Goal: Transaction & Acquisition: Book appointment/travel/reservation

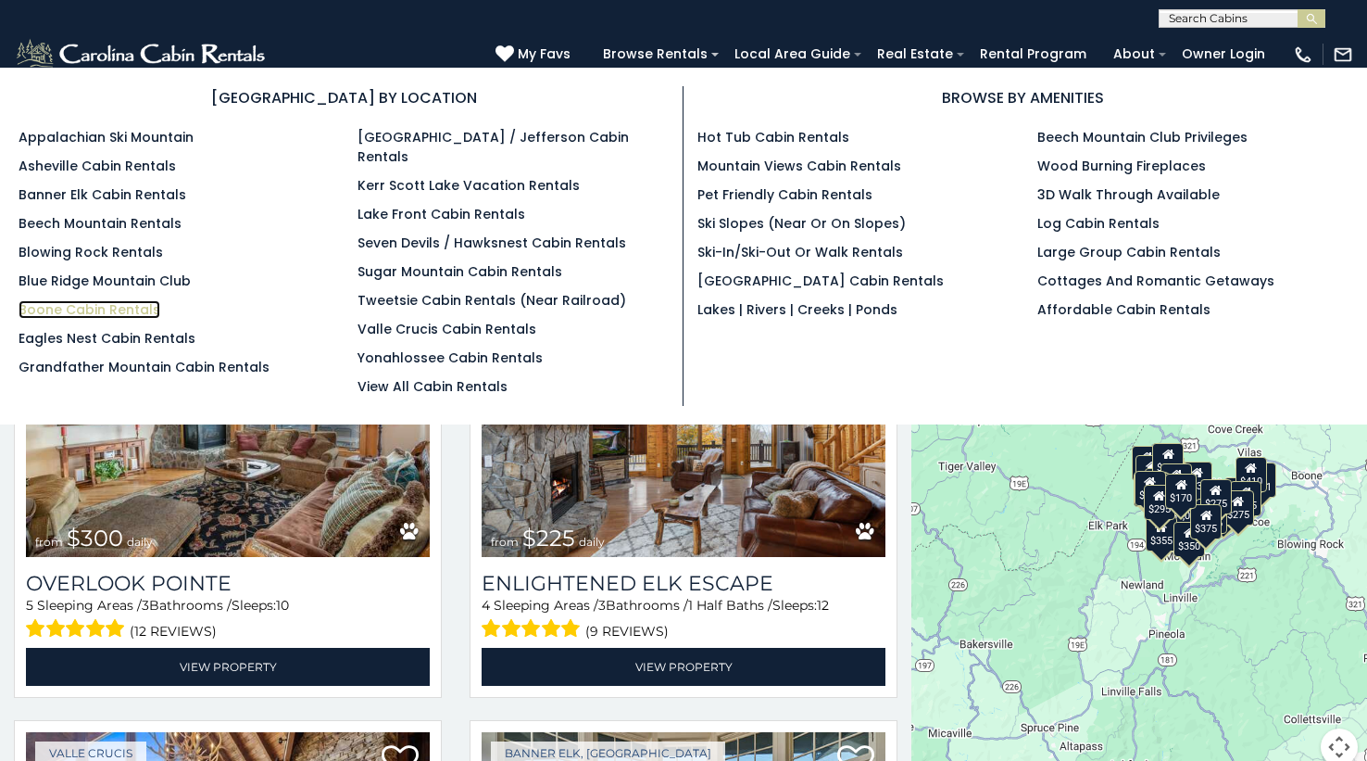
click at [58, 310] on link "Boone Cabin Rentals" at bounding box center [90, 309] width 142 height 19
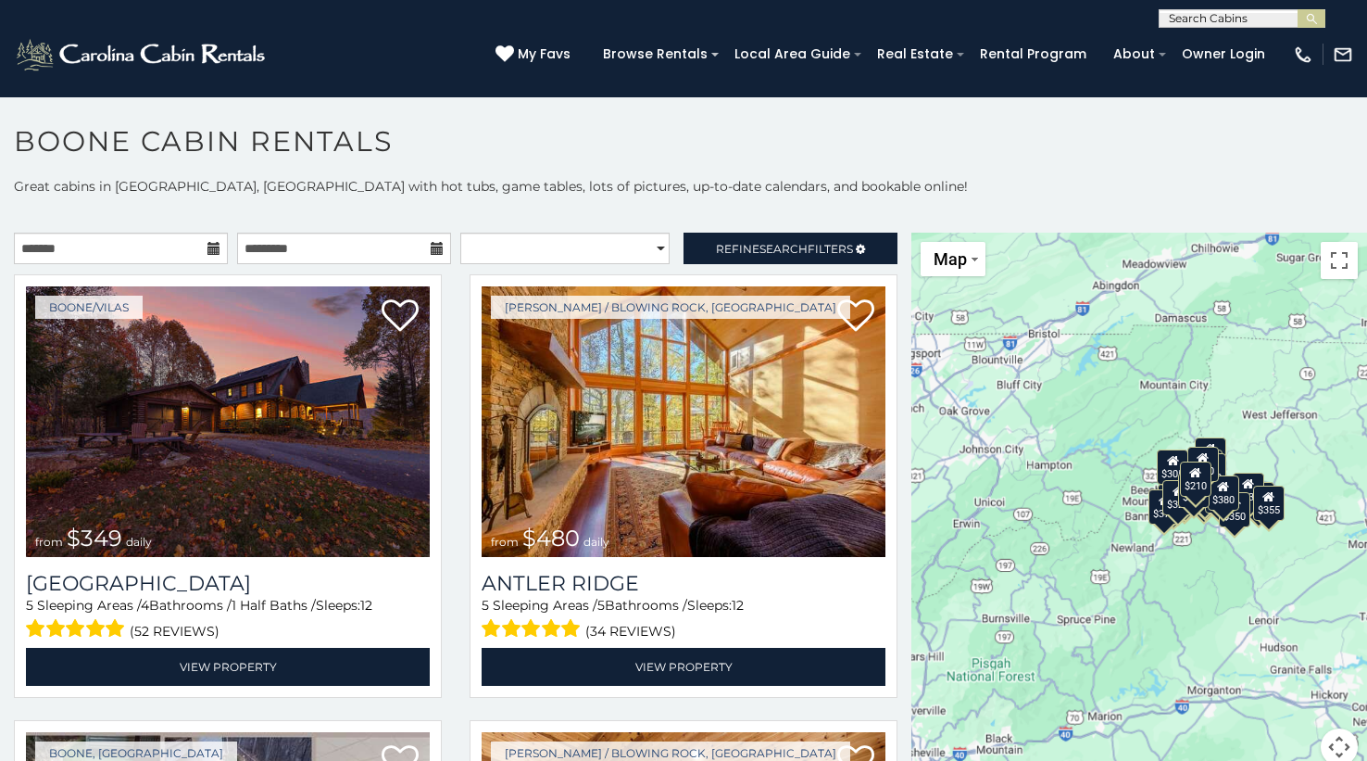
click at [209, 252] on icon at bounding box center [214, 248] width 13 height 13
click at [208, 249] on icon at bounding box center [214, 248] width 13 height 13
click at [155, 250] on input "text" at bounding box center [121, 248] width 214 height 31
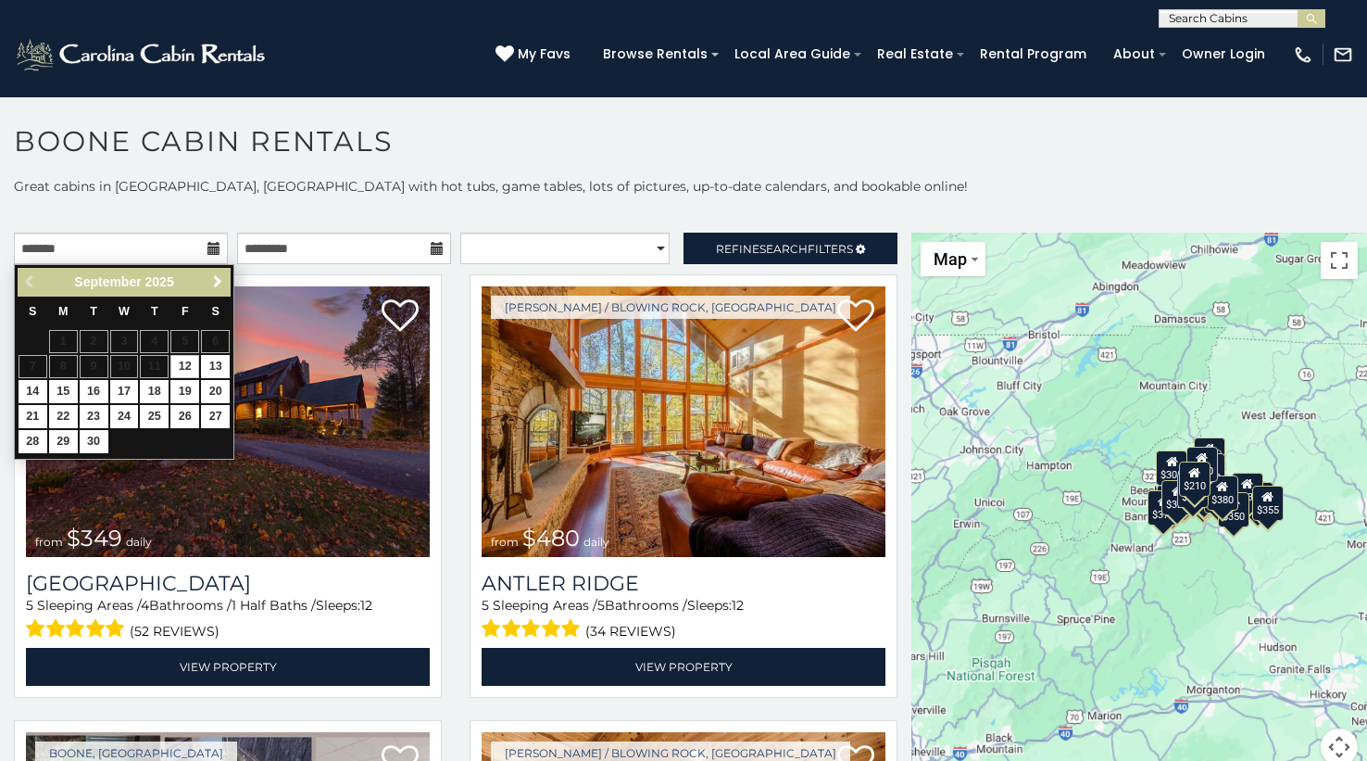
click at [214, 284] on span "Next" at bounding box center [217, 281] width 15 height 15
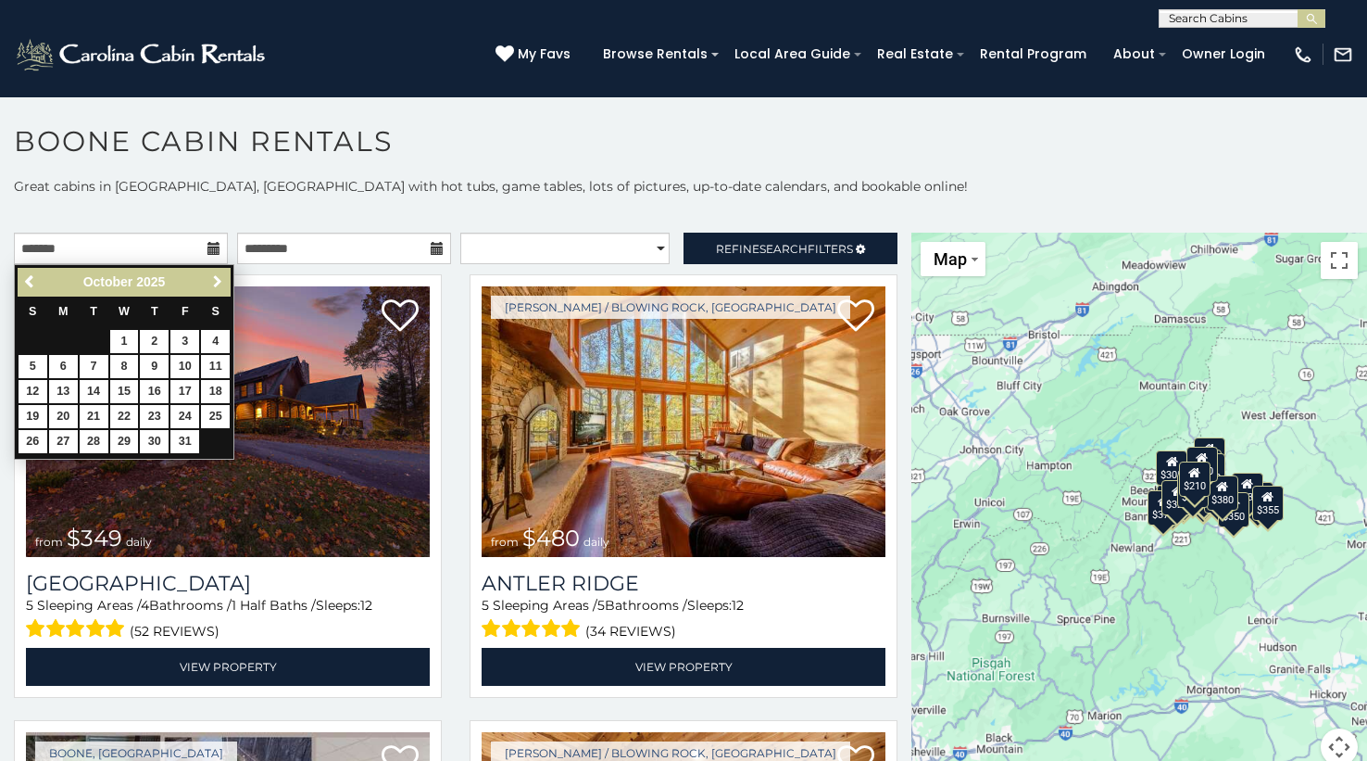
click at [212, 282] on span "Next" at bounding box center [217, 281] width 15 height 15
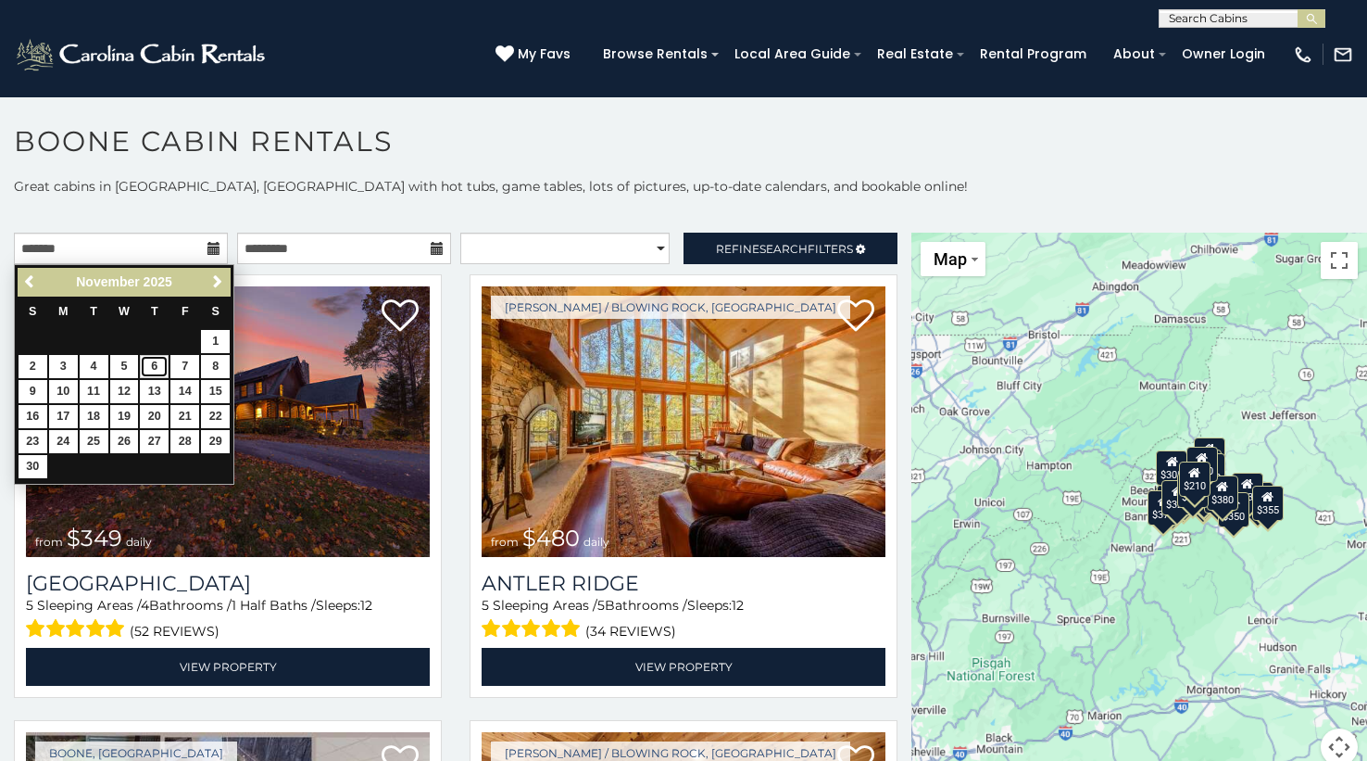
click at [155, 367] on link "6" at bounding box center [154, 366] width 29 height 23
type input "**********"
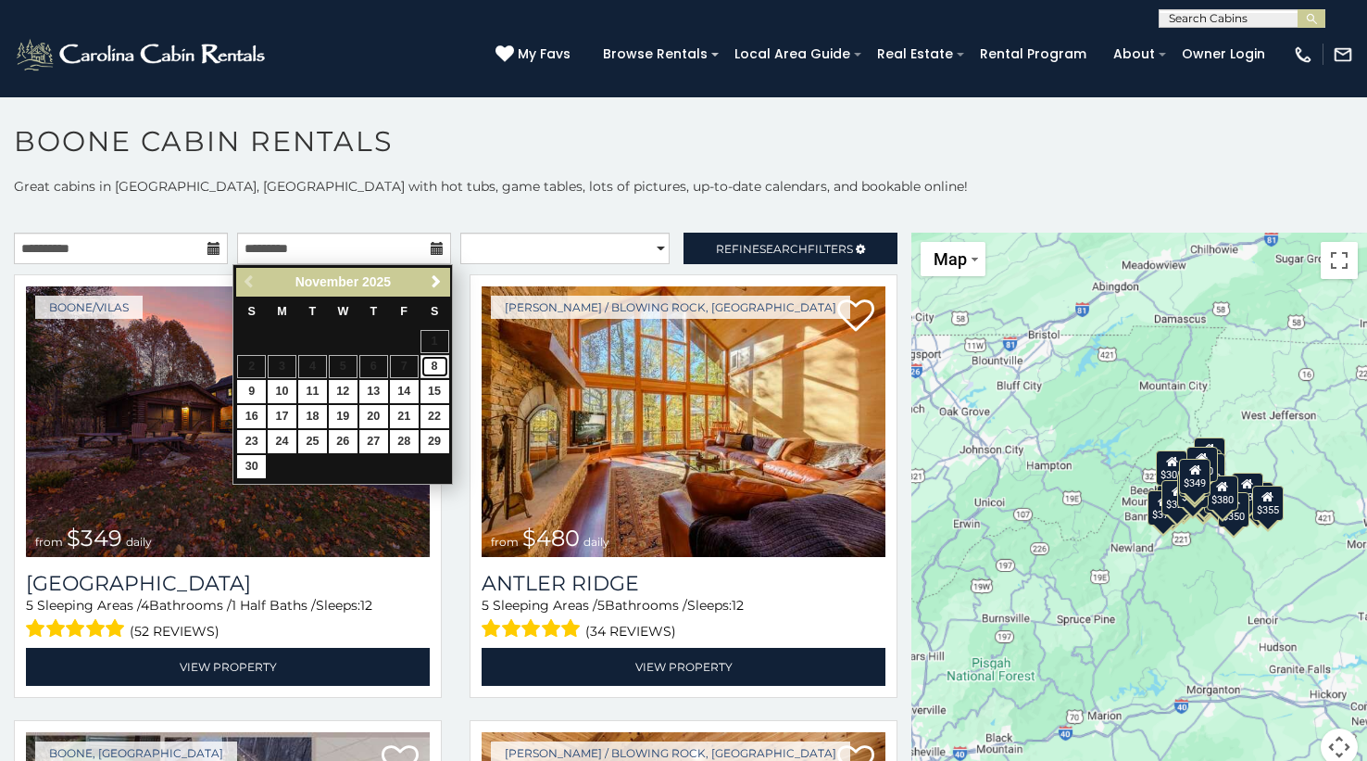
click at [438, 370] on link "8" at bounding box center [435, 366] width 29 height 23
type input "**********"
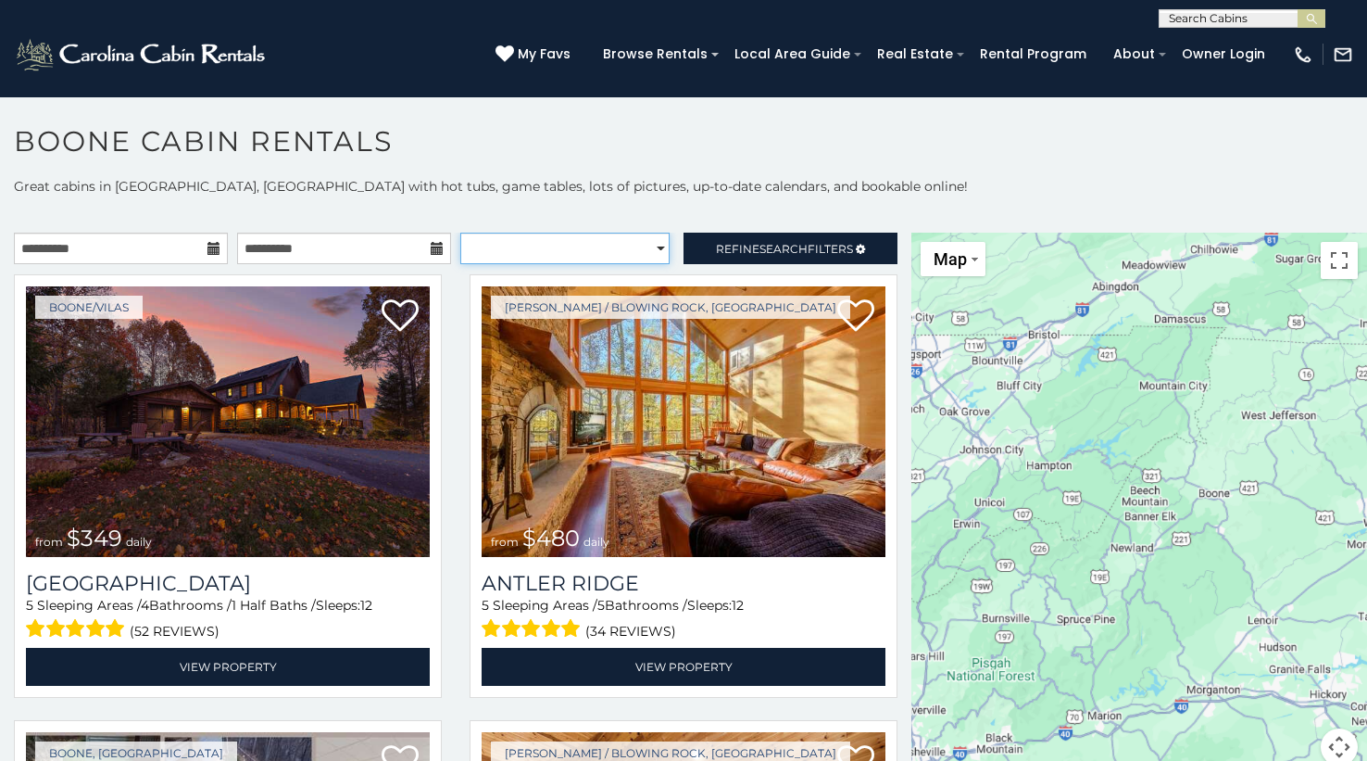
click at [554, 233] on select "**********" at bounding box center [564, 248] width 209 height 31
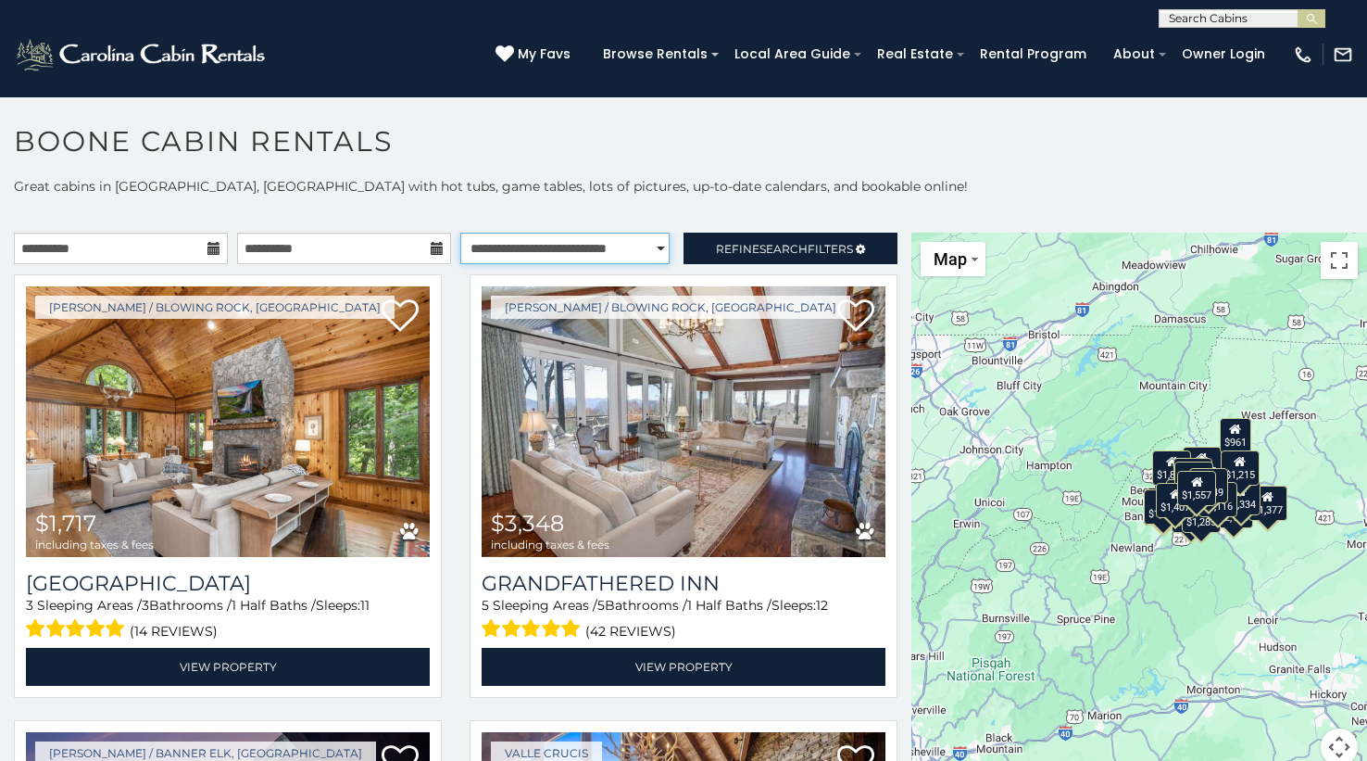
click at [460, 233] on select "**********" at bounding box center [564, 248] width 209 height 31
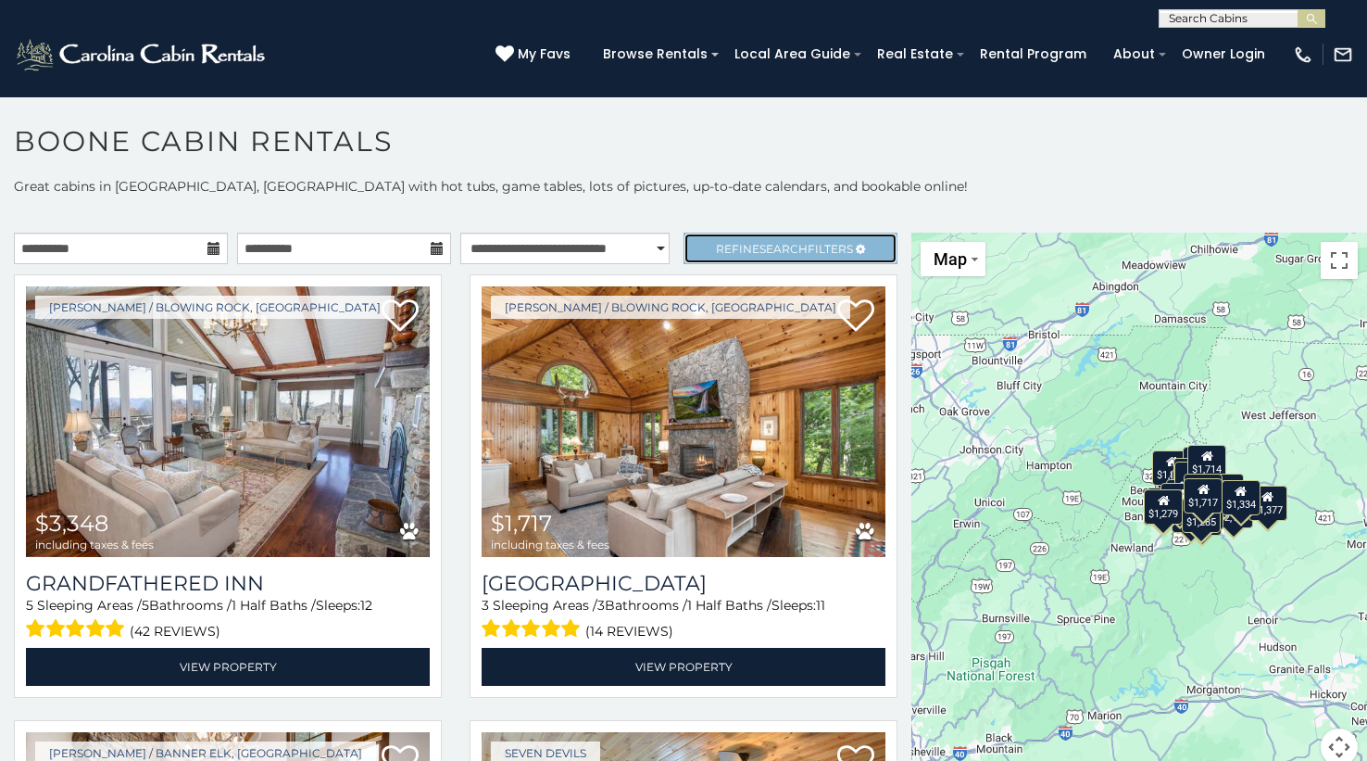
click at [719, 250] on span "Refine Search Filters" at bounding box center [784, 249] width 137 height 14
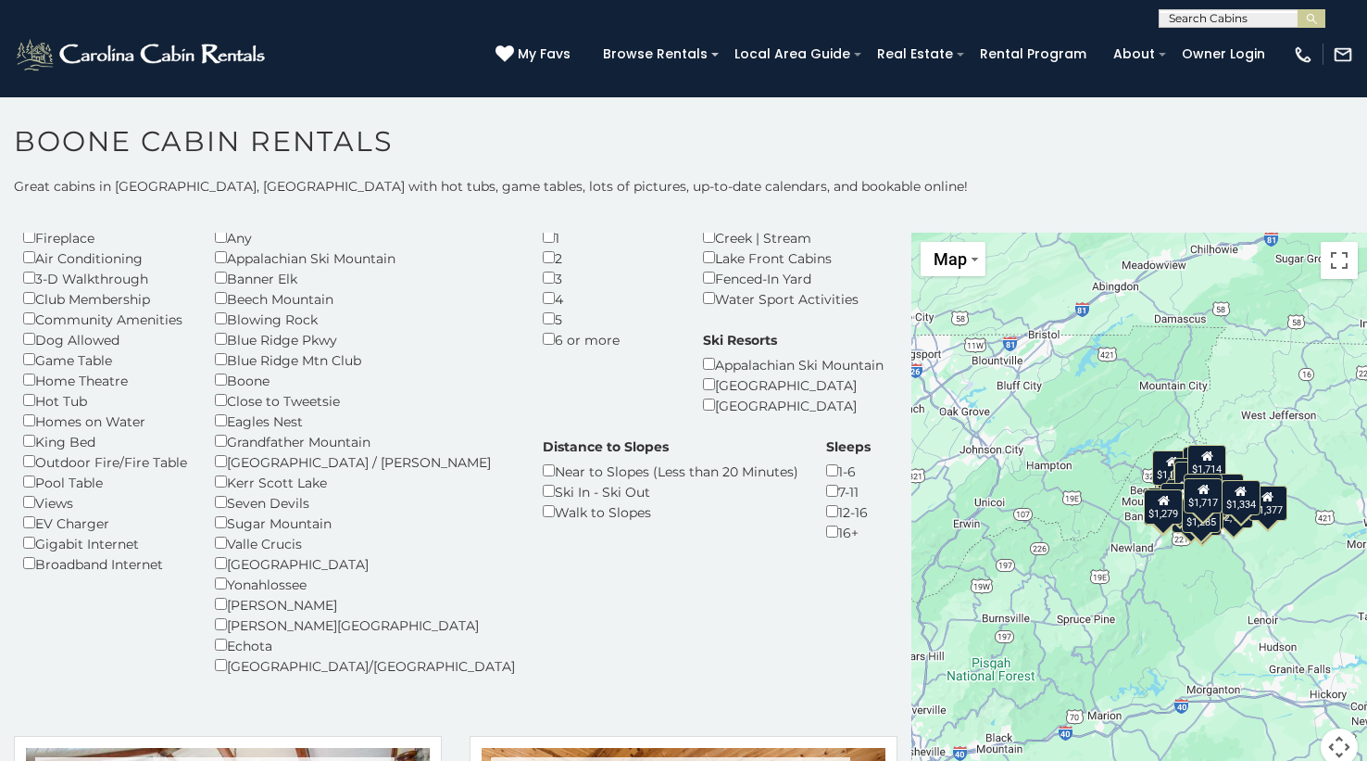
scroll to position [33, 0]
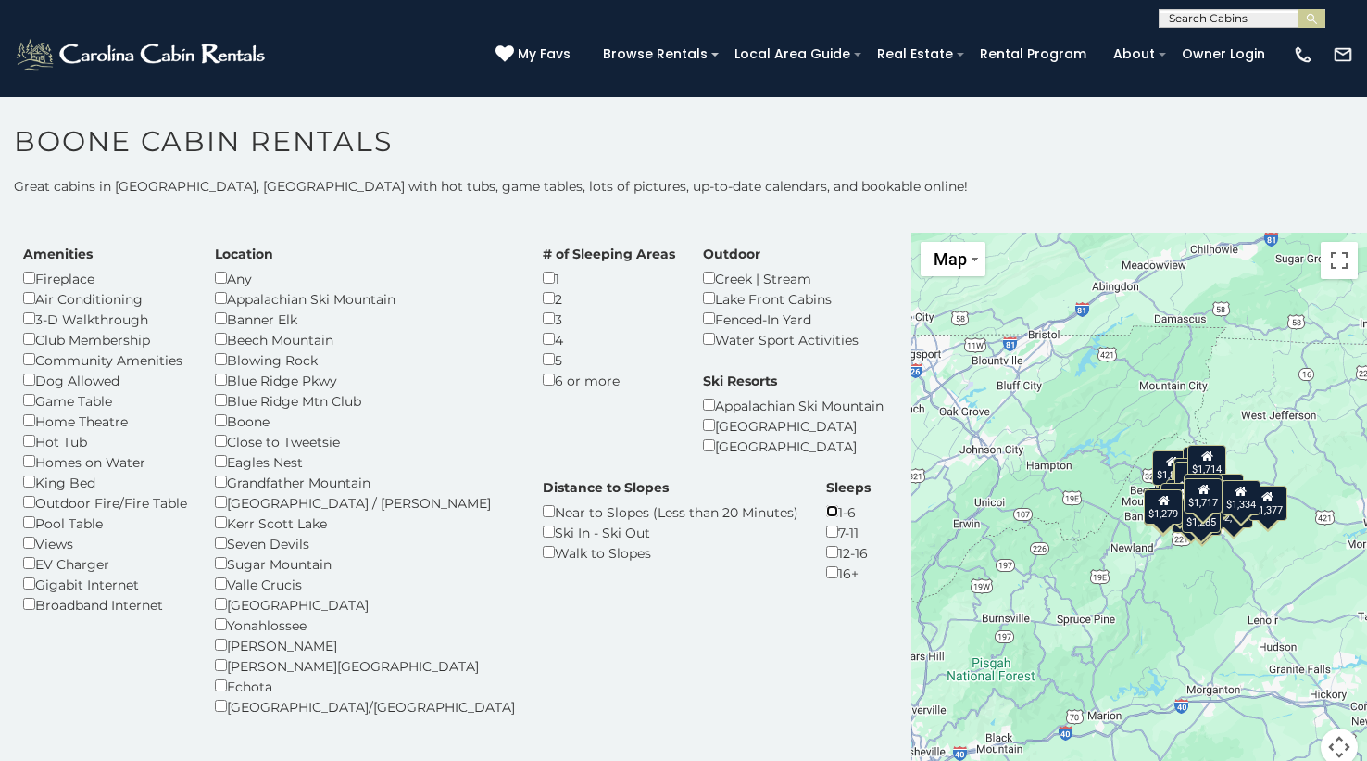
click at [826, 517] on div "1-6" at bounding box center [848, 511] width 44 height 20
click at [826, 522] on div "7-11" at bounding box center [848, 532] width 44 height 20
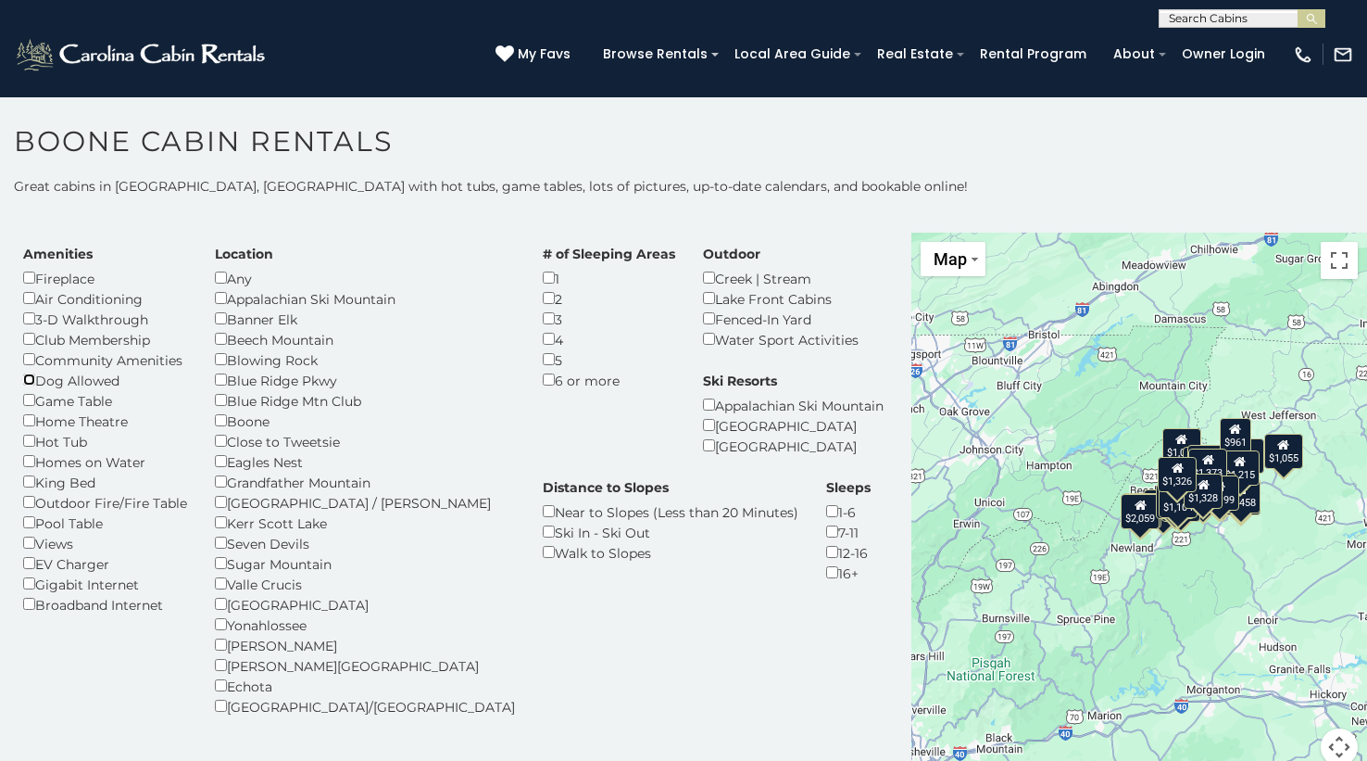
scroll to position [37, 0]
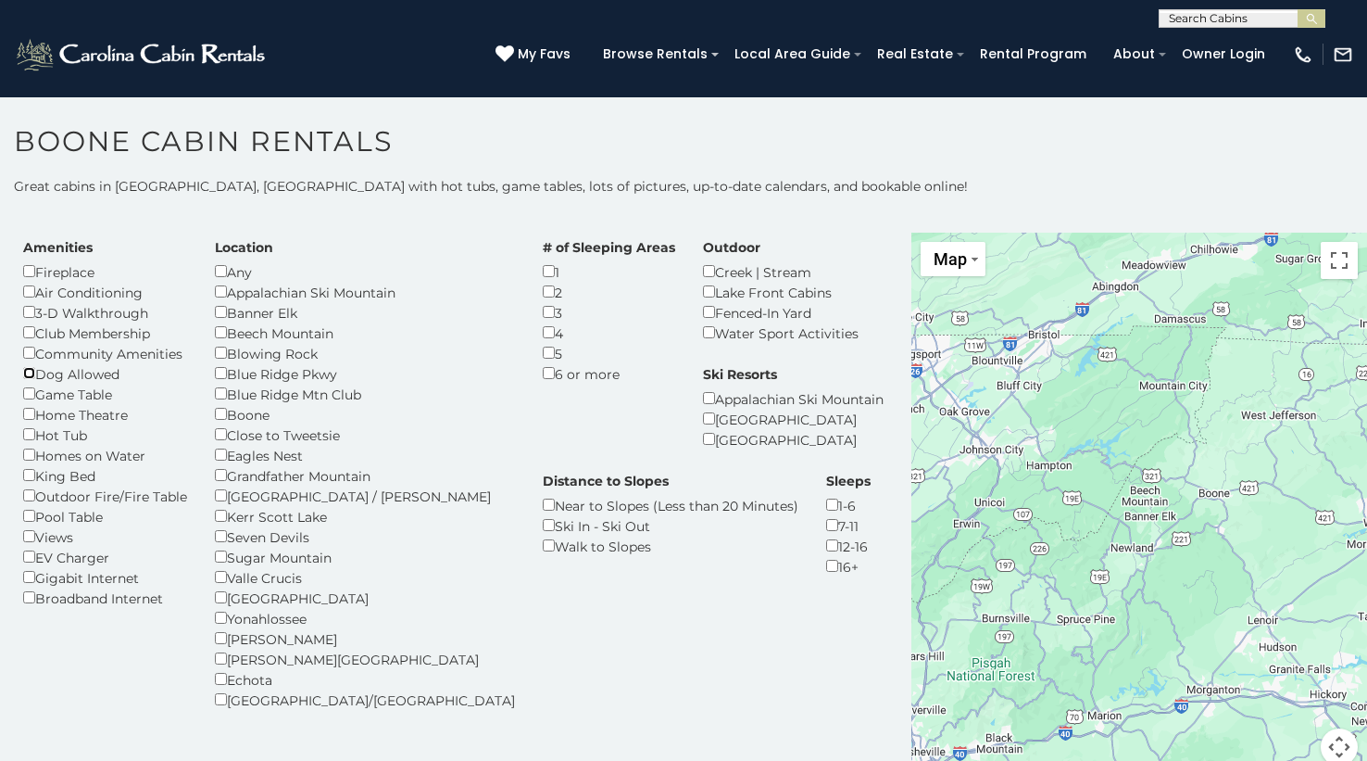
scroll to position [41, 0]
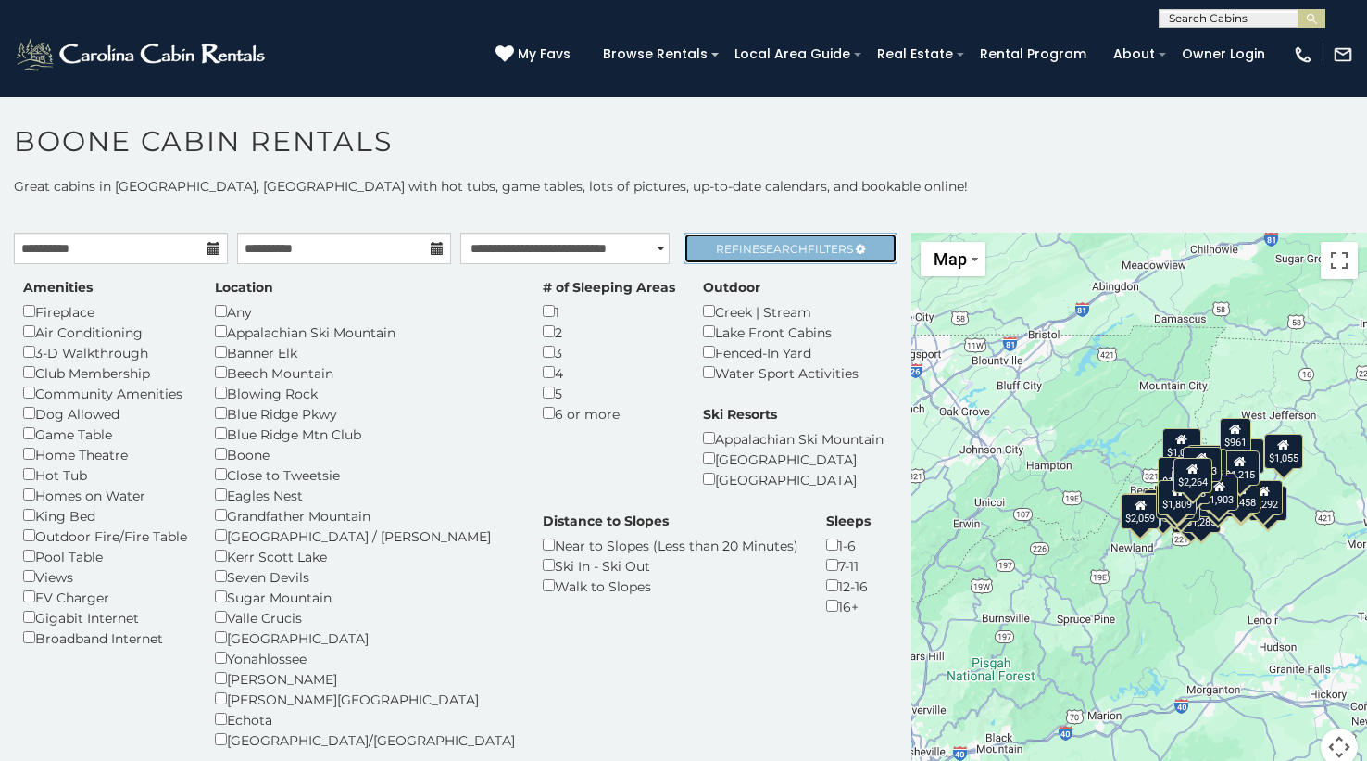
click at [724, 250] on span "Refine Search Filters" at bounding box center [784, 249] width 137 height 14
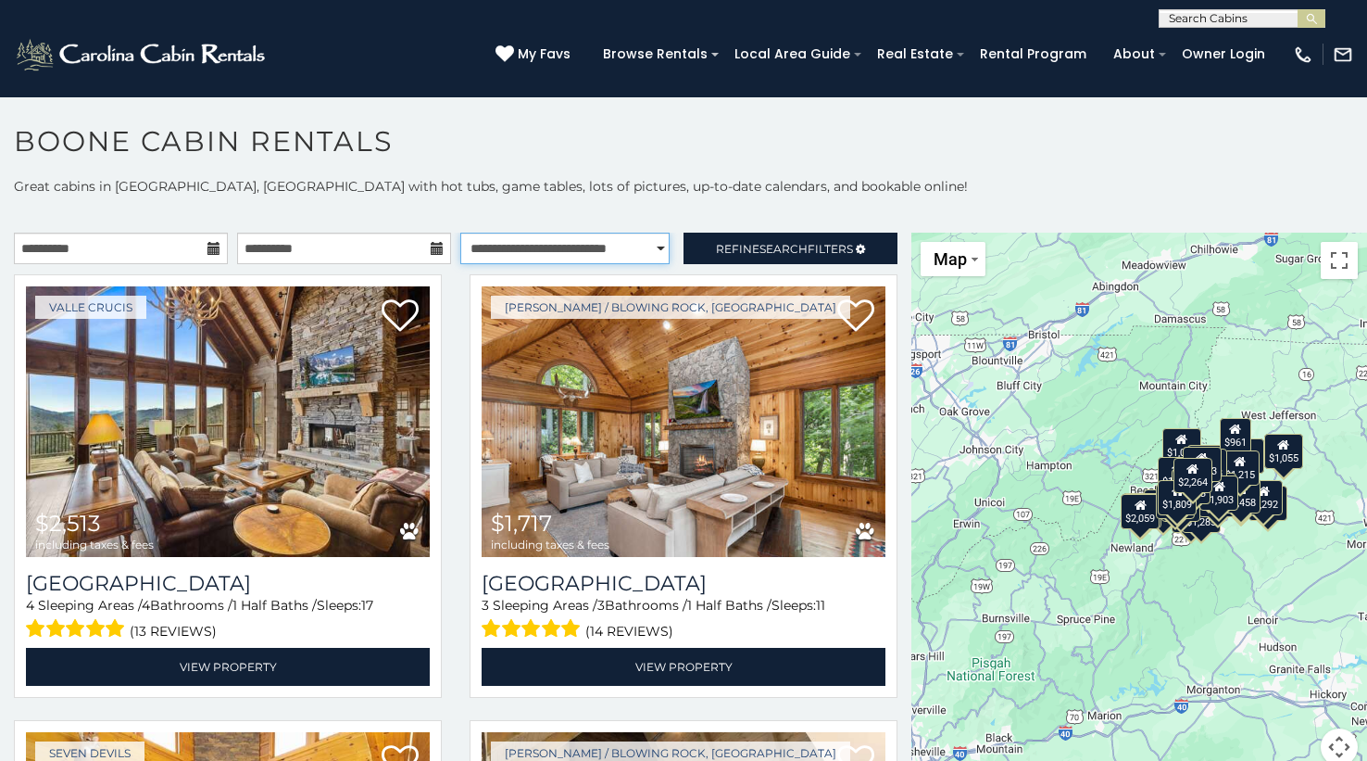
click at [602, 254] on select "**********" at bounding box center [564, 248] width 209 height 31
select select "*********"
click at [460, 233] on select "**********" at bounding box center [564, 248] width 209 height 31
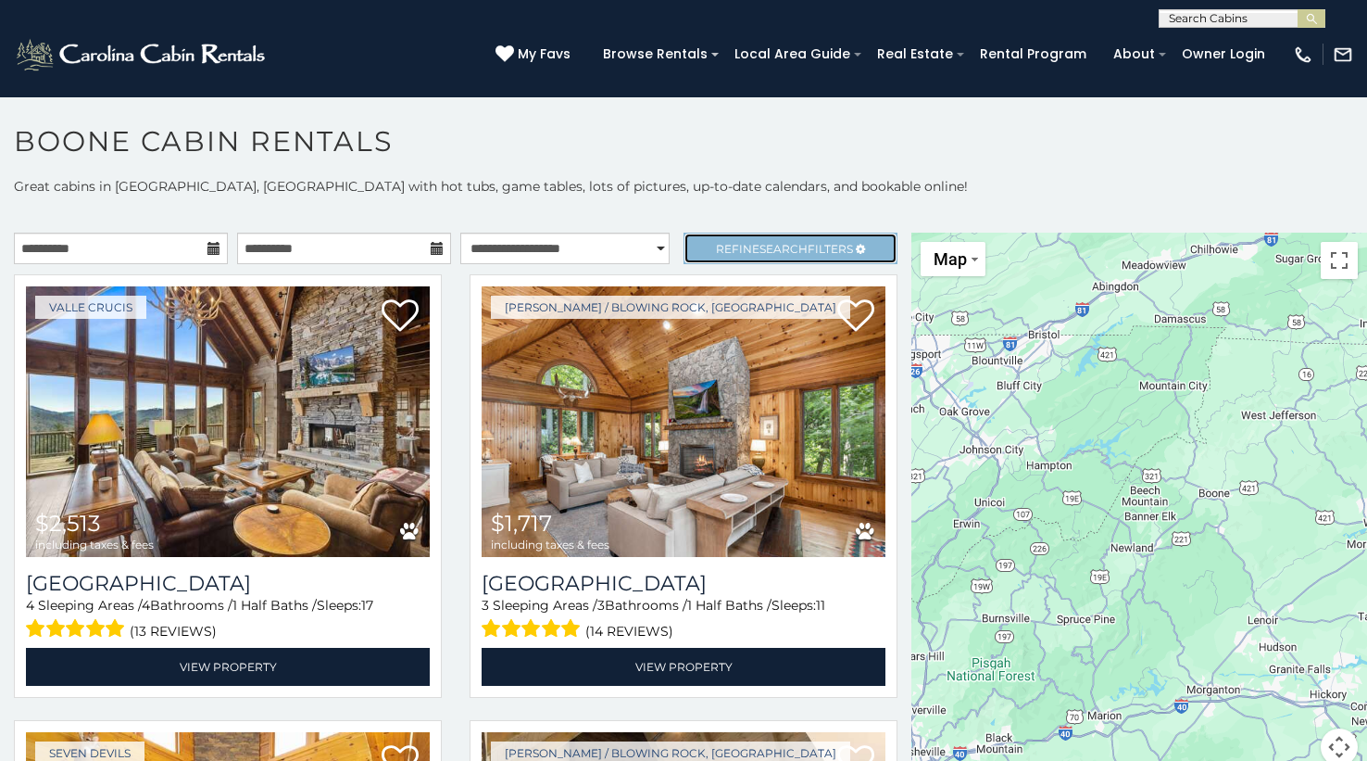
click at [695, 254] on link "Refine Search Filters" at bounding box center [791, 248] width 214 height 31
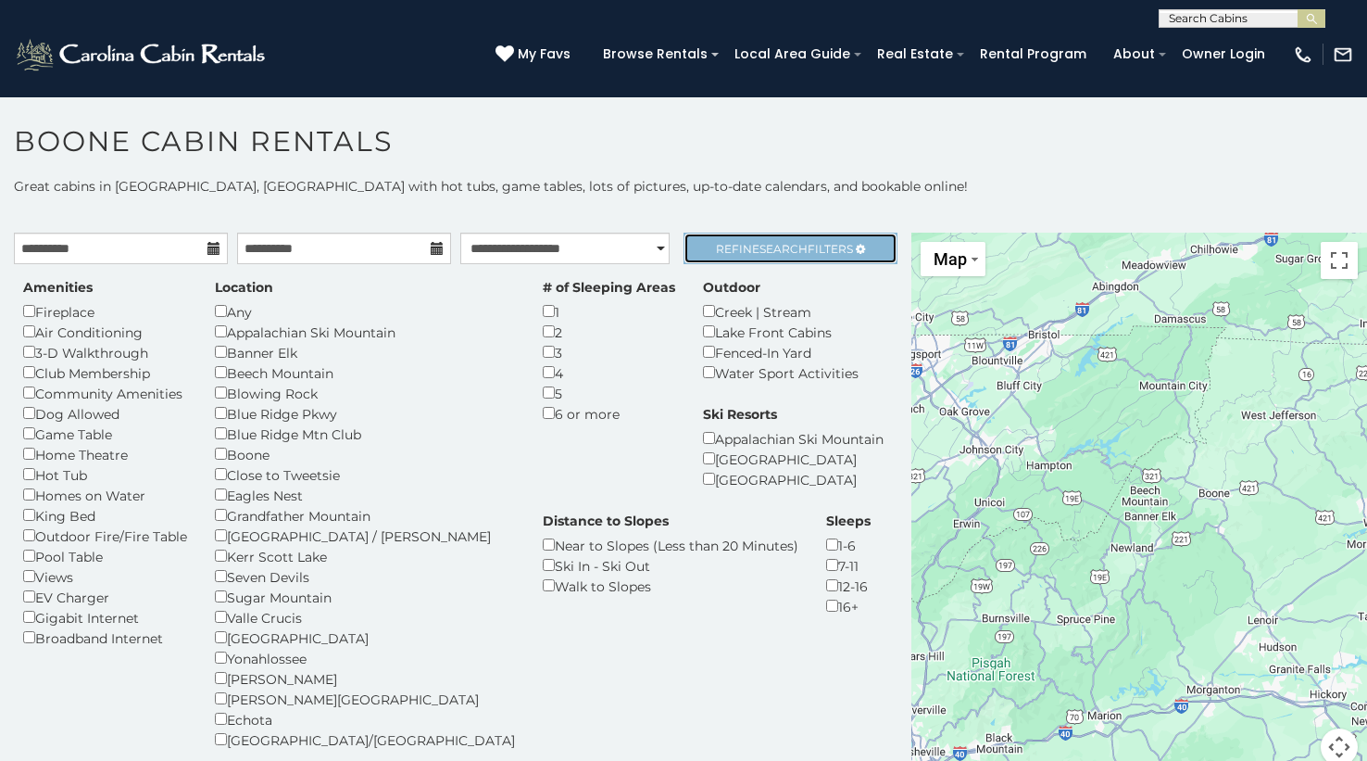
click at [741, 248] on span "Refine Search Filters" at bounding box center [784, 249] width 137 height 14
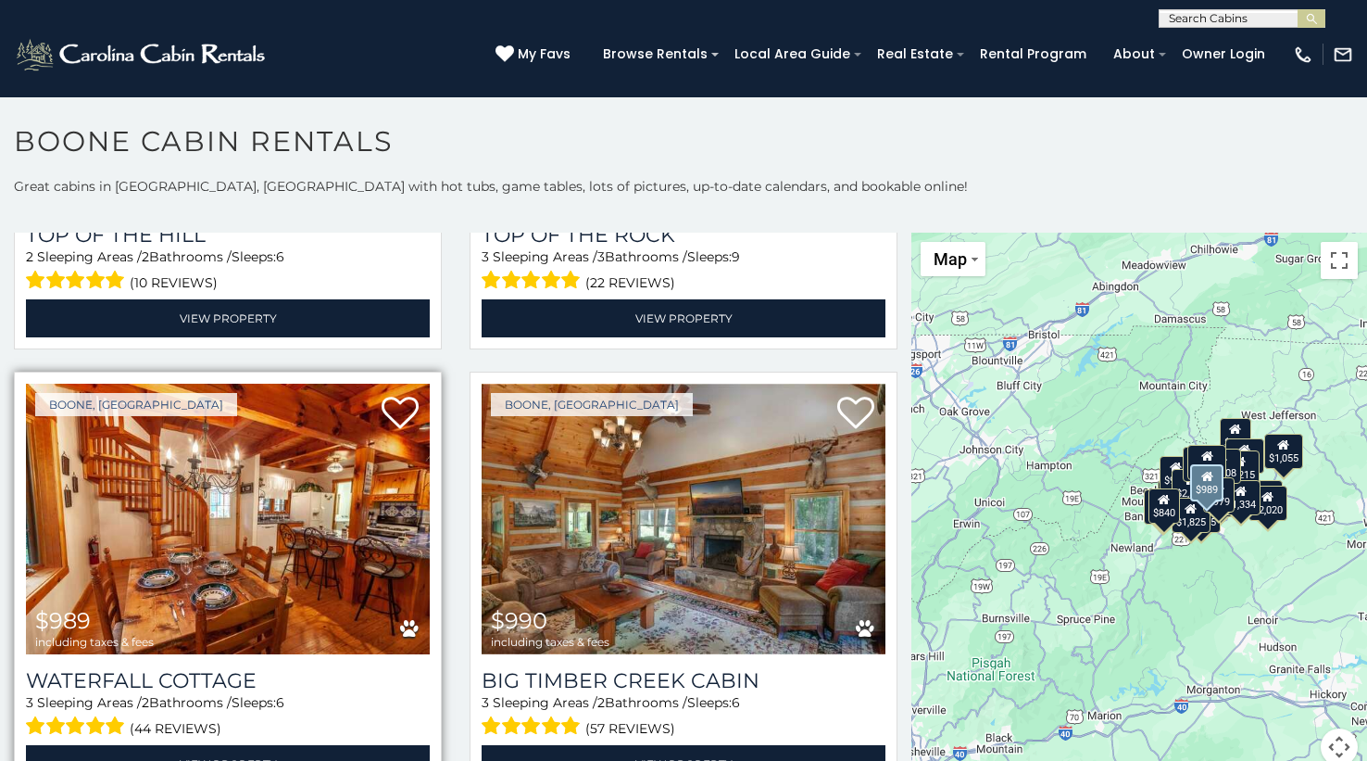
scroll to position [5697, 0]
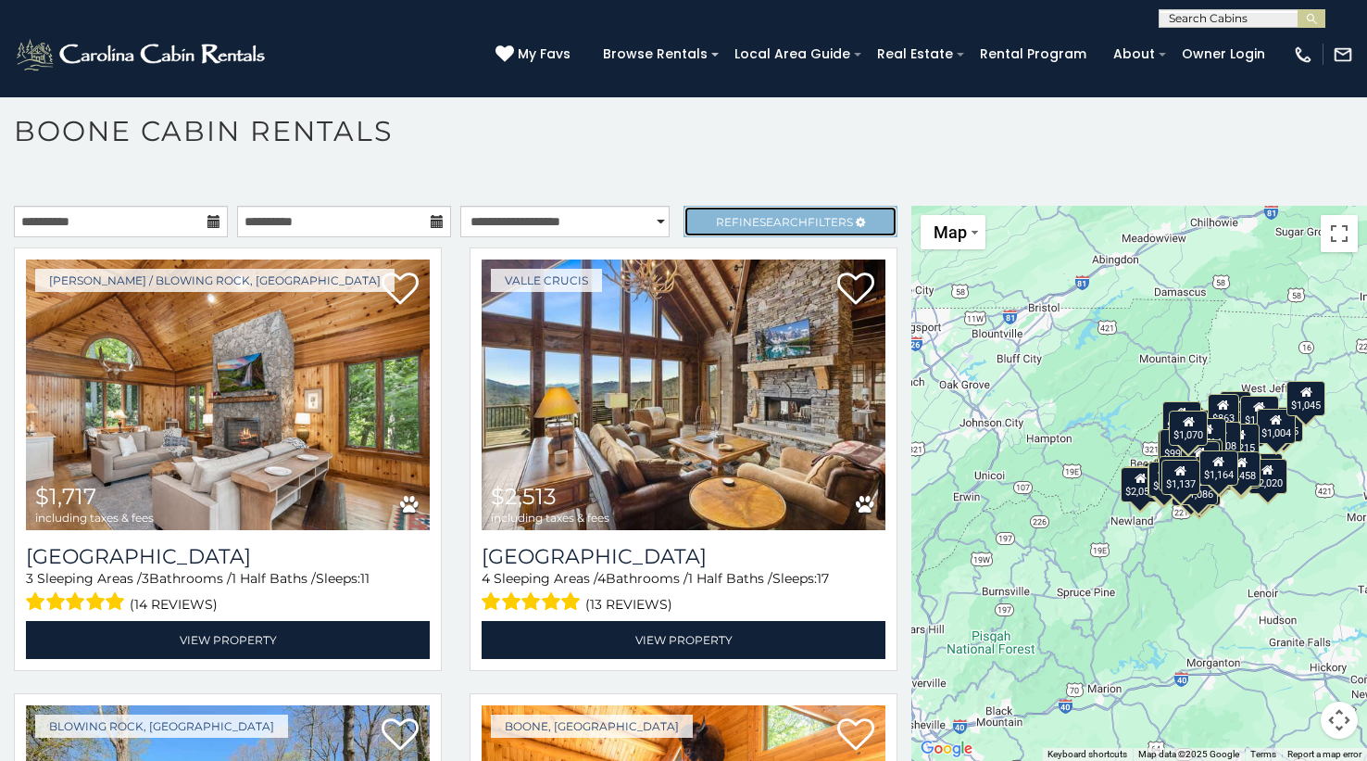
click at [767, 216] on span "Search" at bounding box center [784, 222] width 48 height 14
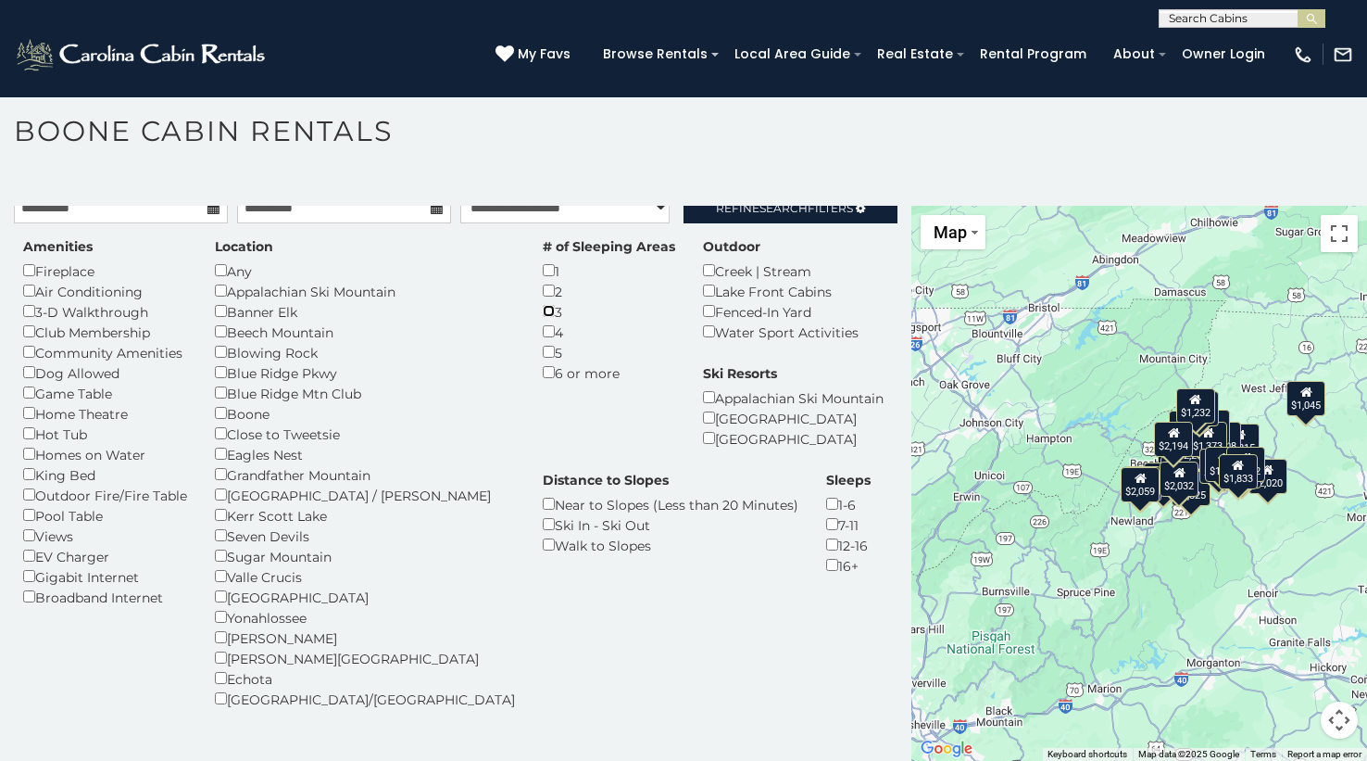
scroll to position [22, 0]
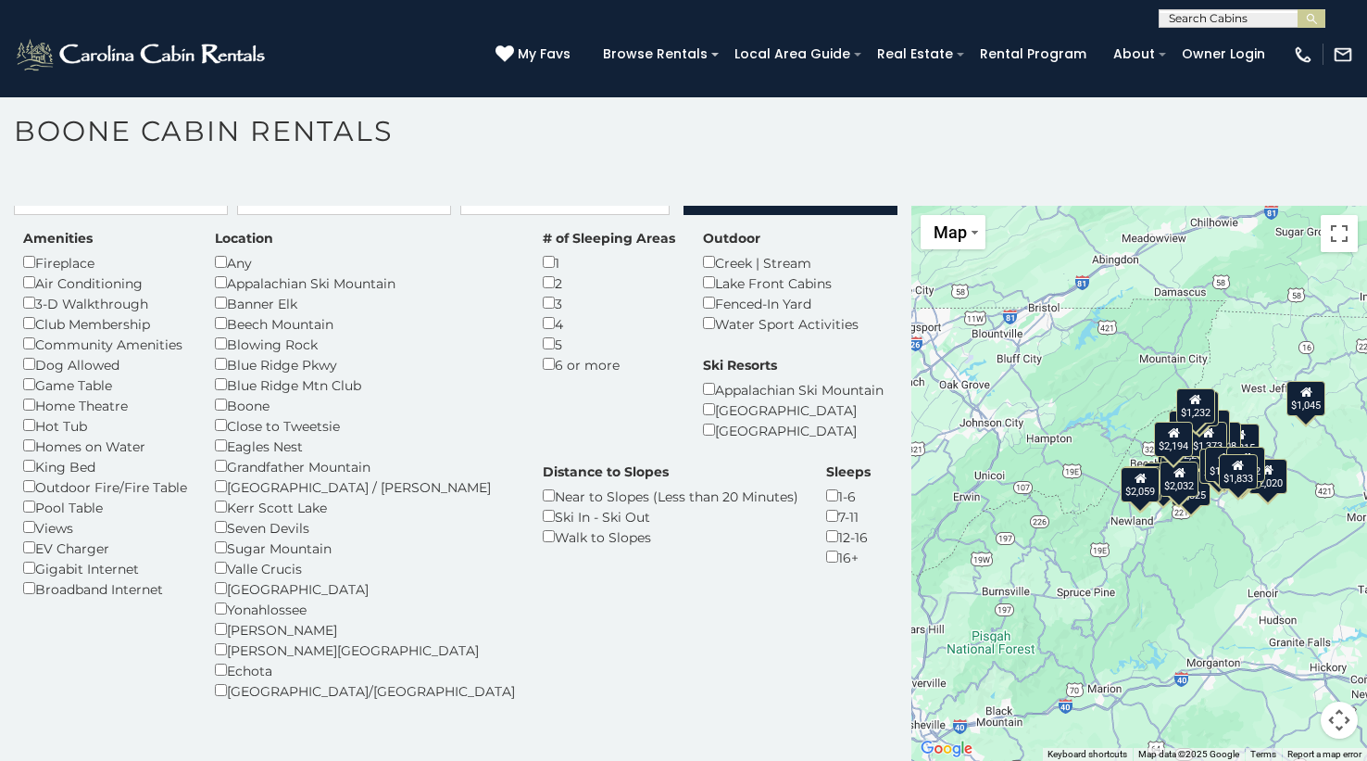
click at [543, 308] on div "3" at bounding box center [609, 303] width 132 height 20
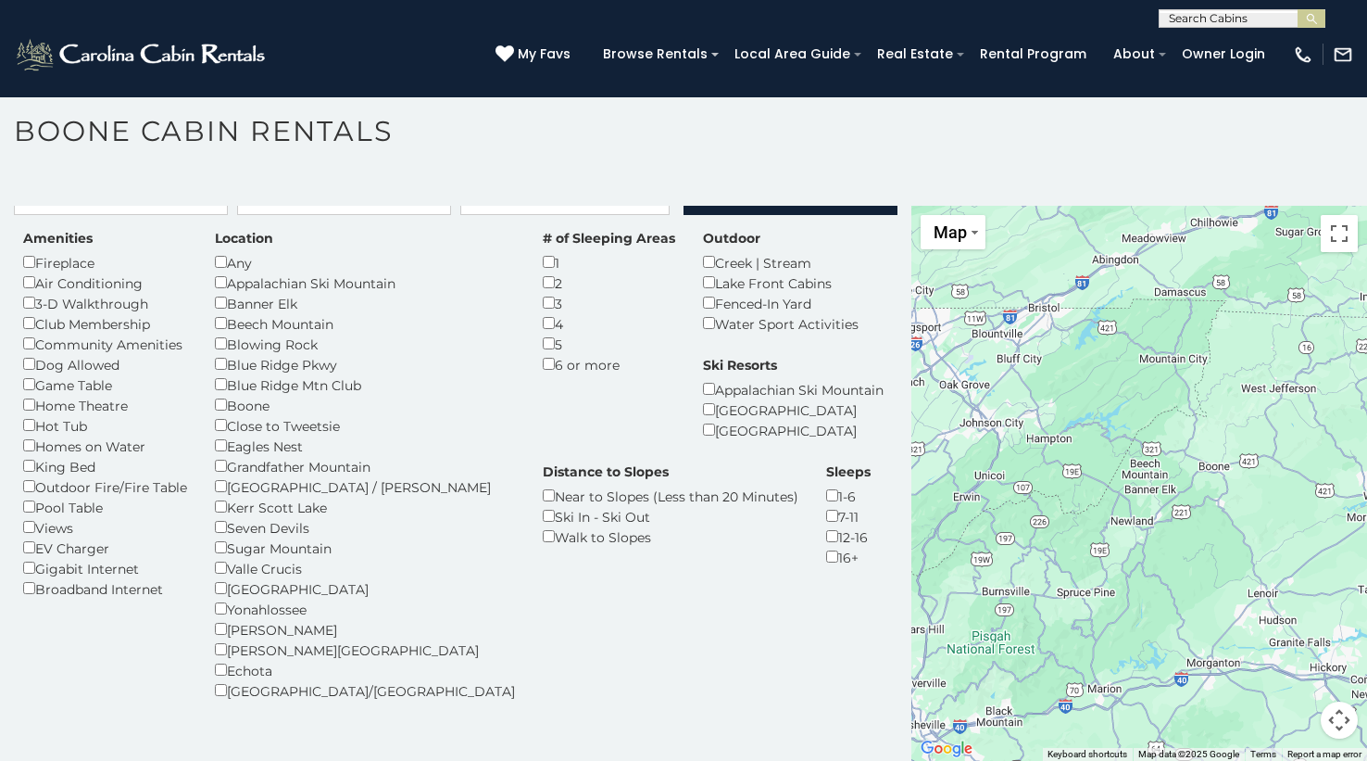
click at [543, 309] on div "3" at bounding box center [609, 303] width 132 height 20
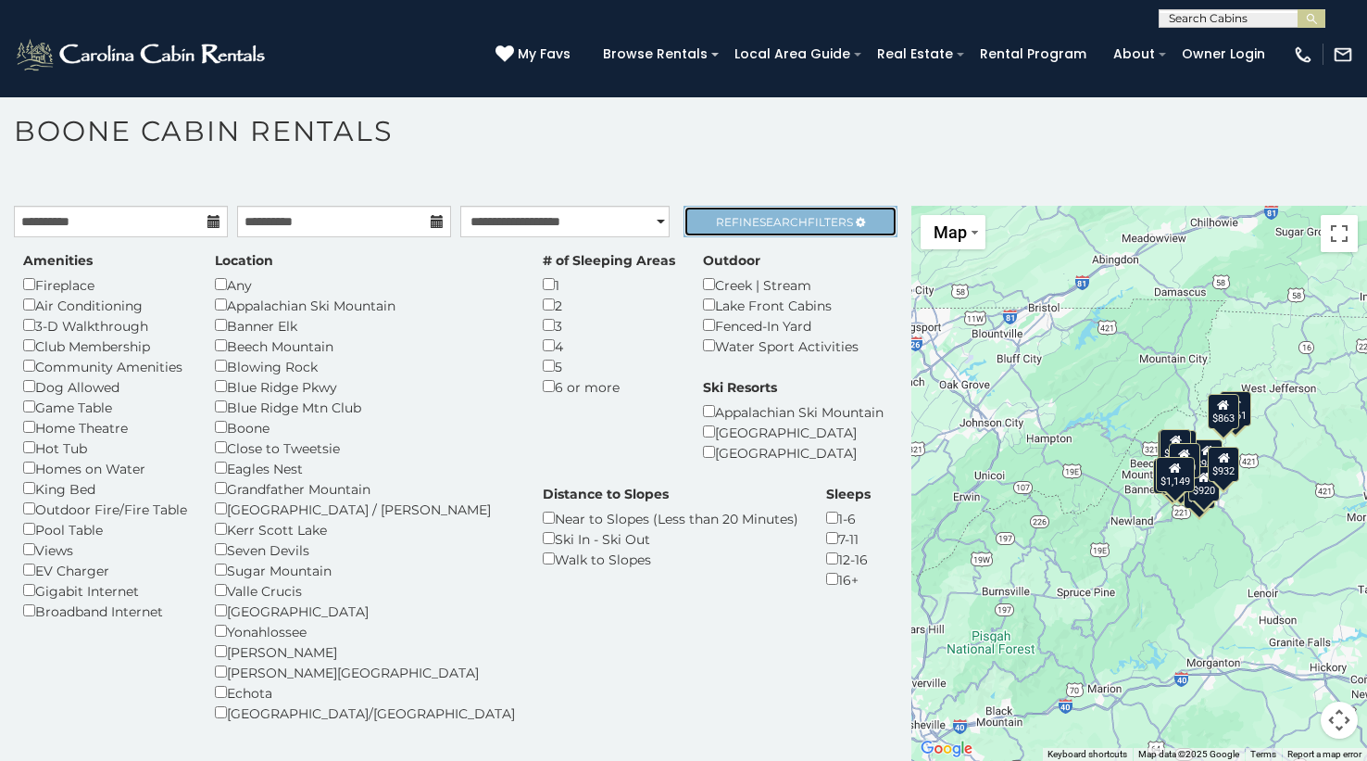
click at [716, 222] on span "Refine Search Filters" at bounding box center [784, 222] width 137 height 14
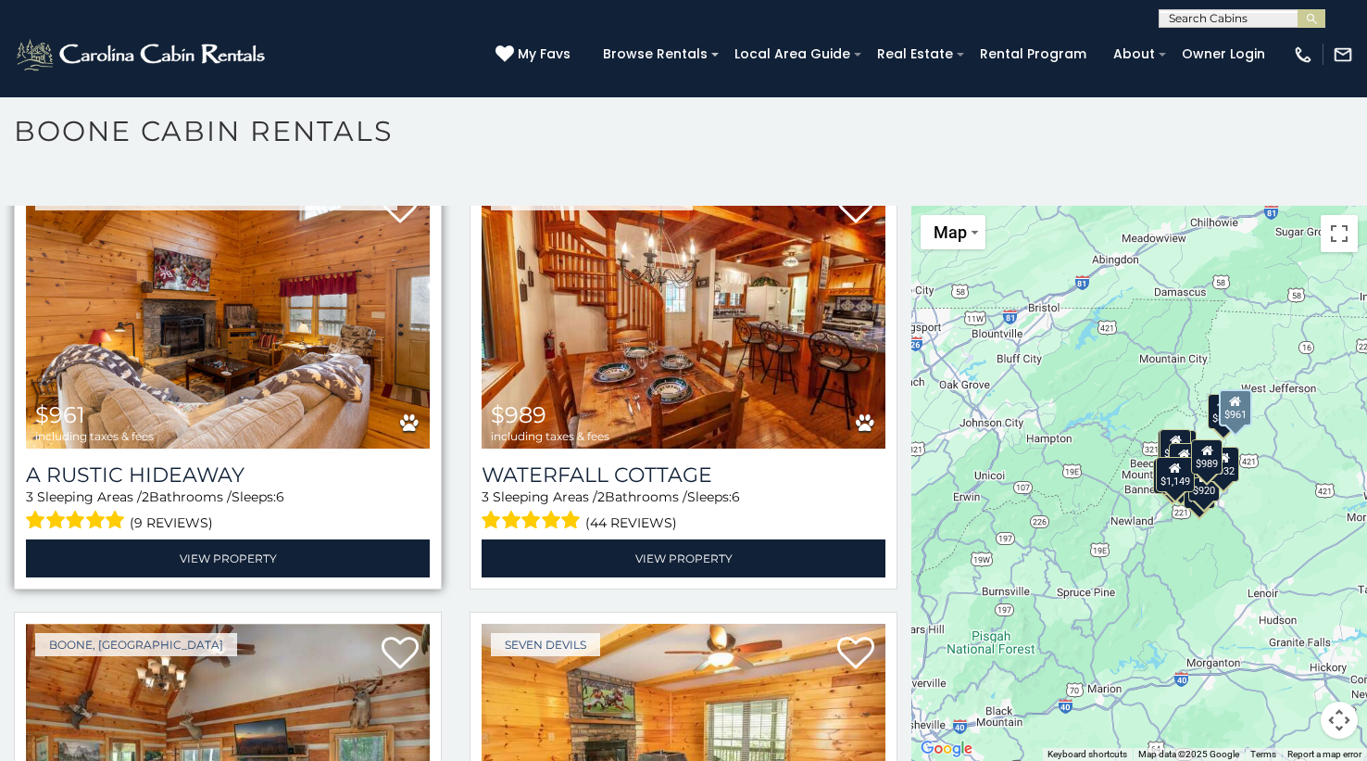
scroll to position [114, 0]
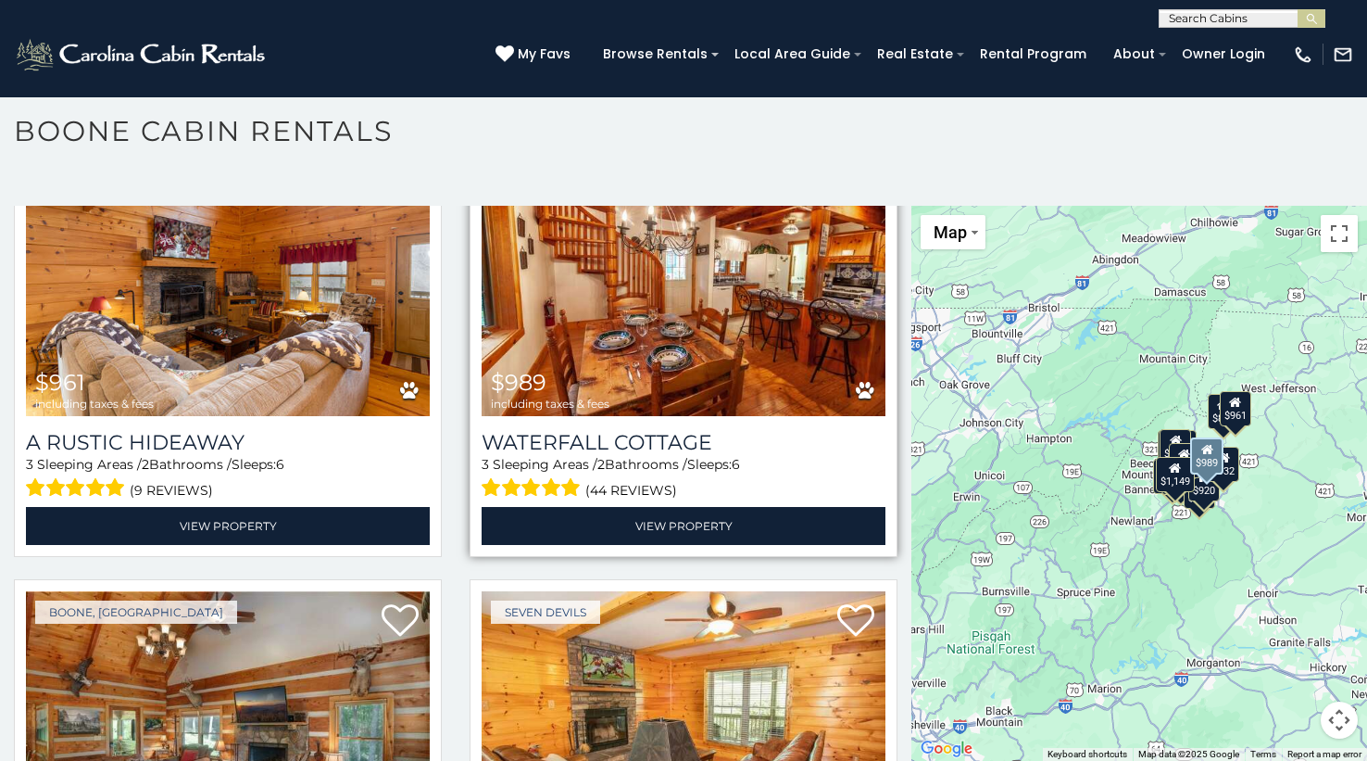
click at [654, 339] on img at bounding box center [684, 280] width 404 height 271
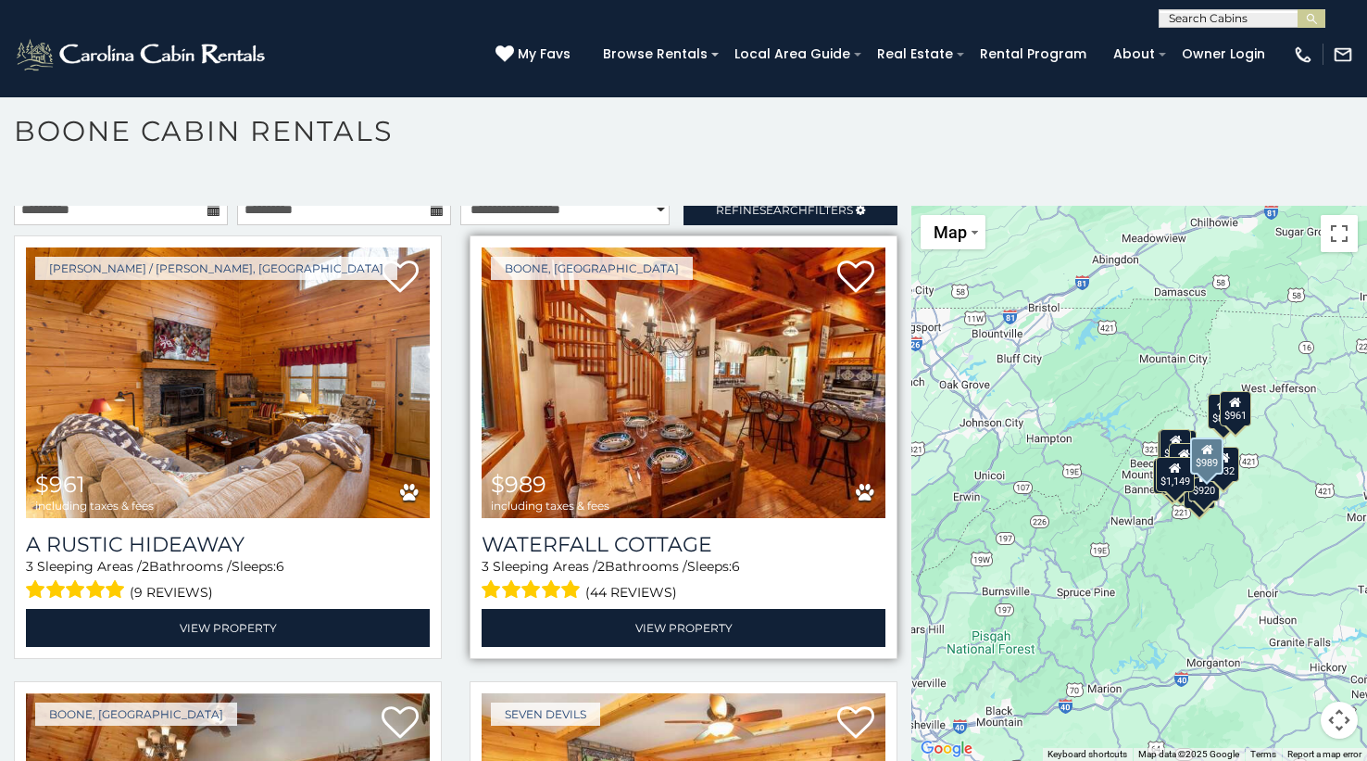
scroll to position [0, 0]
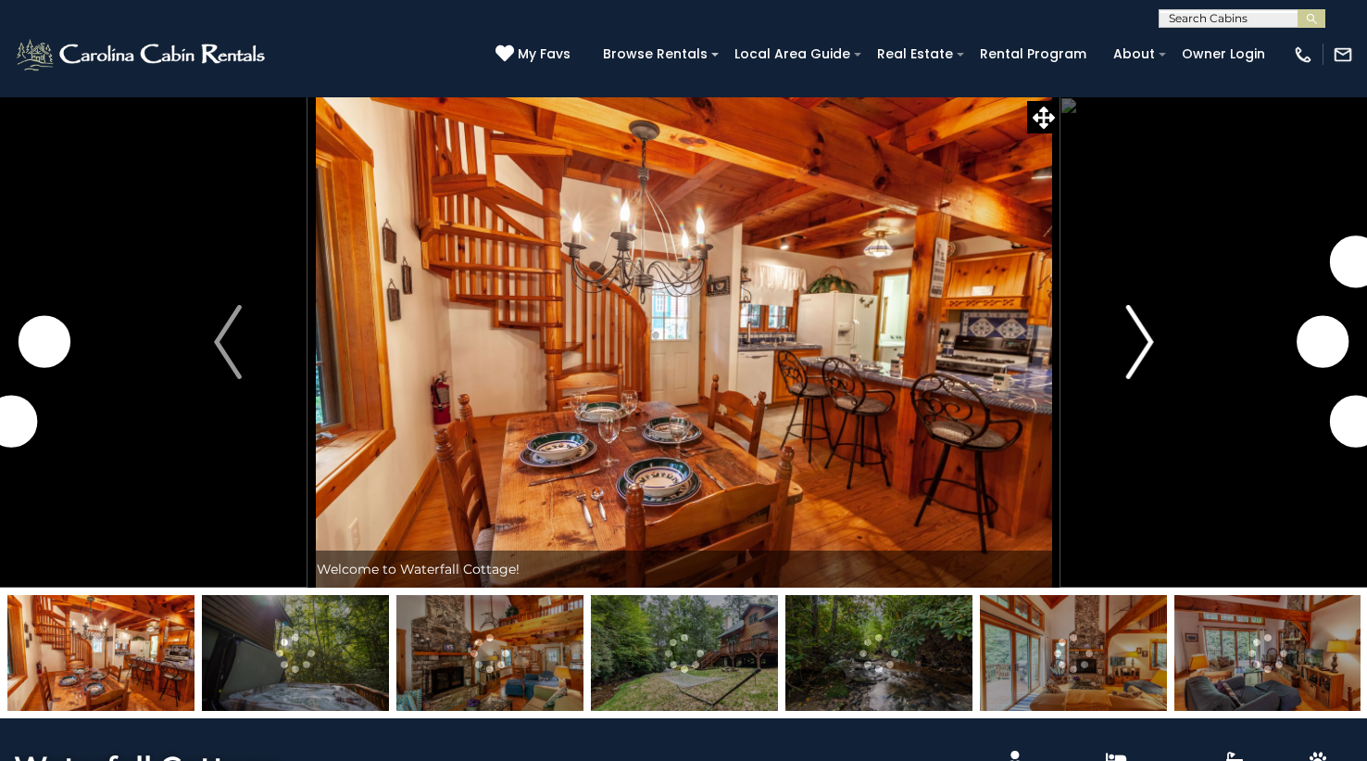
click at [1136, 330] on img "Next" at bounding box center [1140, 342] width 28 height 74
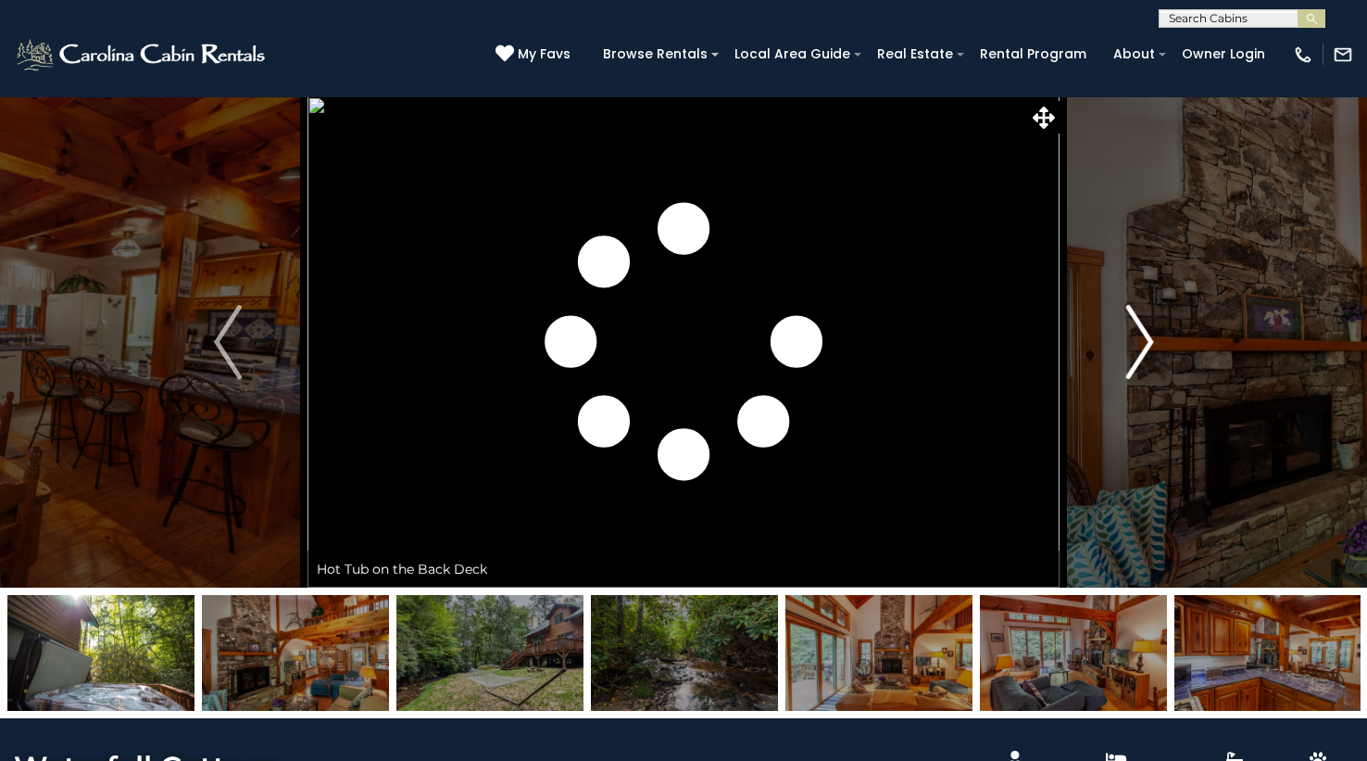
click at [1129, 338] on img "Next" at bounding box center [1140, 342] width 28 height 74
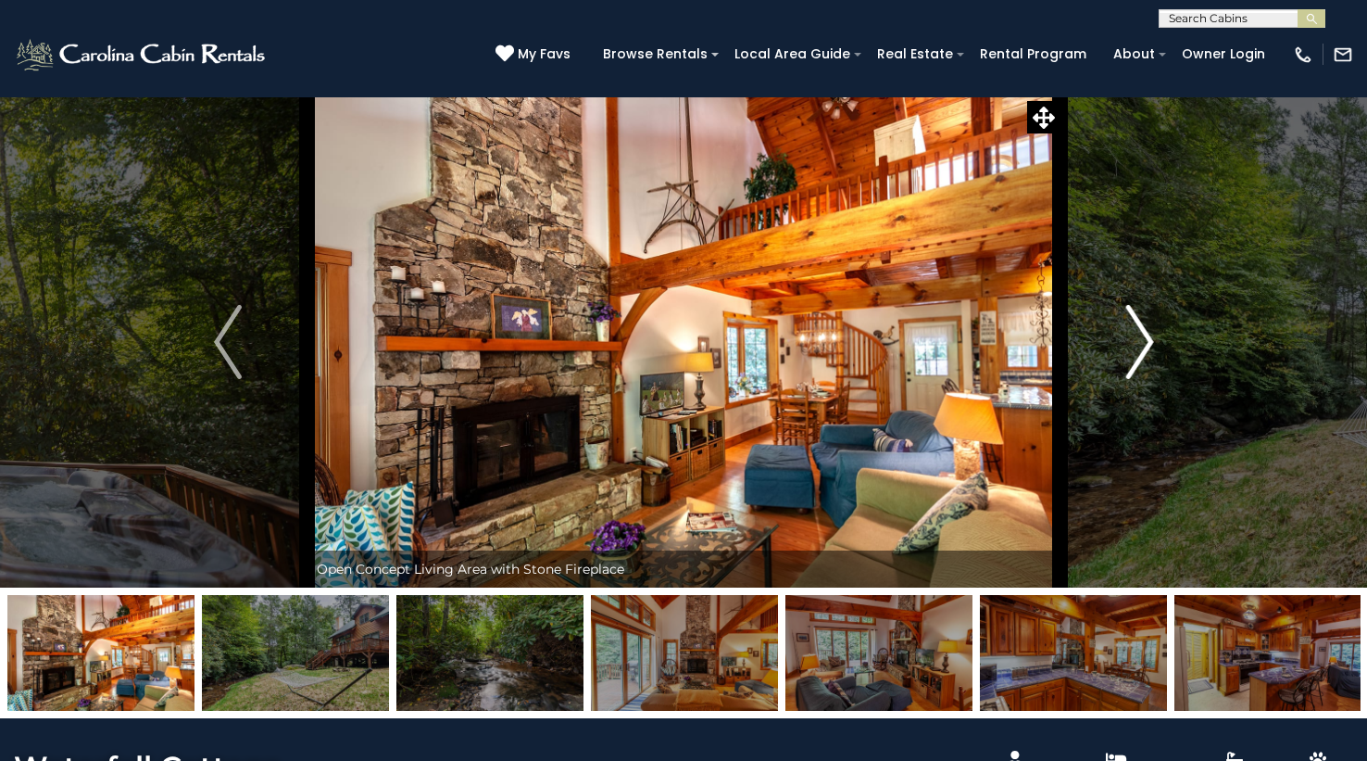
click at [1135, 339] on img "Next" at bounding box center [1140, 342] width 28 height 74
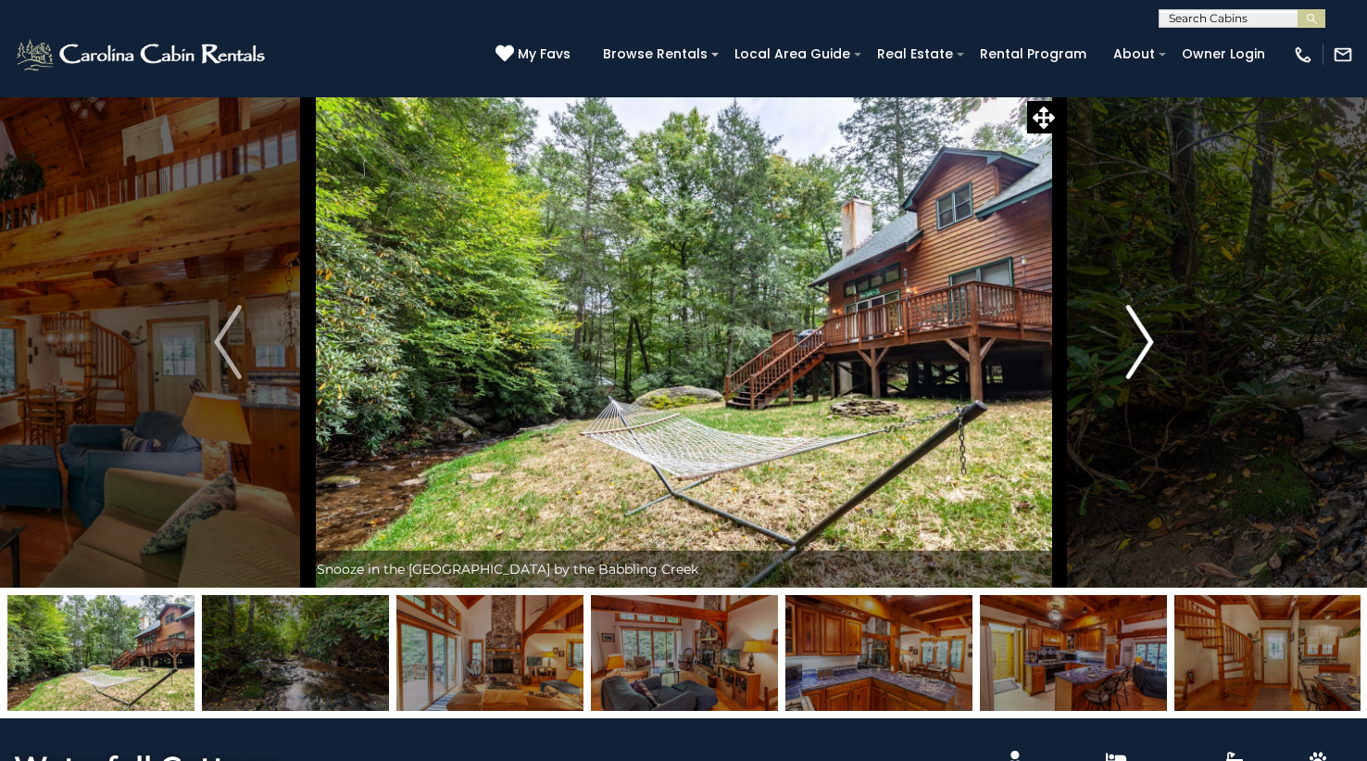
click at [1134, 339] on img "Next" at bounding box center [1140, 342] width 28 height 74
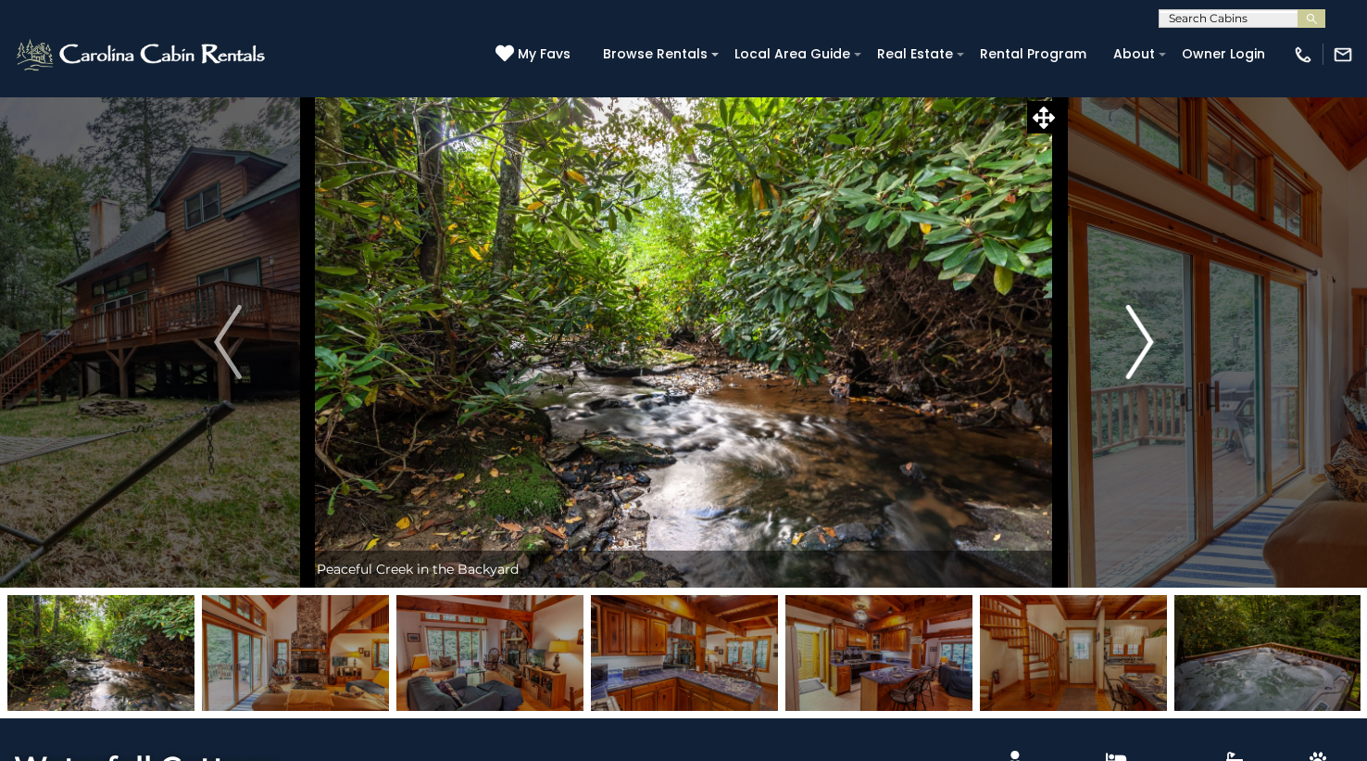
click at [1133, 338] on img "Next" at bounding box center [1140, 342] width 28 height 74
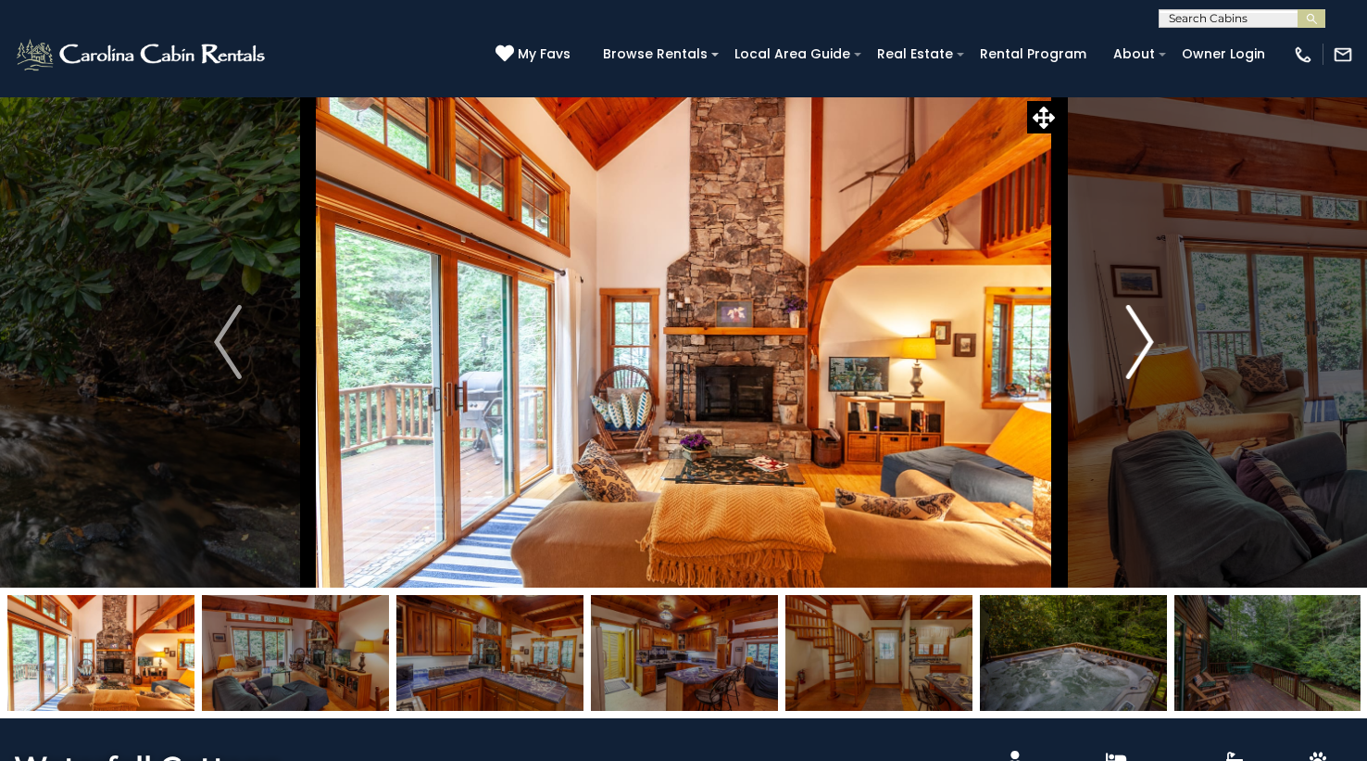
click at [1132, 338] on img "Next" at bounding box center [1140, 342] width 28 height 74
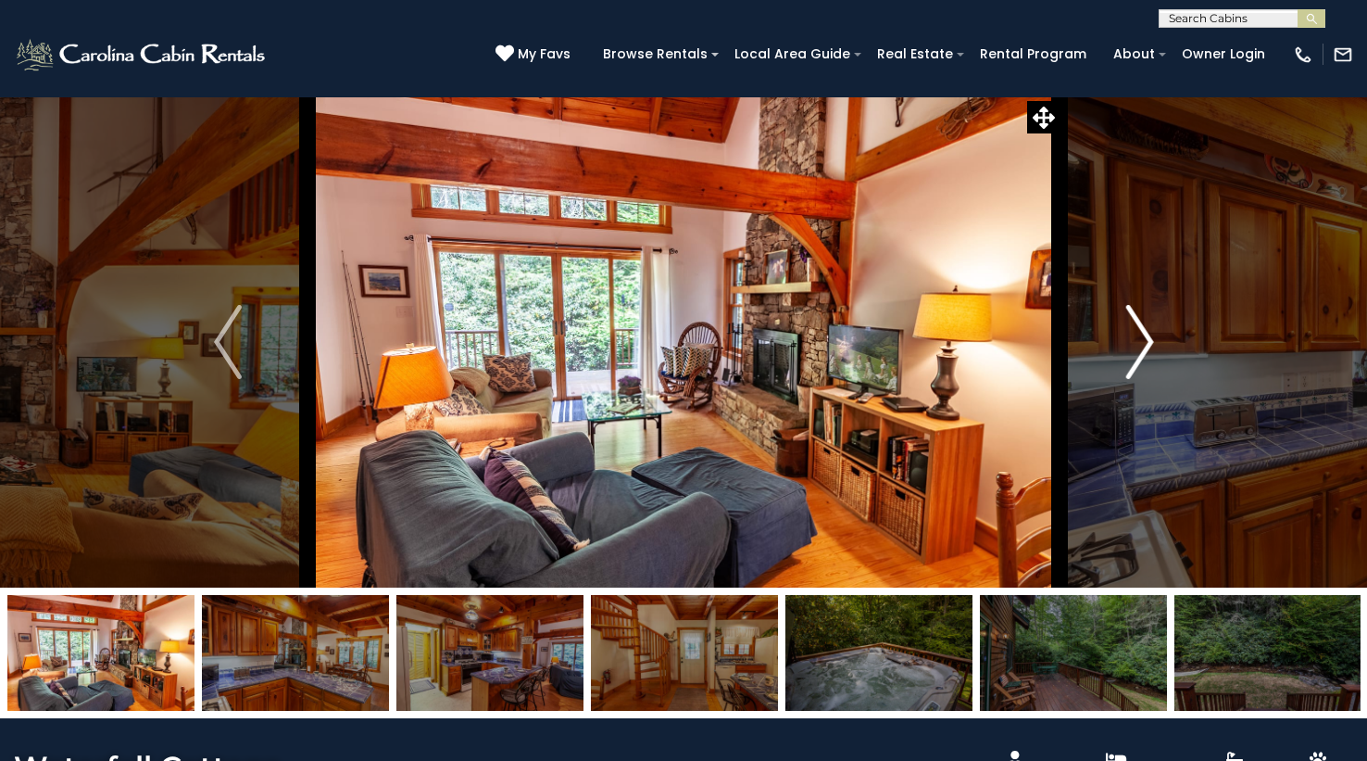
click at [1132, 338] on img "Next" at bounding box center [1140, 342] width 28 height 74
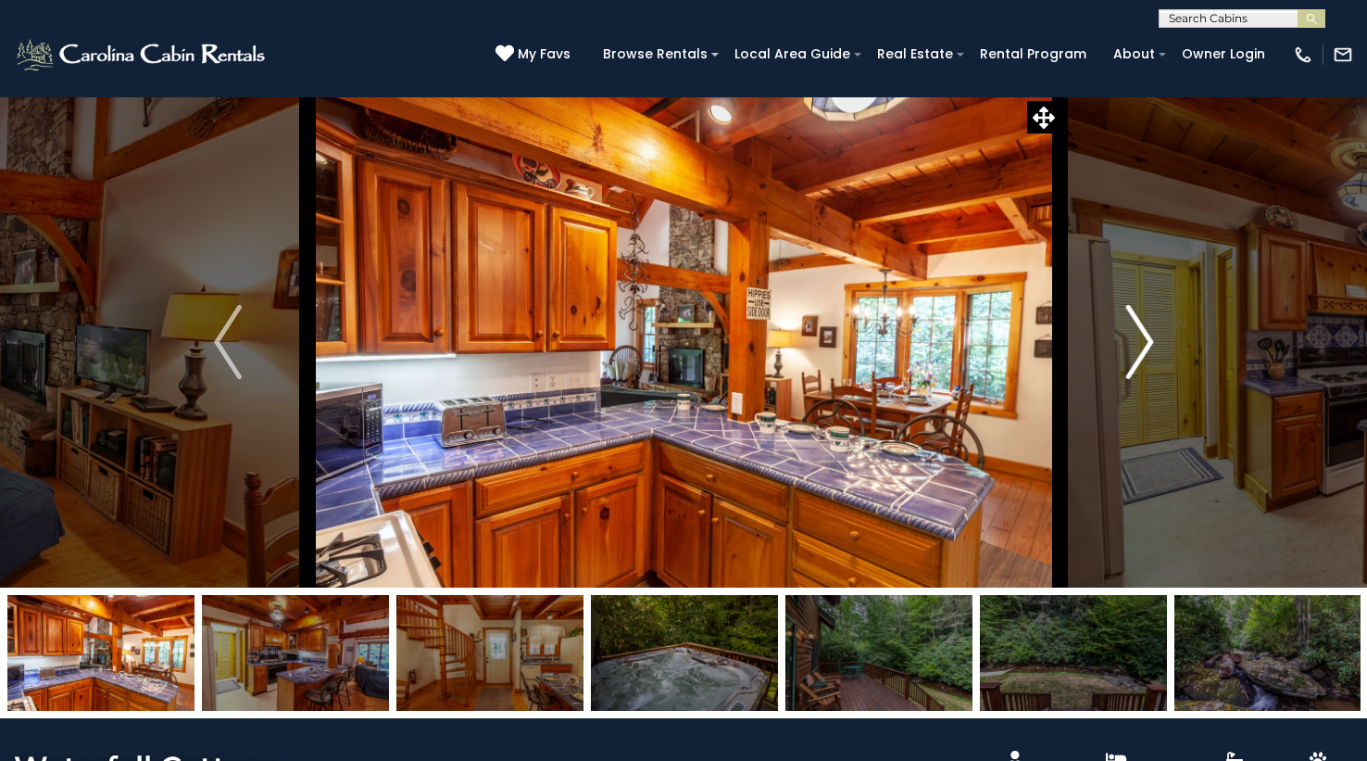
click at [1132, 339] on img "Next" at bounding box center [1140, 342] width 28 height 74
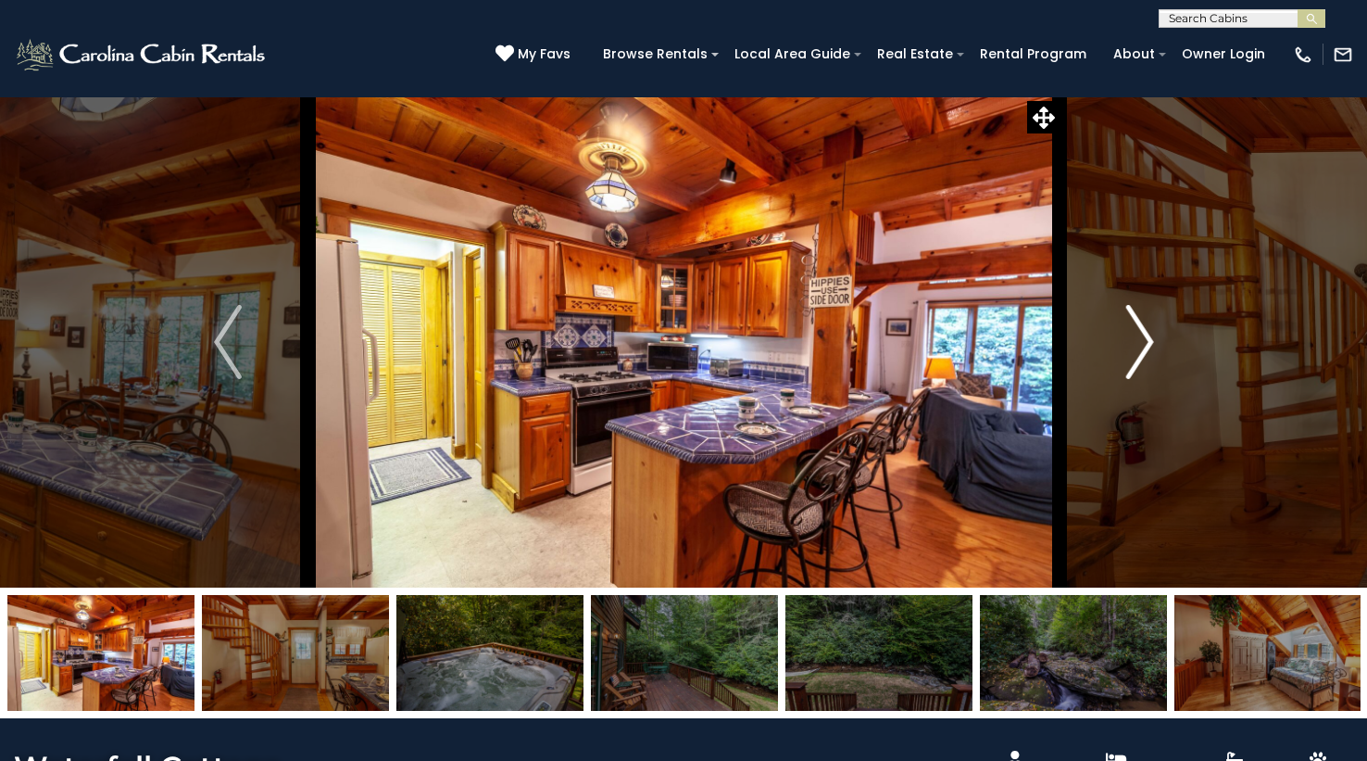
click at [1131, 340] on img "Next" at bounding box center [1140, 342] width 28 height 74
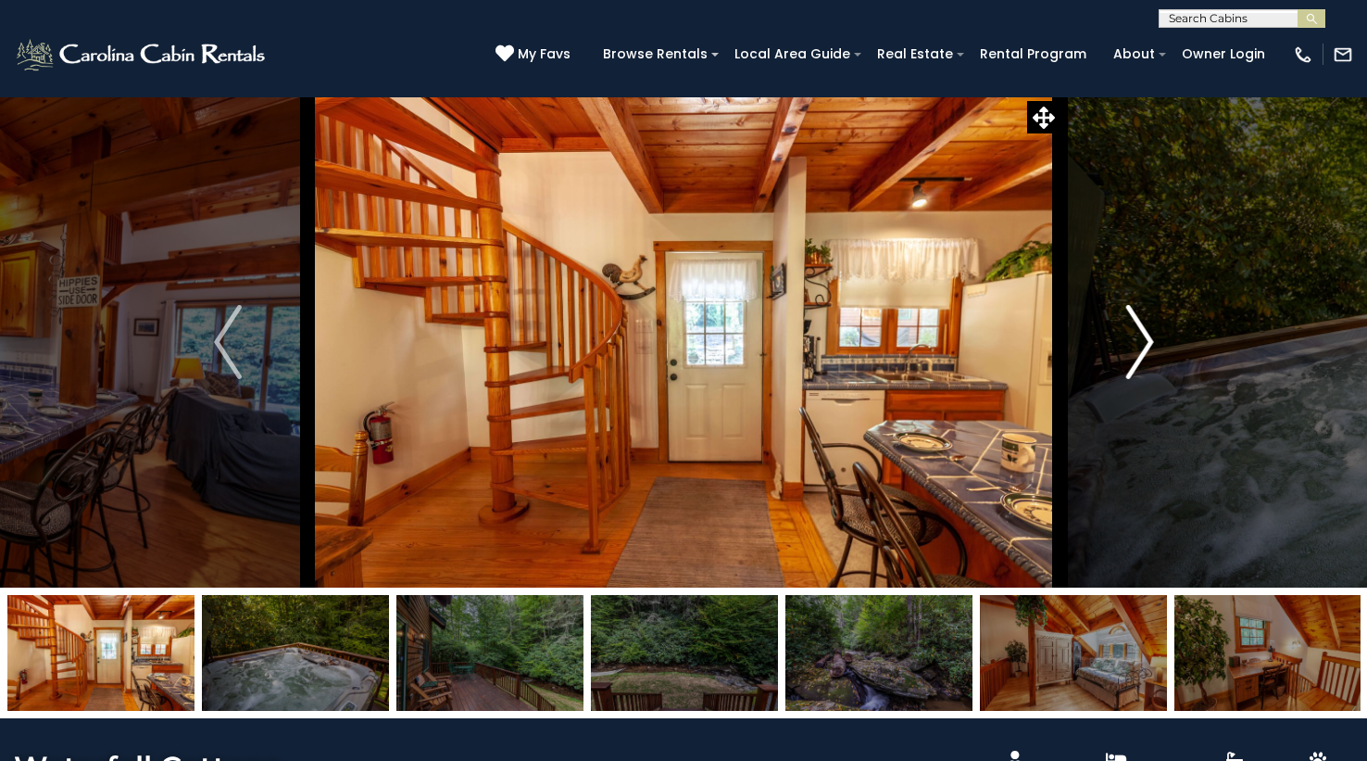
click at [1131, 340] on img "Next" at bounding box center [1140, 342] width 28 height 74
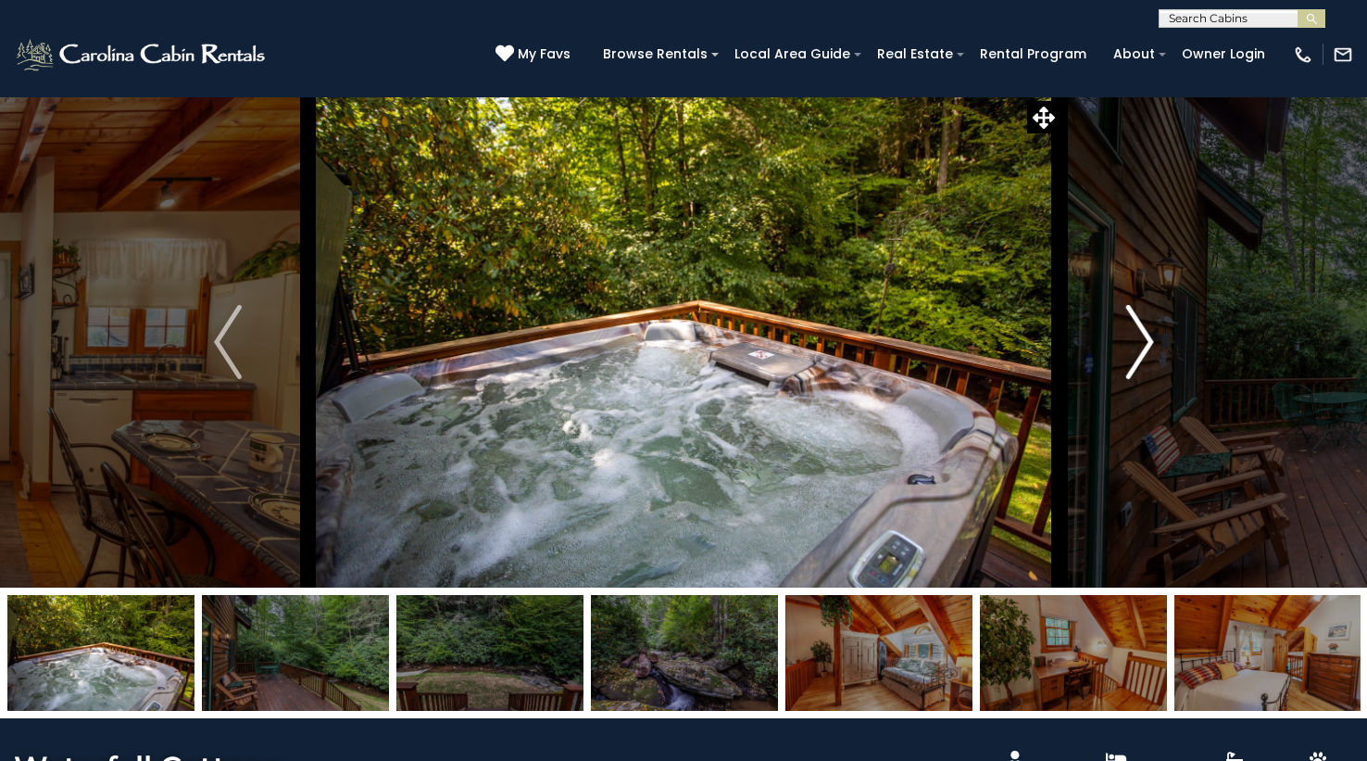
click at [1131, 340] on img "Next" at bounding box center [1140, 342] width 28 height 74
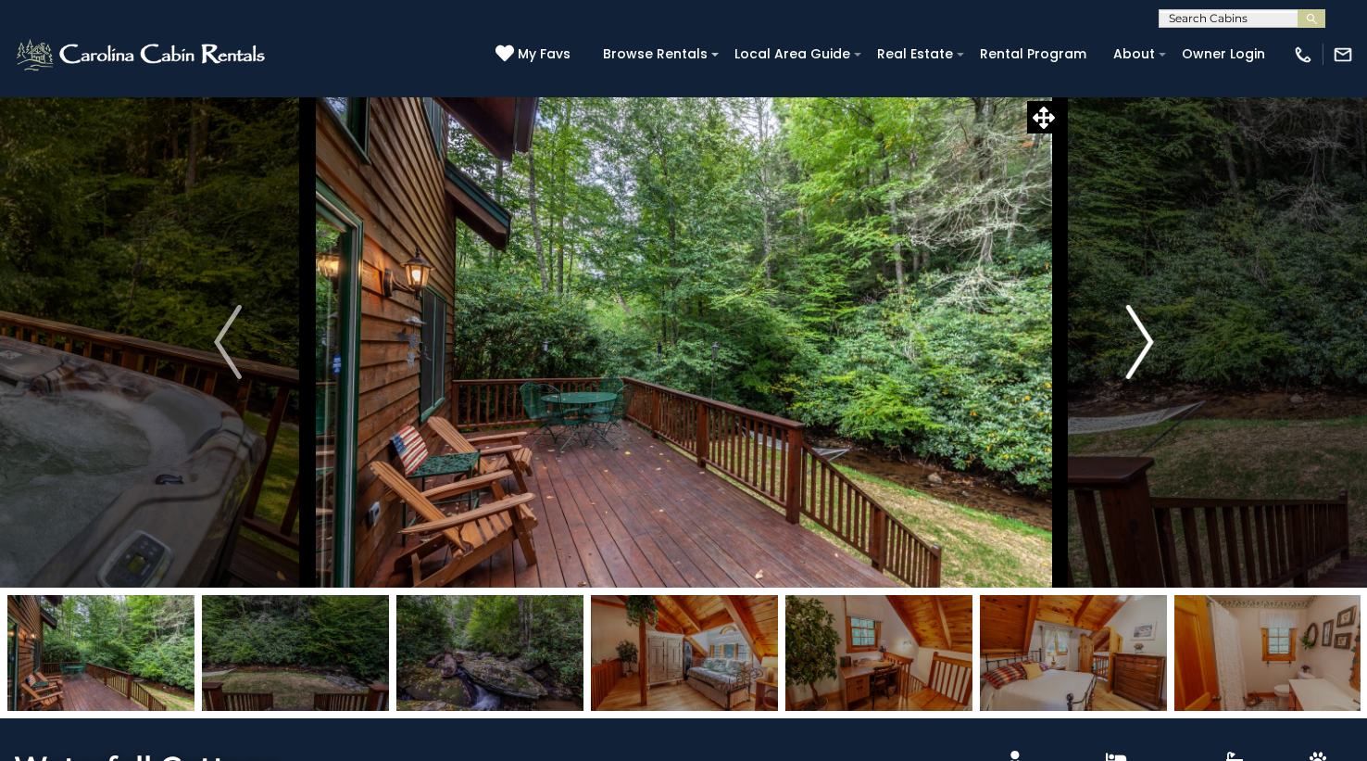
click at [1131, 340] on img "Next" at bounding box center [1140, 342] width 28 height 74
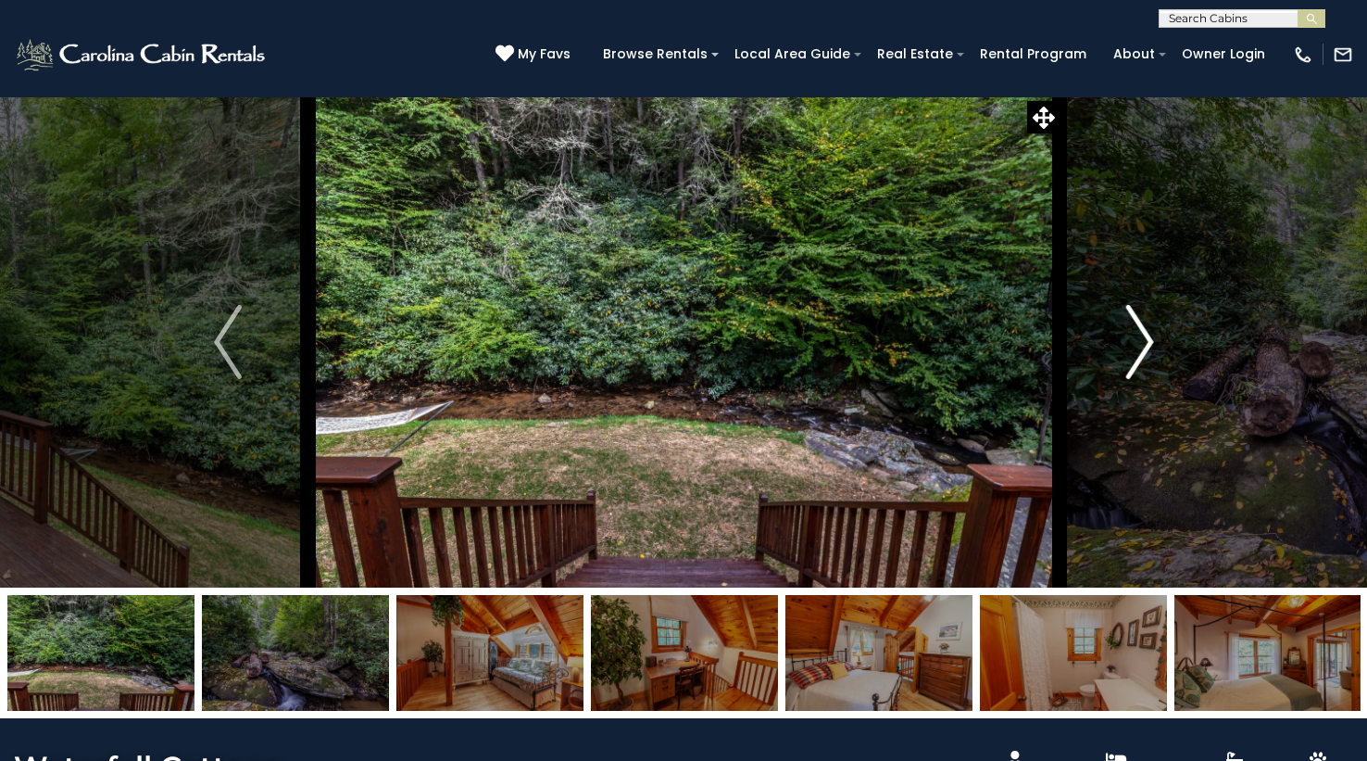
click at [1131, 340] on img "Next" at bounding box center [1140, 342] width 28 height 74
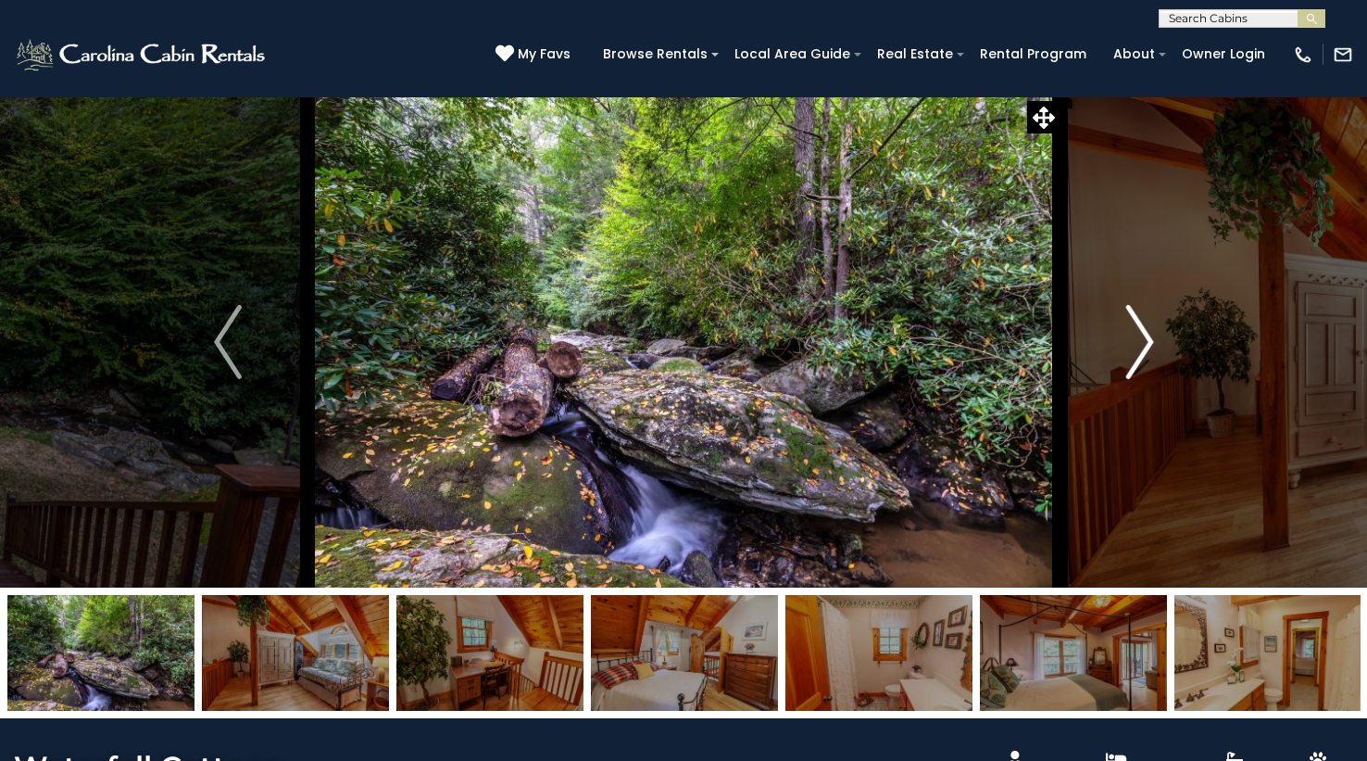
click at [1131, 340] on img "Next" at bounding box center [1140, 342] width 28 height 74
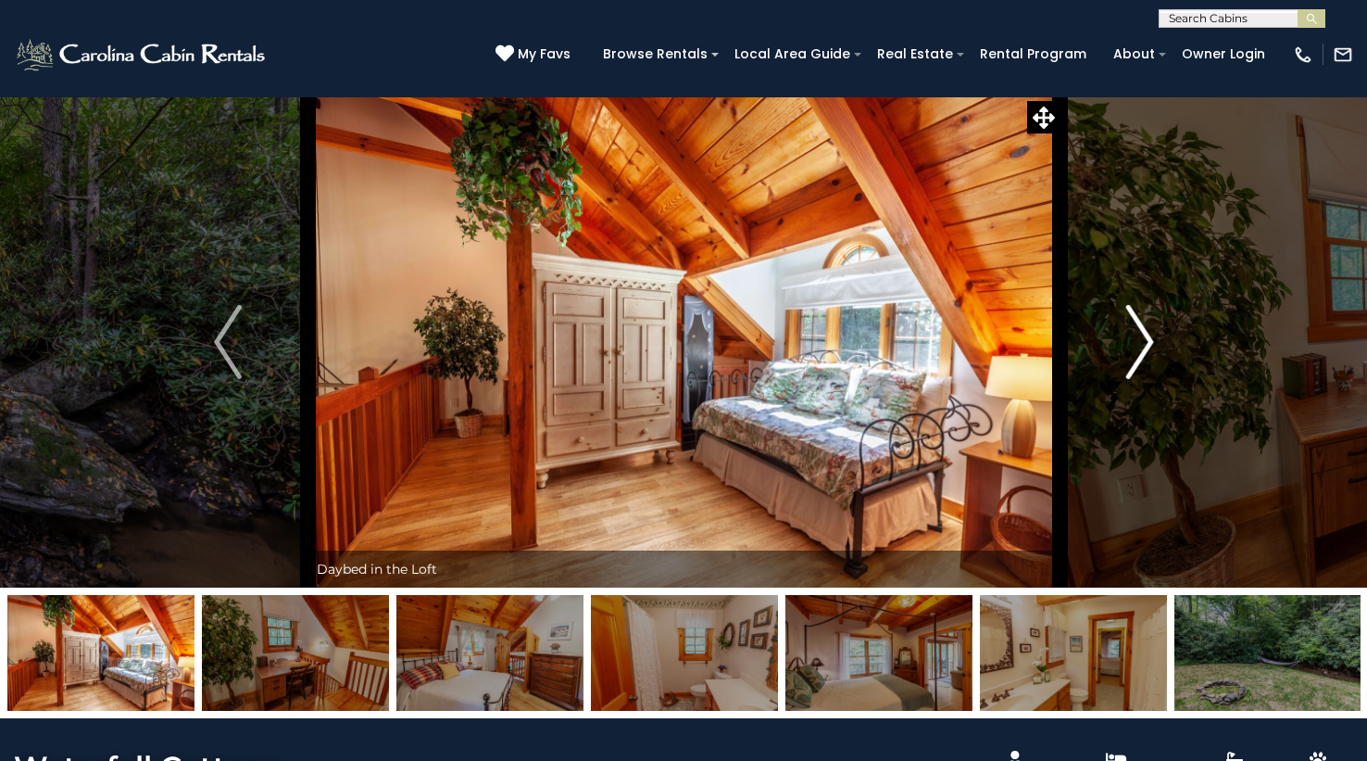
click at [1131, 340] on img "Next" at bounding box center [1140, 342] width 28 height 74
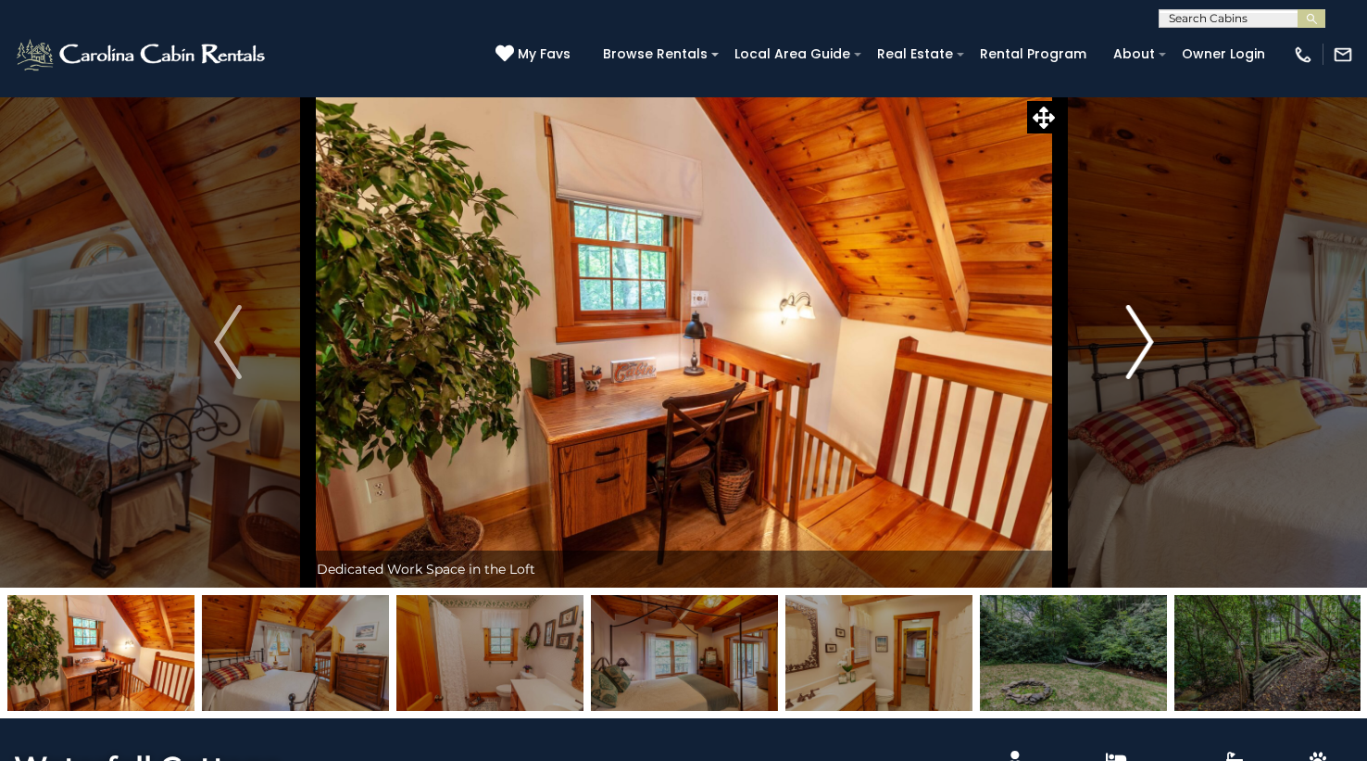
click at [1131, 339] on img "Next" at bounding box center [1140, 342] width 28 height 74
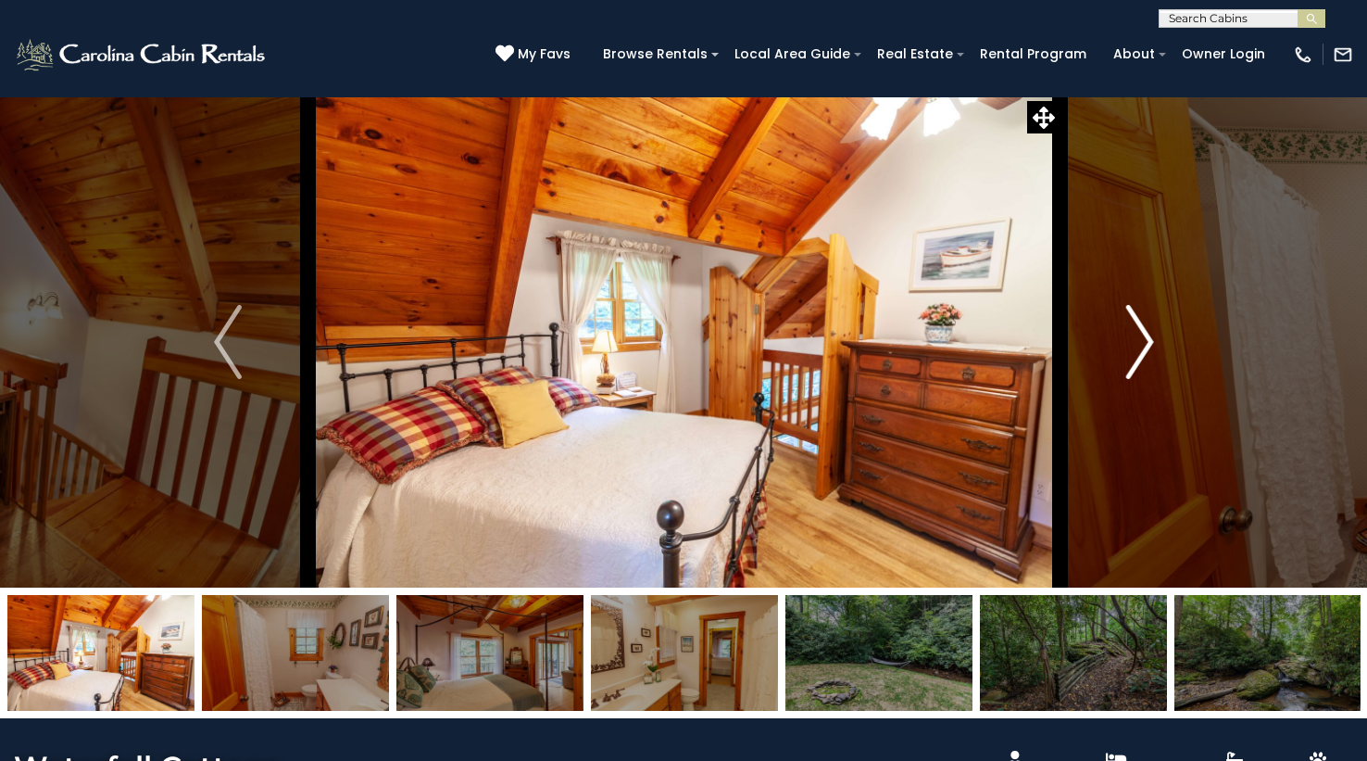
click at [1131, 339] on img "Next" at bounding box center [1140, 342] width 28 height 74
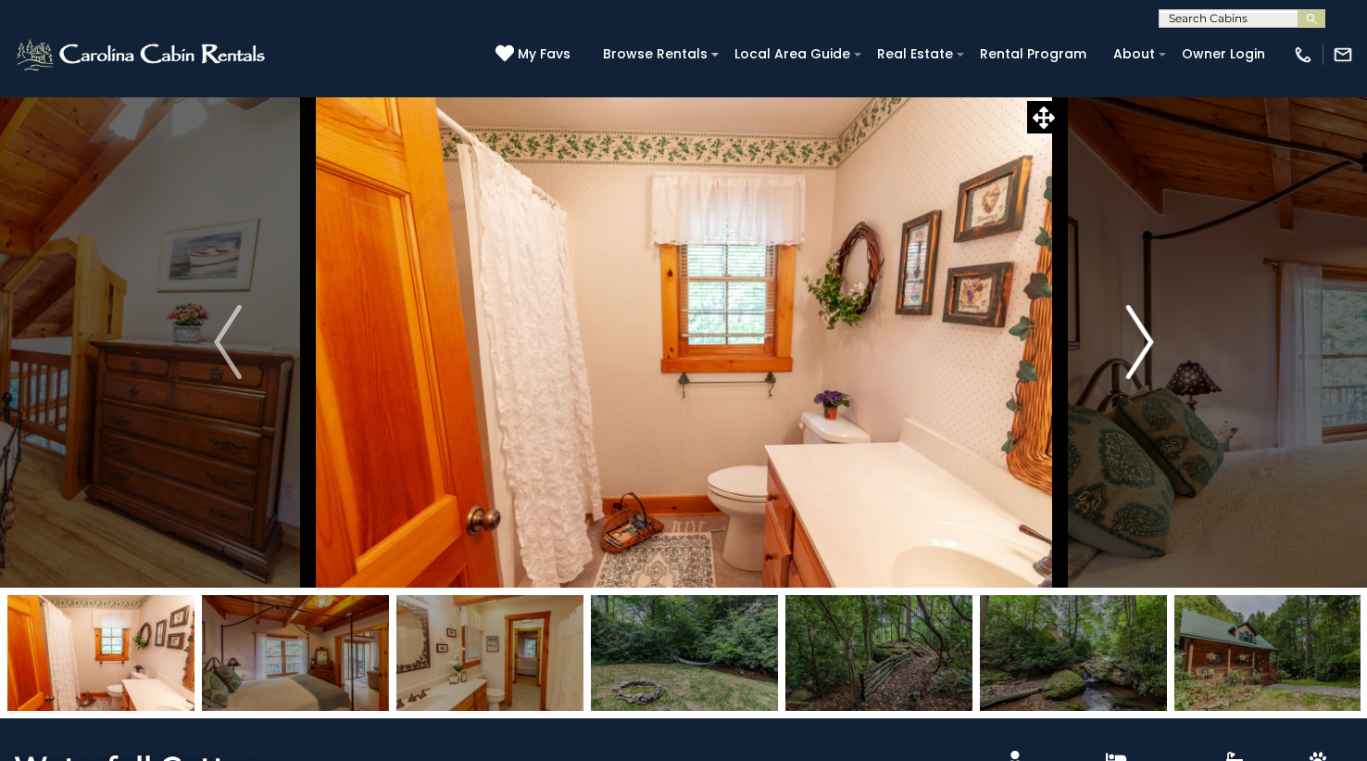
click at [1131, 339] on img "Next" at bounding box center [1140, 342] width 28 height 74
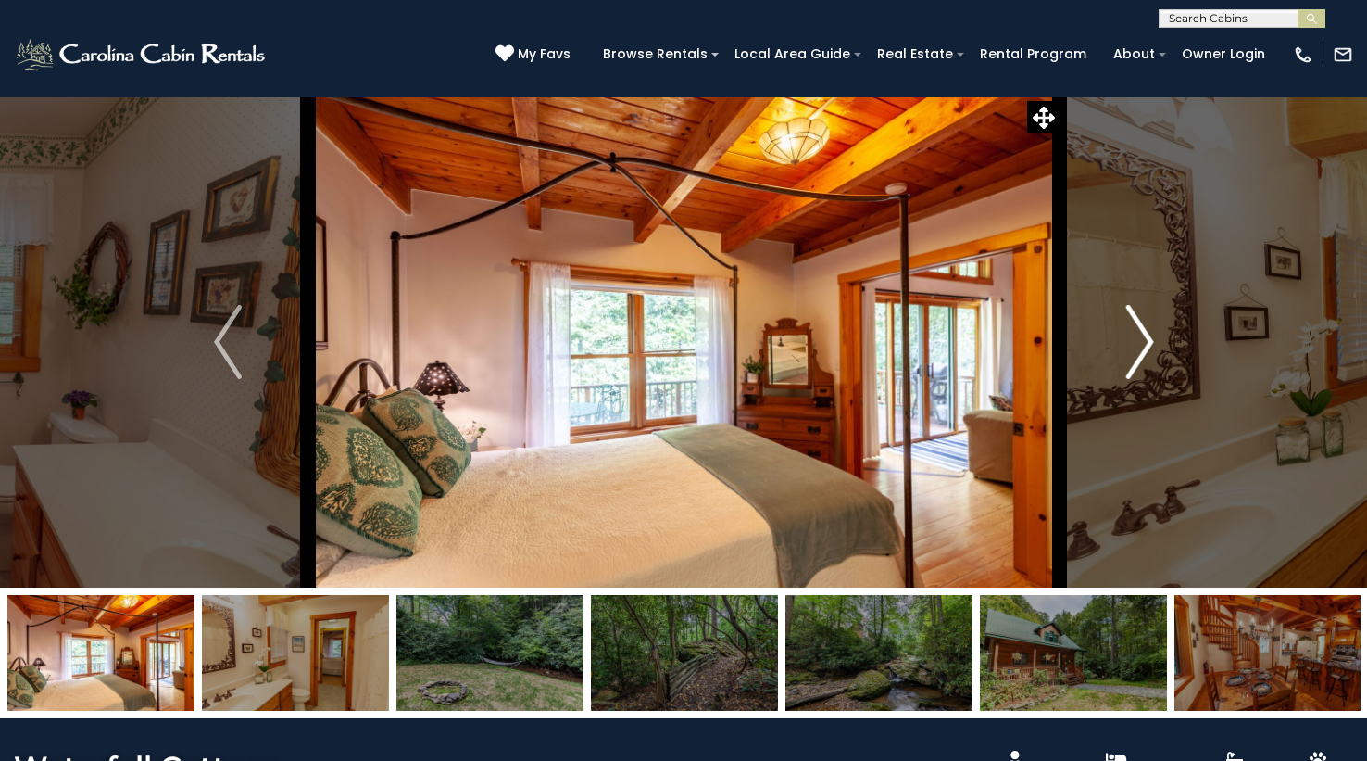
click at [1131, 339] on img "Next" at bounding box center [1140, 342] width 28 height 74
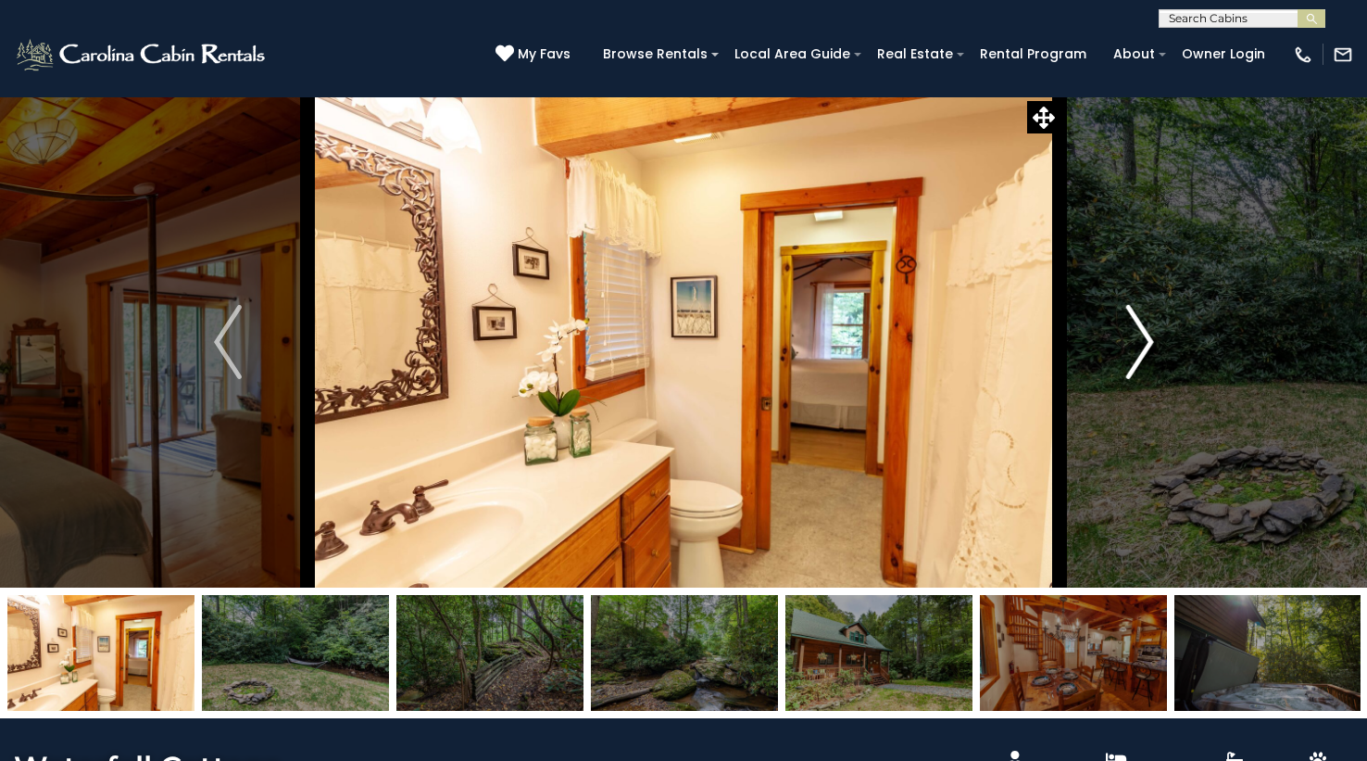
click at [1131, 339] on img "Next" at bounding box center [1140, 342] width 28 height 74
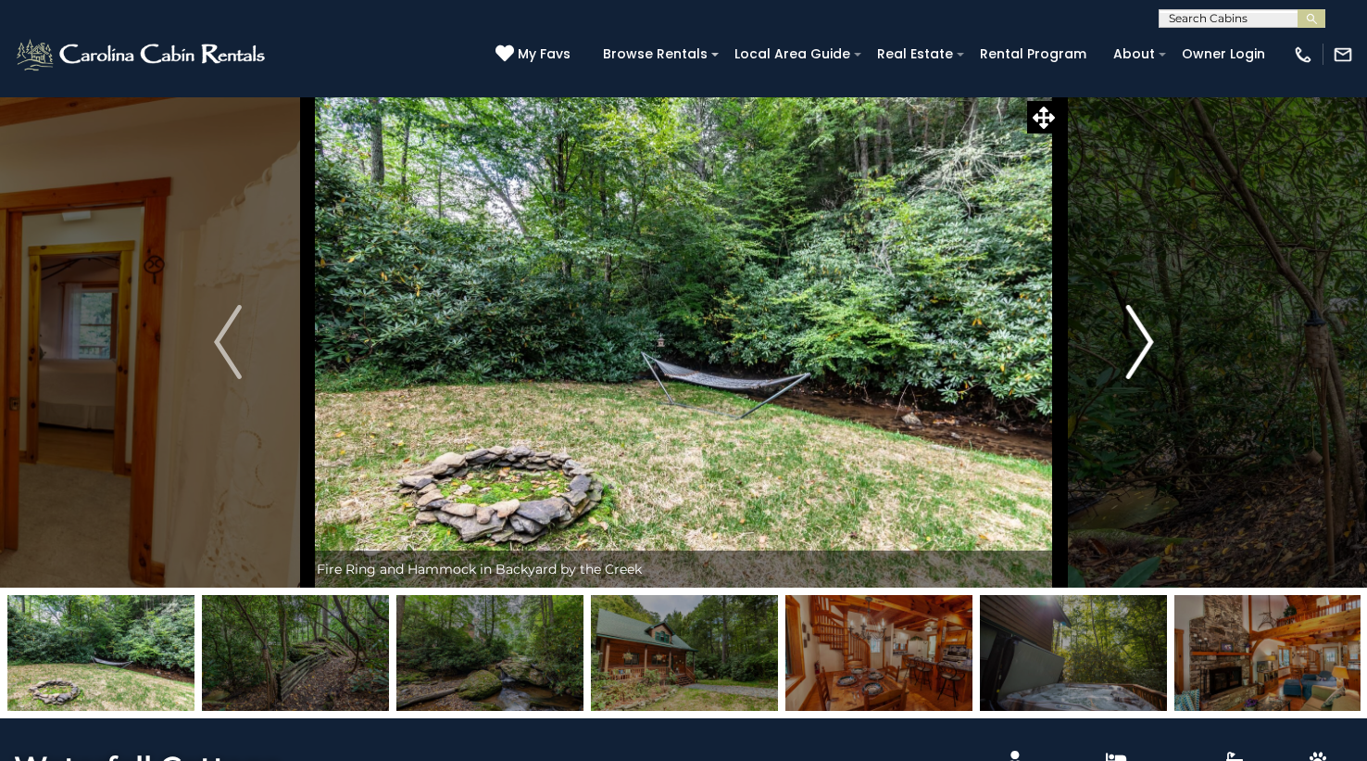
click at [1131, 339] on img "Next" at bounding box center [1140, 342] width 28 height 74
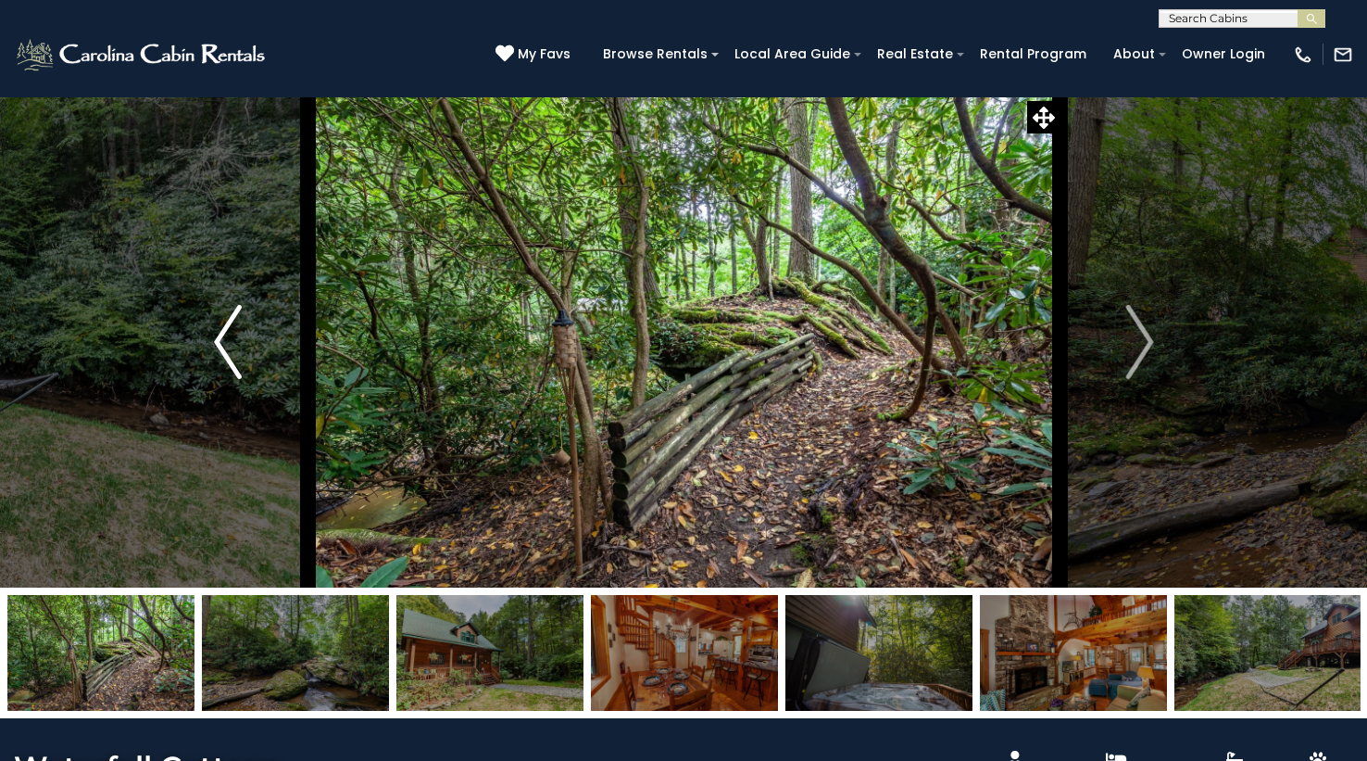
click at [246, 358] on button "Previous" at bounding box center [227, 341] width 160 height 491
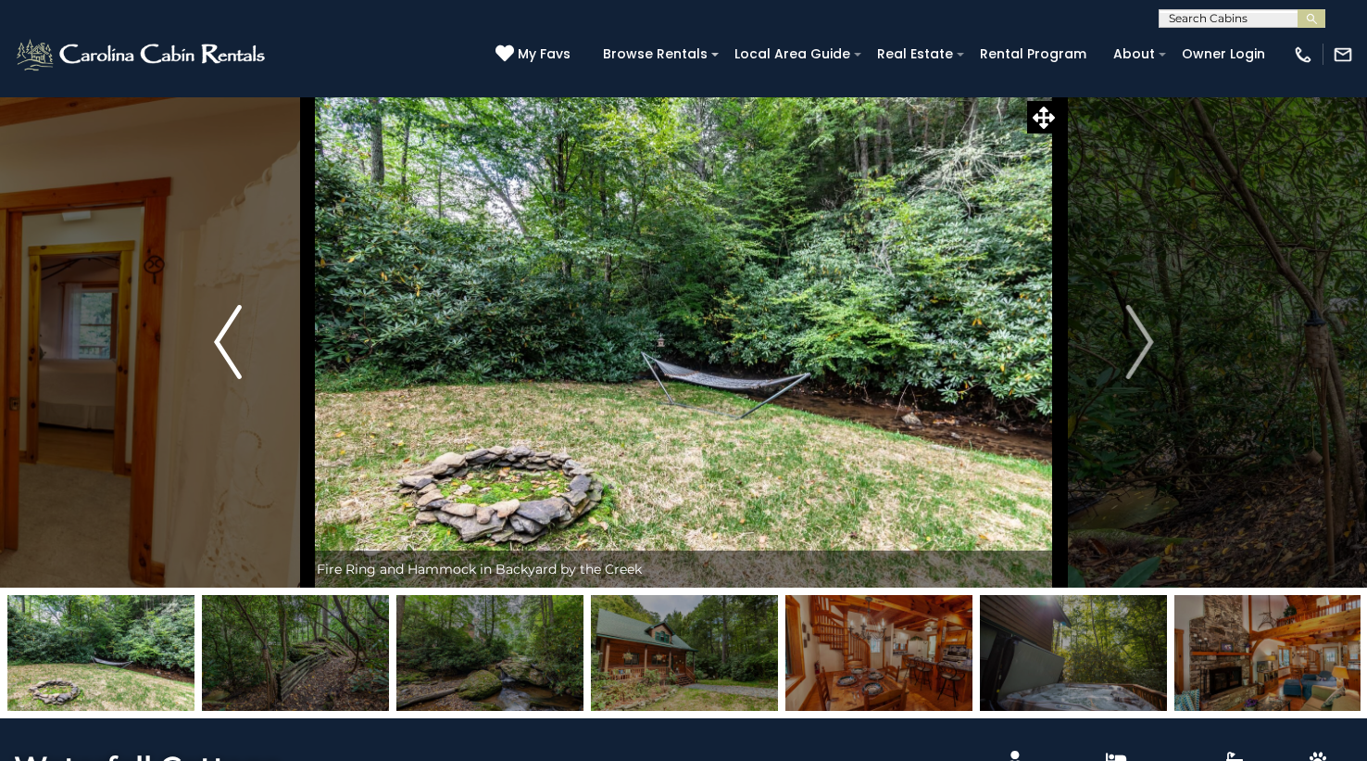
click at [245, 358] on button "Previous" at bounding box center [227, 341] width 160 height 491
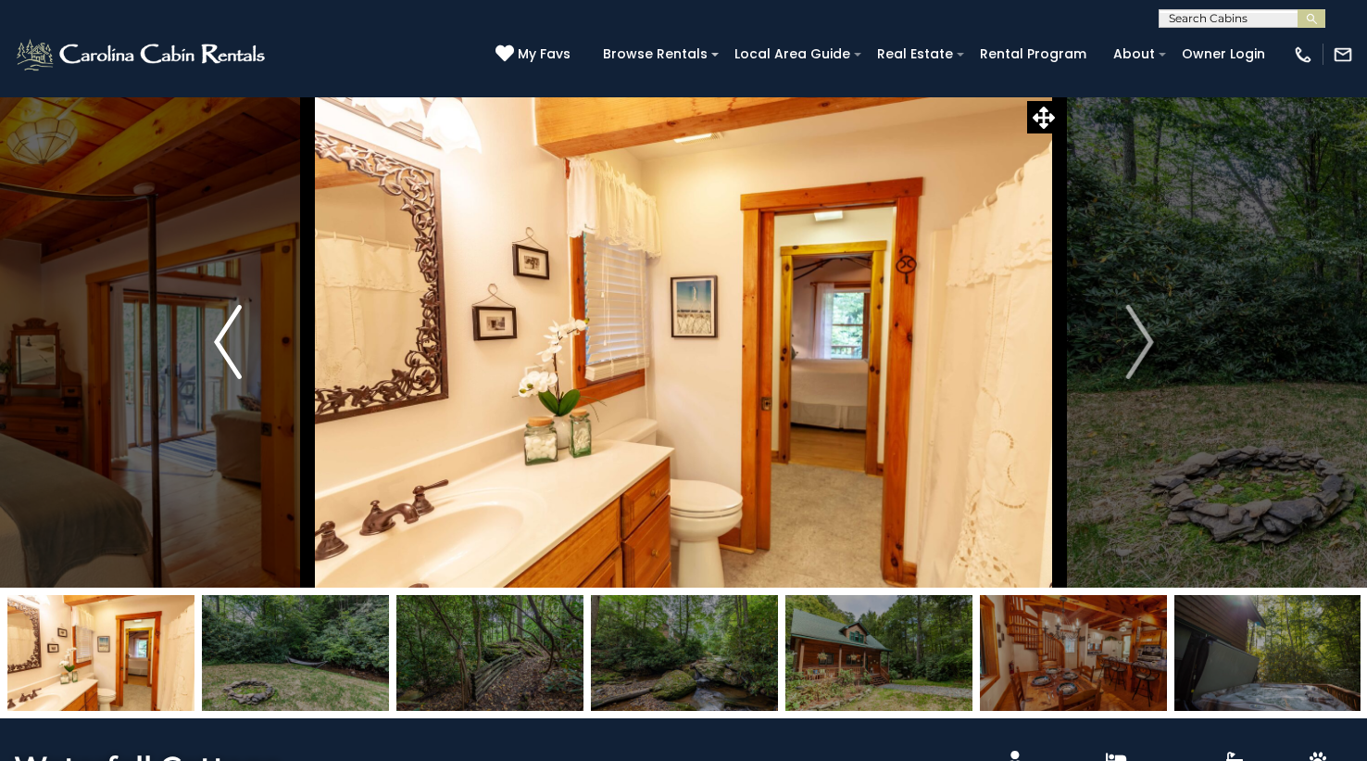
click at [245, 358] on button "Previous" at bounding box center [227, 341] width 160 height 491
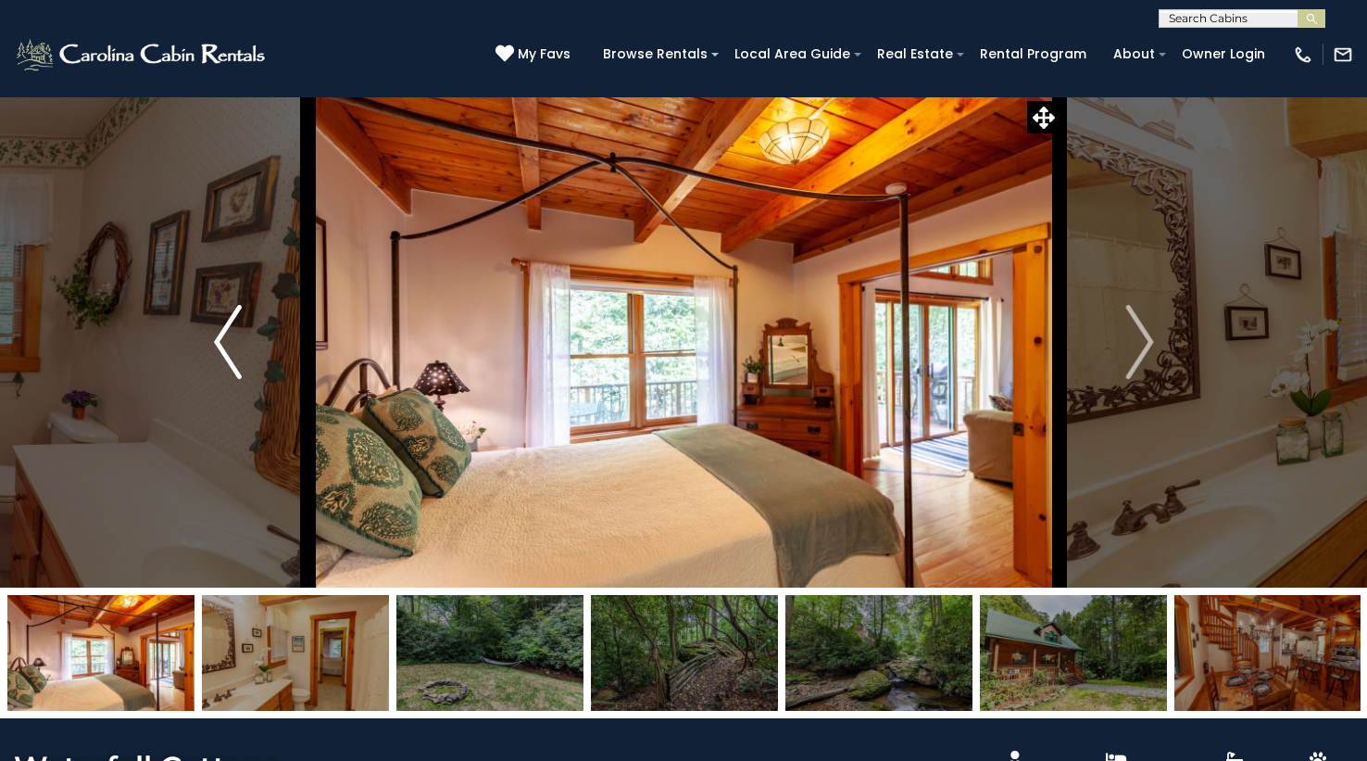
click at [245, 358] on button "Previous" at bounding box center [227, 341] width 160 height 491
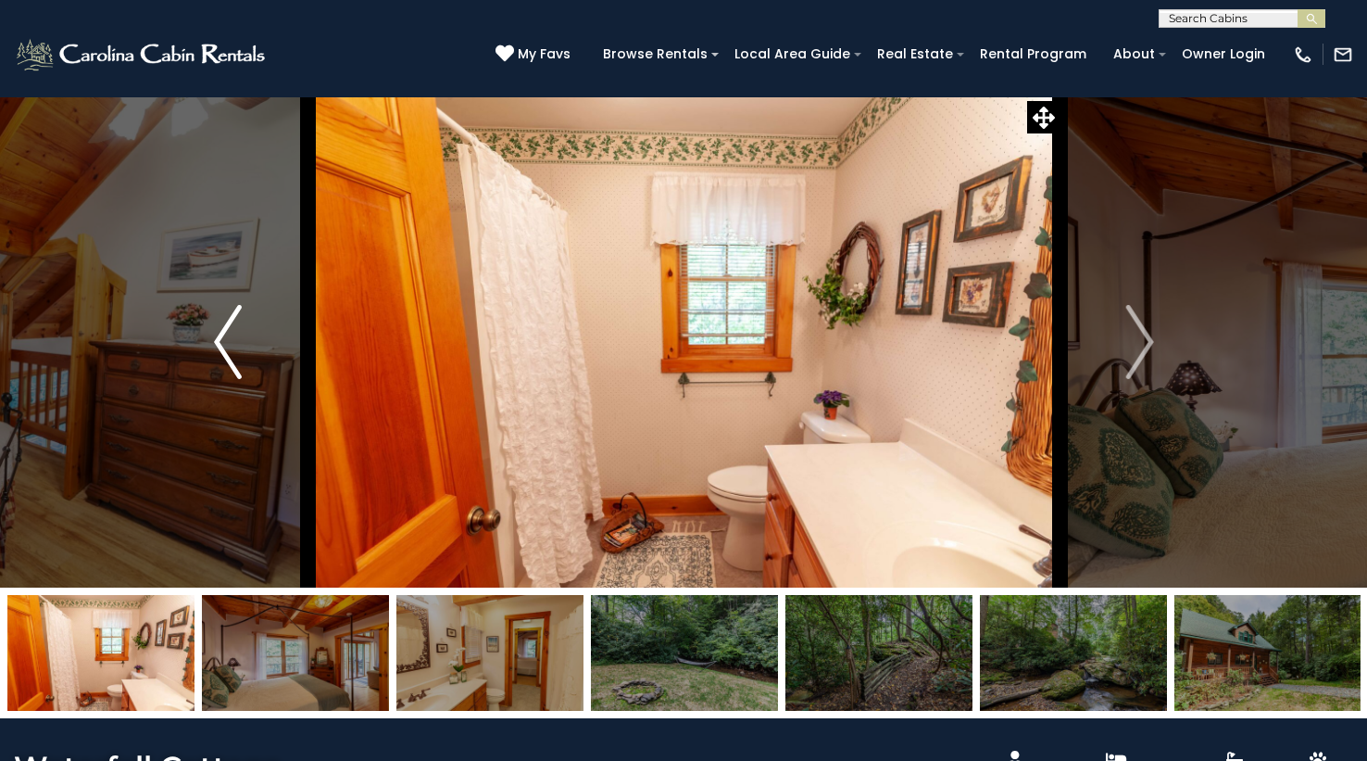
click at [246, 359] on button "Previous" at bounding box center [227, 341] width 160 height 491
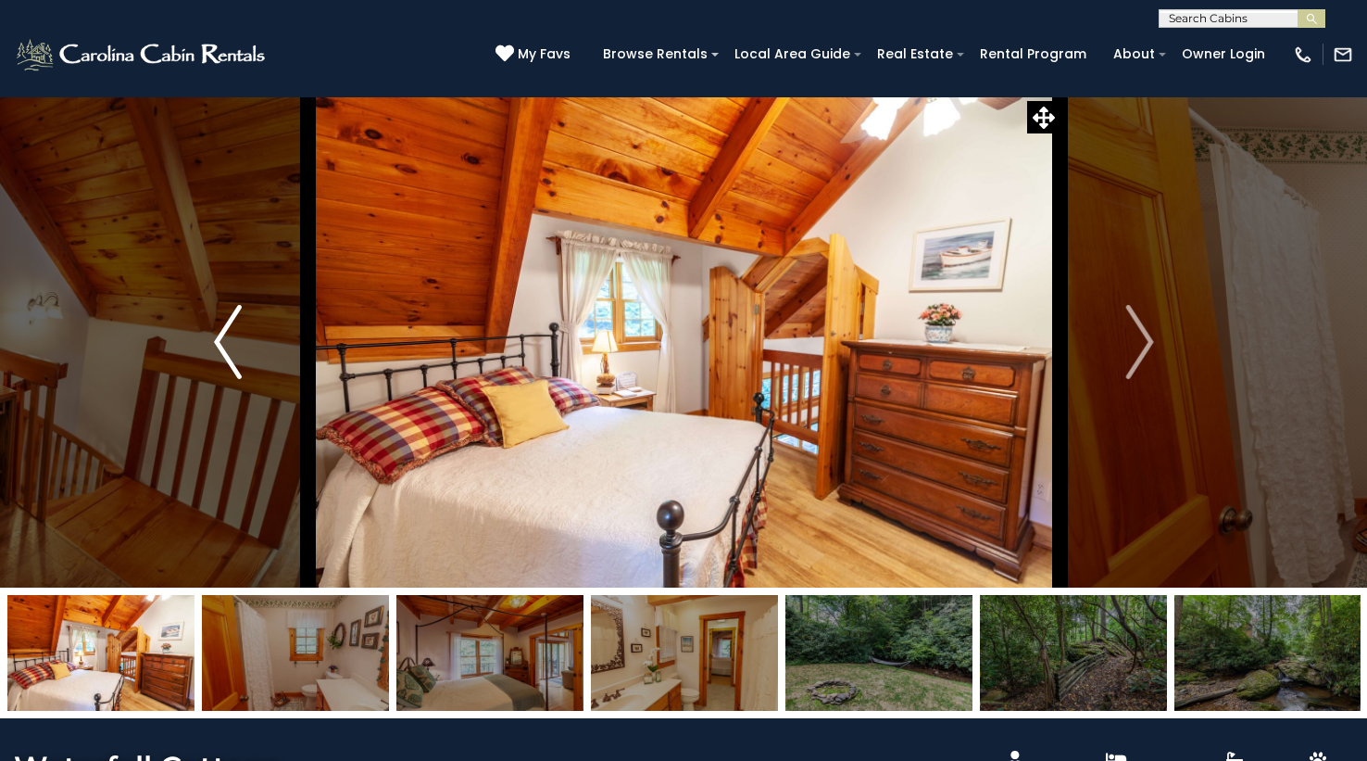
click at [246, 359] on button "Previous" at bounding box center [227, 341] width 160 height 491
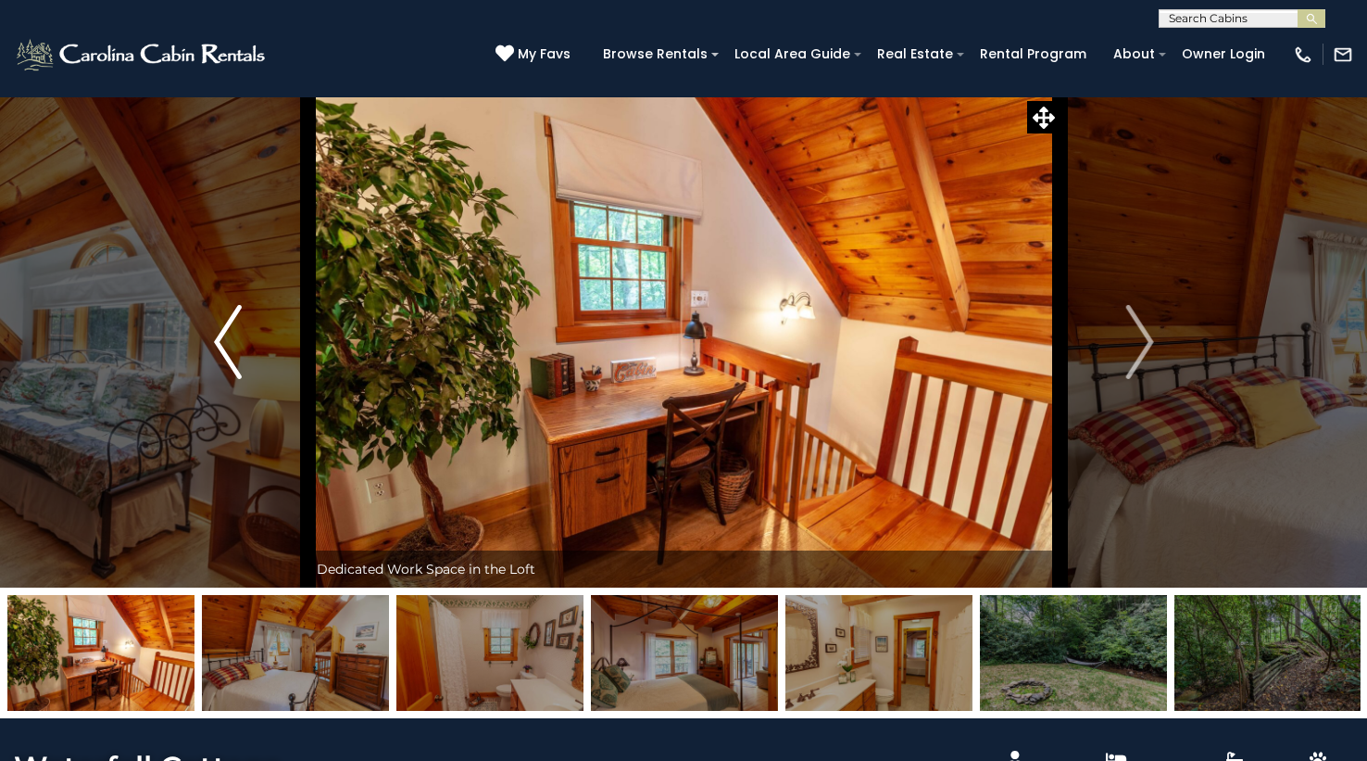
click at [248, 362] on button "Previous" at bounding box center [227, 341] width 160 height 491
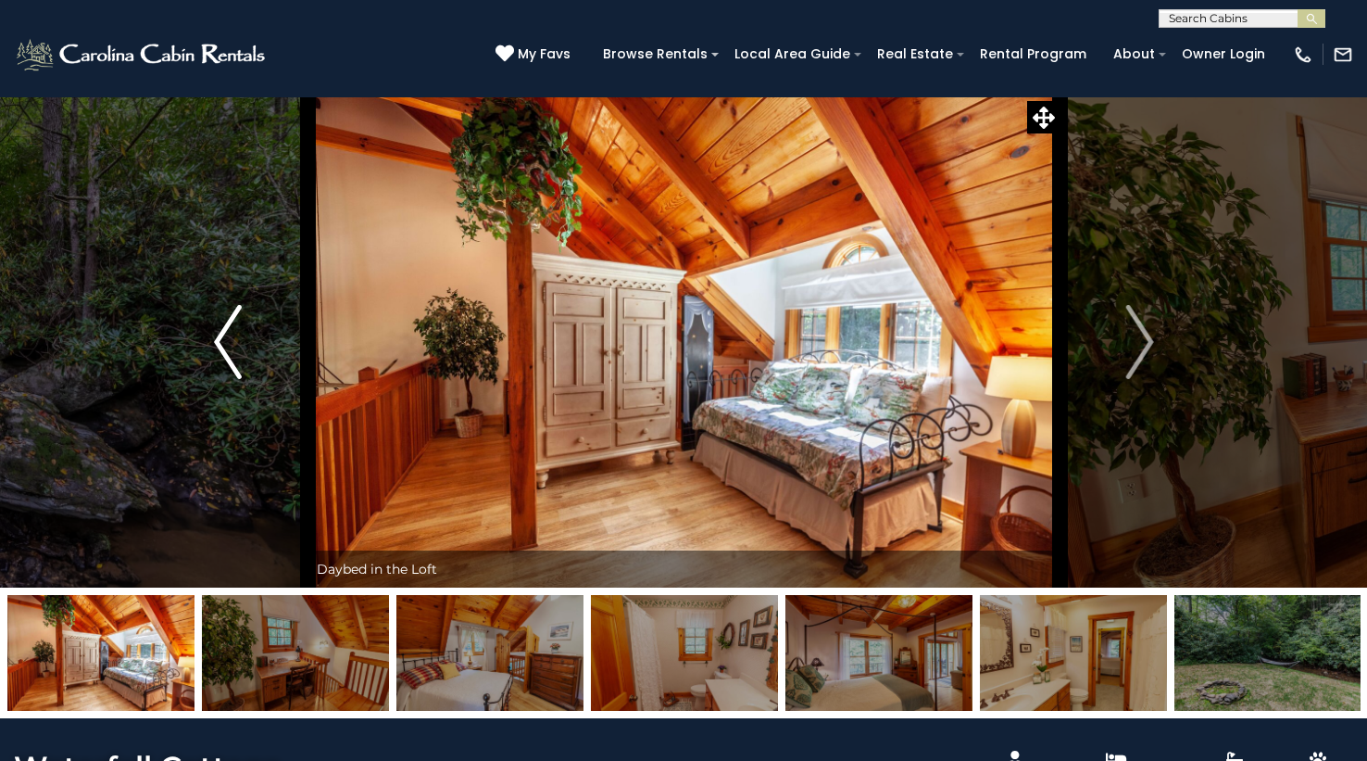
click at [224, 341] on img "Previous" at bounding box center [228, 342] width 28 height 74
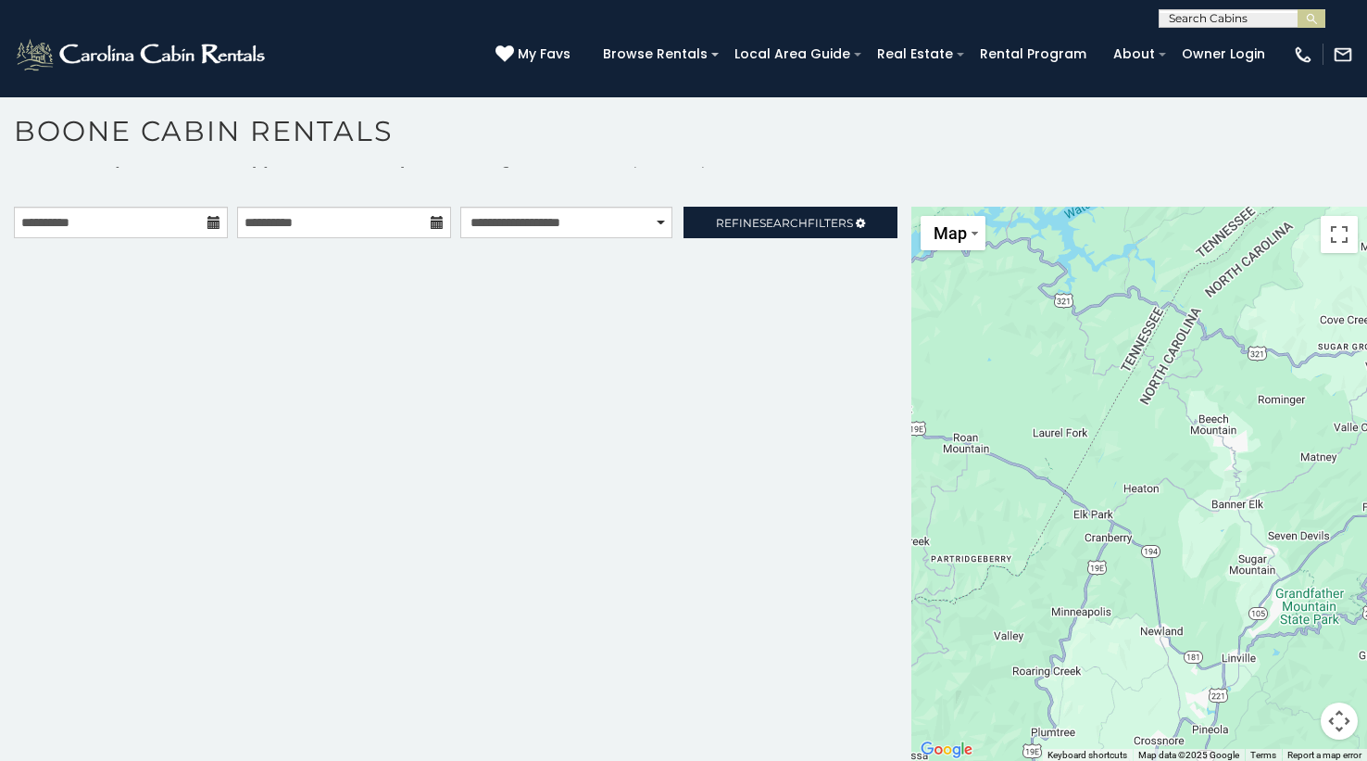
scroll to position [17, 0]
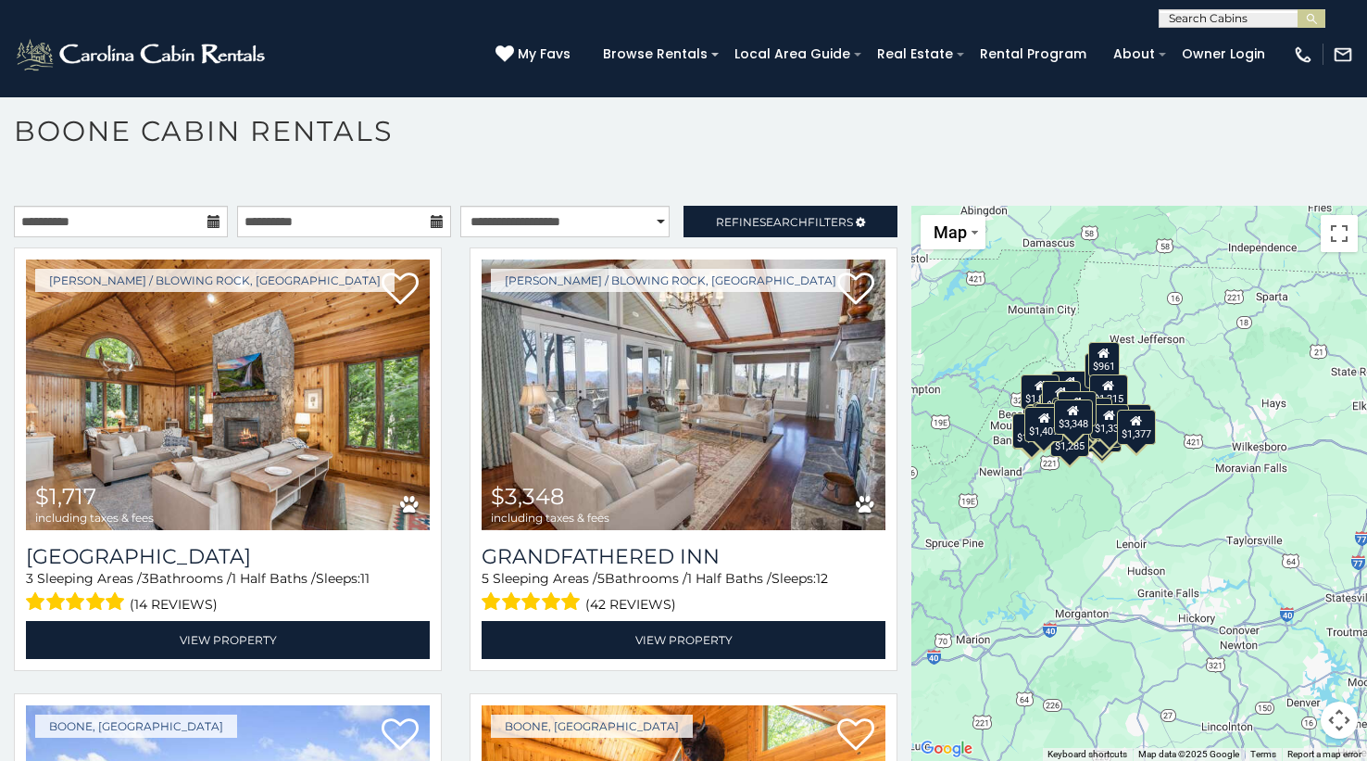
drag, startPoint x: 1083, startPoint y: 528, endPoint x: 964, endPoint y: 477, distance: 129.1
click at [964, 477] on div "$1,717 $3,348 $1,477 $1,703 $1,805 $1,809 $1,995 $2,020 $2,183 $2,193 $2,356 $2…" at bounding box center [1140, 483] width 456 height 555
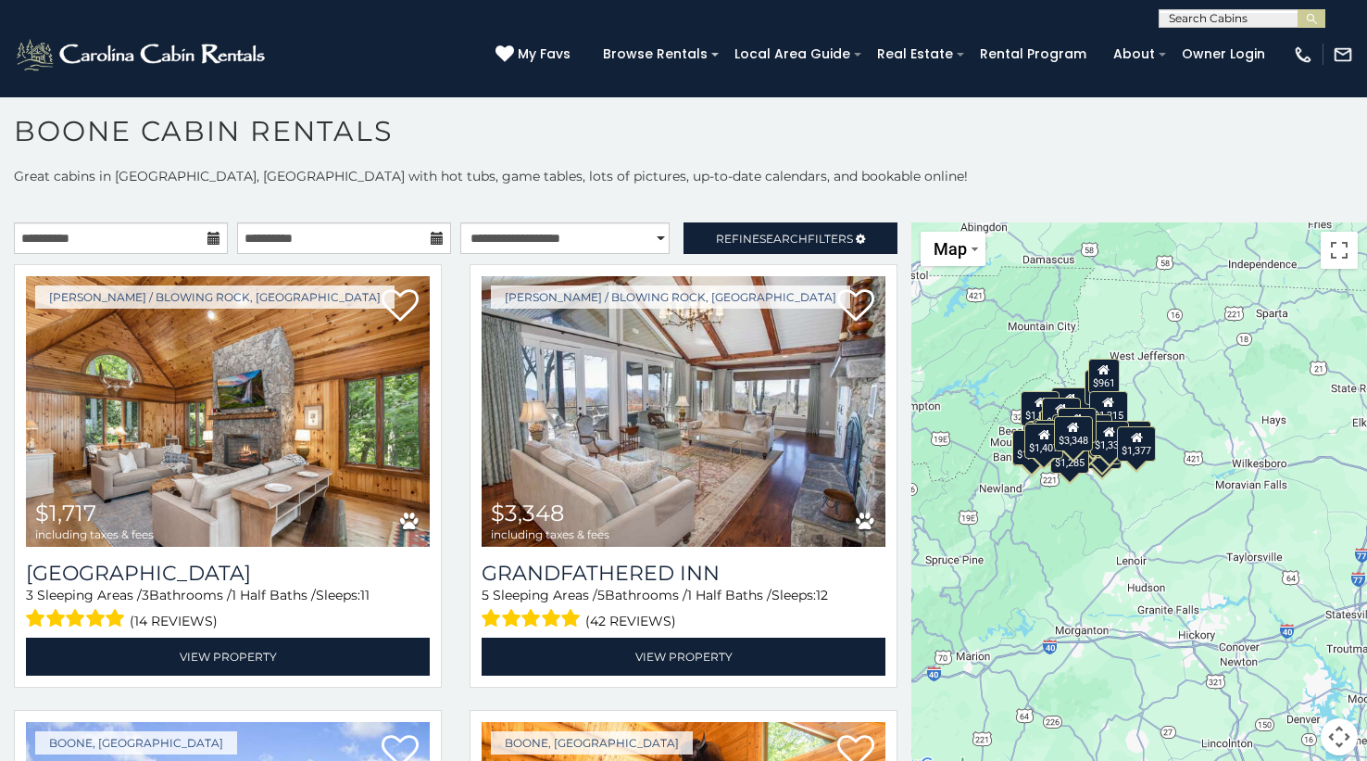
click at [1219, 460] on div "$1,717 $3,348 $1,477 $1,703 $1,805 $1,809 $1,995 $2,020 $2,183 $2,193 $2,356 $2…" at bounding box center [1140, 499] width 456 height 555
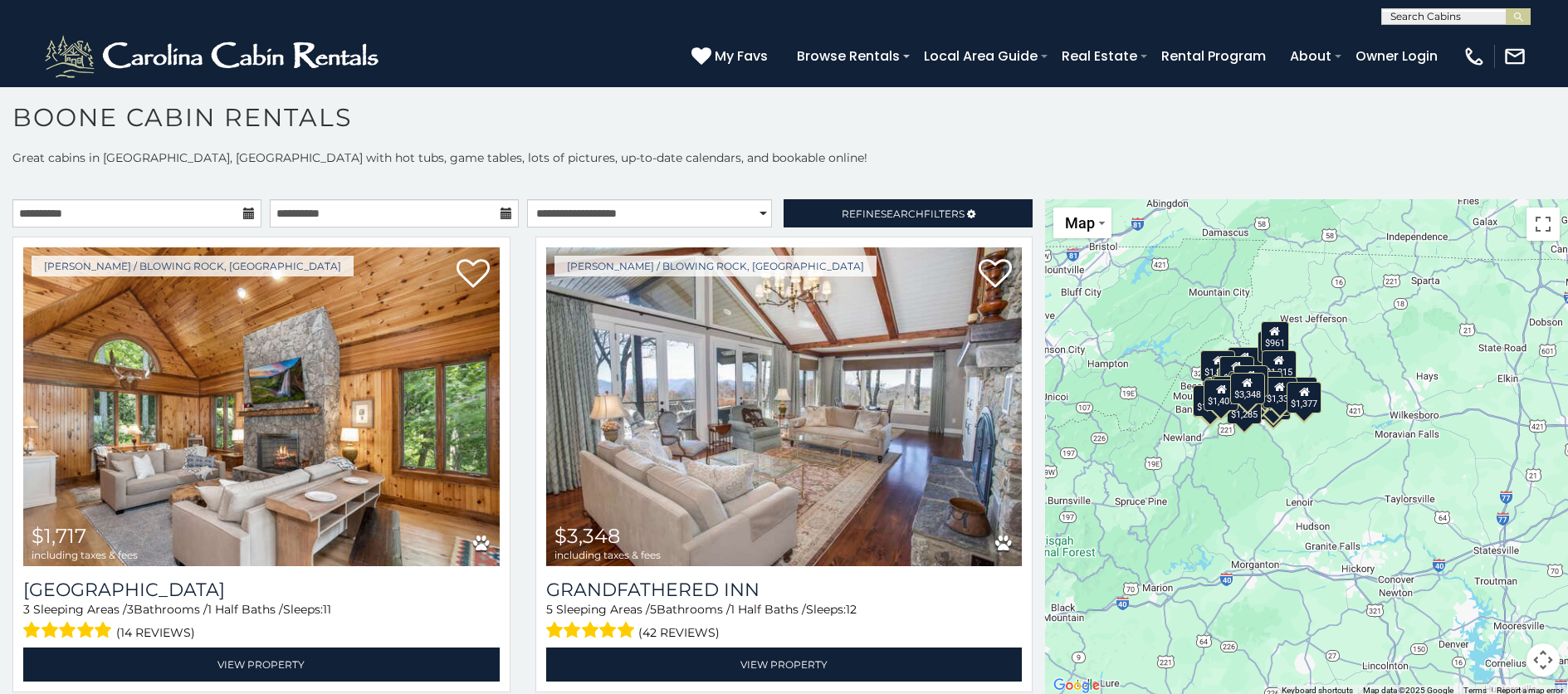
click at [1224, 665] on button "Map camera controls" at bounding box center [1543, 660] width 33 height 33
click at [1224, 578] on button "Zoom in" at bounding box center [1501, 577] width 33 height 33
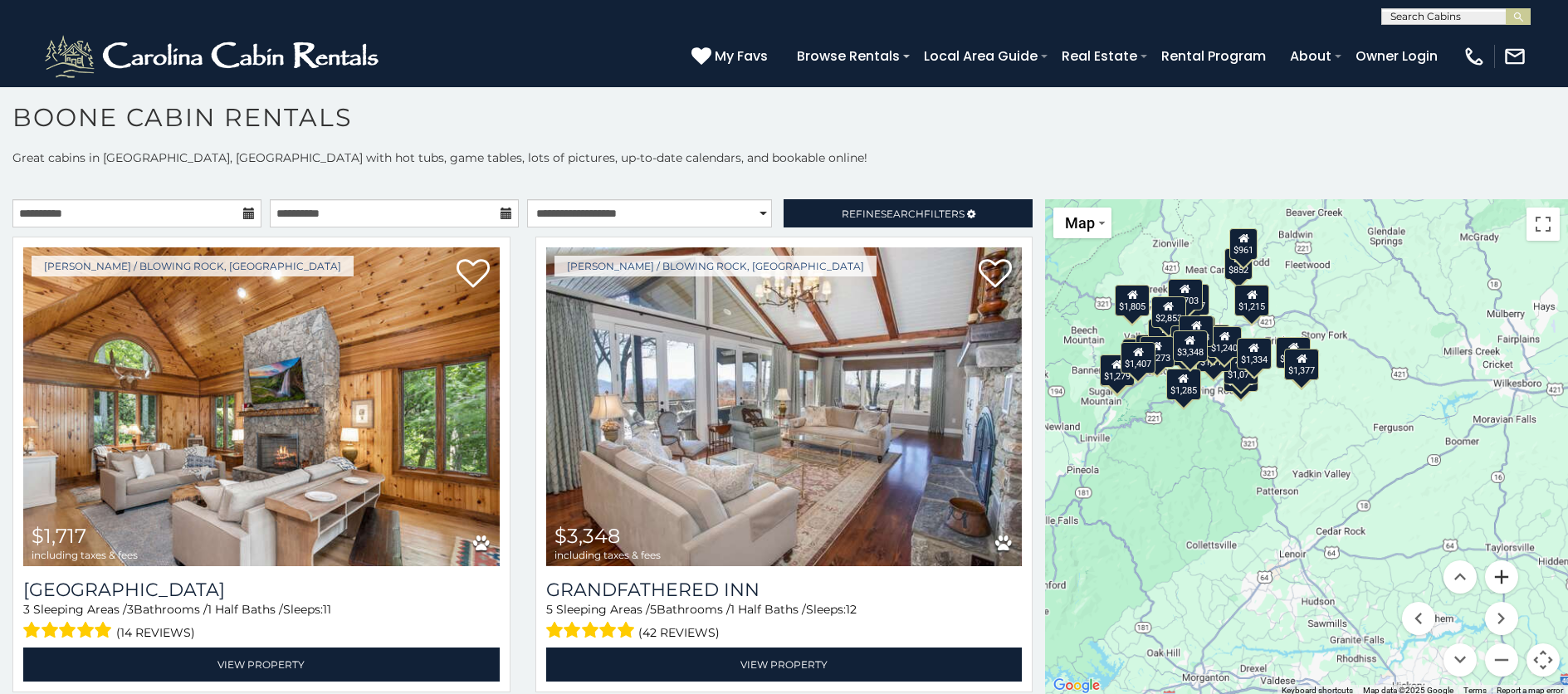
click at [1224, 577] on button "Zoom in" at bounding box center [1501, 577] width 33 height 33
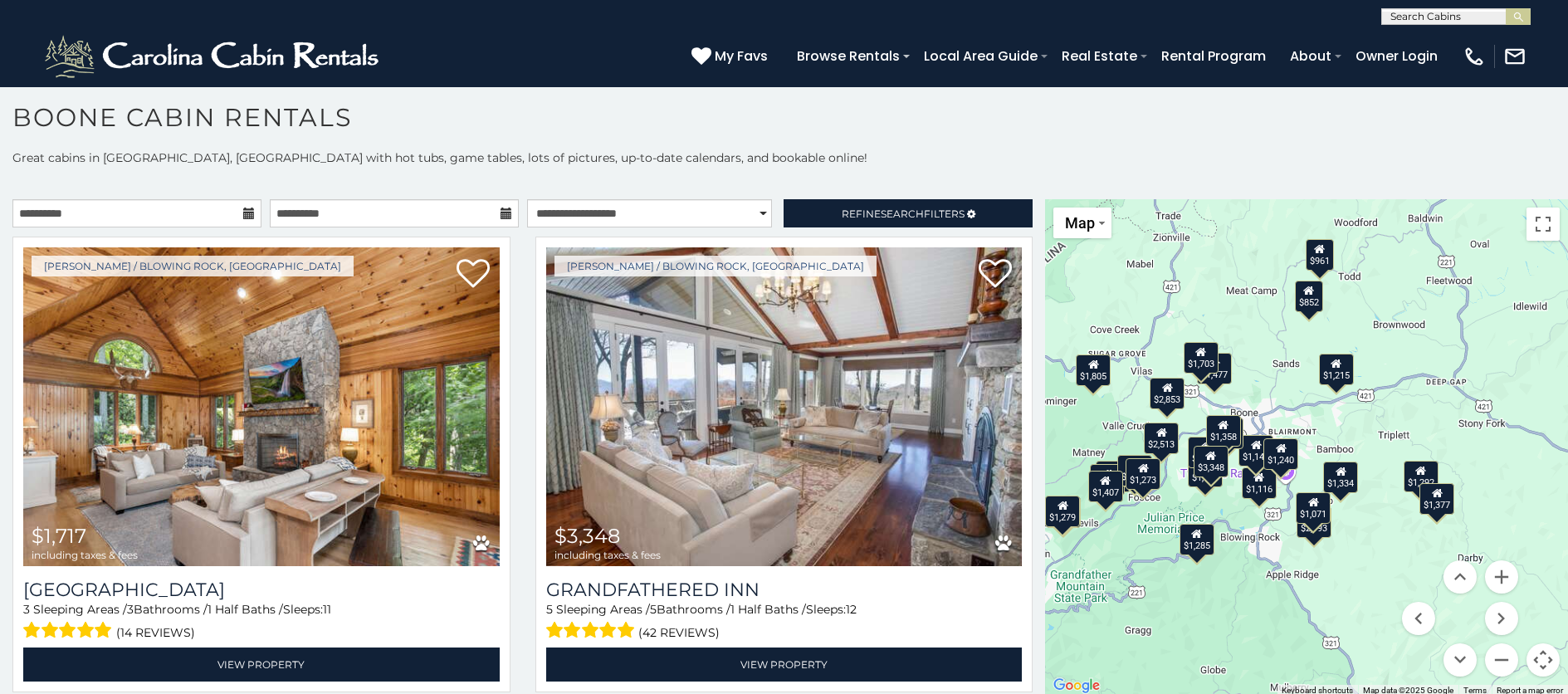
drag, startPoint x: 1325, startPoint y: 454, endPoint x: 1468, endPoint y: 664, distance: 254.1
click at [1224, 664] on div "$1,717 $3,348 $1,477 $1,703 $1,805 $1,809 $1,995 $2,020 $2,183 $2,193 $2,356 $2…" at bounding box center [1306, 447] width 523 height 498
click at [1224, 577] on button "Zoom in" at bounding box center [1501, 577] width 33 height 33
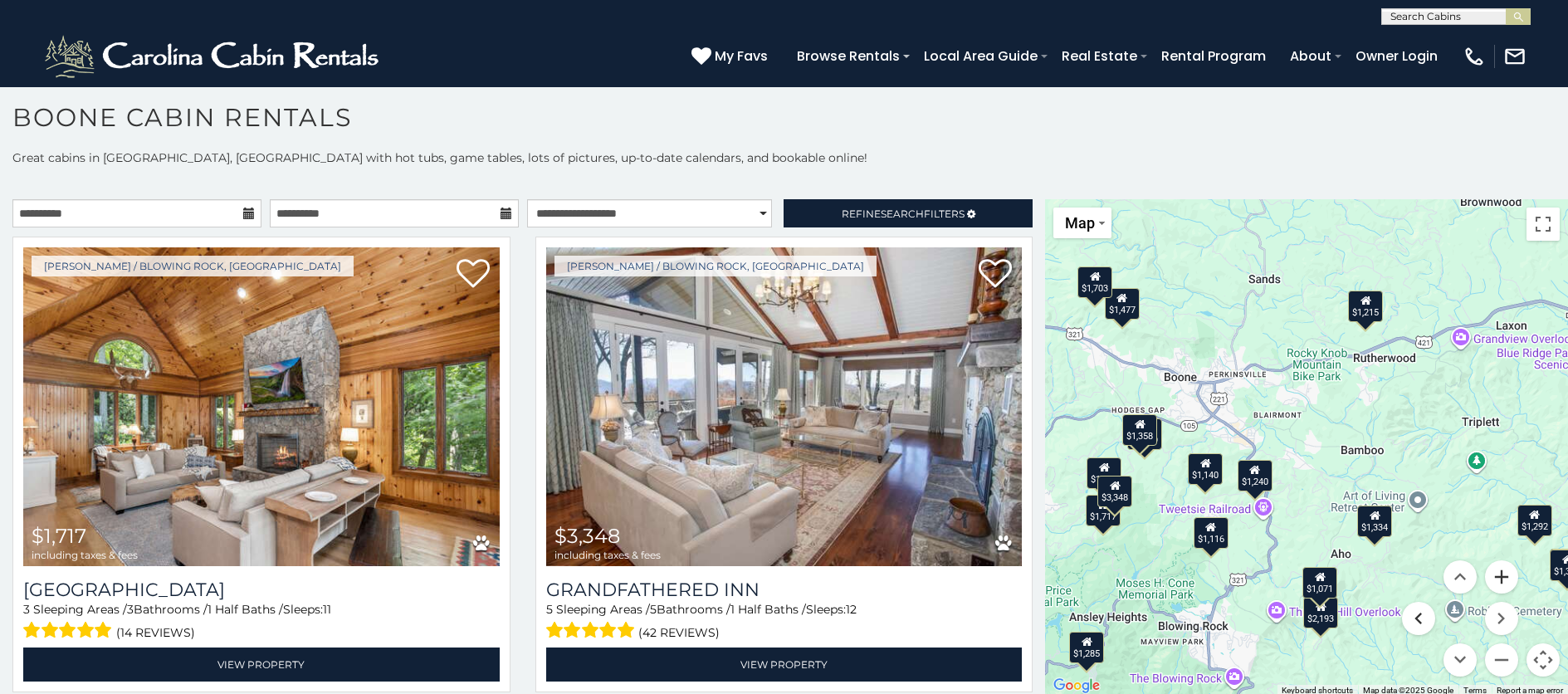
drag, startPoint x: 1415, startPoint y: 620, endPoint x: 1498, endPoint y: 563, distance: 100.7
click at [1224, 563] on menu at bounding box center [1460, 619] width 116 height 117
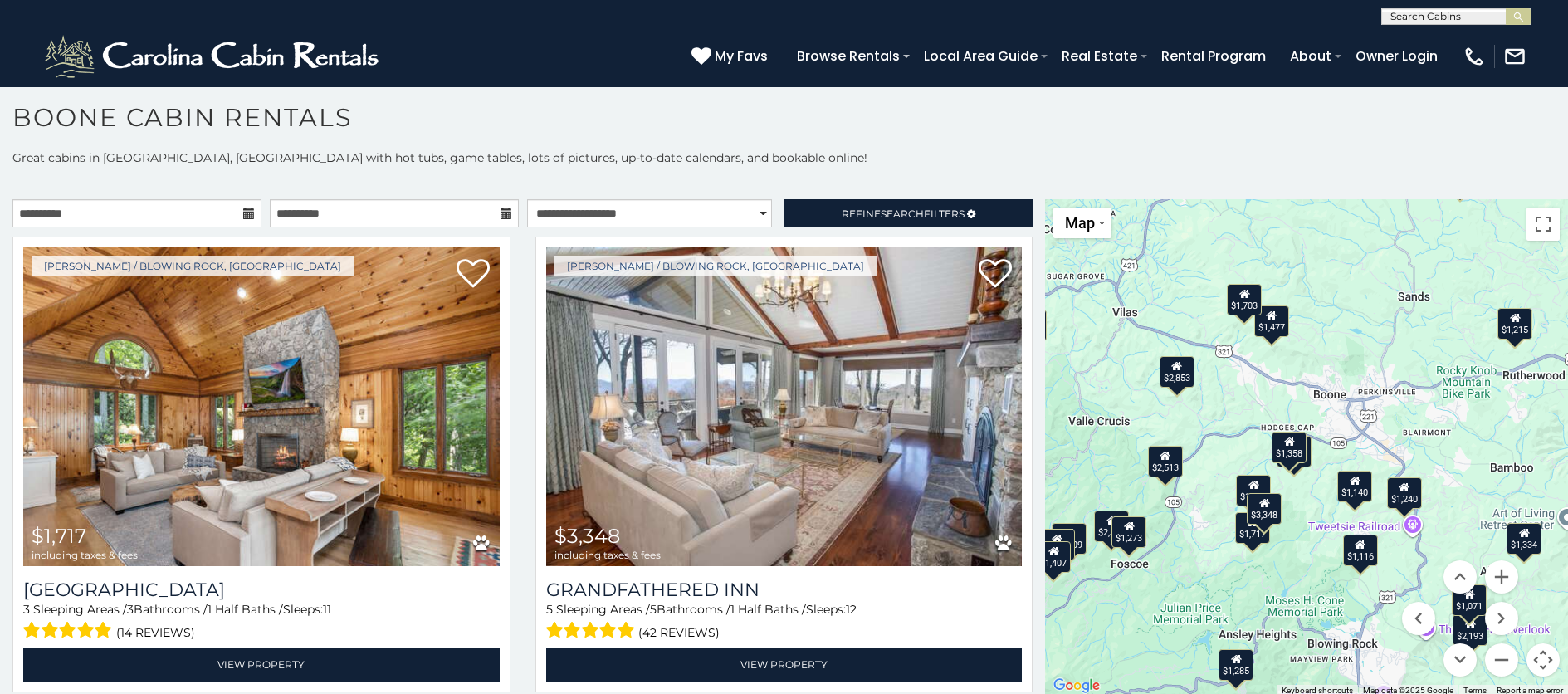
drag, startPoint x: 1362, startPoint y: 580, endPoint x: 1513, endPoint y: 597, distance: 152.0
click at [1224, 597] on div "$1,717 $3,348 $1,477 $1,703 $1,805 $1,809 $1,995 $2,020 $2,183 $2,193 $2,356 $2…" at bounding box center [1306, 447] width 523 height 498
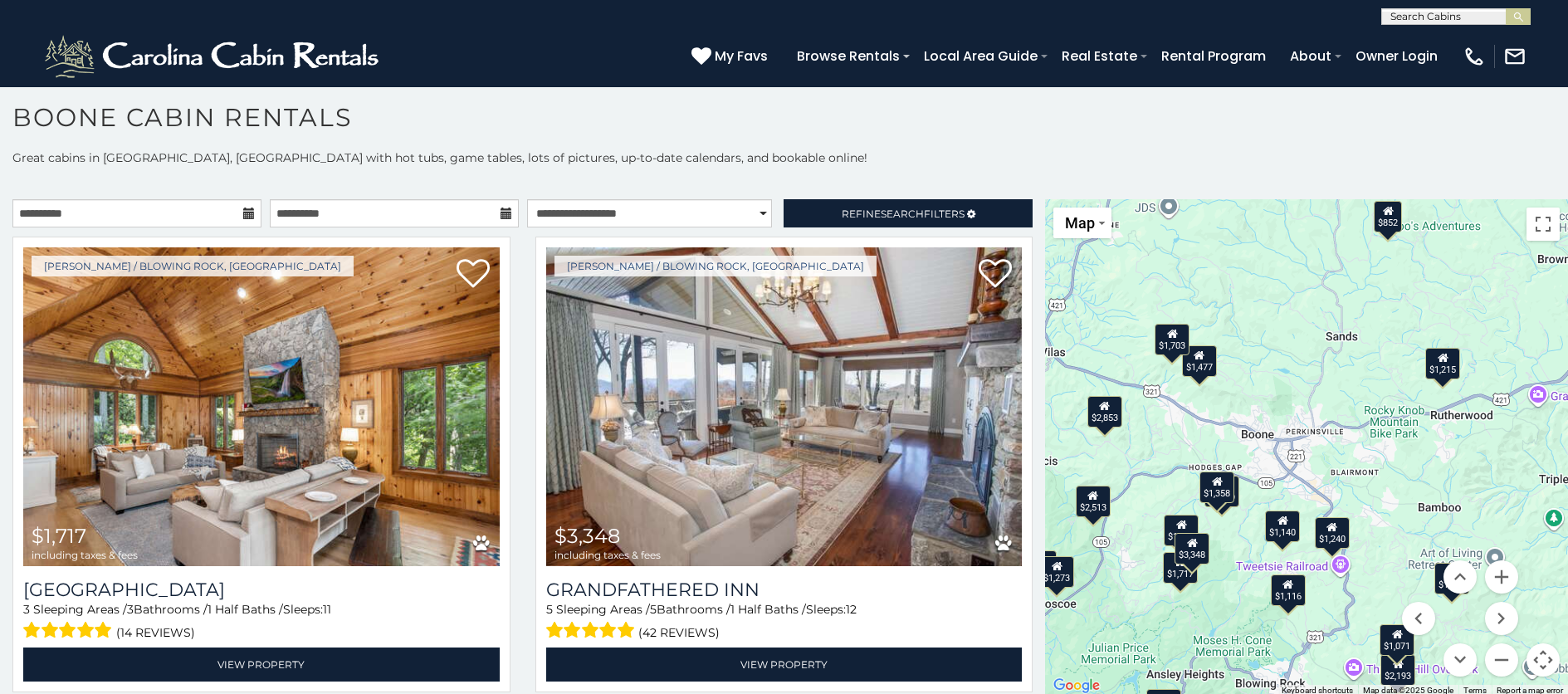
drag, startPoint x: 1294, startPoint y: 602, endPoint x: 1222, endPoint y: 645, distance: 83.9
click at [1222, 645] on div "$1,717 $3,348 $1,477 $1,703 $1,805 $1,809 $1,995 $2,020 $2,183 $2,193 $2,356 $2…" at bounding box center [1306, 447] width 523 height 498
click at [1224, 577] on button "Zoom in" at bounding box center [1501, 577] width 33 height 33
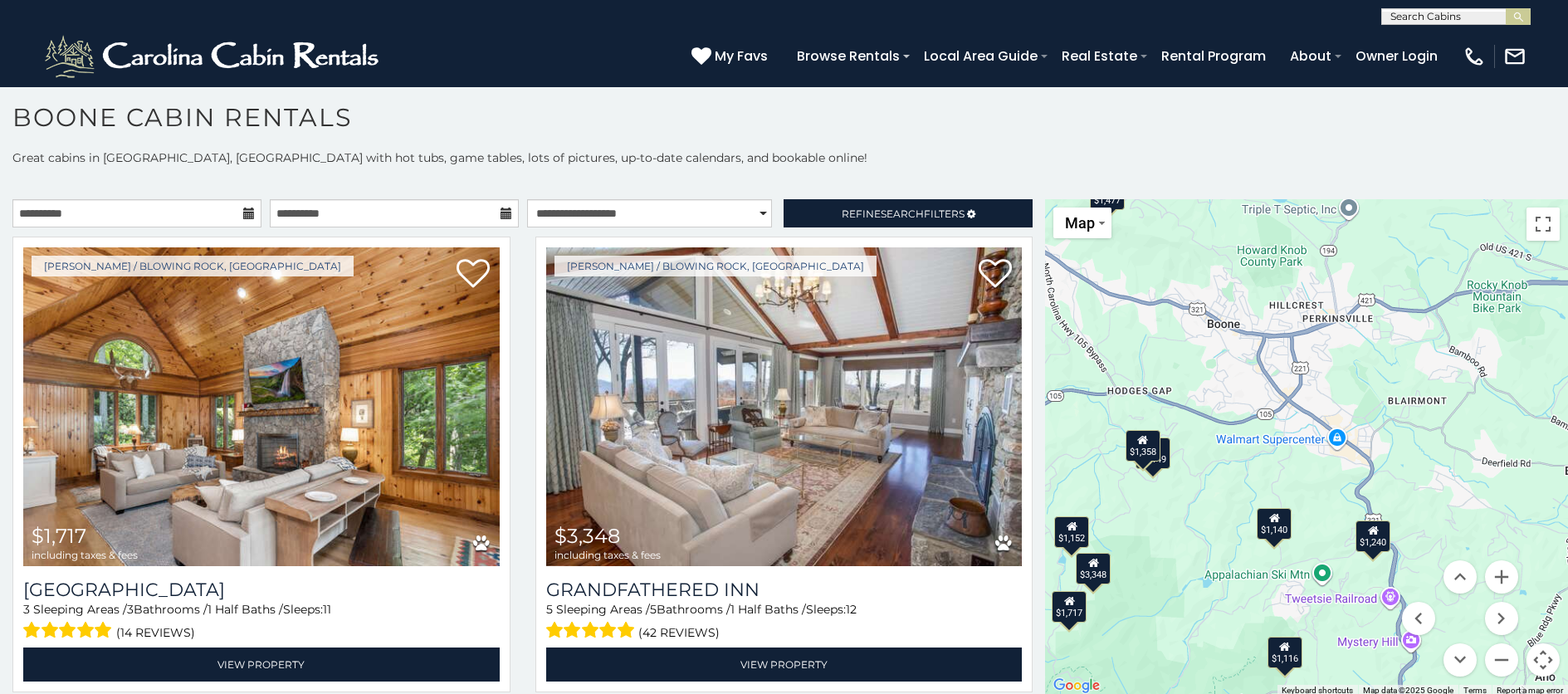
drag, startPoint x: 1431, startPoint y: 547, endPoint x: 1446, endPoint y: 450, distance: 98.2
click at [1224, 450] on div "$1,717 $3,348 $1,477 $1,703 $1,805 $1,809 $1,995 $2,020 $2,183 $2,193 $2,356 $2…" at bounding box center [1306, 447] width 523 height 498
click at [1224, 549] on div "$1,240" at bounding box center [1373, 536] width 35 height 31
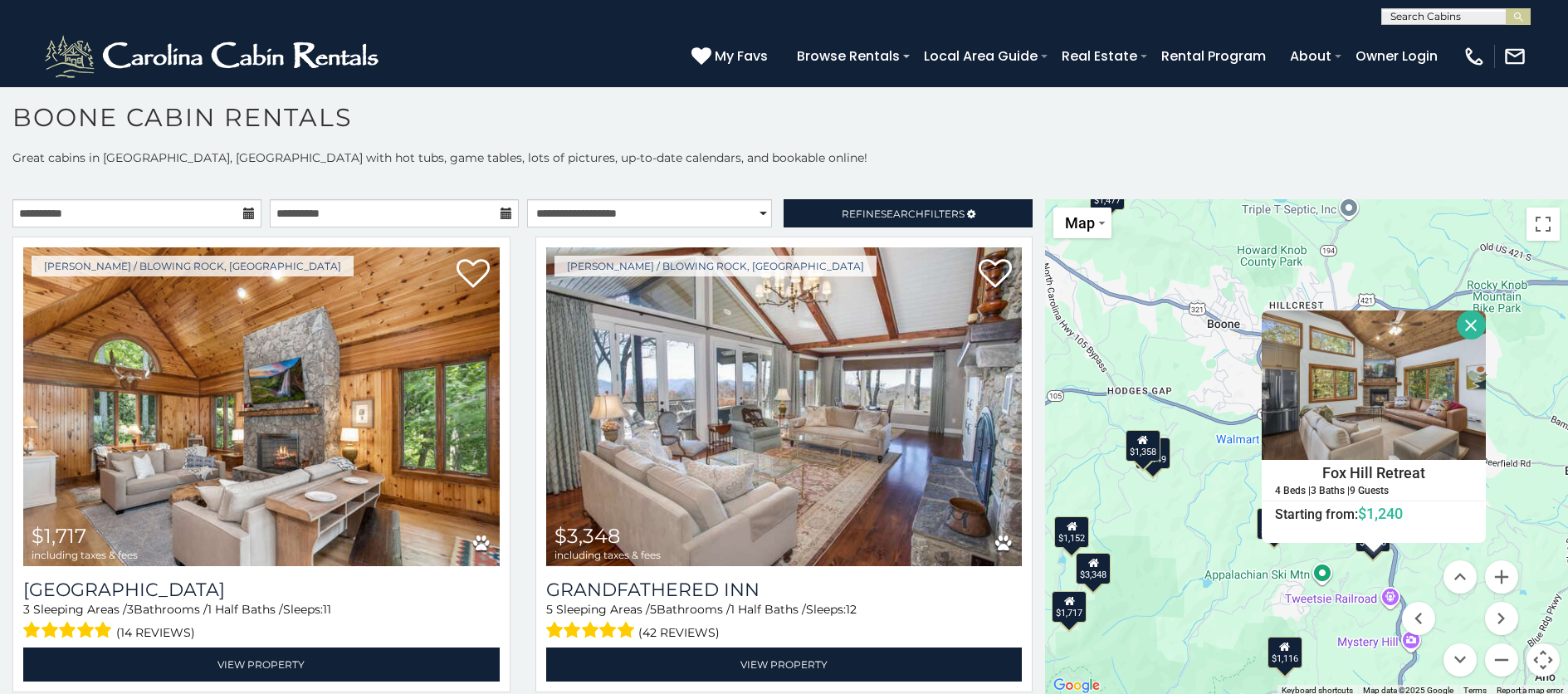
click at [1221, 547] on div "$1,717 $3,348 $1,477 $1,703 $1,805 $1,809 $1,995 $2,020 $2,183 $2,193 $2,356 $2…" at bounding box center [1306, 447] width 523 height 498
click at [1224, 560] on div "$1,717 $3,348 $1,477 $1,703 $1,805 $1,809 $1,995 $2,020 $2,183 $2,193 $2,356 $2…" at bounding box center [1306, 447] width 523 height 498
click at [1224, 326] on button "Close" at bounding box center [1471, 325] width 29 height 29
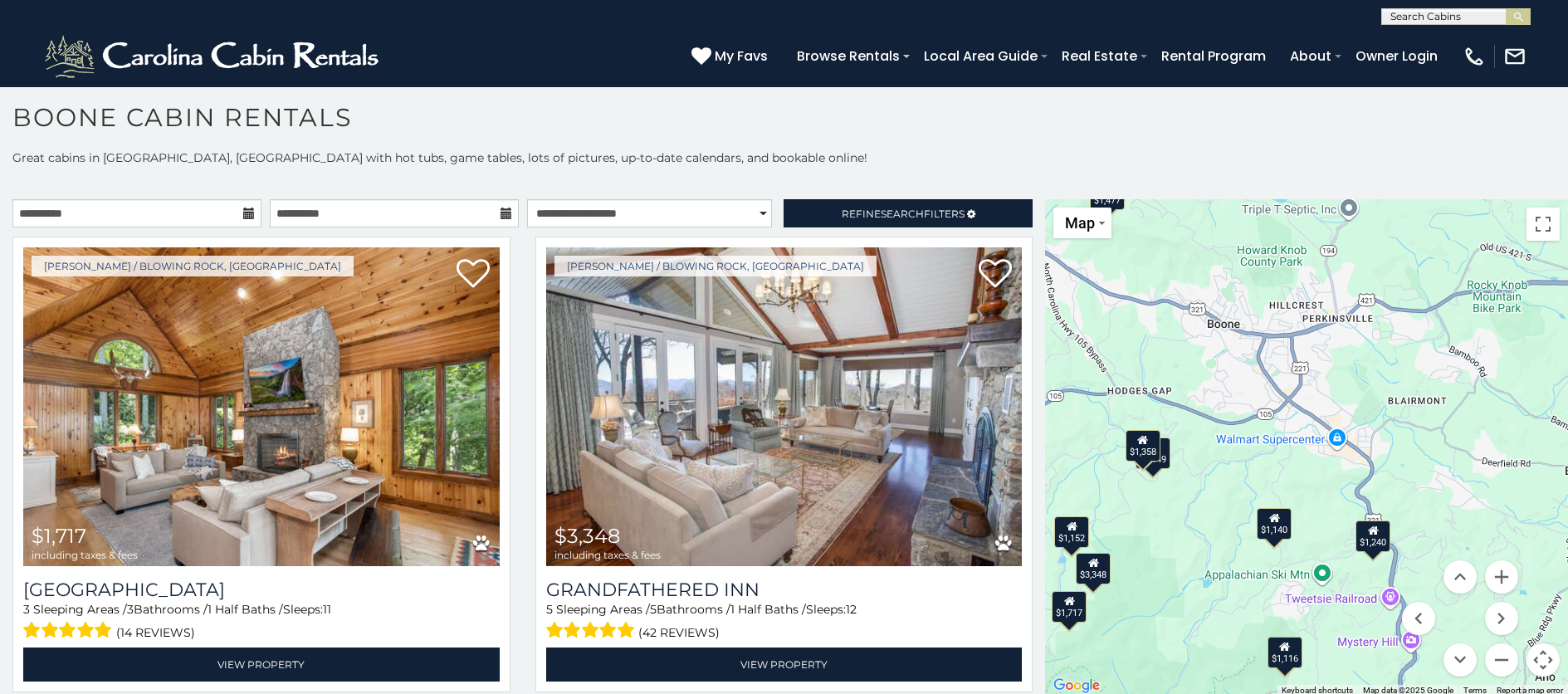
click at [1224, 535] on div "$1,140" at bounding box center [1274, 524] width 35 height 31
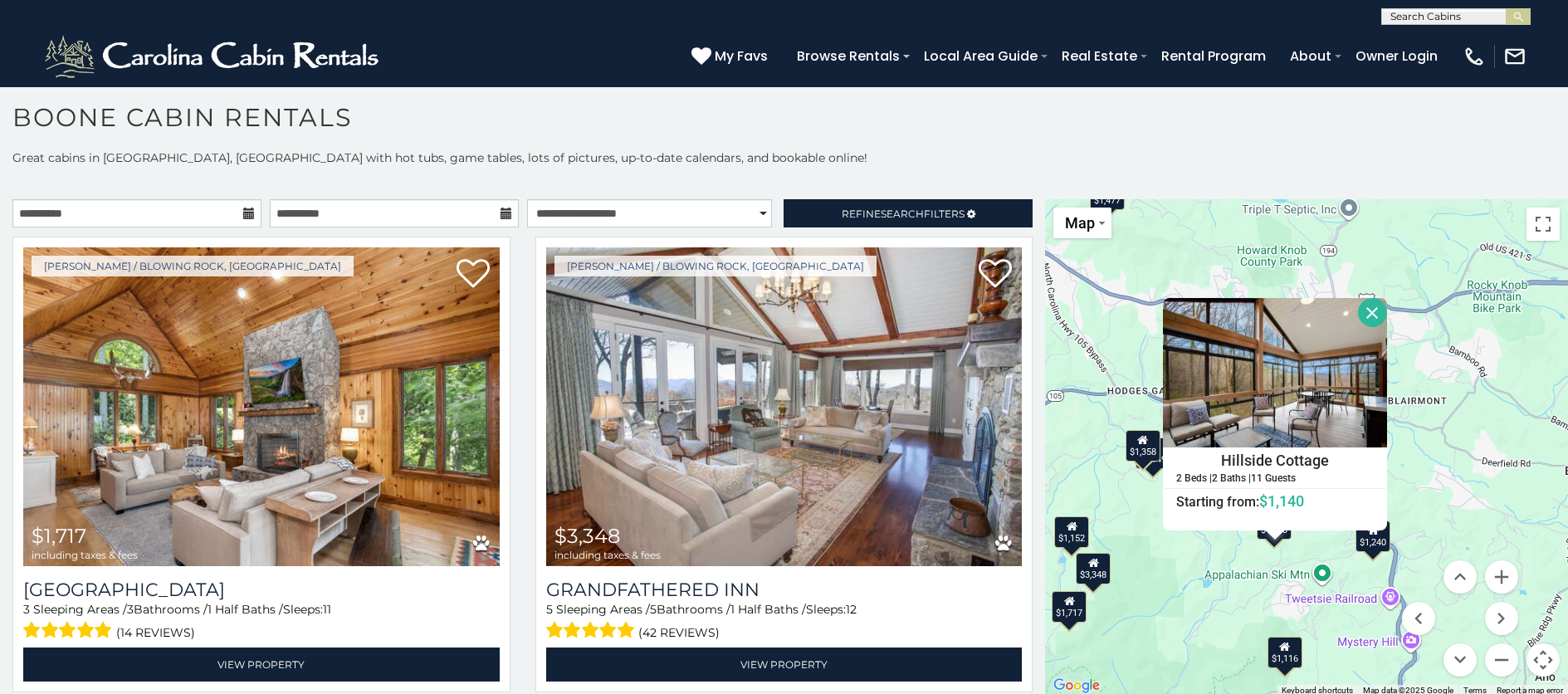
click at [1224, 314] on button "Close" at bounding box center [1373, 313] width 29 height 29
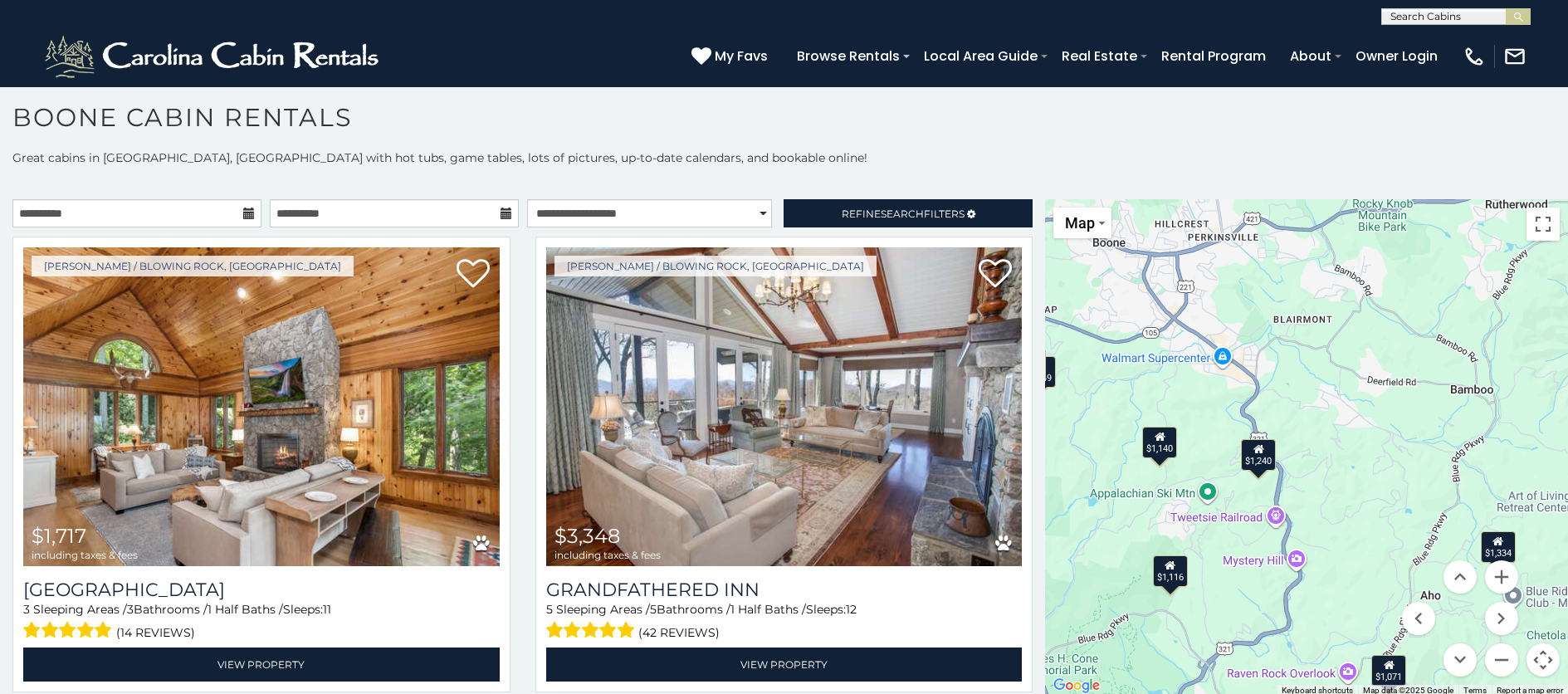
drag, startPoint x: 1219, startPoint y: 460, endPoint x: 1109, endPoint y: 374, distance: 139.6
click at [1103, 377] on div "$1,717 $3,348 $1,477 $1,703 $1,805 $1,809 $1,995 $2,020 $2,183 $2,193 $2,356 $2…" at bounding box center [1306, 447] width 523 height 498
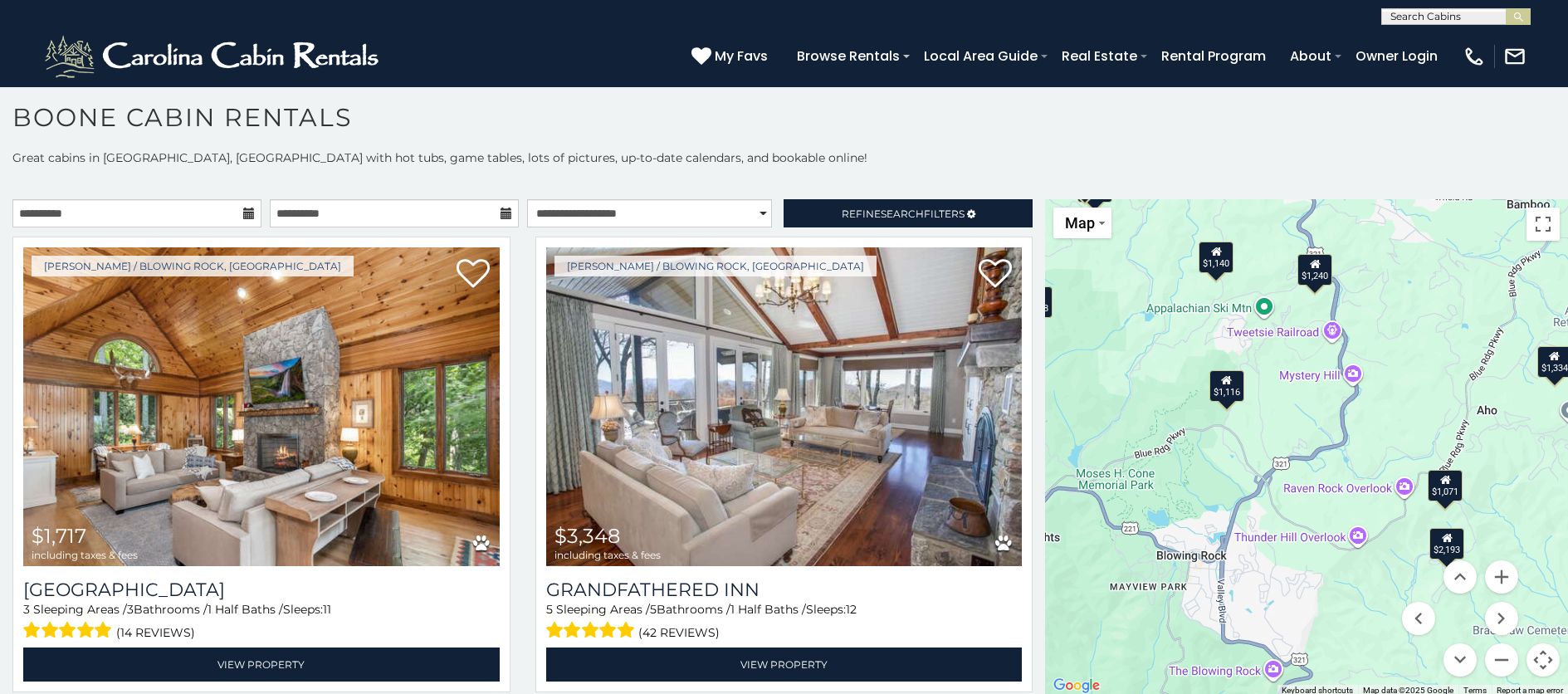
drag, startPoint x: 1350, startPoint y: 466, endPoint x: 1406, endPoint y: 290, distance: 184.7
click at [1224, 290] on div "$1,717 $3,348 $1,477 $1,703 $1,805 $1,809 $1,995 $2,020 $2,183 $2,193 $2,356 $2…" at bounding box center [1306, 447] width 523 height 498
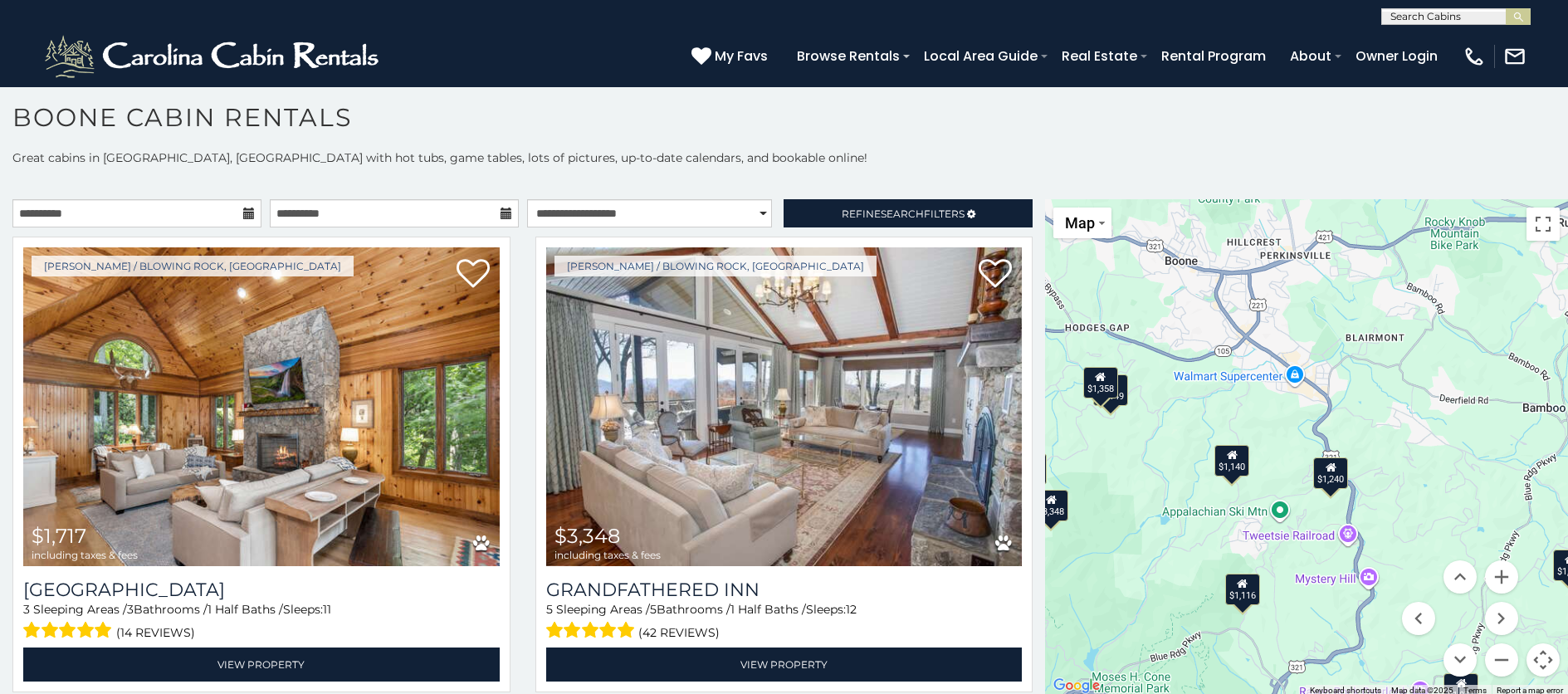
drag, startPoint x: 1334, startPoint y: 511, endPoint x: 1348, endPoint y: 726, distance: 215.5
click at [1224, 681] on html "**********" at bounding box center [784, 343] width 1568 height 704
click at [1224, 467] on div "$1,140" at bounding box center [1232, 461] width 35 height 31
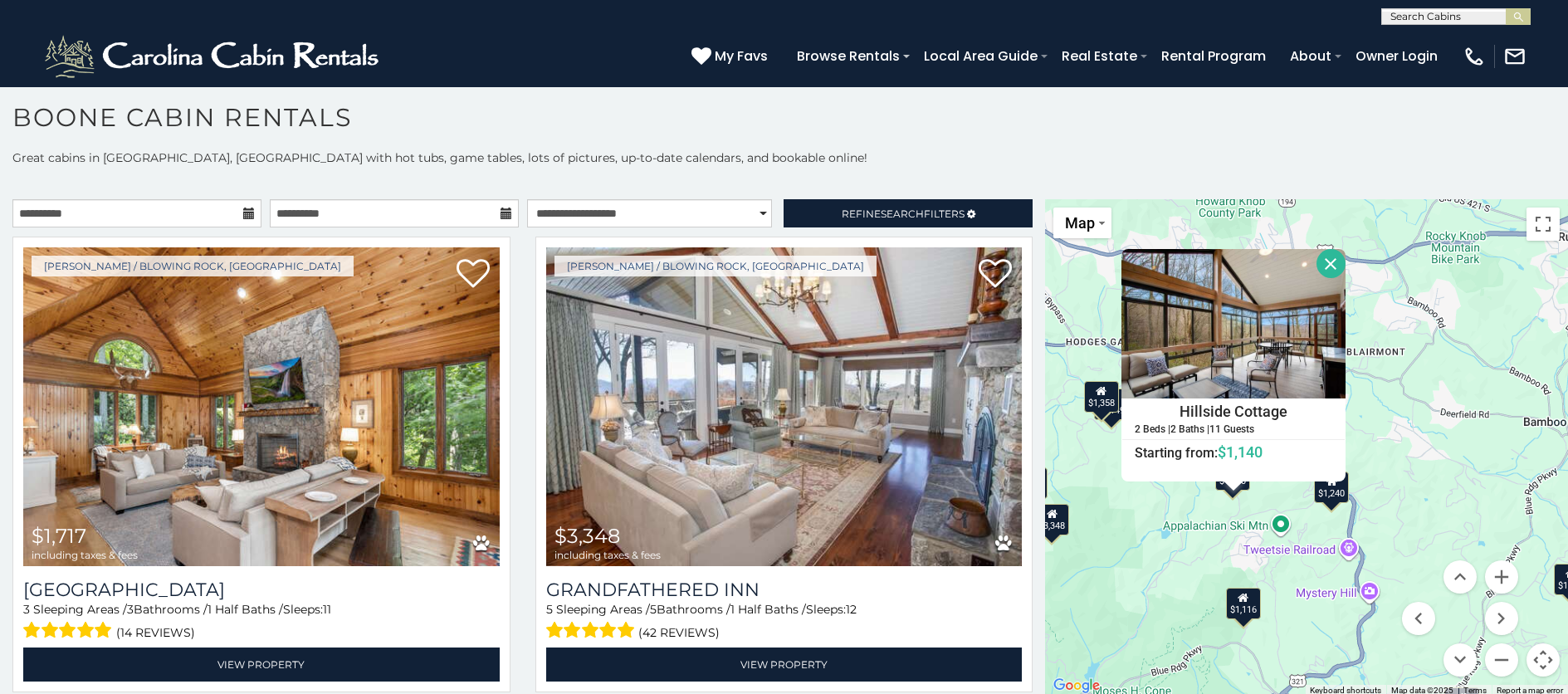
click at [1224, 264] on button "Close" at bounding box center [1331, 264] width 29 height 29
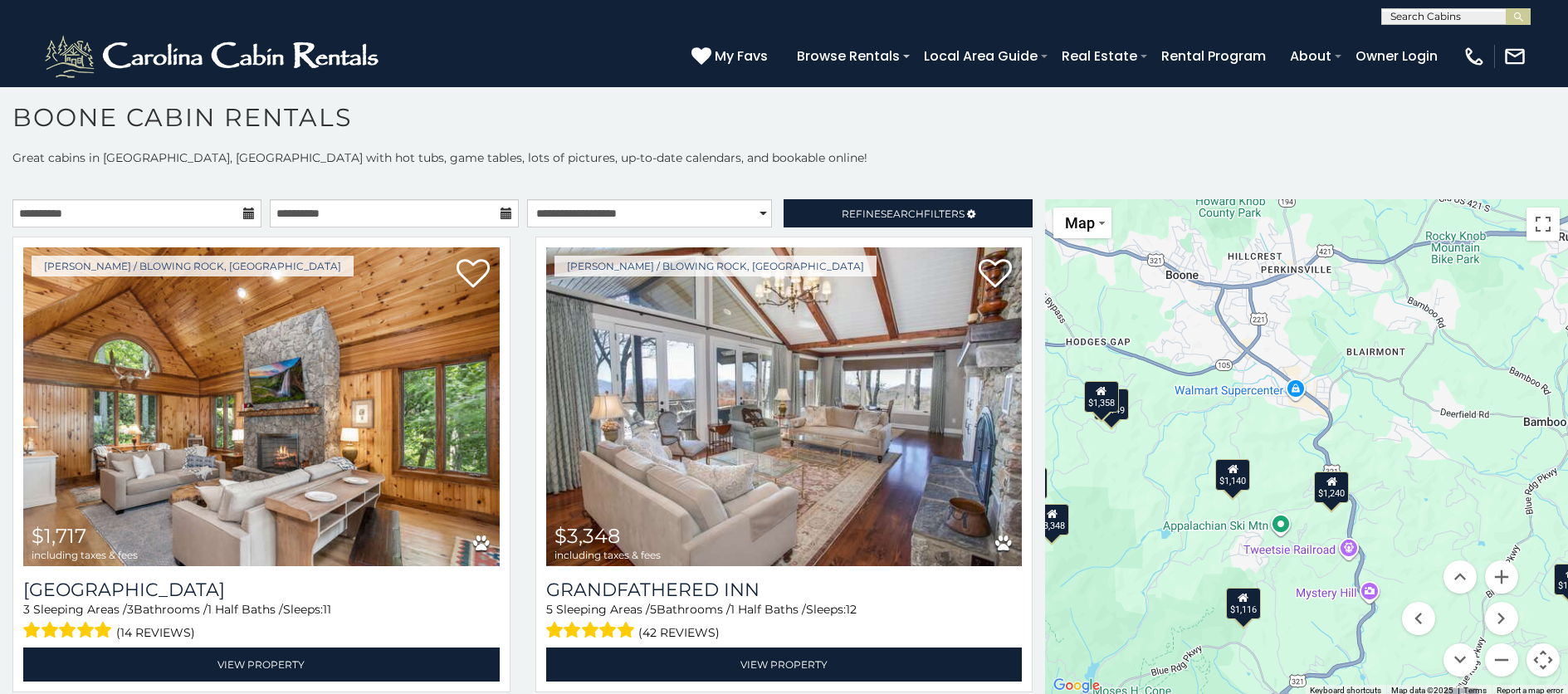
click at [1224, 495] on div "$1,240" at bounding box center [1331, 487] width 35 height 31
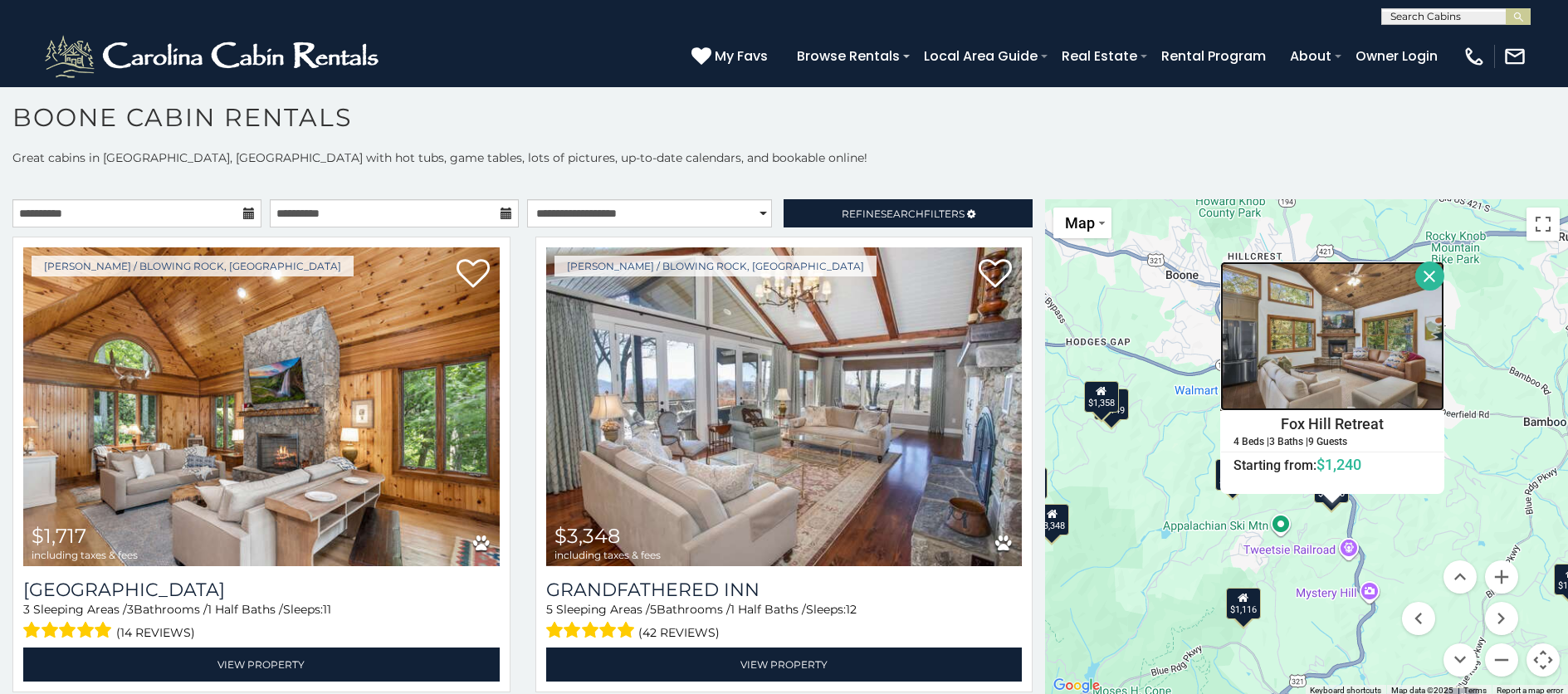
click at [1224, 349] on img at bounding box center [1332, 336] width 224 height 150
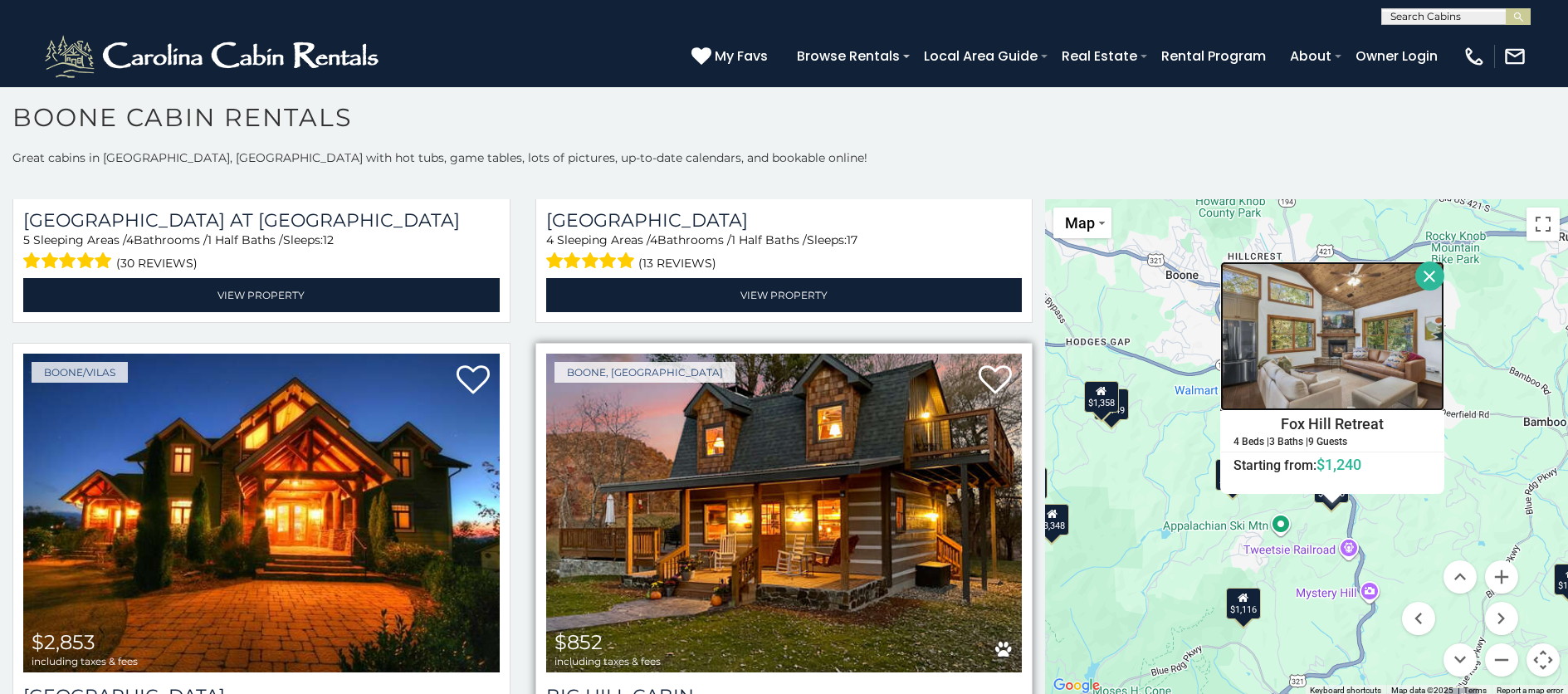
scroll to position [2783, 0]
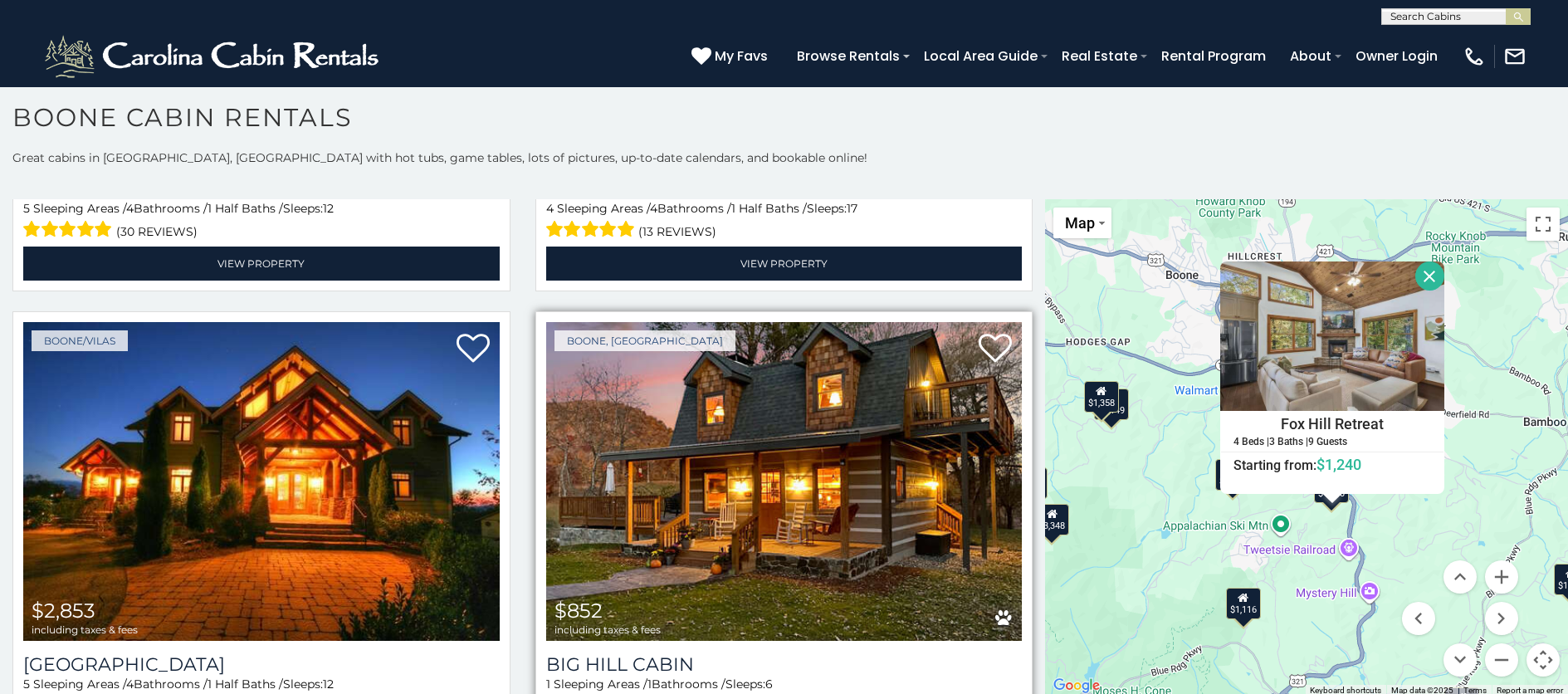
click at [935, 446] on img at bounding box center [785, 481] width 477 height 319
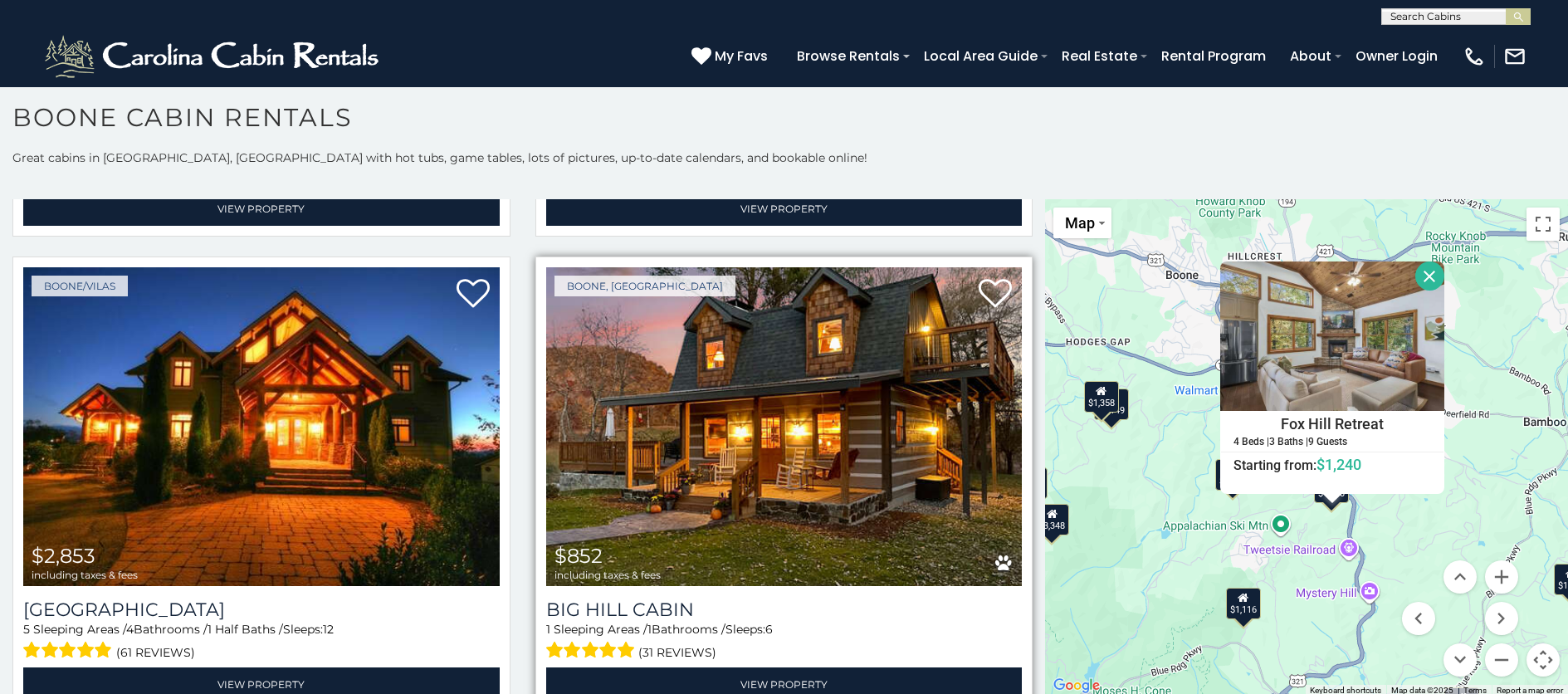
scroll to position [2870, 0]
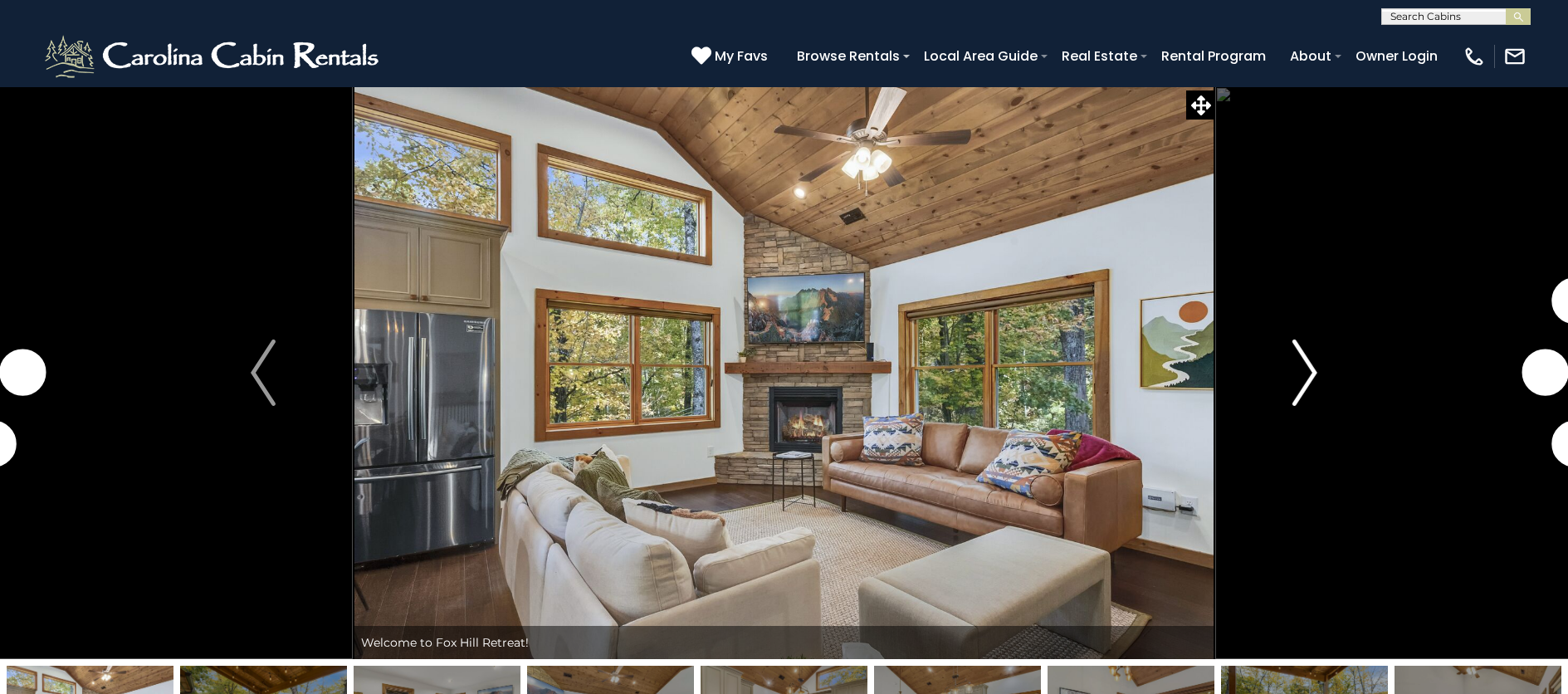
click at [1303, 378] on img "Next" at bounding box center [1305, 373] width 25 height 66
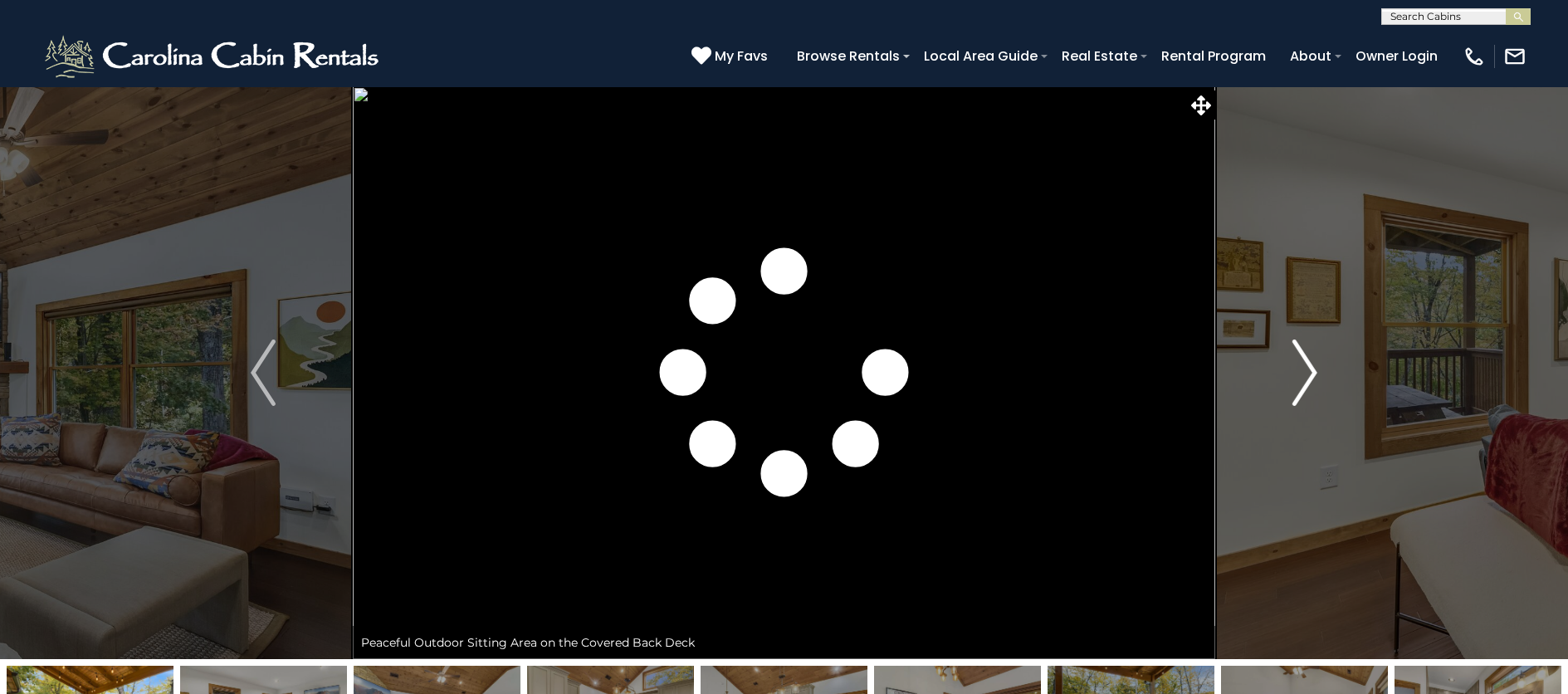
click at [1290, 374] on button "Next" at bounding box center [1305, 372] width 179 height 573
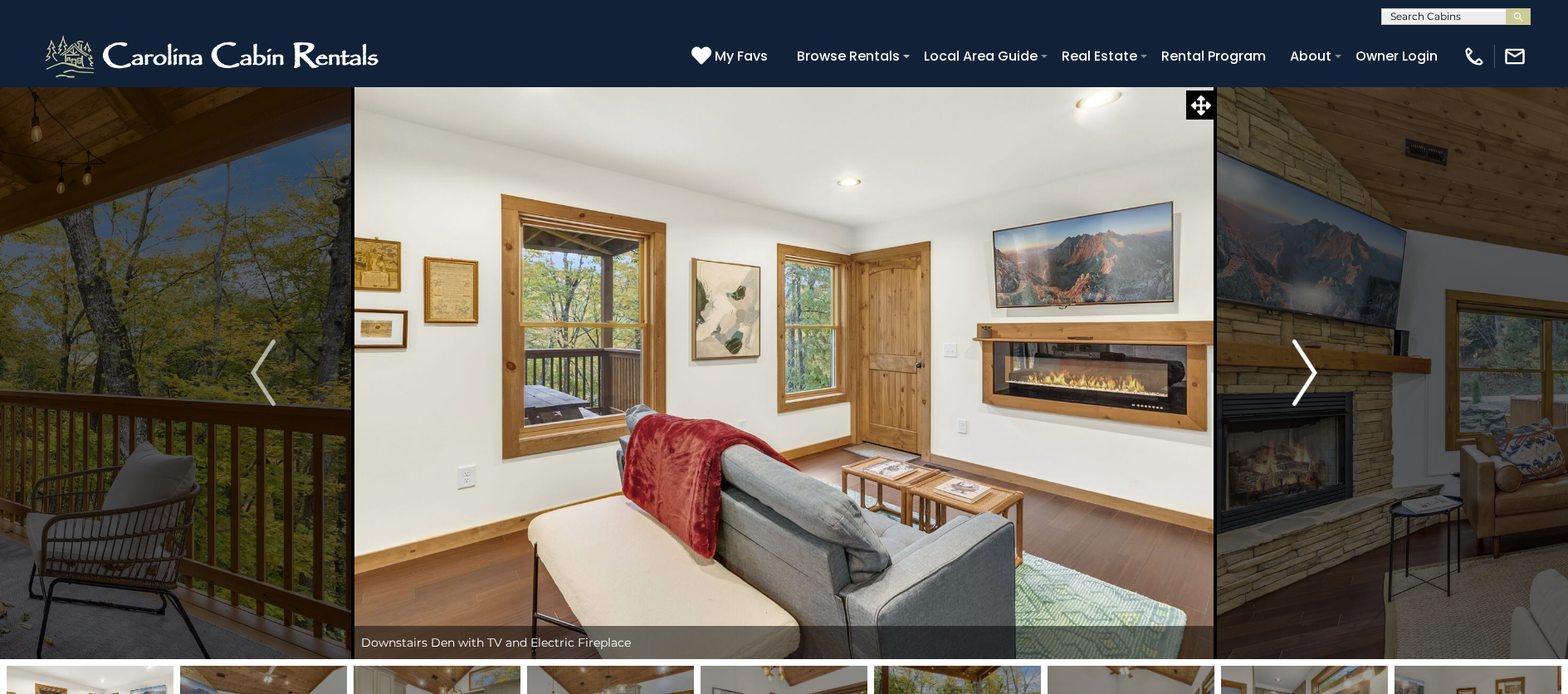
click at [1289, 372] on button "Next" at bounding box center [1305, 372] width 179 height 573
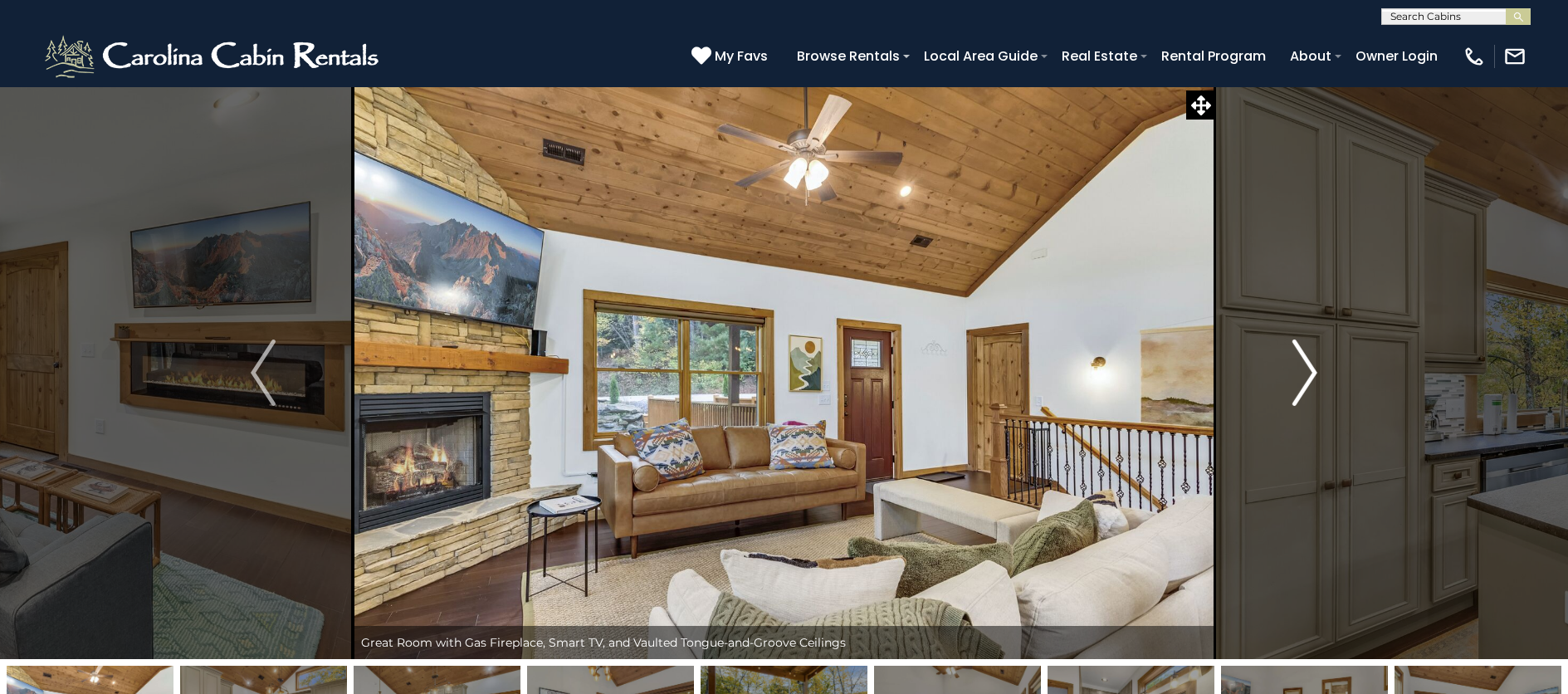
click at [1289, 372] on button "Next" at bounding box center [1305, 372] width 179 height 573
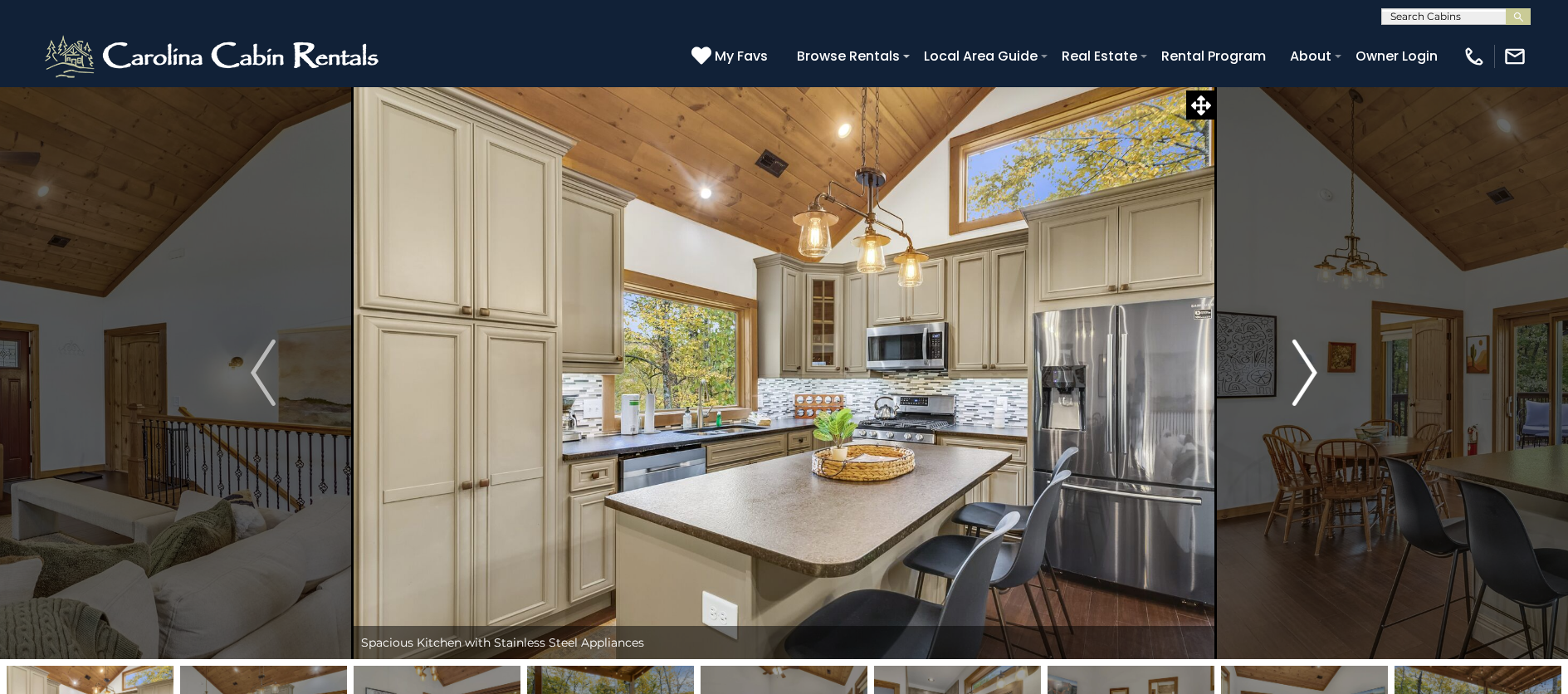
click at [1289, 372] on button "Next" at bounding box center [1305, 372] width 179 height 573
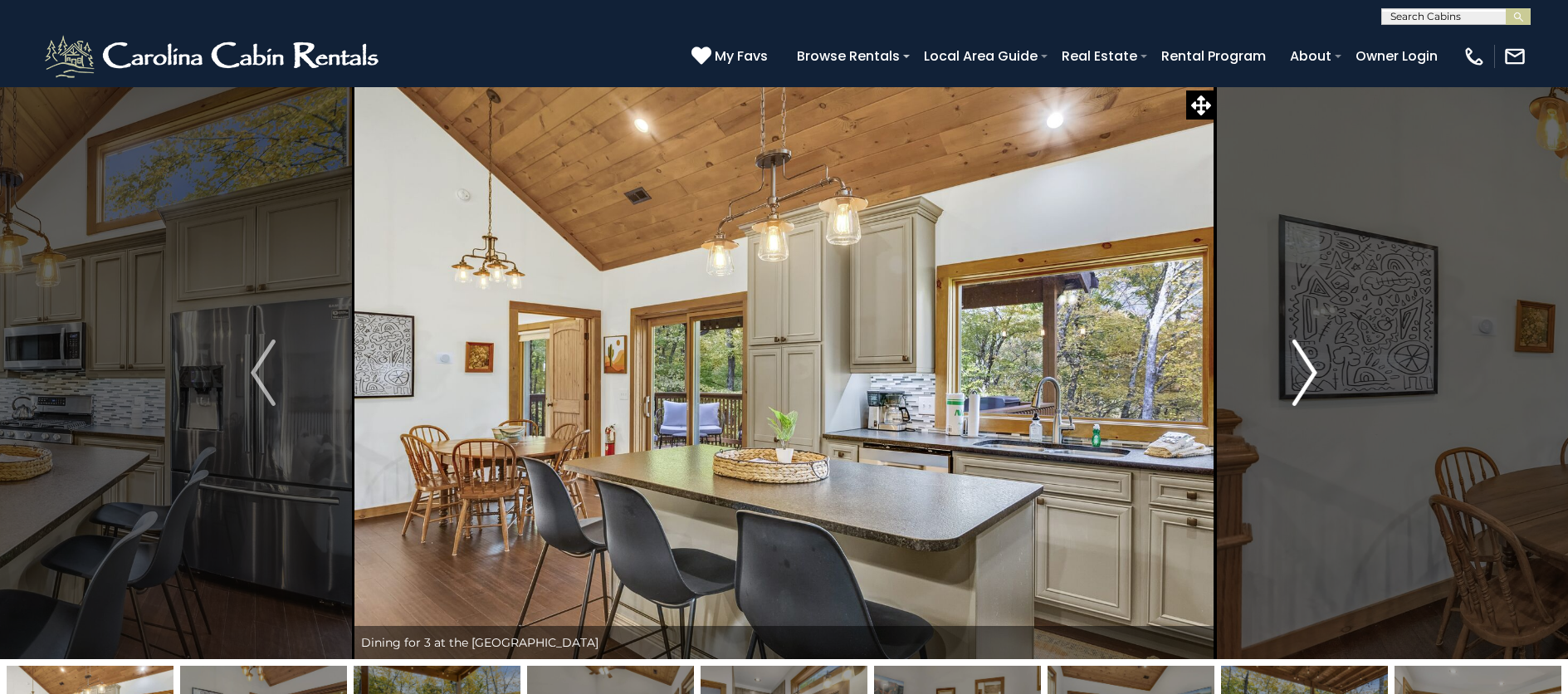
click at [1289, 372] on button "Next" at bounding box center [1305, 372] width 179 height 573
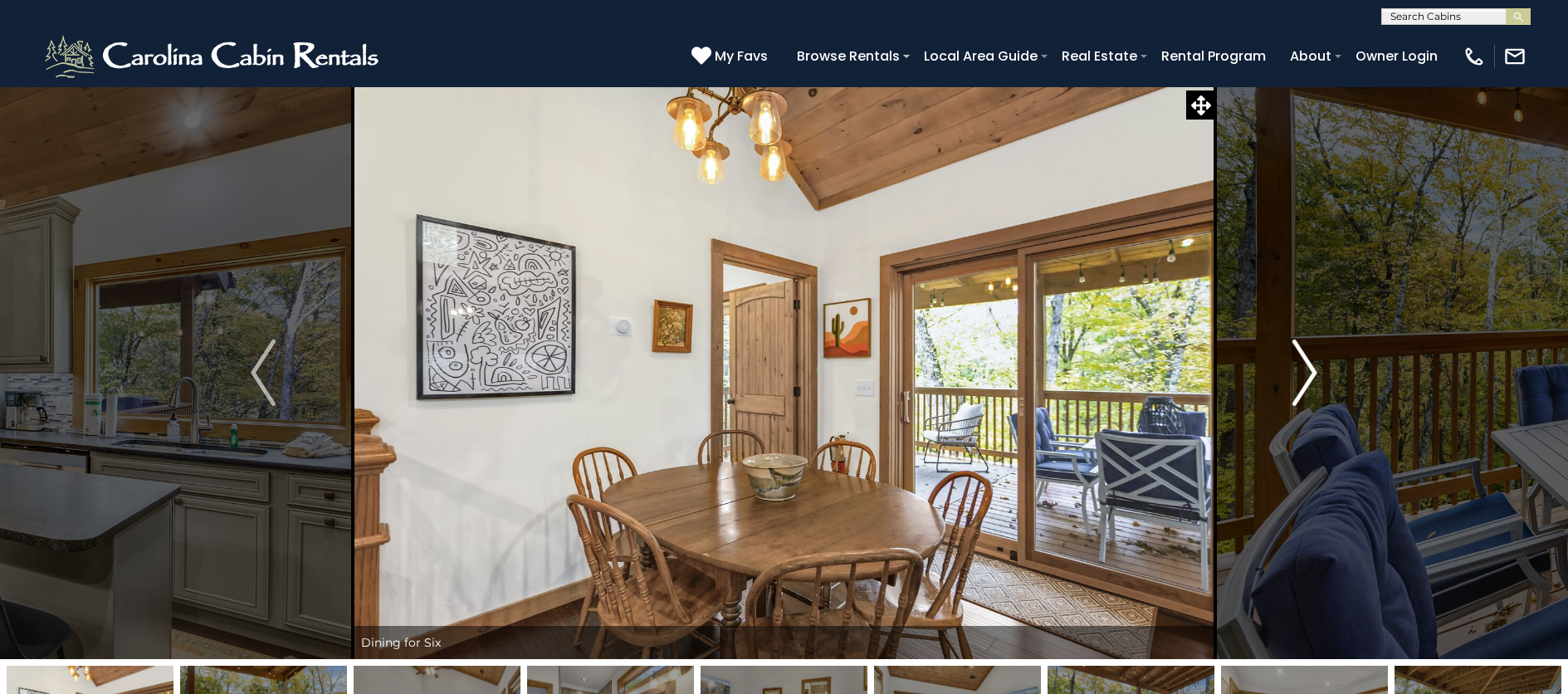
click at [1289, 372] on button "Next" at bounding box center [1305, 372] width 179 height 573
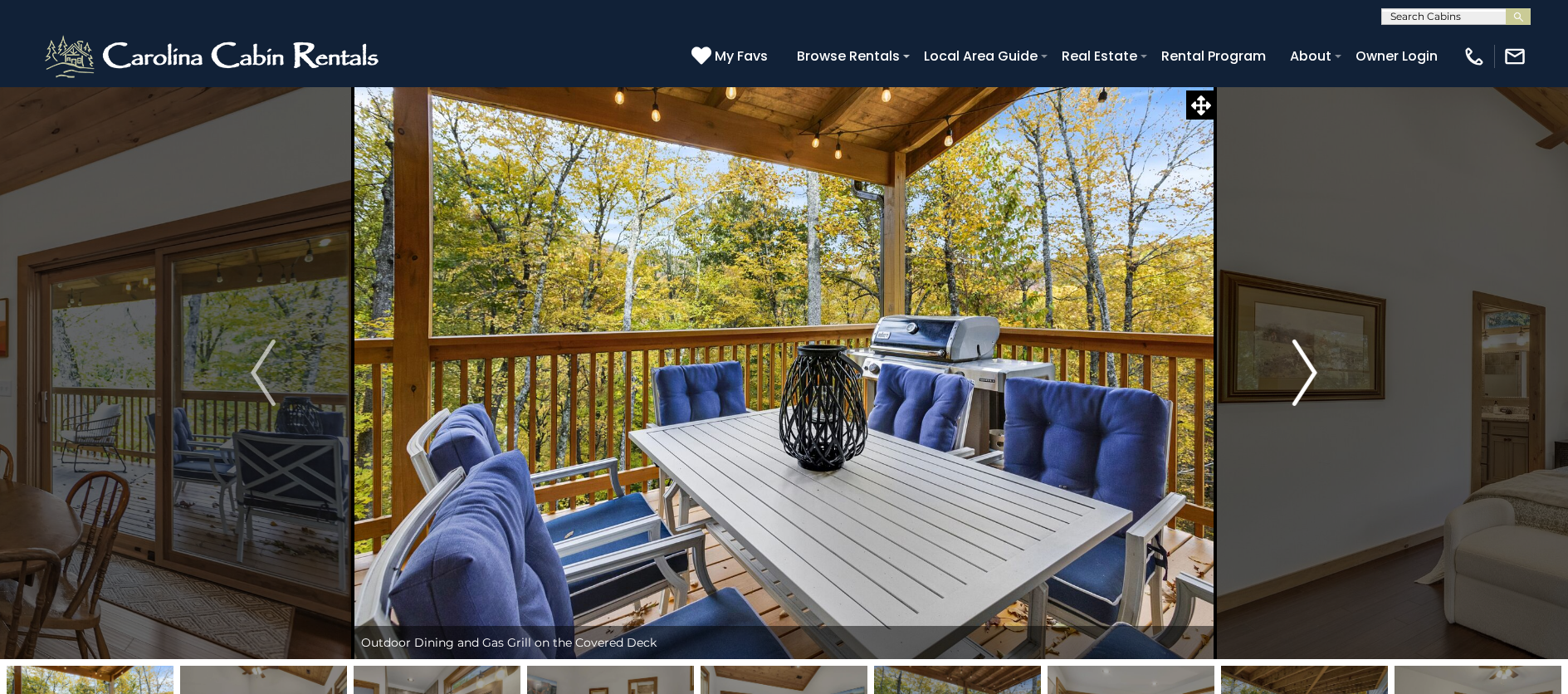
click at [1289, 372] on button "Next" at bounding box center [1305, 372] width 179 height 573
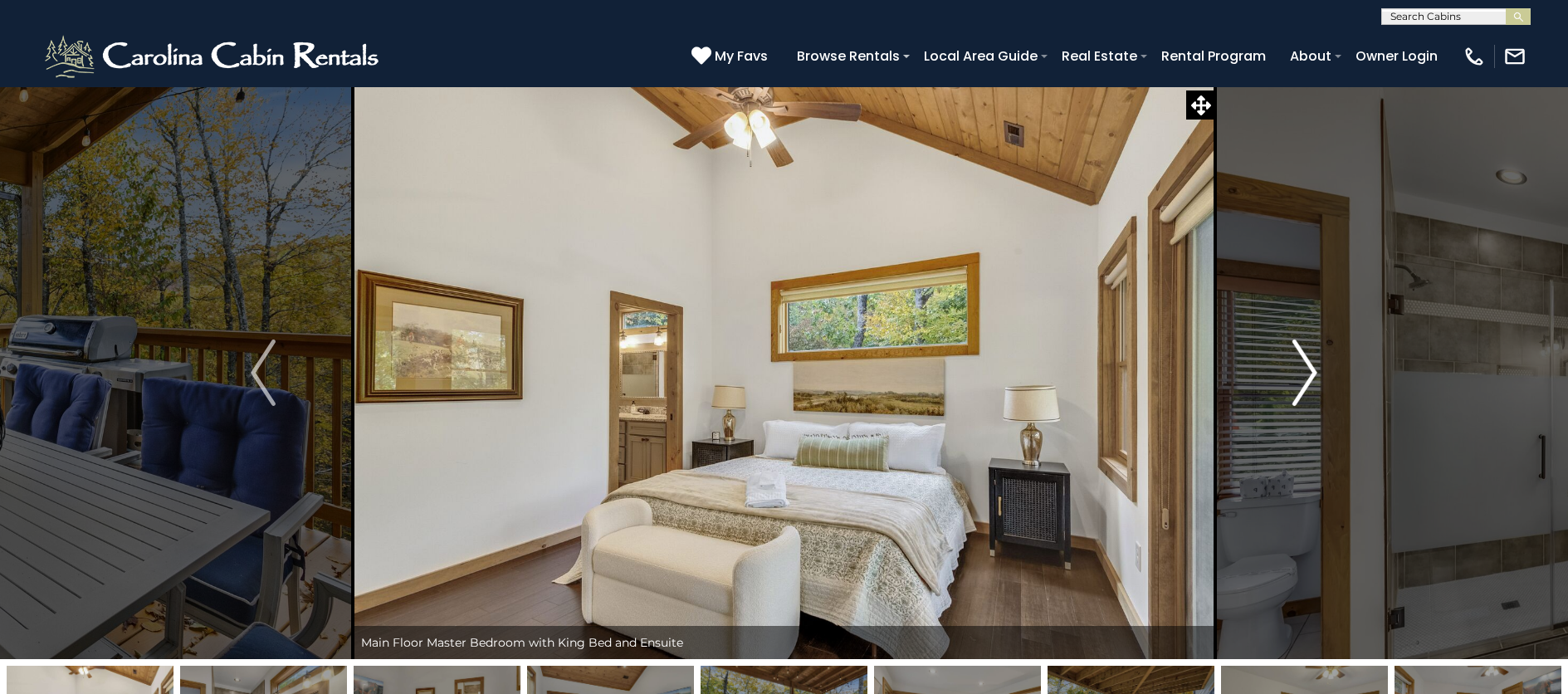
click at [1289, 372] on button "Next" at bounding box center [1305, 372] width 179 height 573
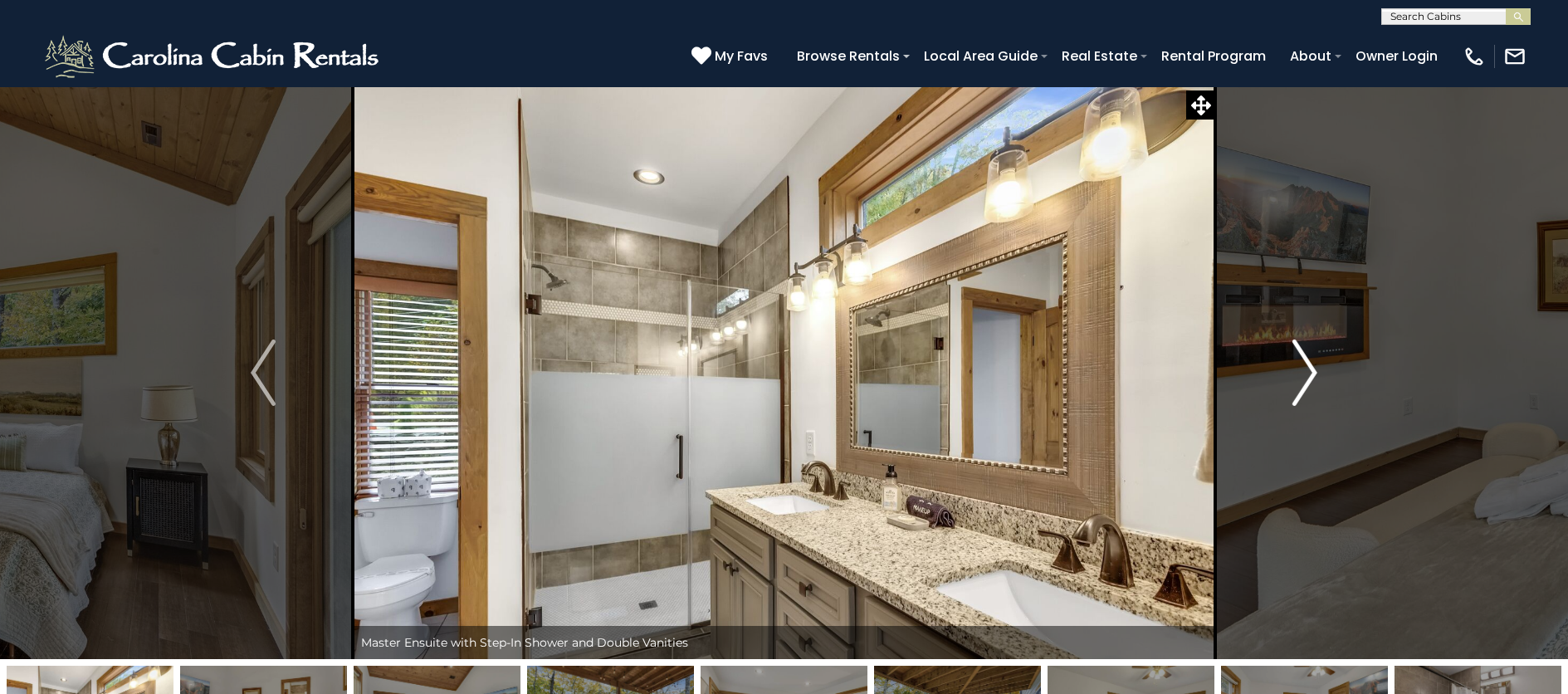
click at [1289, 372] on button "Next" at bounding box center [1305, 372] width 179 height 573
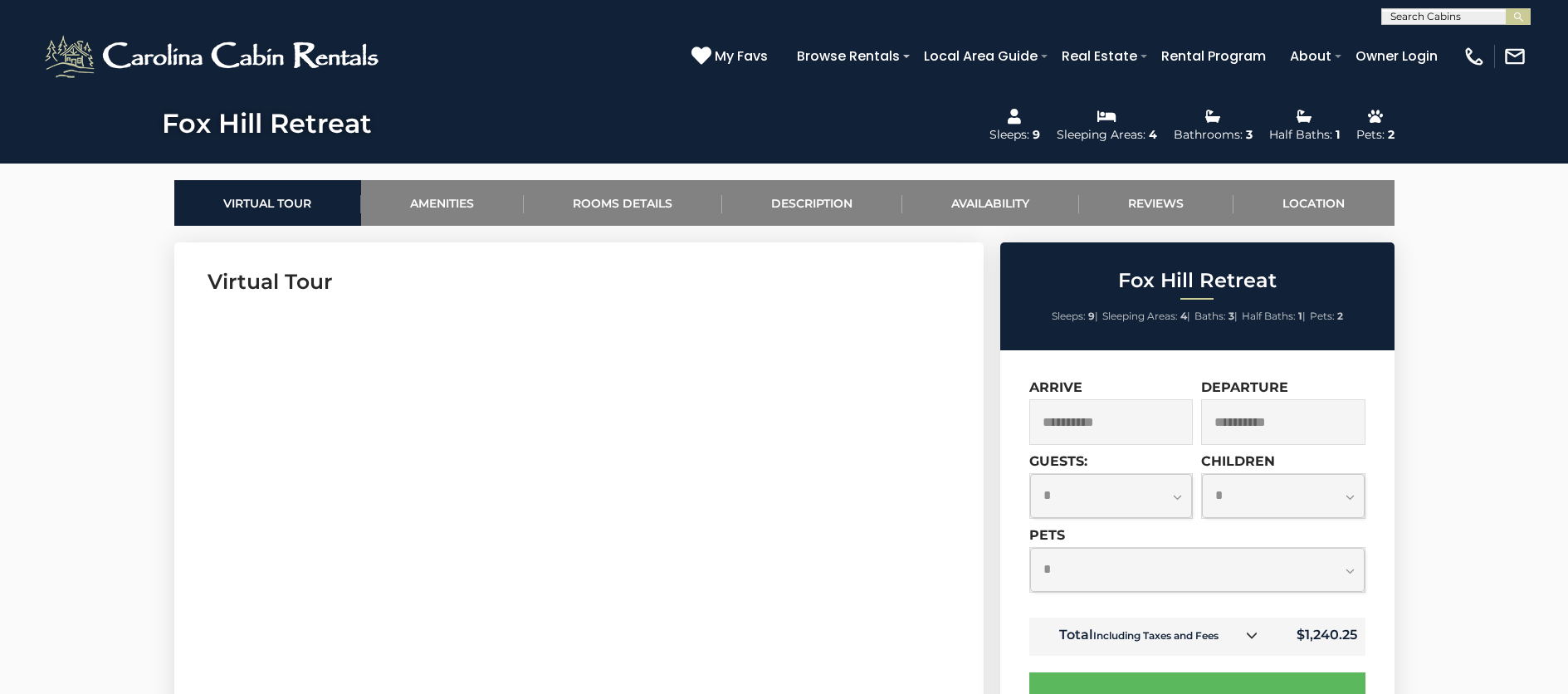
scroll to position [778, 0]
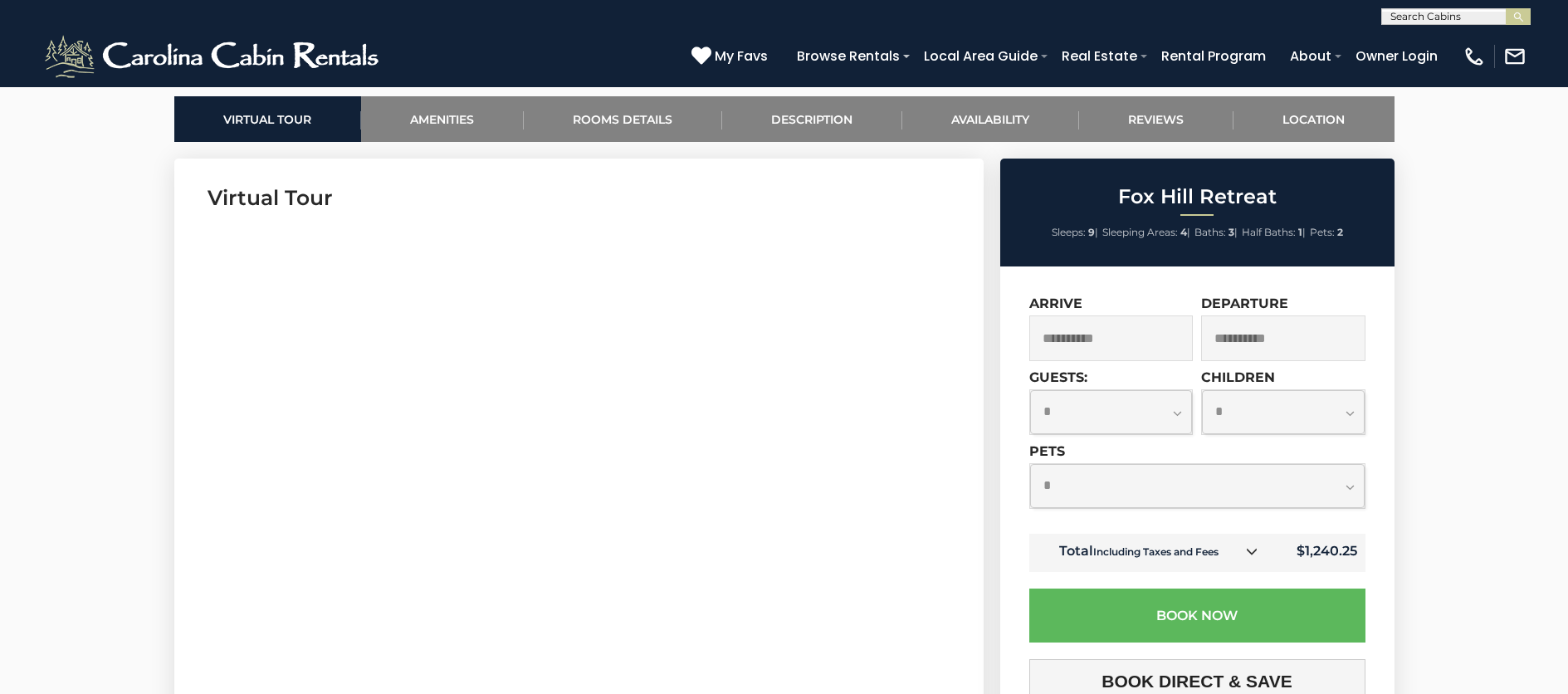
click at [1159, 406] on select "**********" at bounding box center [1112, 412] width 163 height 44
click at [1030, 389] on select "**********" at bounding box center [1112, 411] width 163 height 44
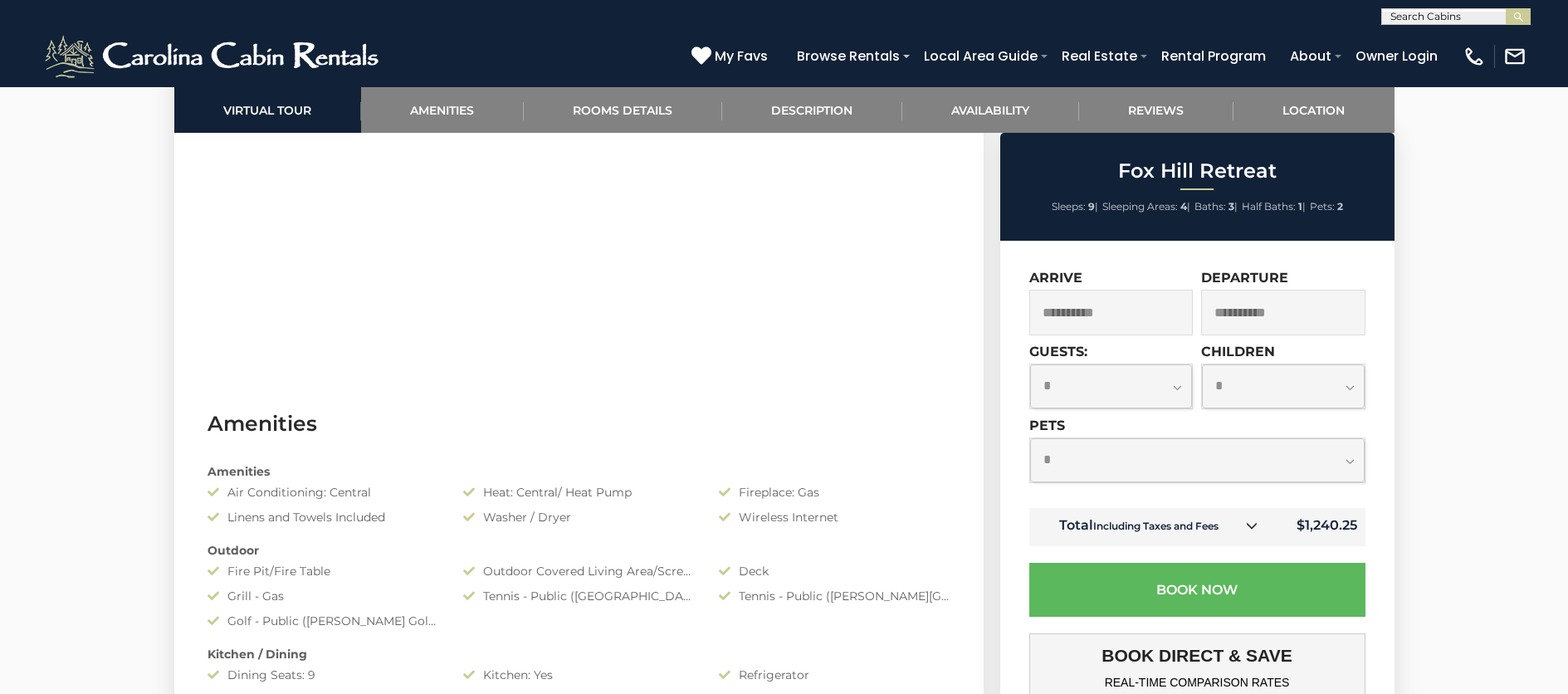
scroll to position [1106, 0]
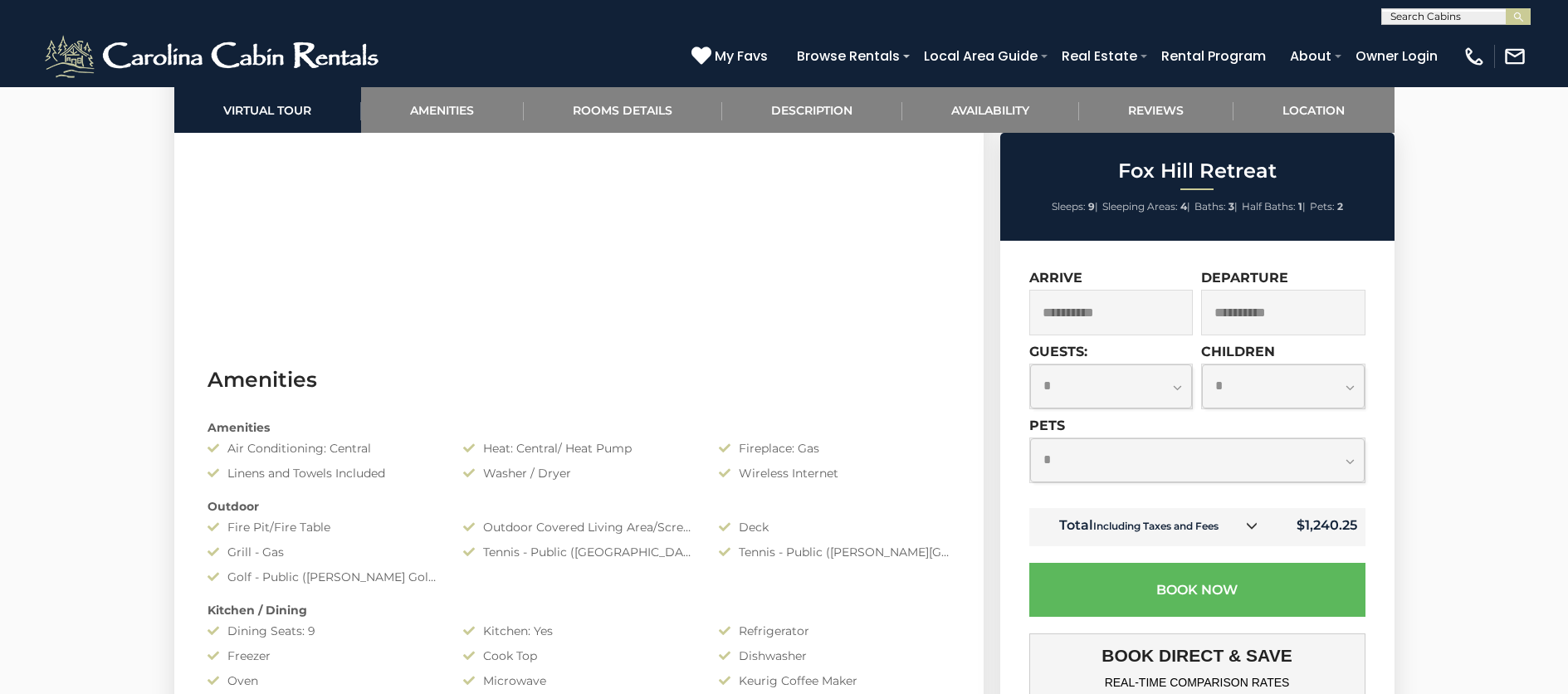
click at [1161, 389] on select "**********" at bounding box center [1112, 386] width 163 height 44
select select "*"
click at [1030, 365] on select "**********" at bounding box center [1112, 386] width 163 height 44
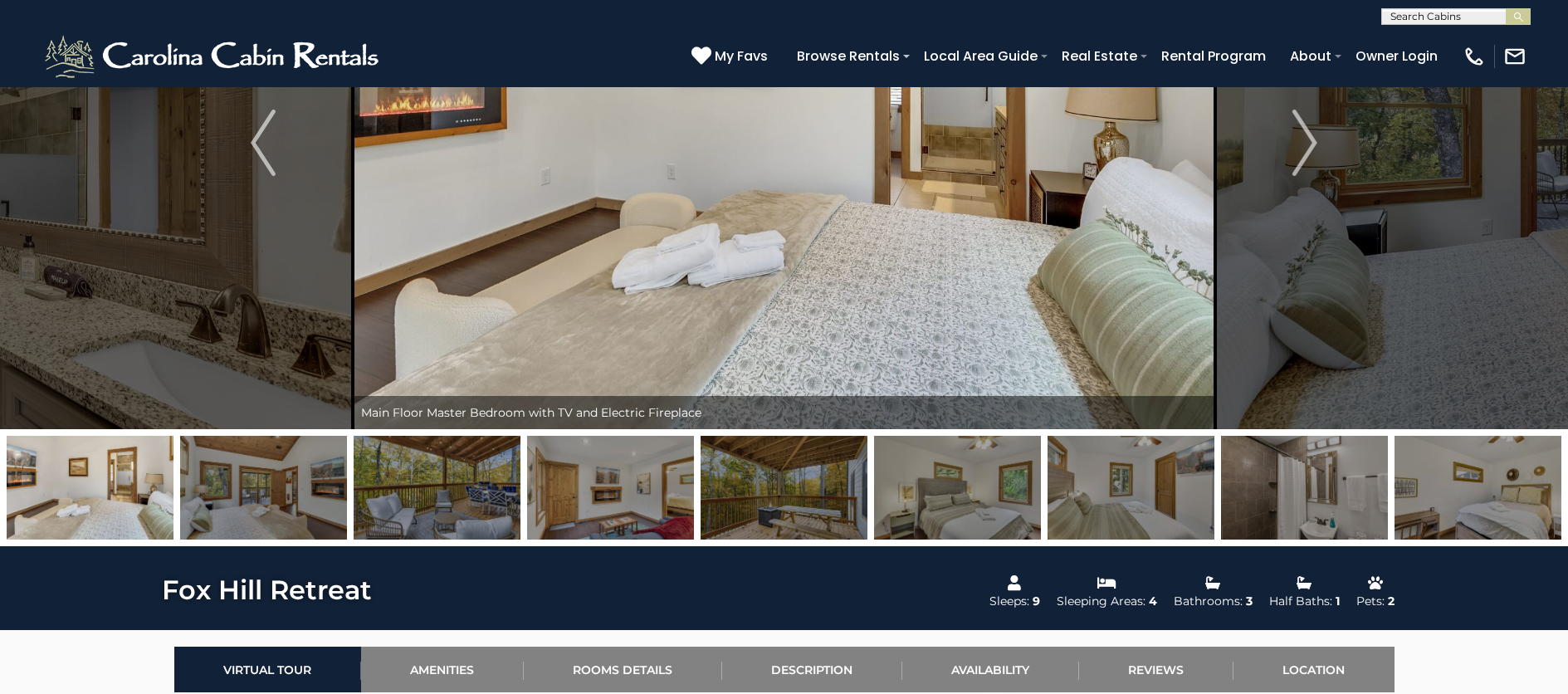
scroll to position [118, 0]
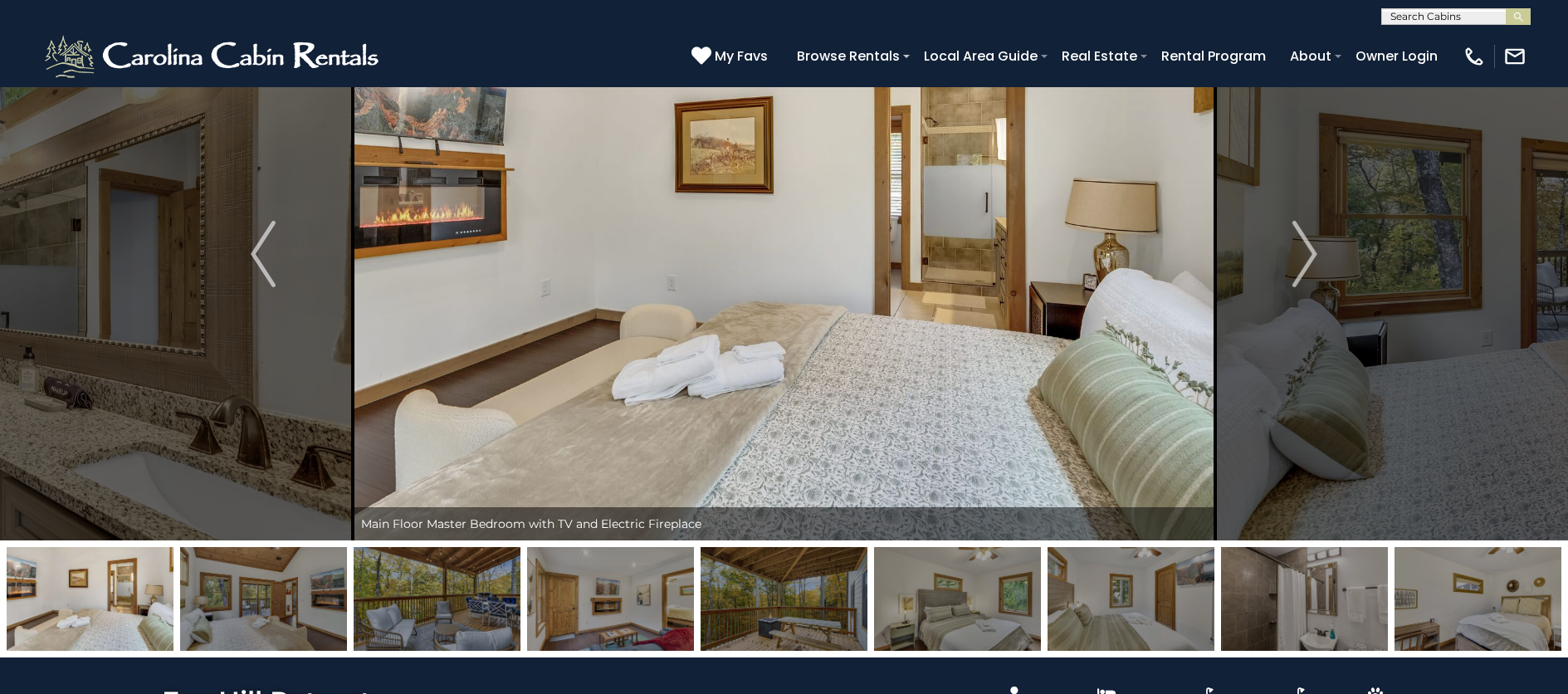
click at [670, 593] on img at bounding box center [610, 599] width 167 height 104
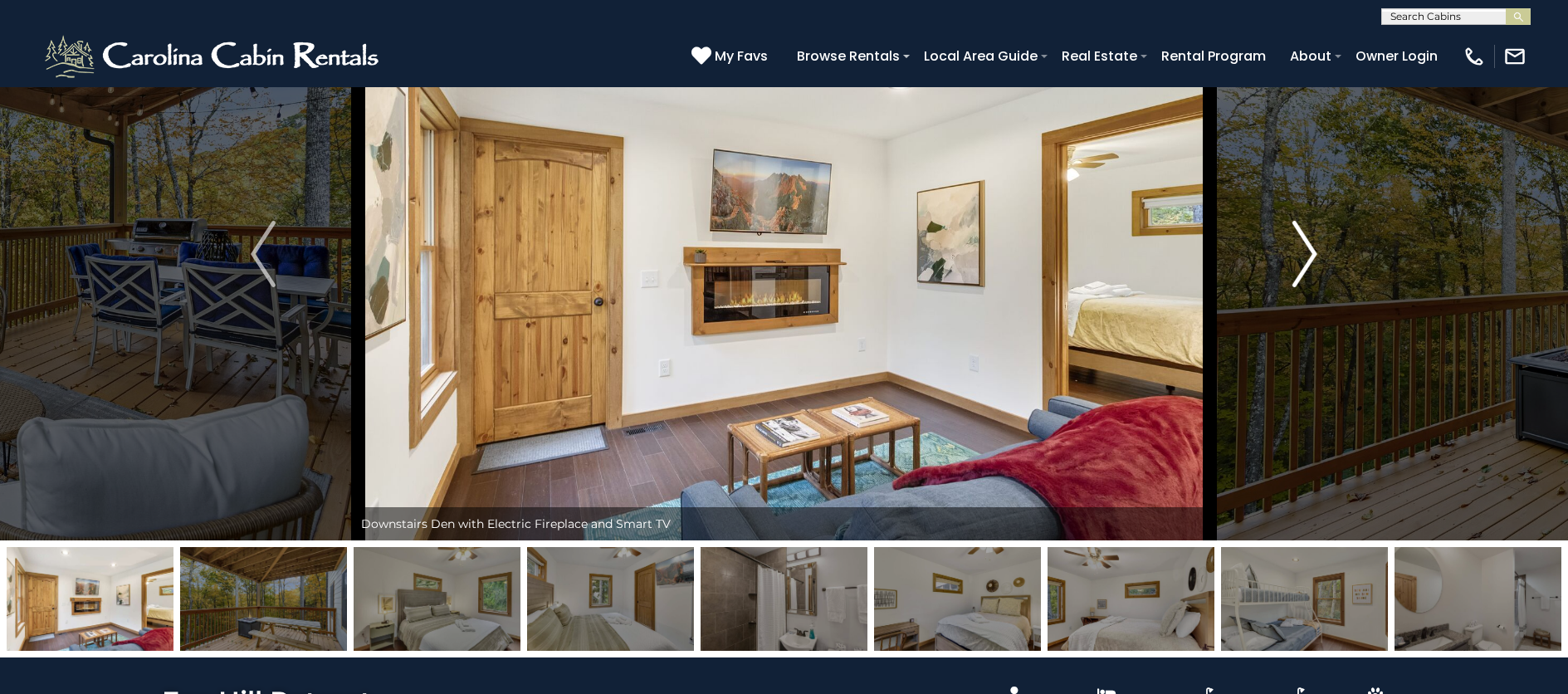
click at [1310, 264] on img "Next" at bounding box center [1305, 254] width 25 height 66
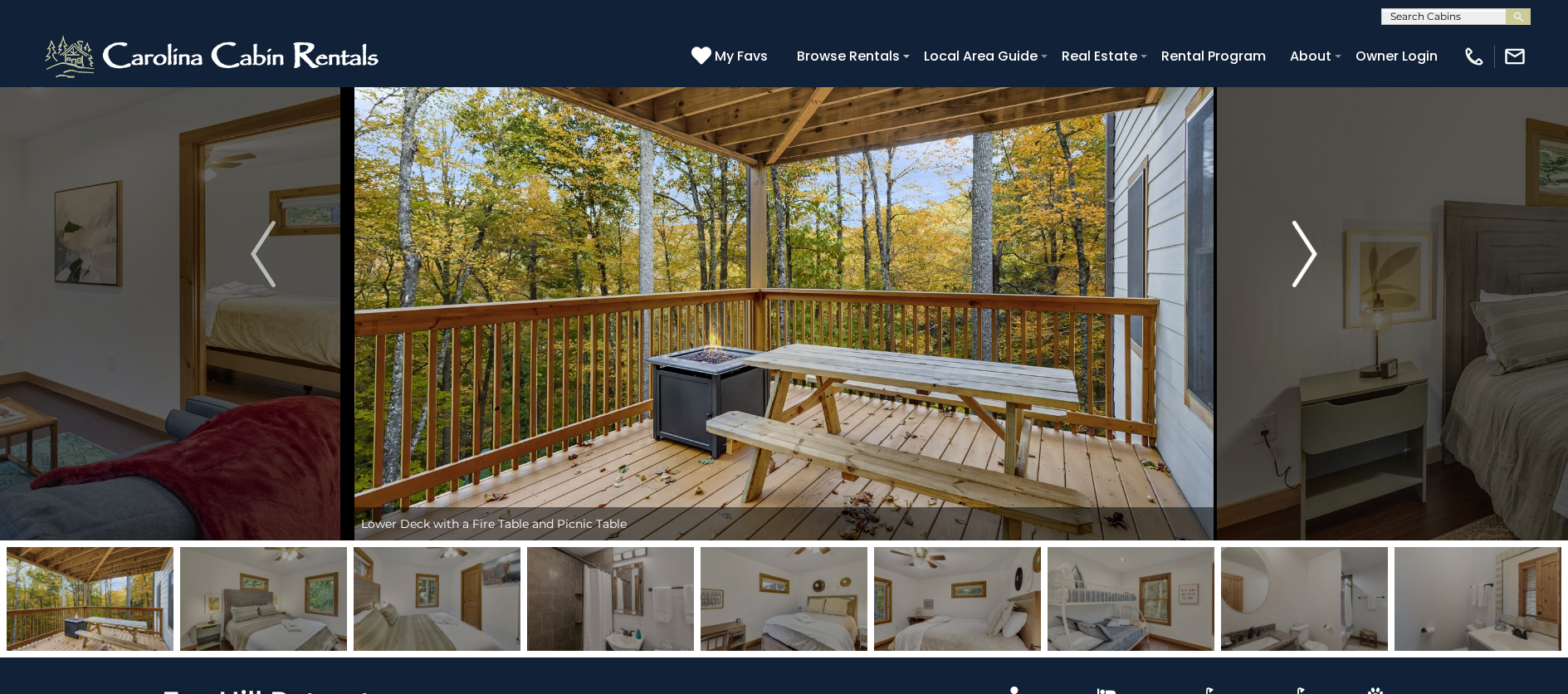
click at [1308, 262] on img "Next" at bounding box center [1305, 254] width 25 height 66
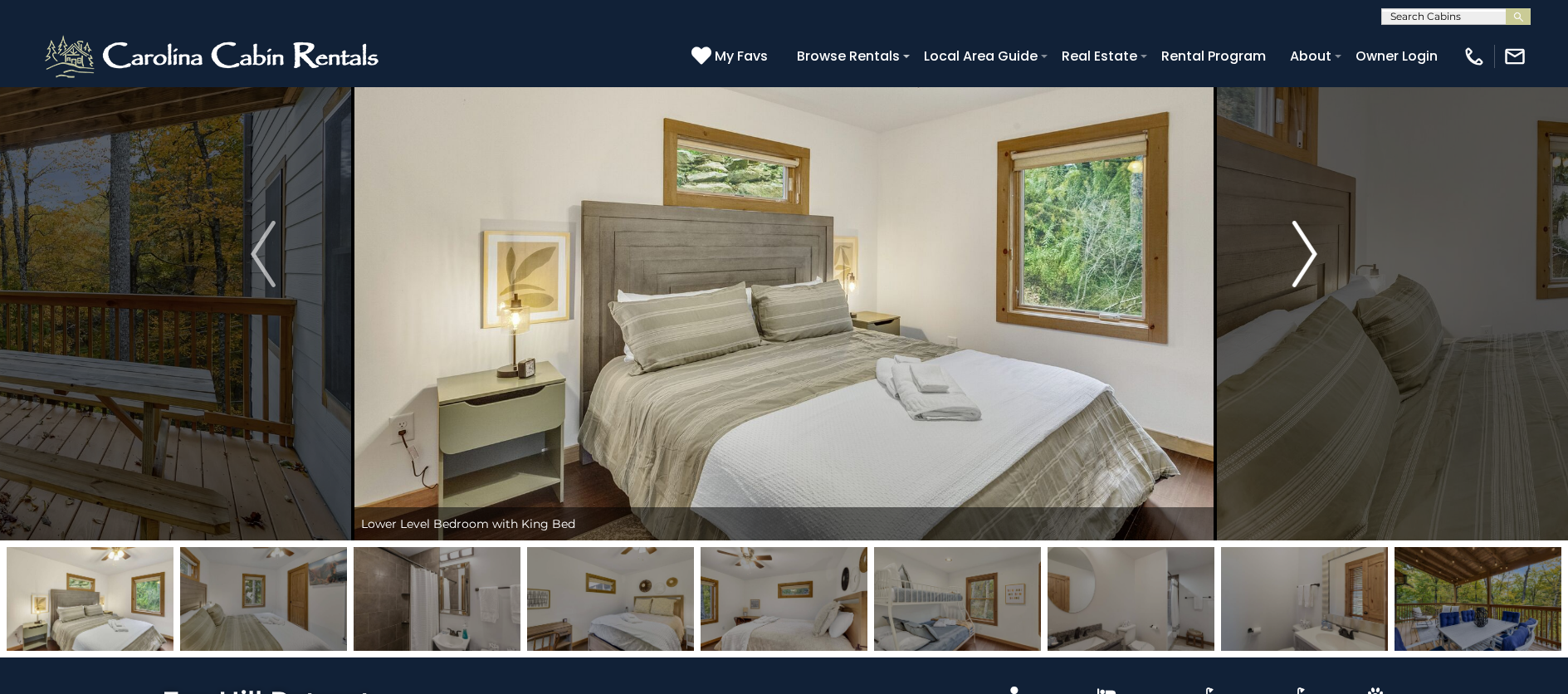
click at [1308, 261] on img "Next" at bounding box center [1305, 254] width 25 height 66
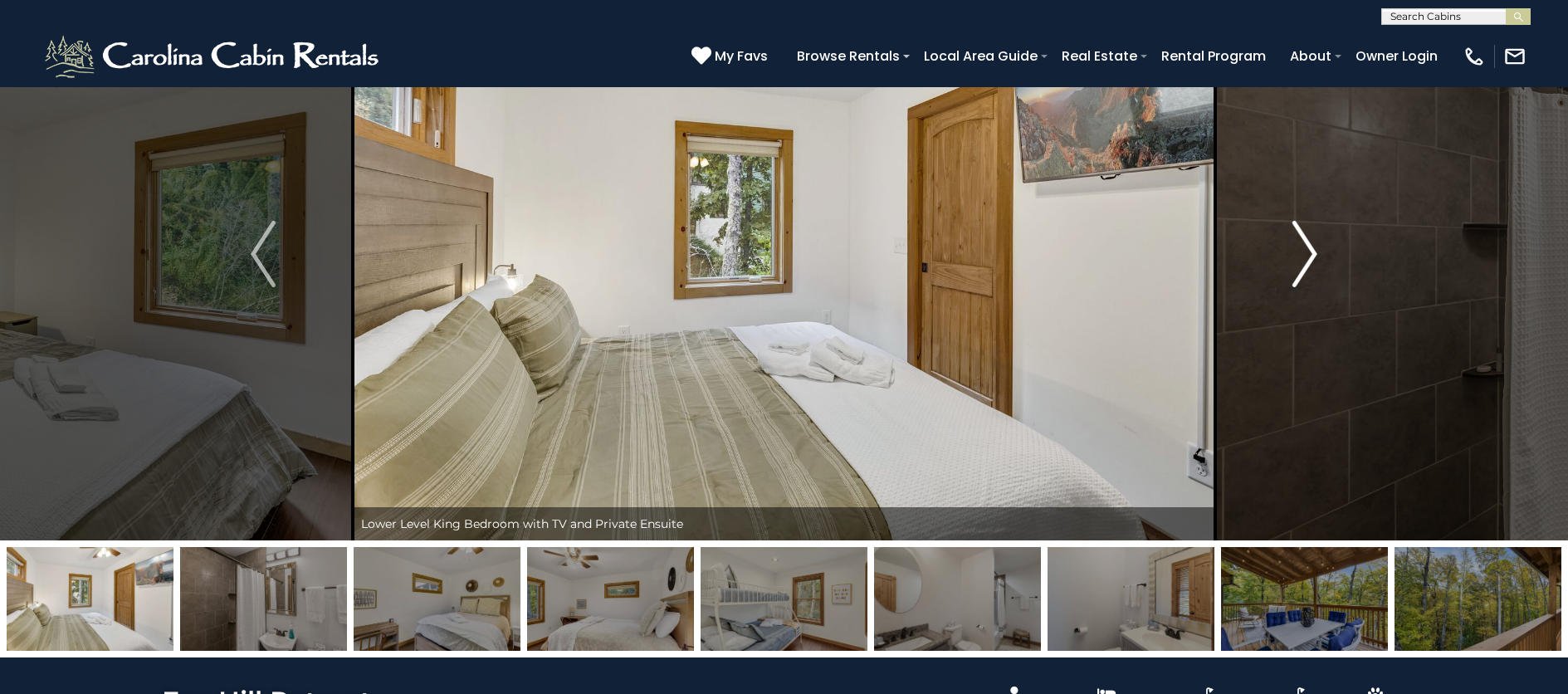
click at [1307, 261] on img "Next" at bounding box center [1305, 254] width 25 height 66
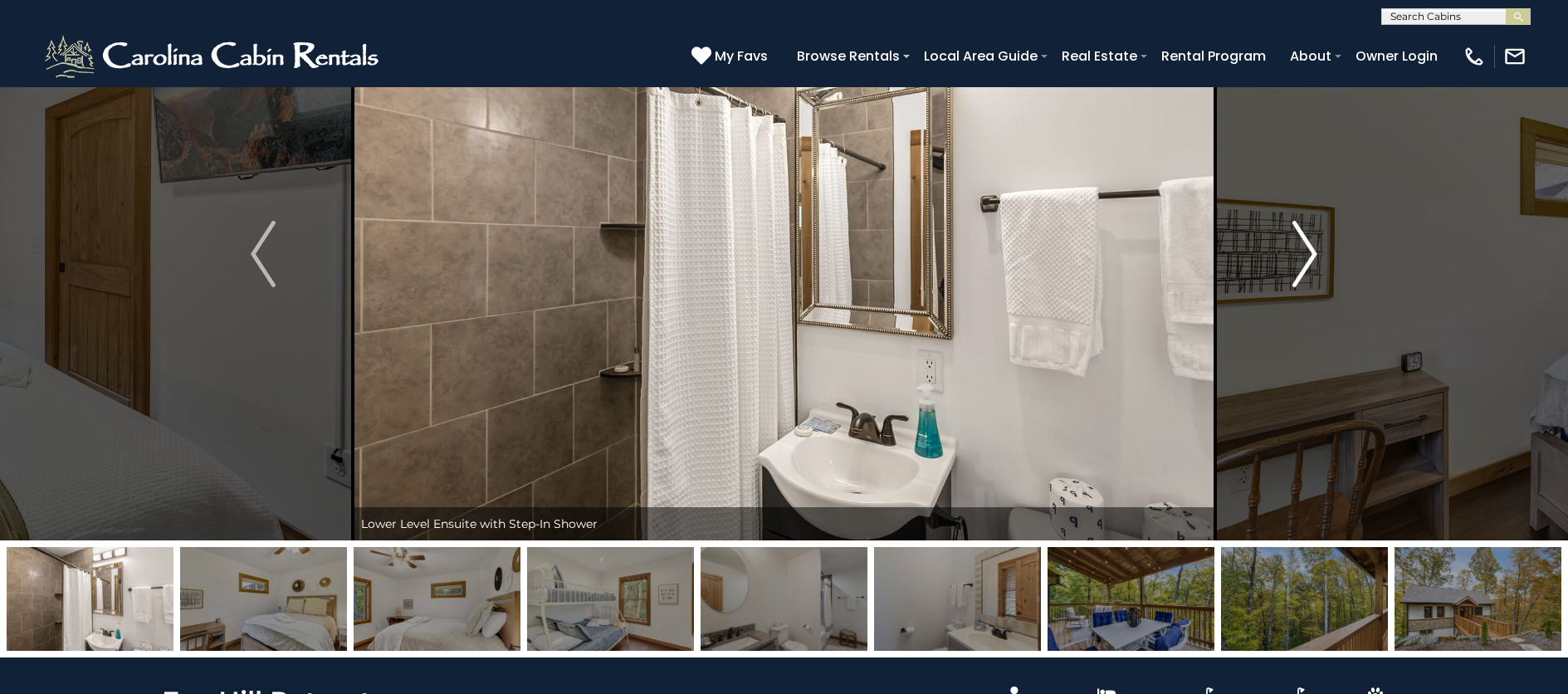
click at [1307, 260] on img "Next" at bounding box center [1305, 254] width 25 height 66
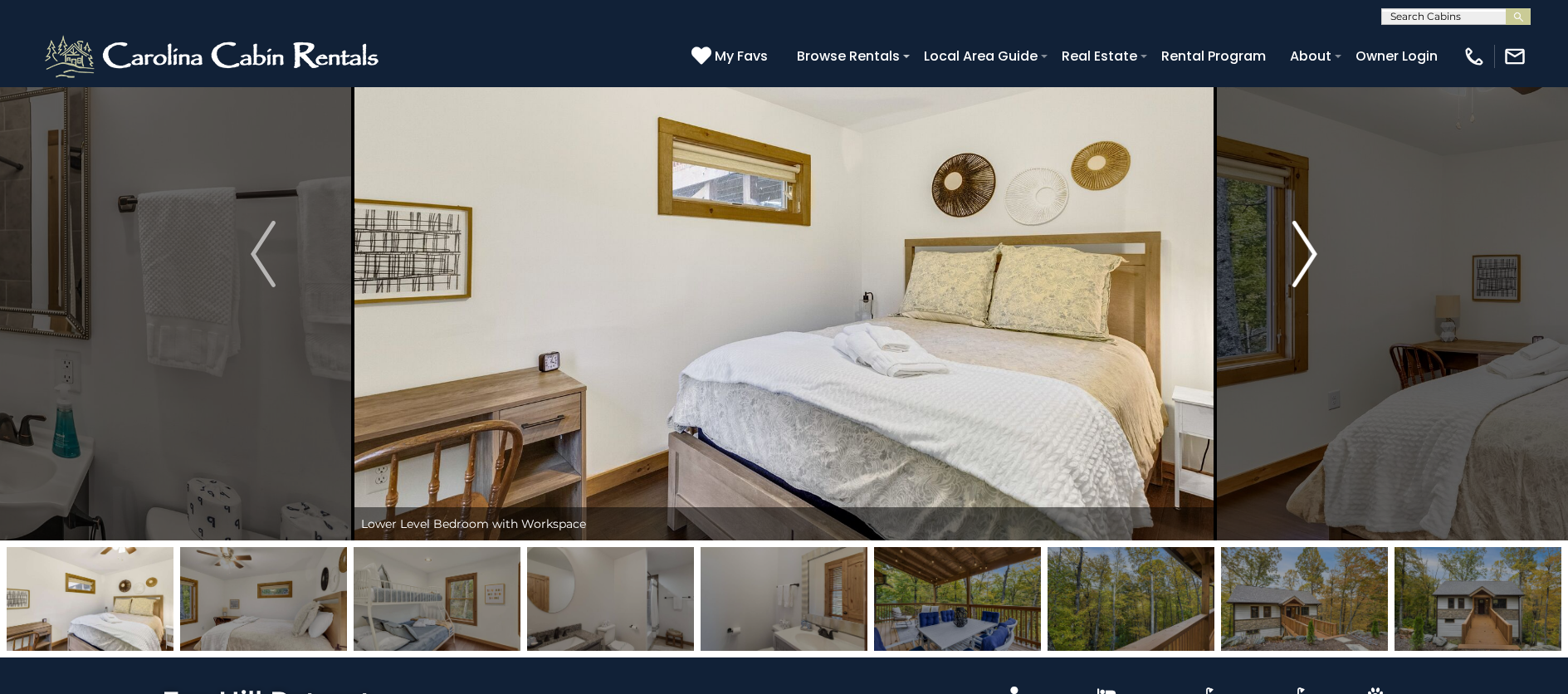
click at [1307, 260] on img "Next" at bounding box center [1305, 254] width 25 height 66
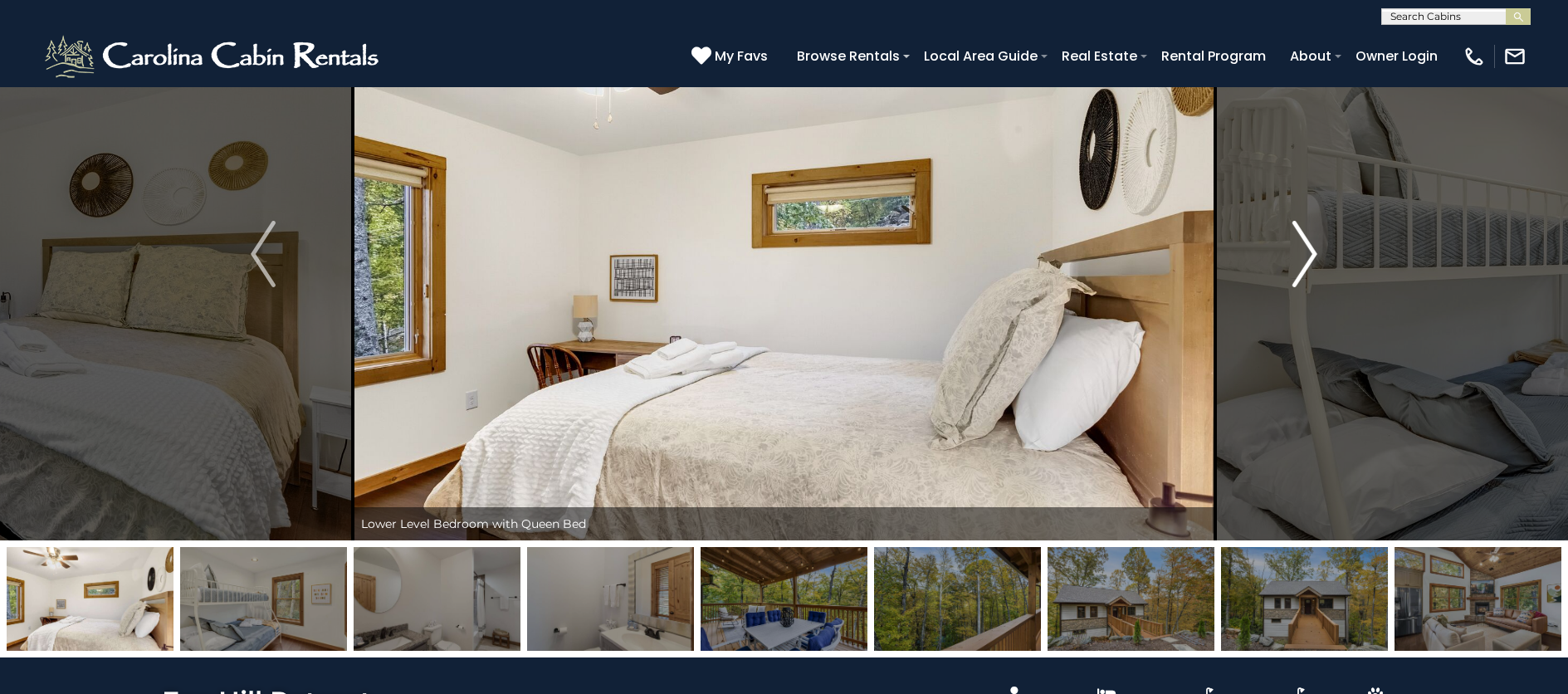
click at [1306, 259] on img "Next" at bounding box center [1305, 254] width 25 height 66
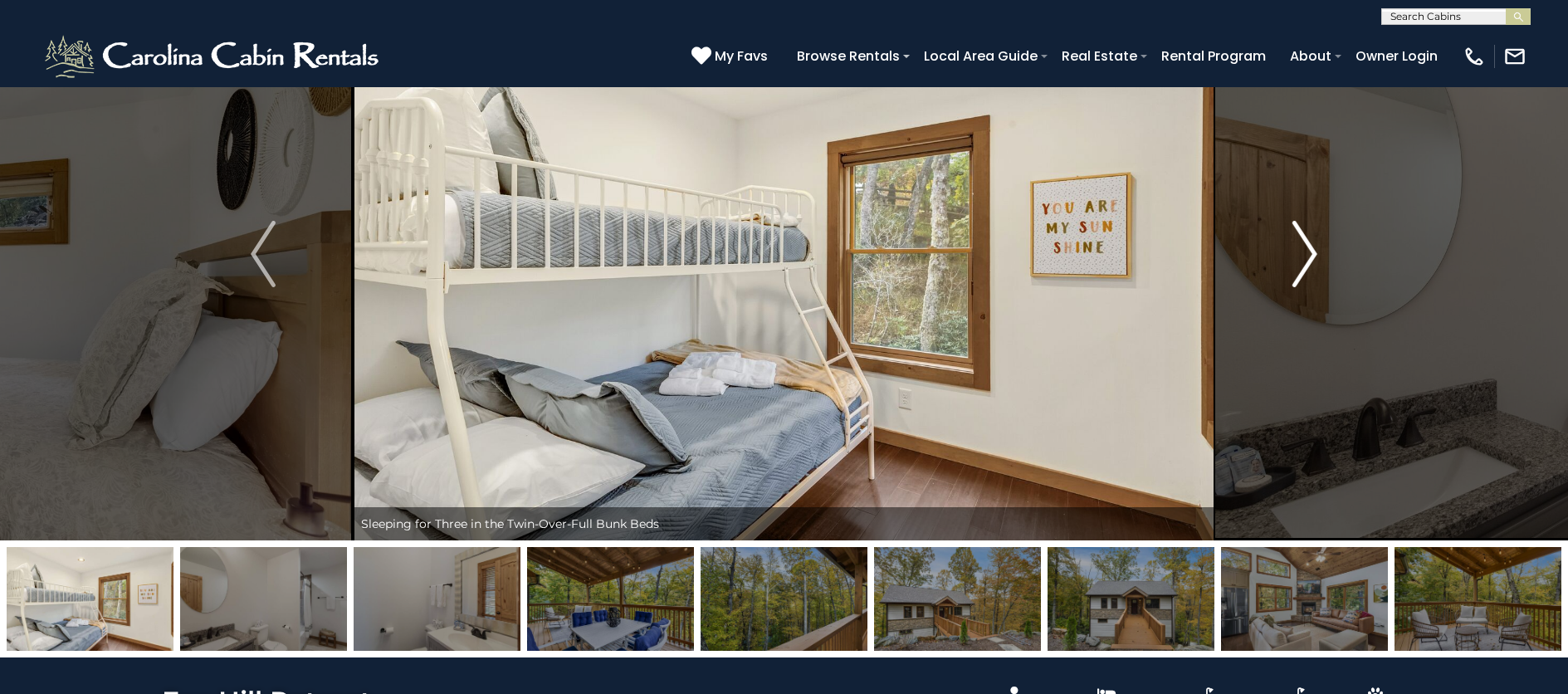
click at [1306, 259] on img "Next" at bounding box center [1305, 254] width 25 height 66
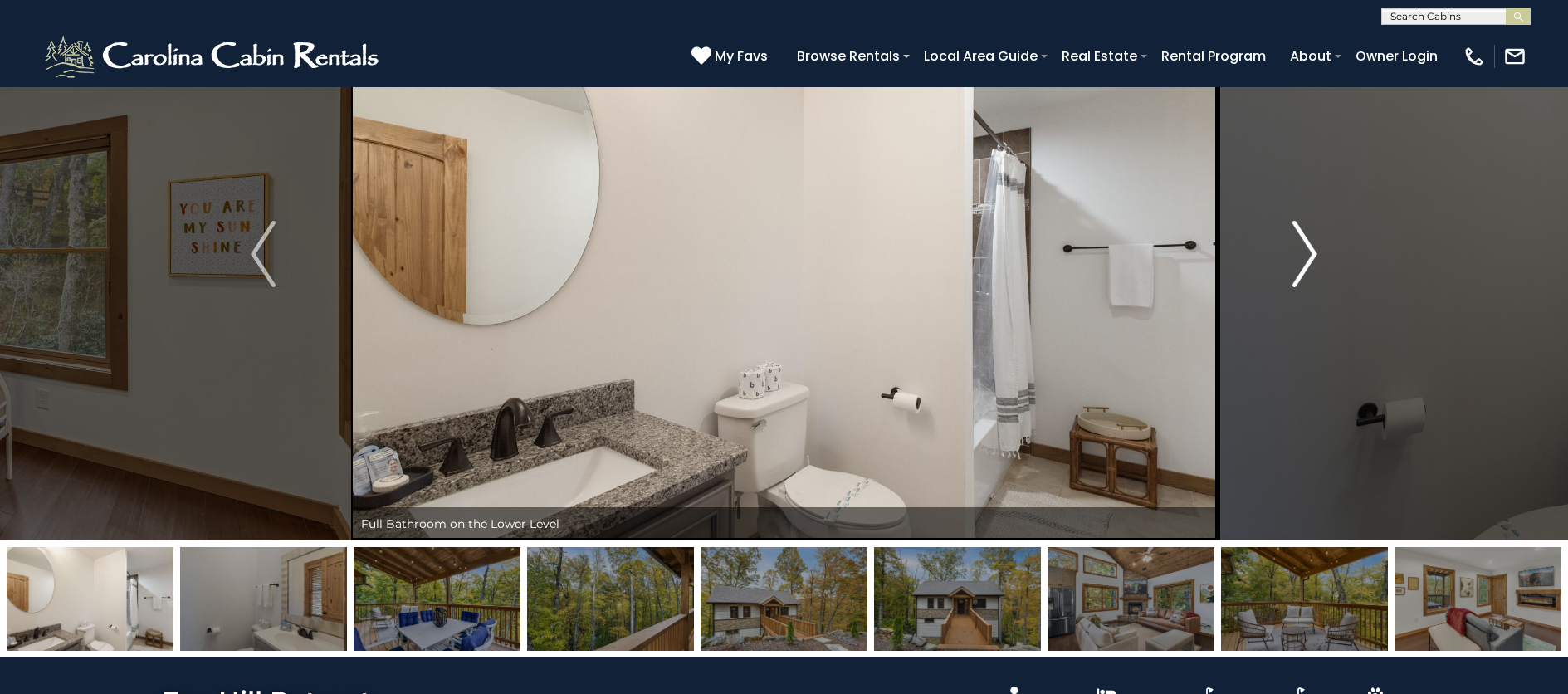
click at [1306, 259] on img "Next" at bounding box center [1305, 254] width 25 height 66
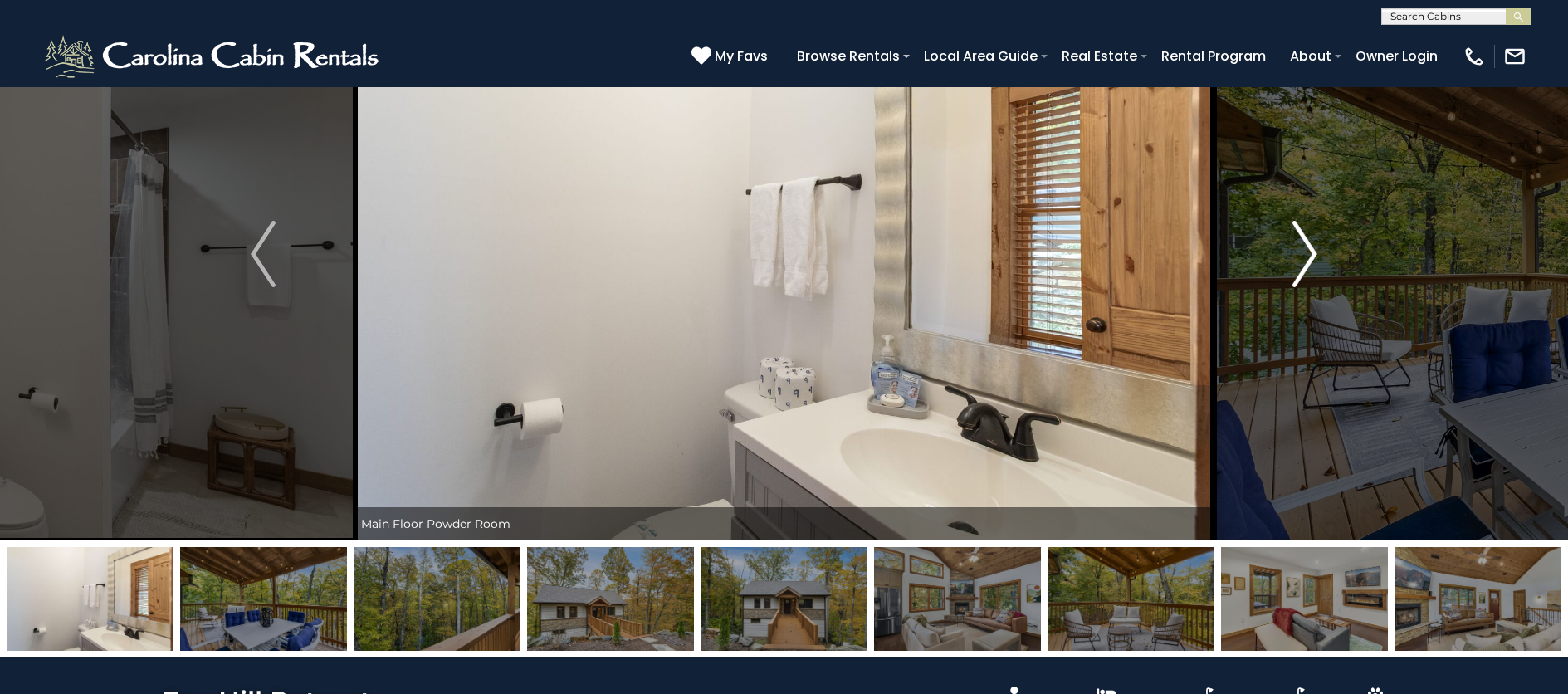
click at [1306, 259] on img "Next" at bounding box center [1305, 254] width 25 height 66
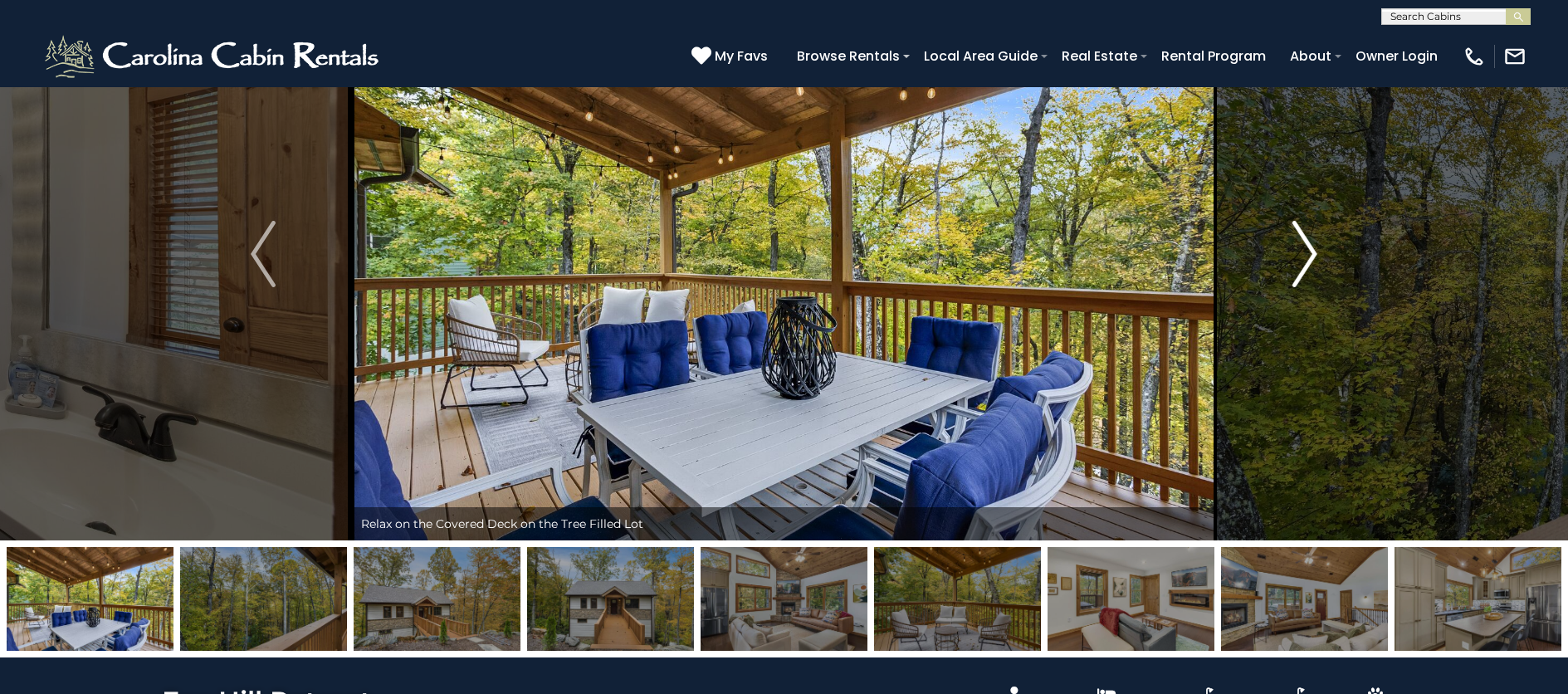
click at [1306, 259] on img "Next" at bounding box center [1305, 254] width 25 height 66
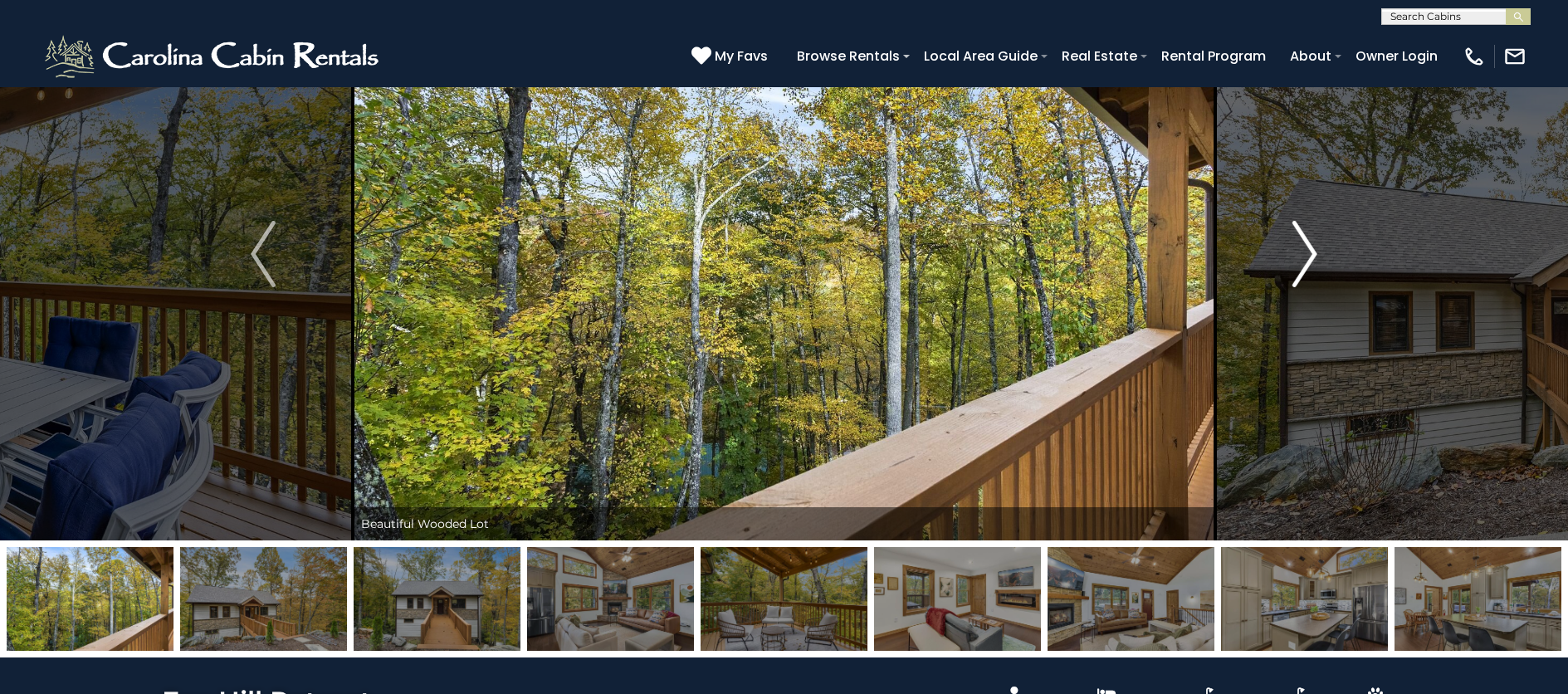
click at [1306, 259] on img "Next" at bounding box center [1305, 254] width 25 height 66
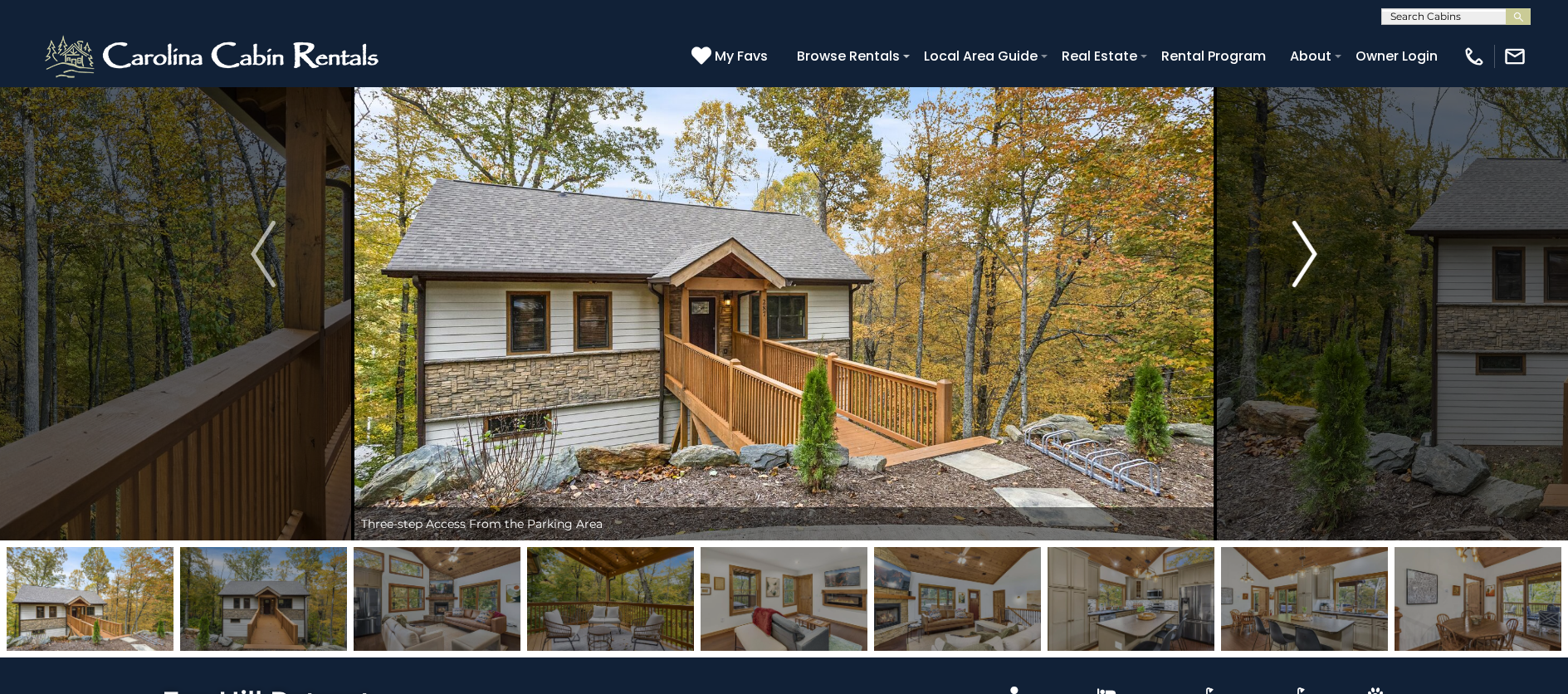
click at [1306, 259] on img "Next" at bounding box center [1305, 254] width 25 height 66
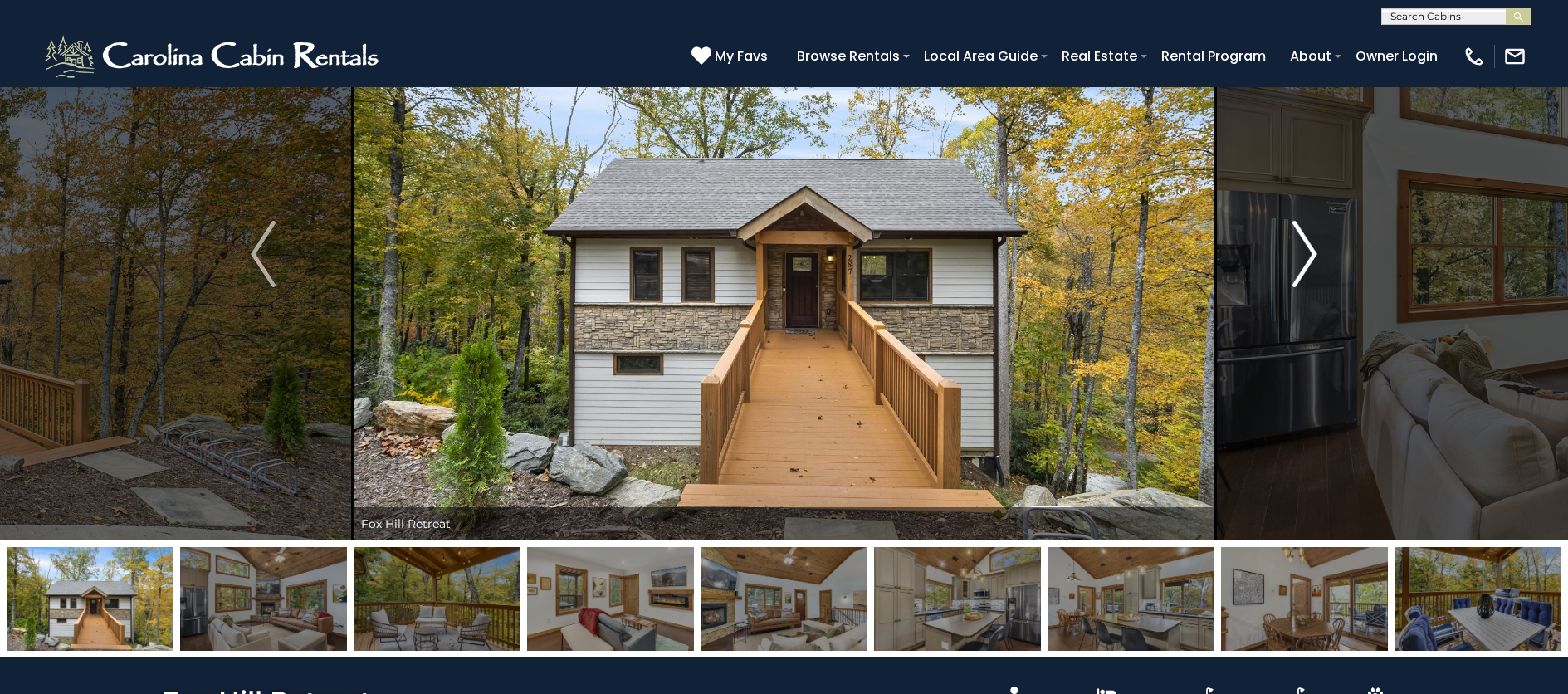
click at [1306, 259] on img "Next" at bounding box center [1305, 254] width 25 height 66
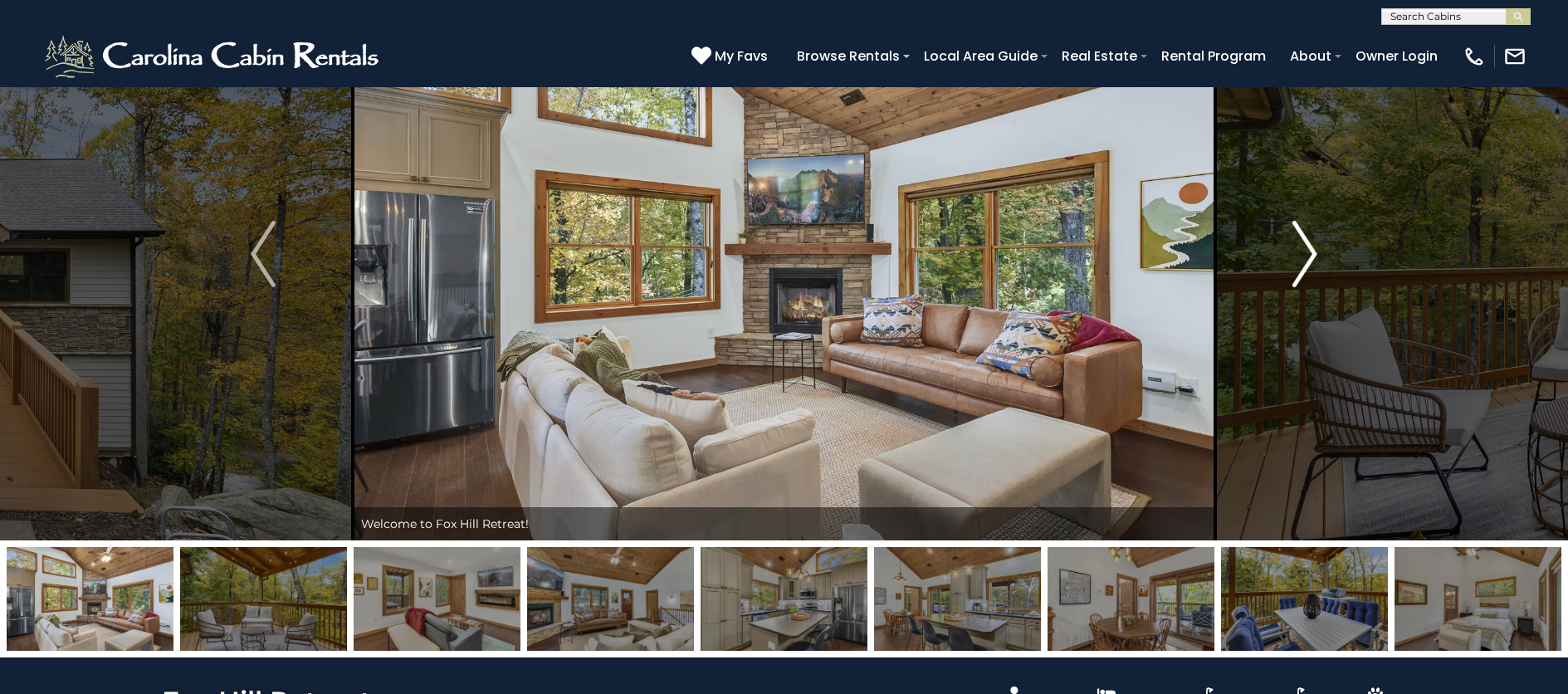
click at [1306, 259] on img "Next" at bounding box center [1305, 254] width 25 height 66
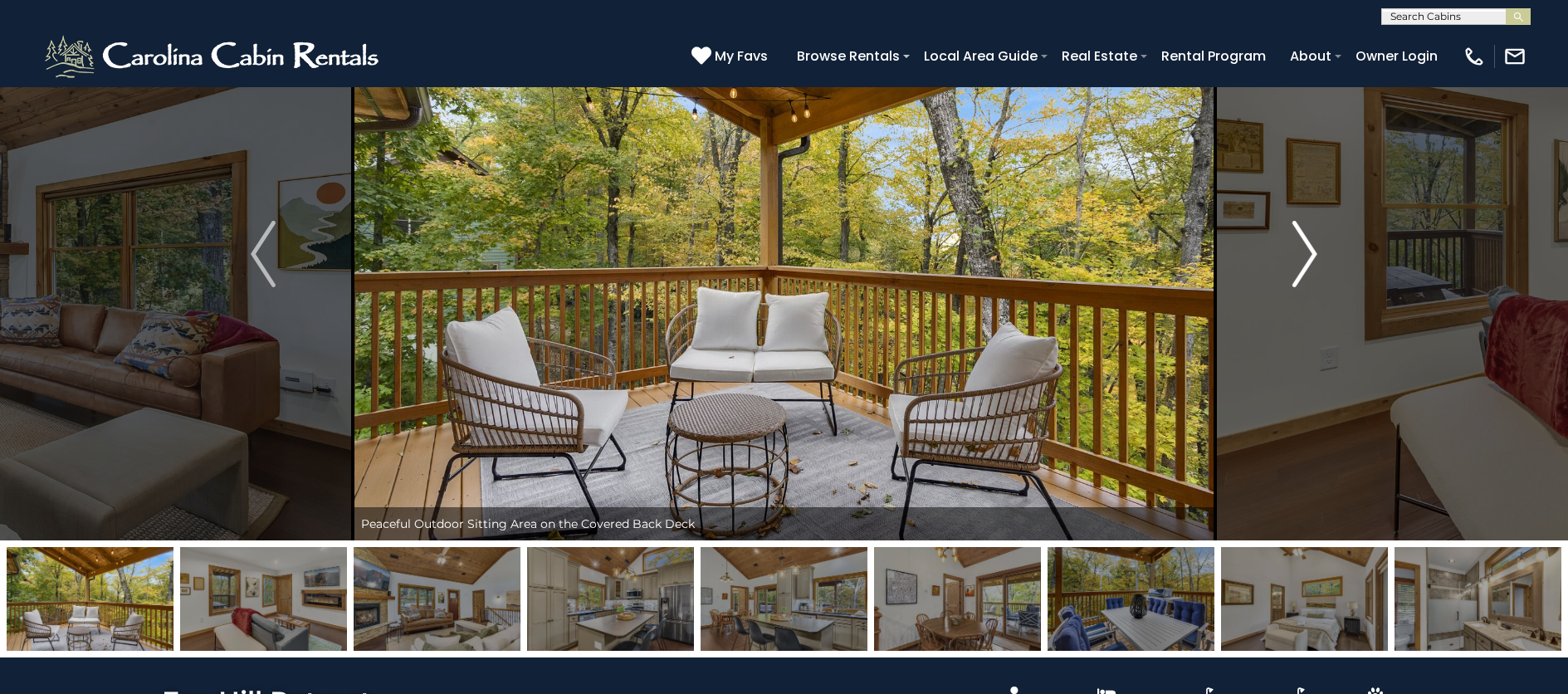
click at [1306, 259] on img "Next" at bounding box center [1305, 254] width 25 height 66
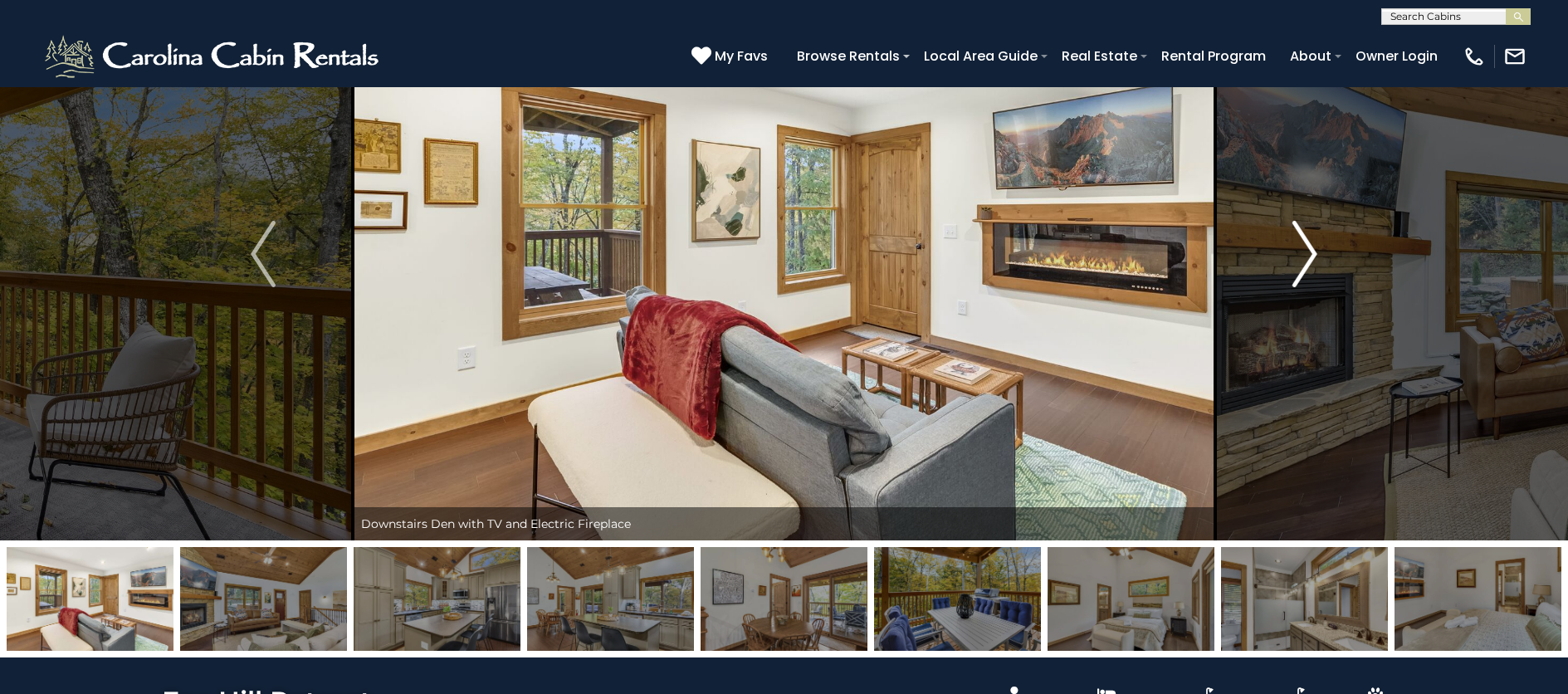
click at [1306, 259] on img "Next" at bounding box center [1305, 254] width 25 height 66
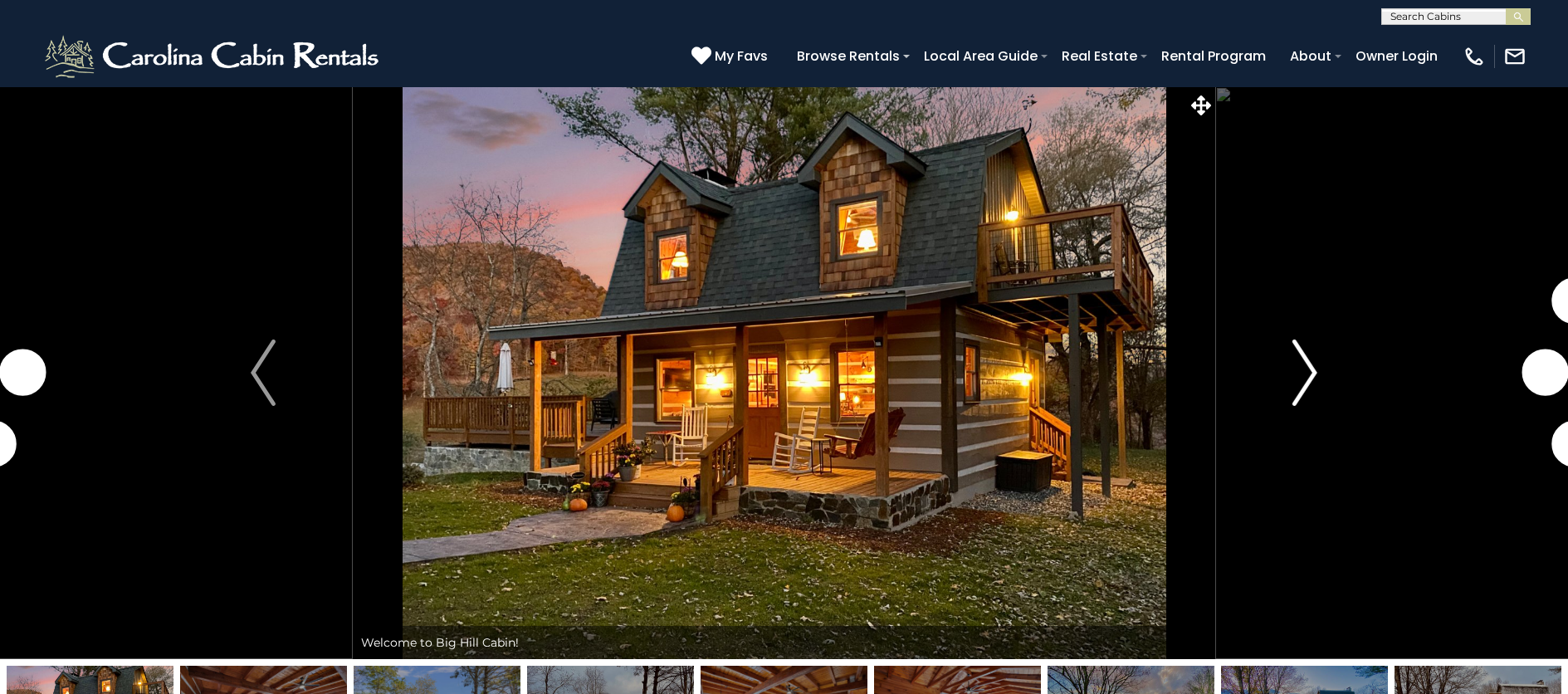
click at [1294, 374] on img "Next" at bounding box center [1305, 373] width 25 height 66
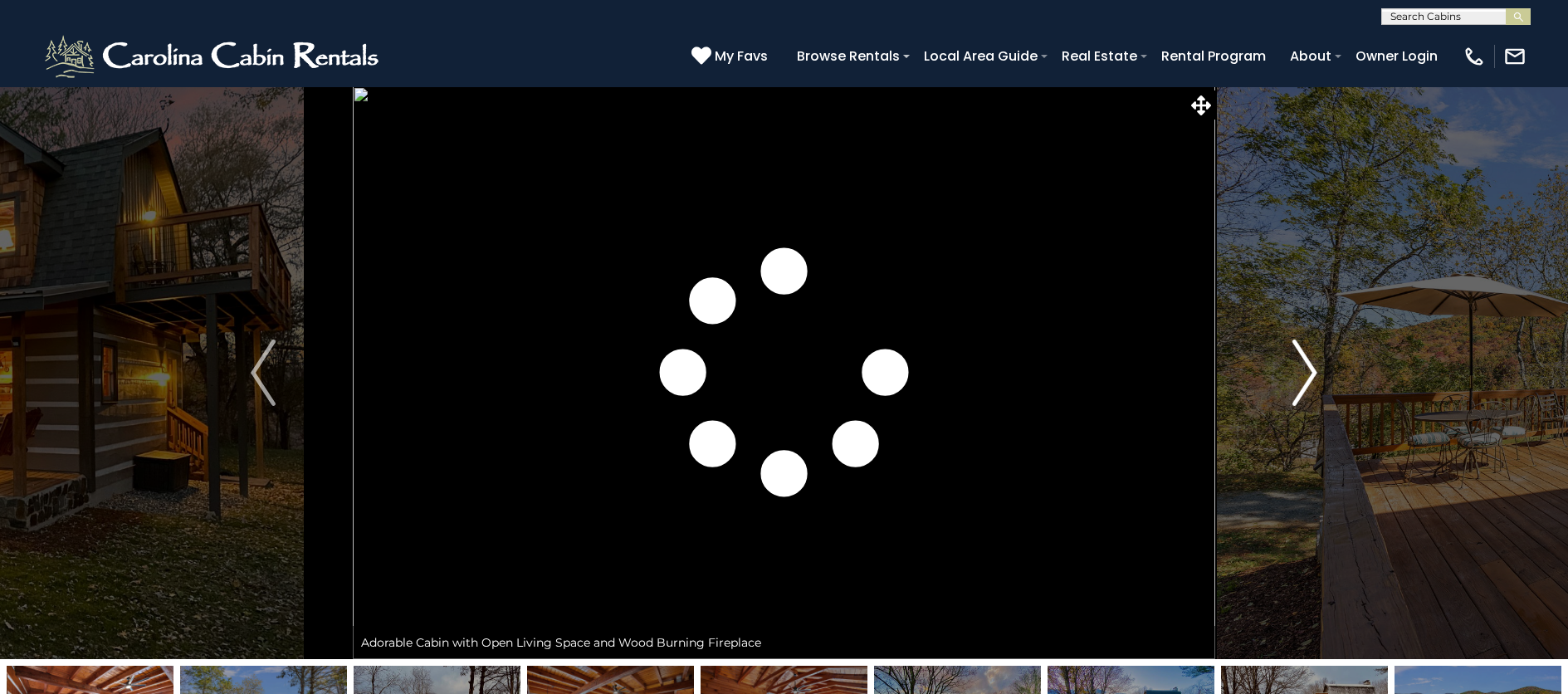
click at [1294, 373] on img "Next" at bounding box center [1305, 373] width 25 height 66
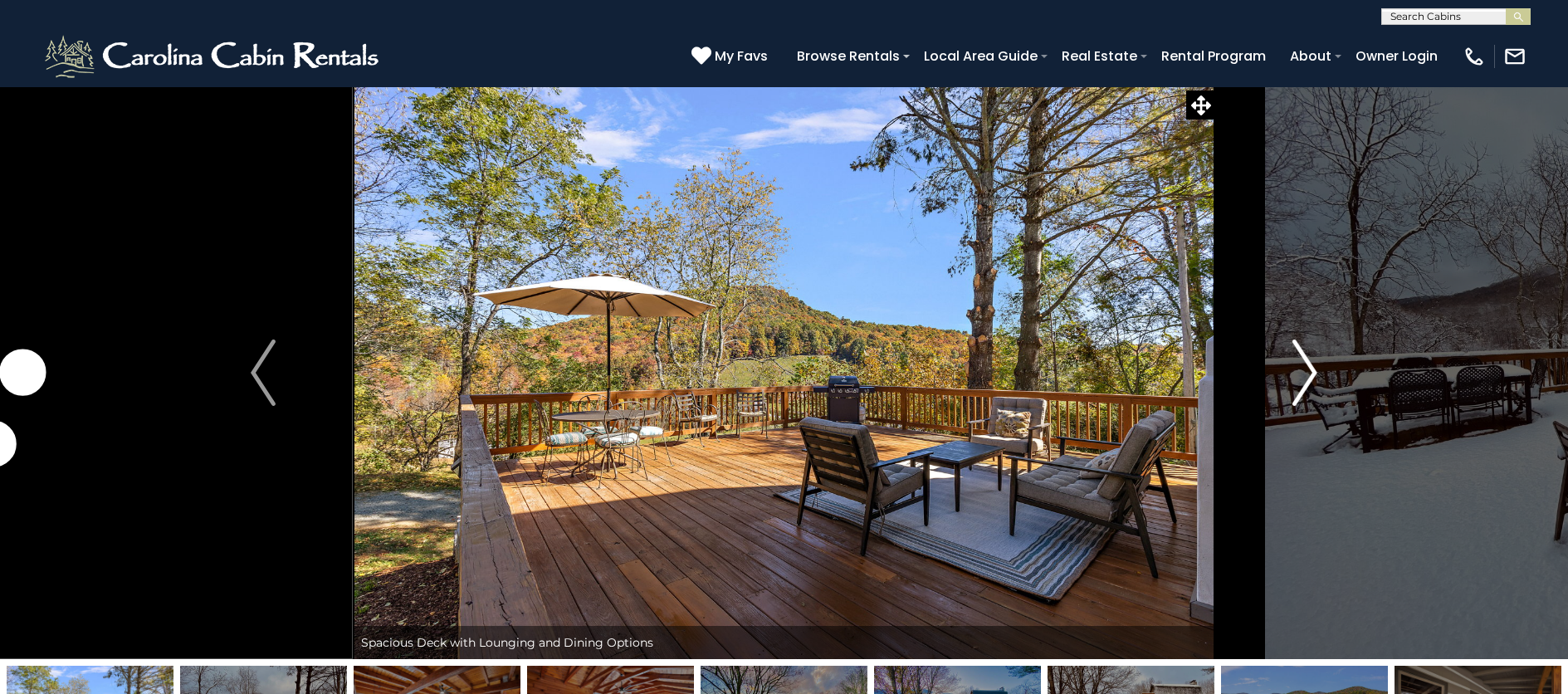
click at [1294, 373] on img "Next" at bounding box center [1305, 373] width 25 height 66
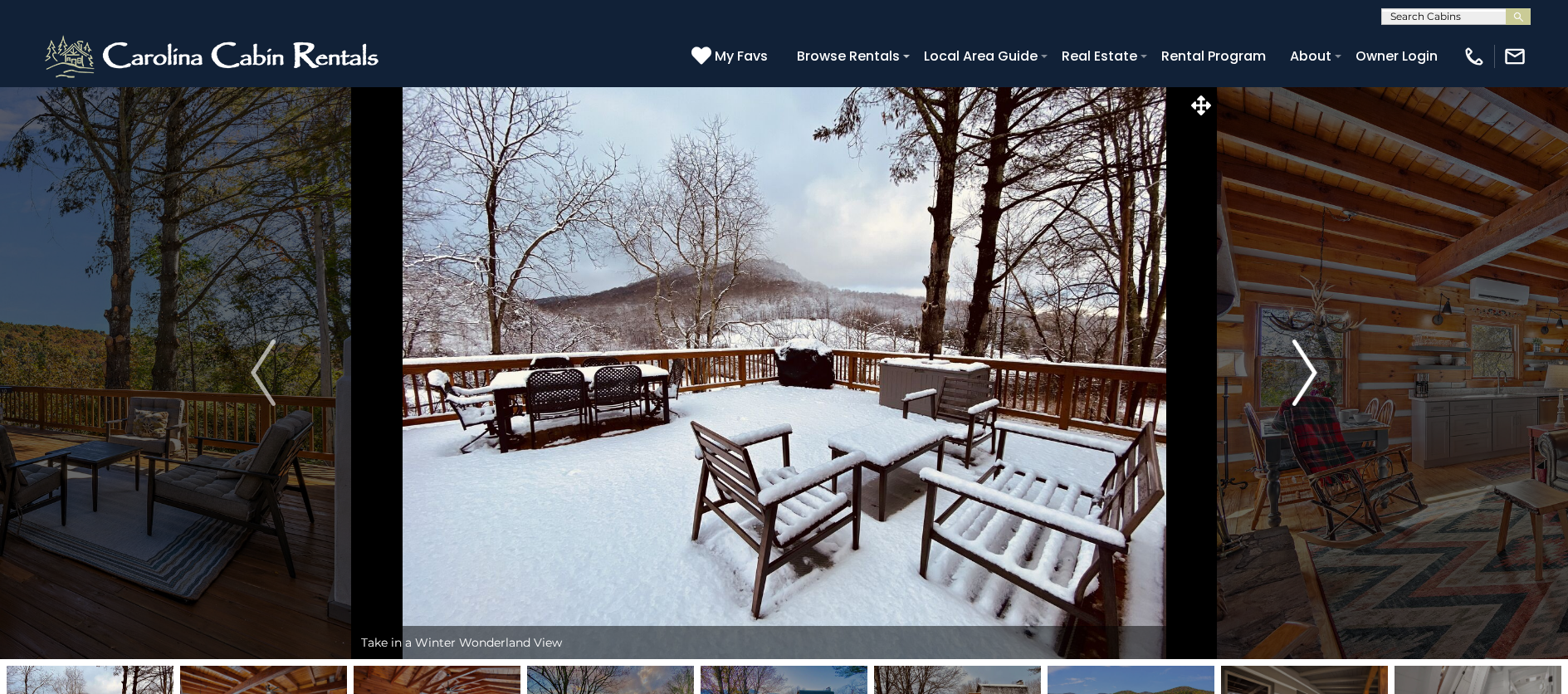
click at [1294, 373] on img "Next" at bounding box center [1305, 373] width 25 height 66
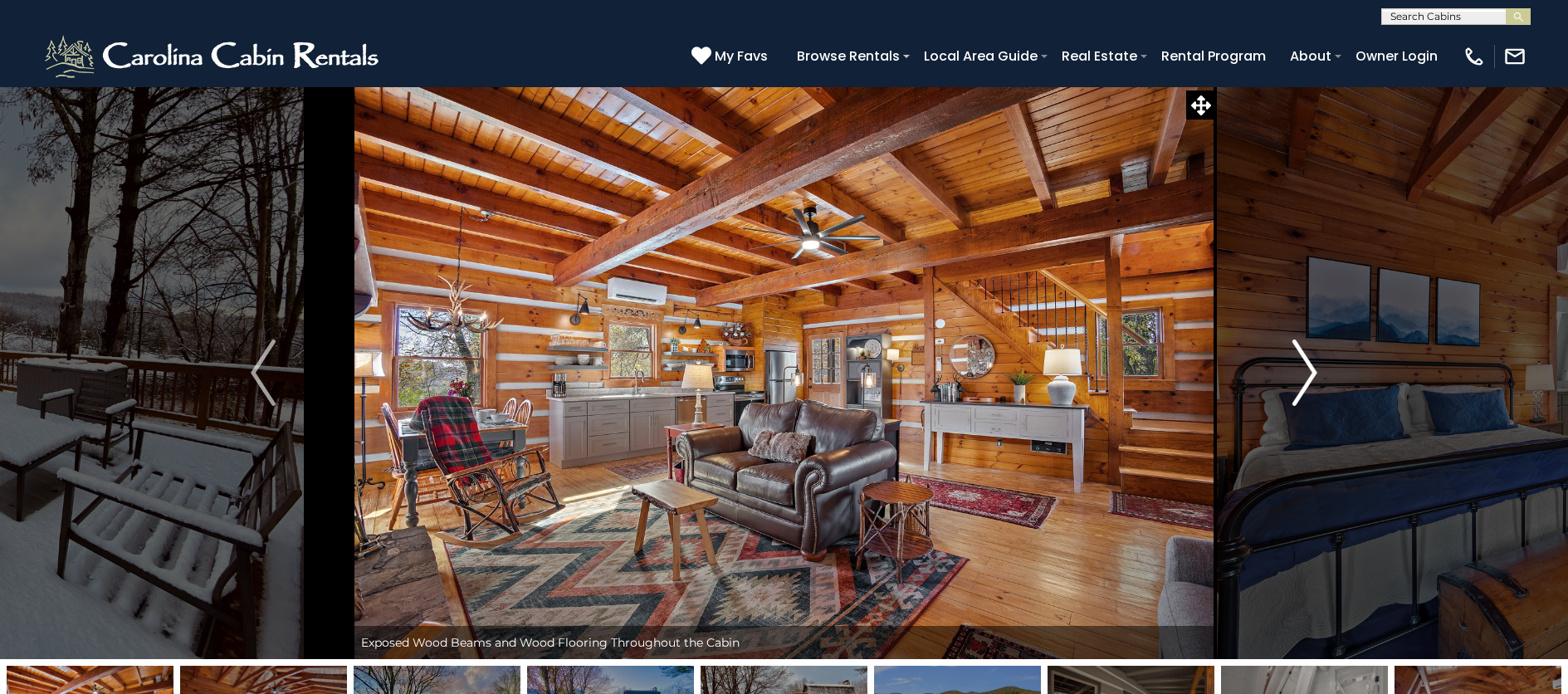
click at [1294, 373] on img "Next" at bounding box center [1305, 373] width 25 height 66
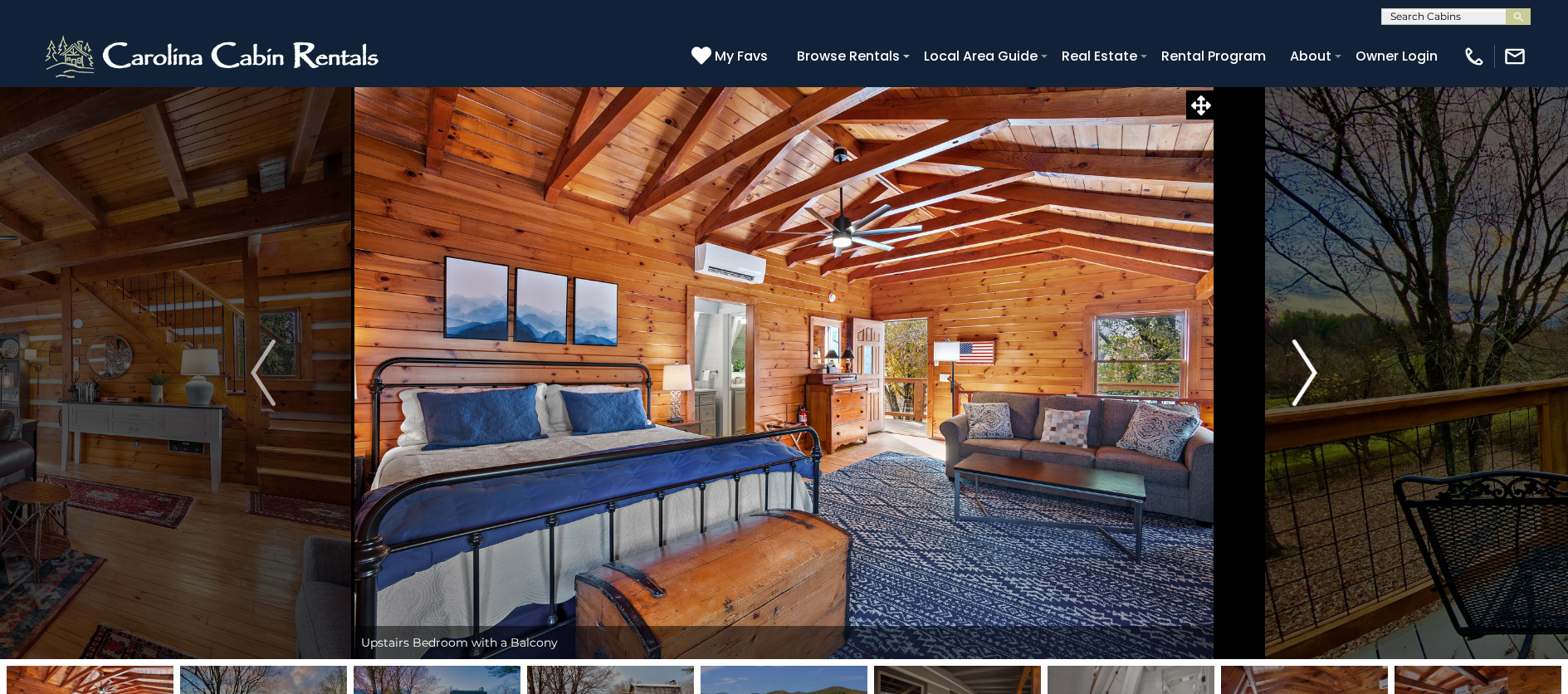
click at [1294, 373] on img "Next" at bounding box center [1305, 373] width 25 height 66
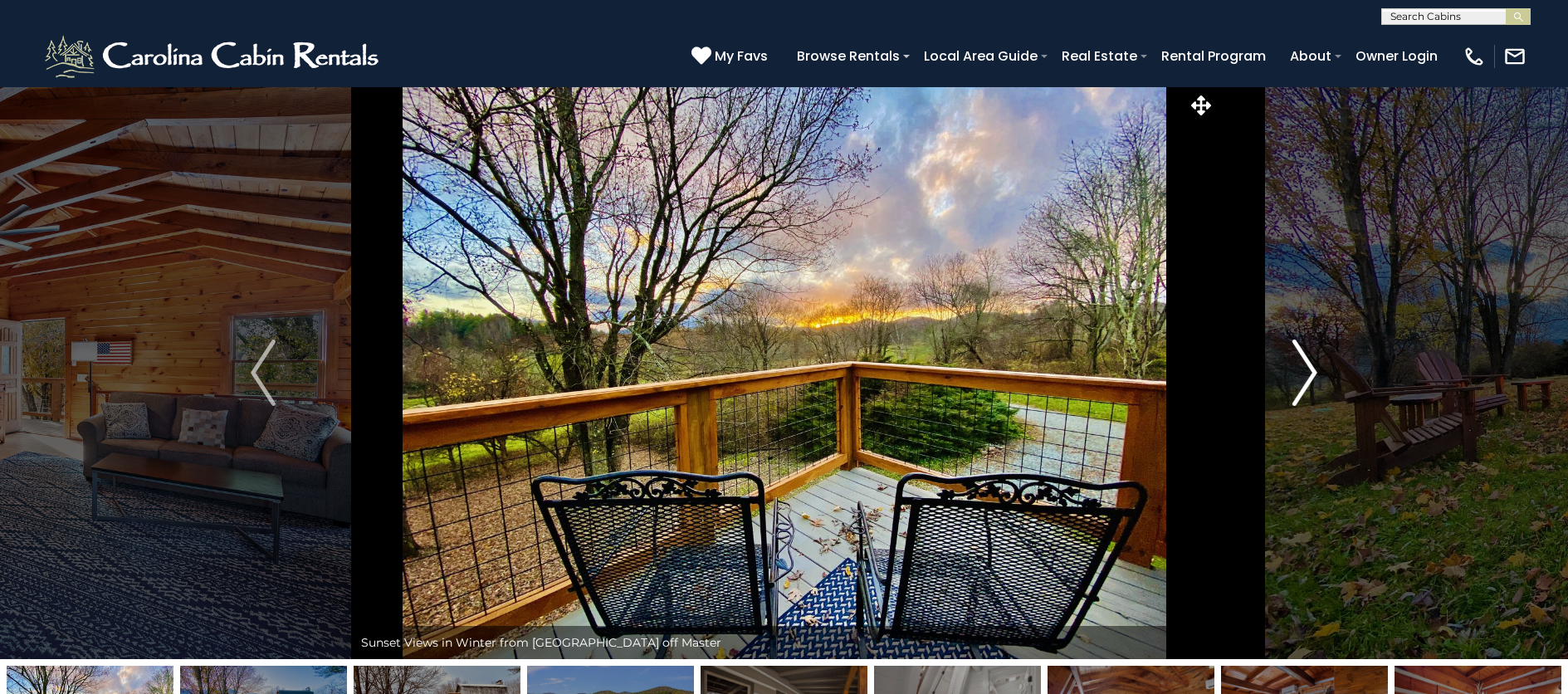
click at [1294, 373] on img "Next" at bounding box center [1305, 373] width 25 height 66
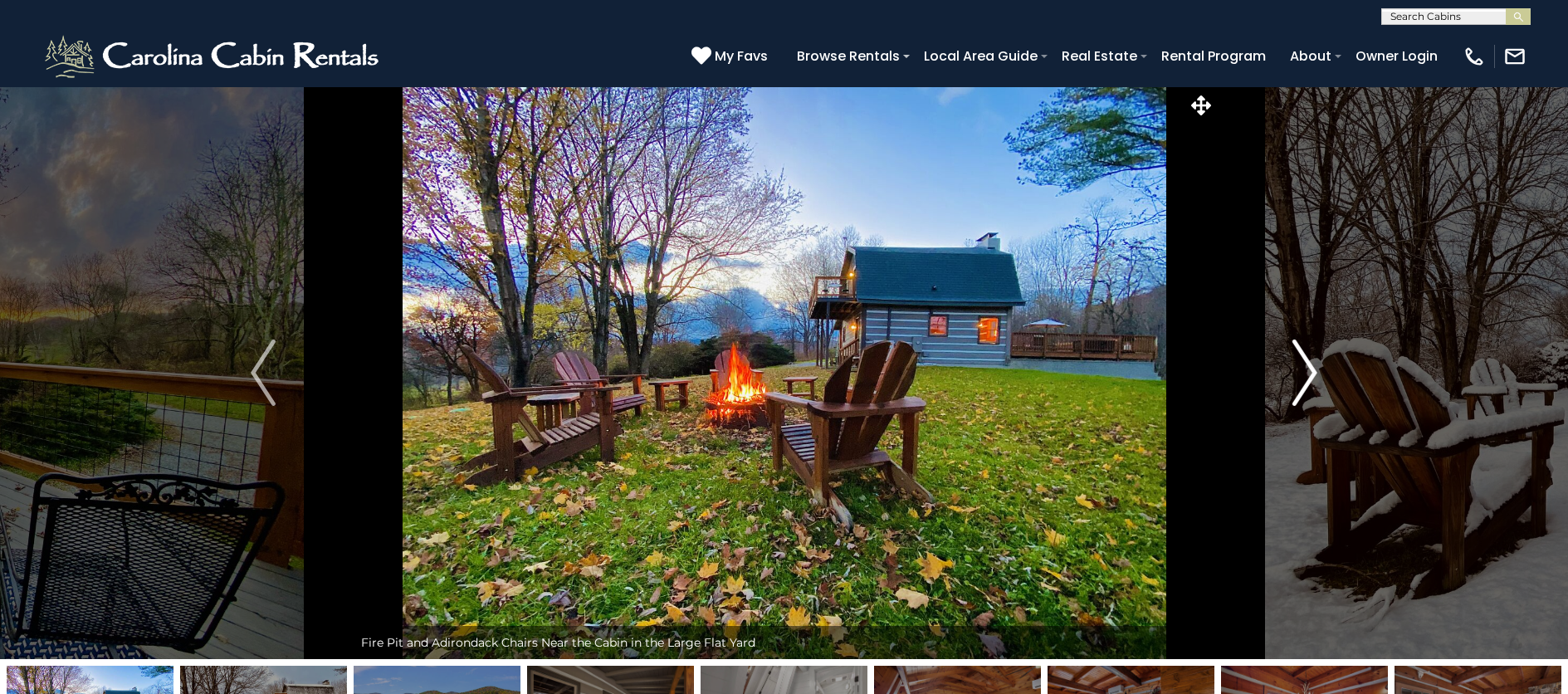
click at [1304, 376] on img "Next" at bounding box center [1305, 373] width 25 height 66
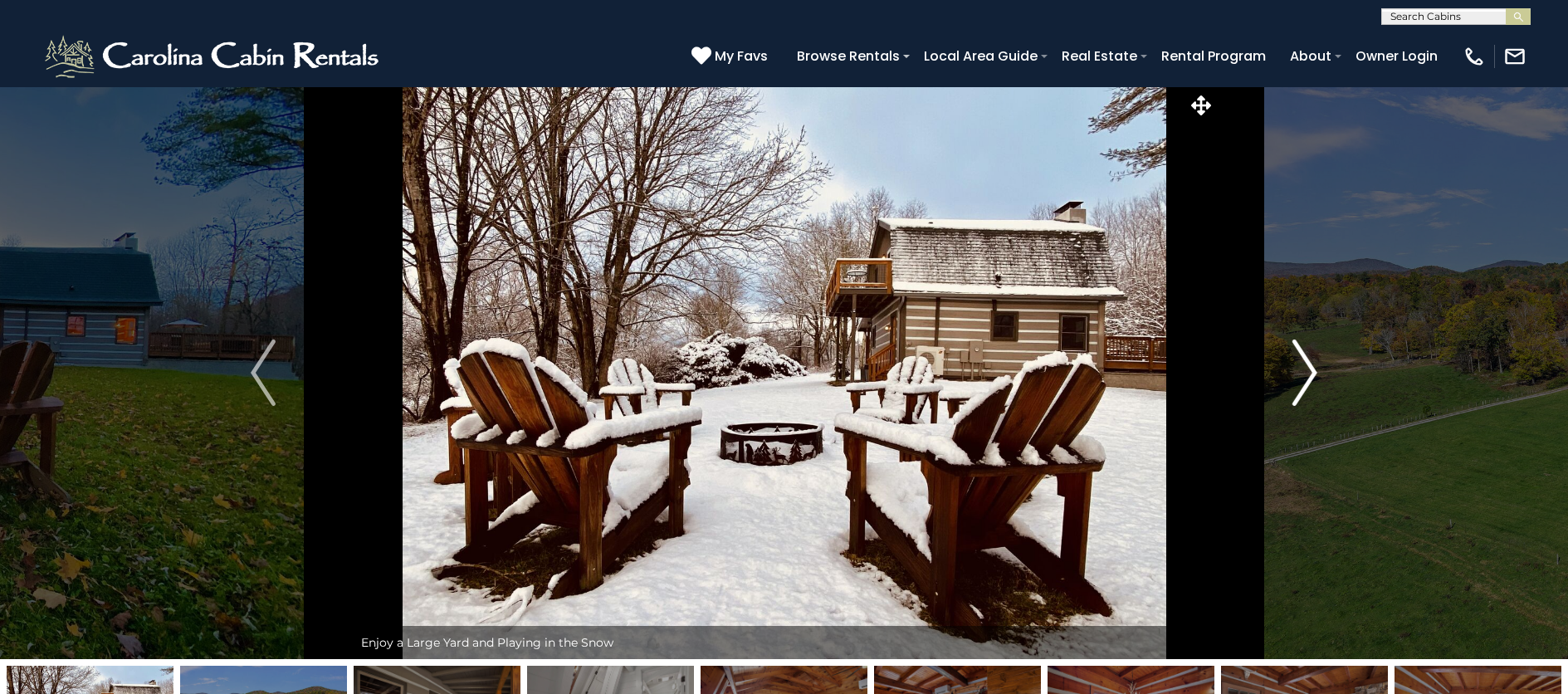
click at [1303, 376] on img "Next" at bounding box center [1305, 373] width 25 height 66
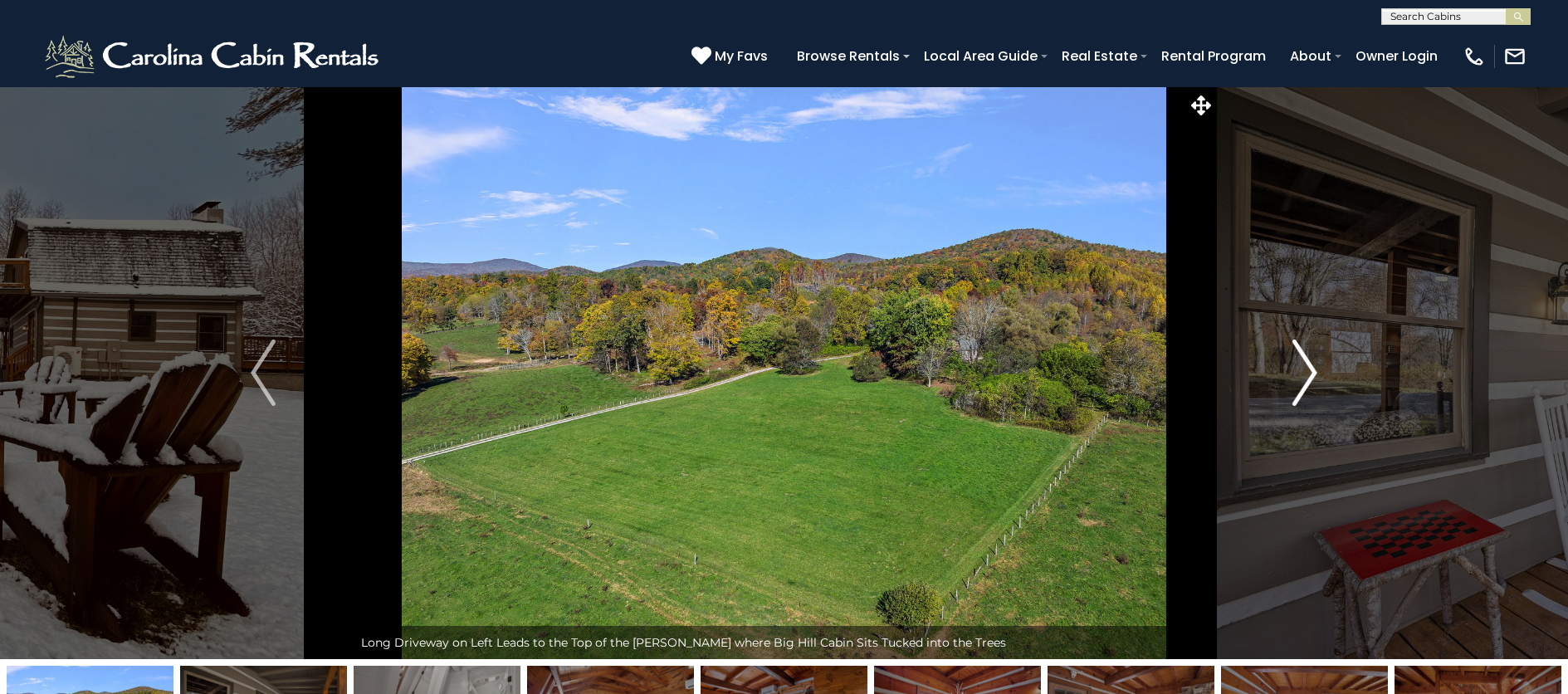
click at [1303, 376] on img "Next" at bounding box center [1305, 373] width 25 height 66
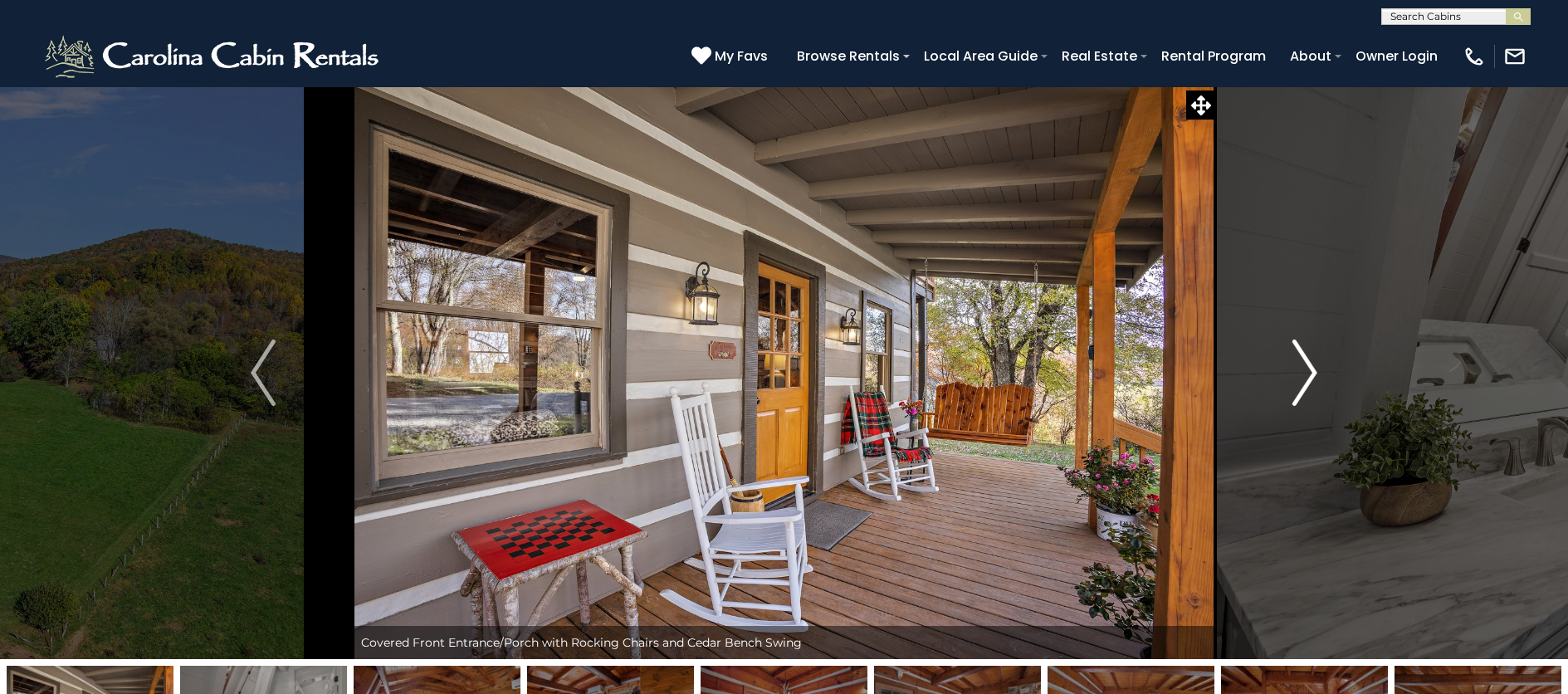
click at [1303, 376] on img "Next" at bounding box center [1305, 373] width 25 height 66
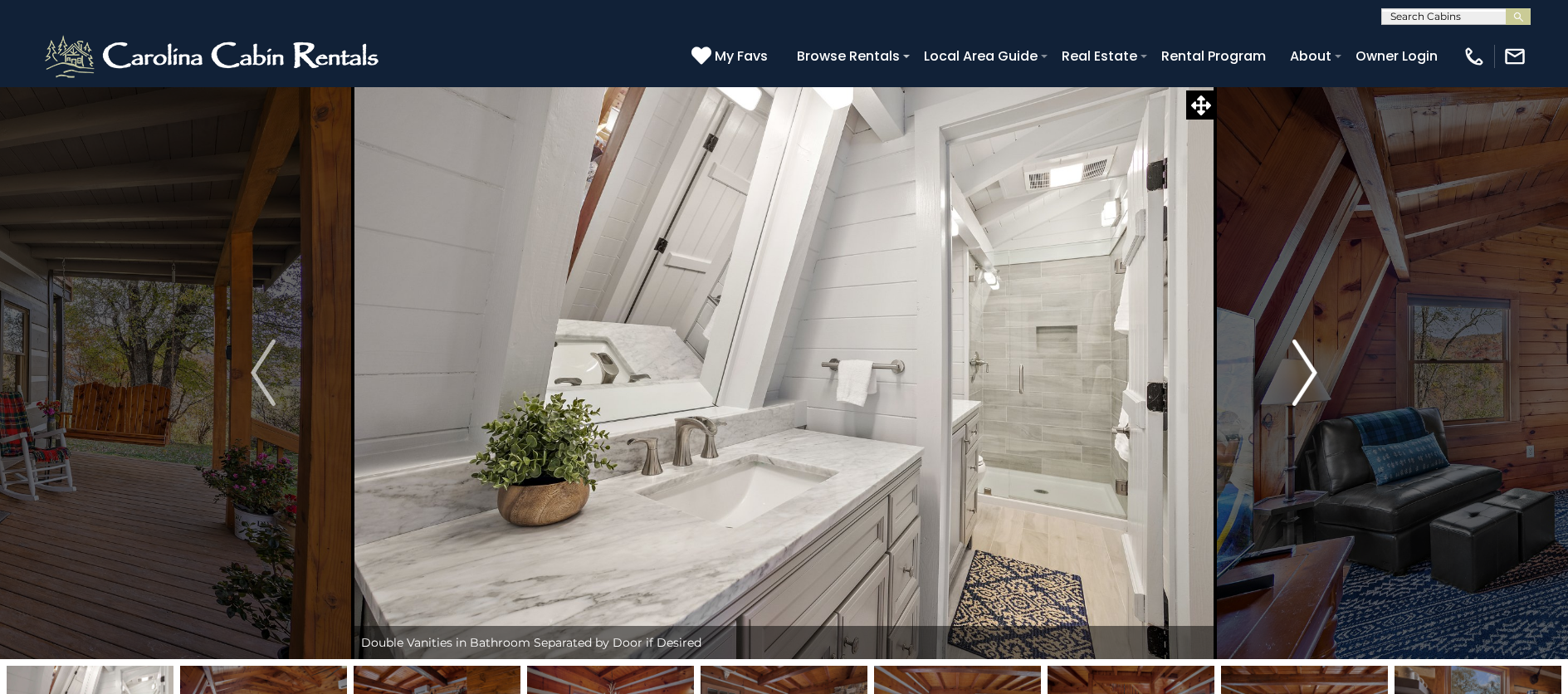
click at [1303, 376] on img "Next" at bounding box center [1305, 373] width 25 height 66
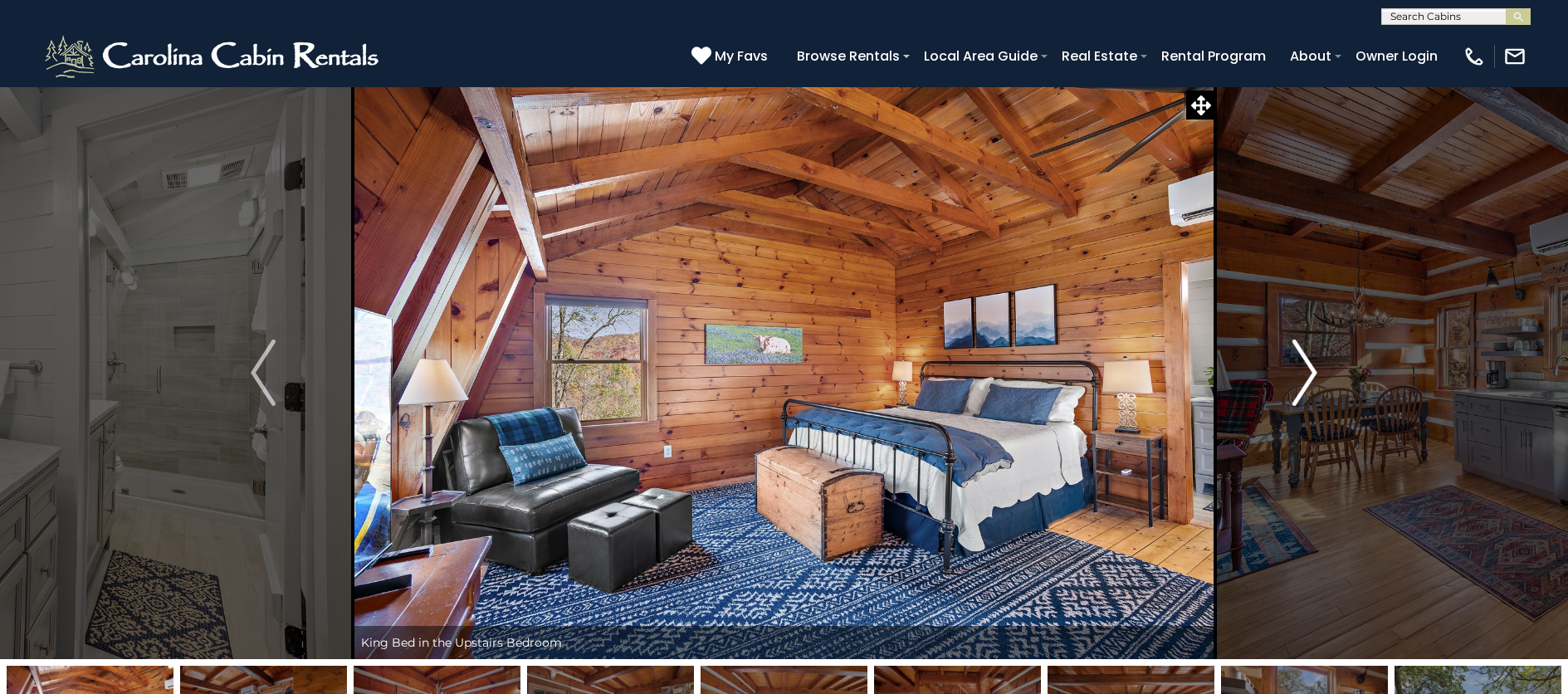
click at [1303, 376] on img "Next" at bounding box center [1305, 373] width 25 height 66
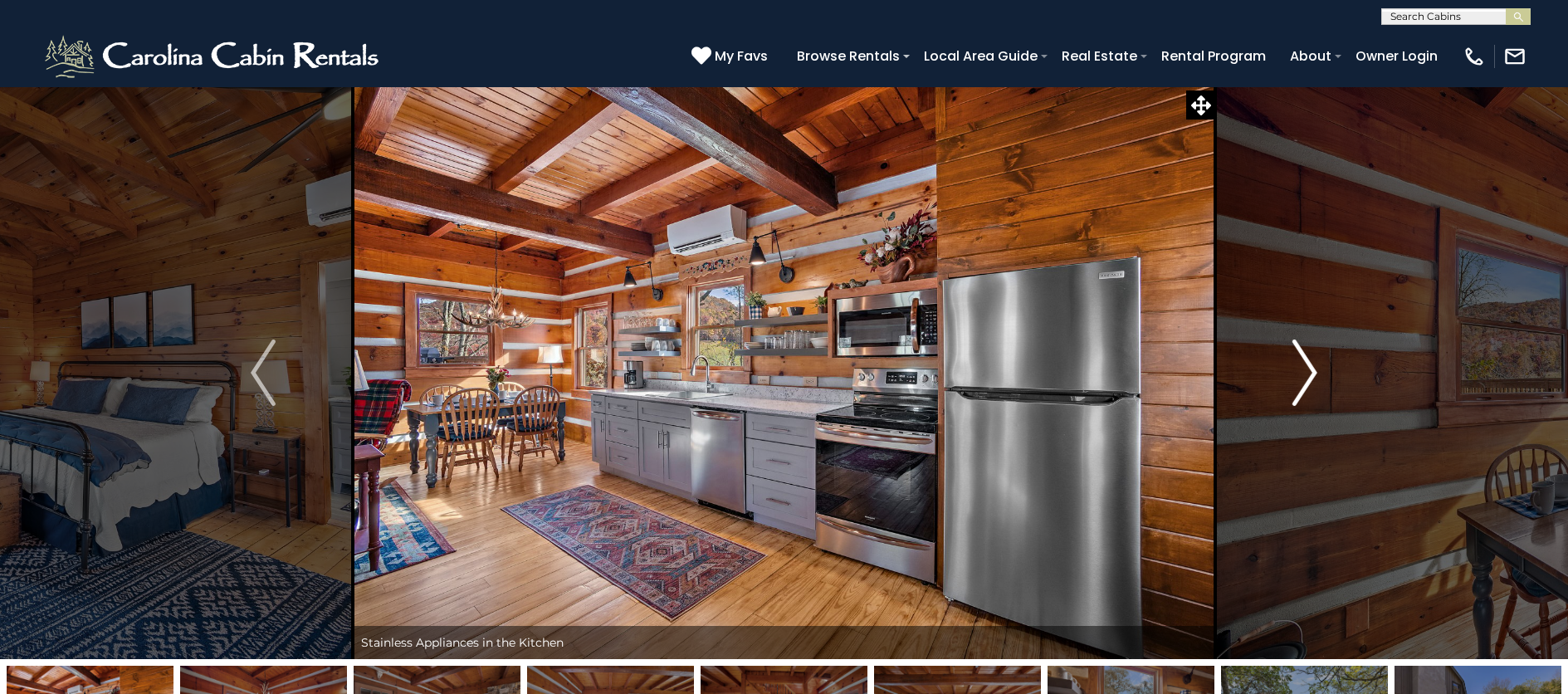
click at [1303, 376] on img "Next" at bounding box center [1305, 373] width 25 height 66
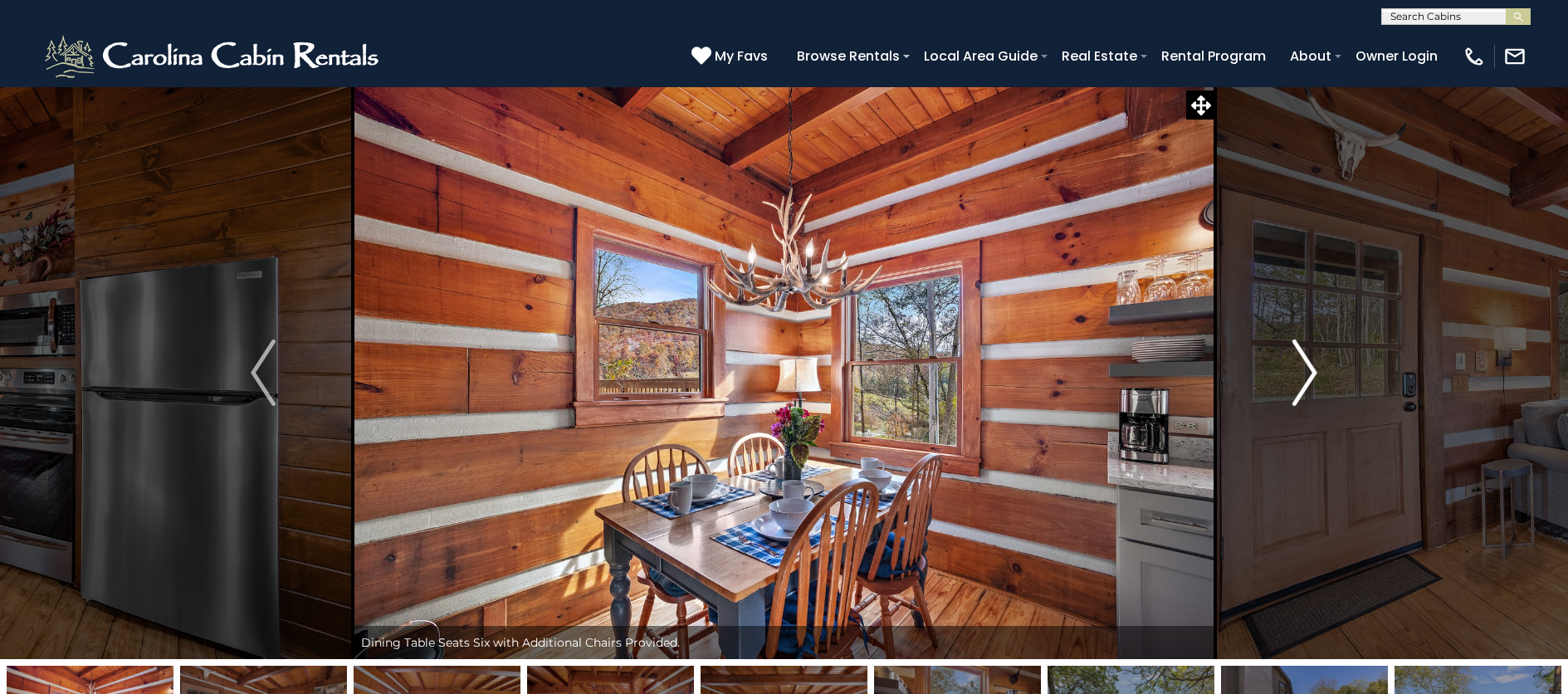
click at [1303, 376] on img "Next" at bounding box center [1305, 373] width 25 height 66
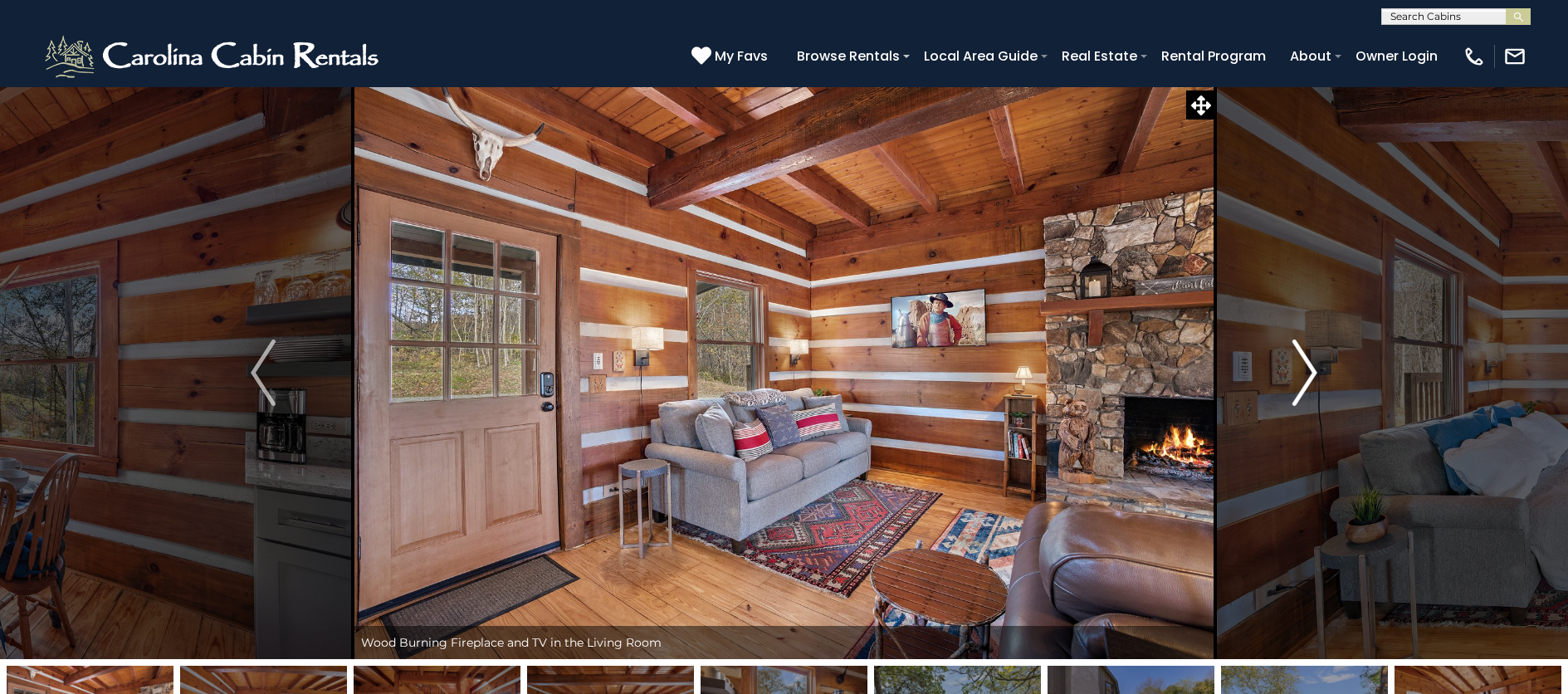
click at [1303, 376] on img "Next" at bounding box center [1305, 373] width 25 height 66
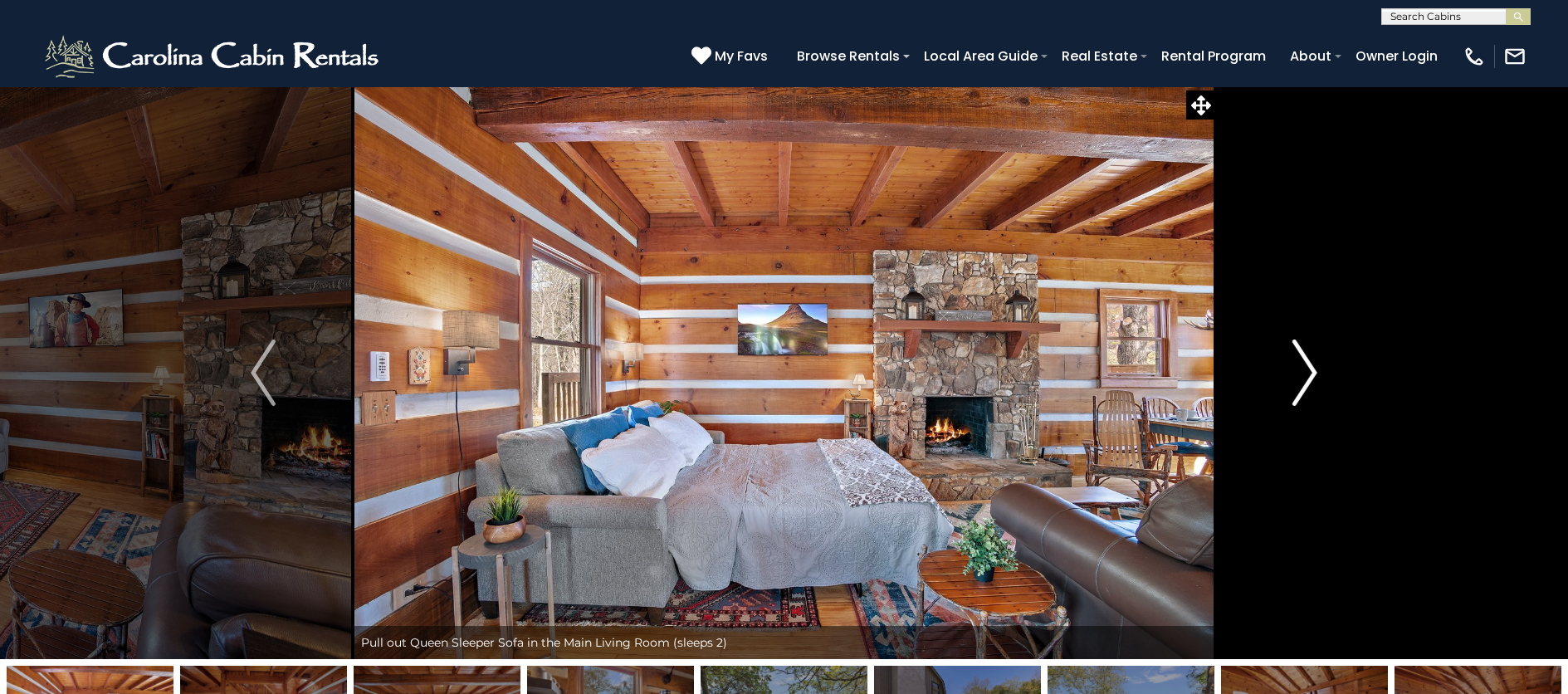
click at [1303, 376] on img "Next" at bounding box center [1305, 373] width 25 height 66
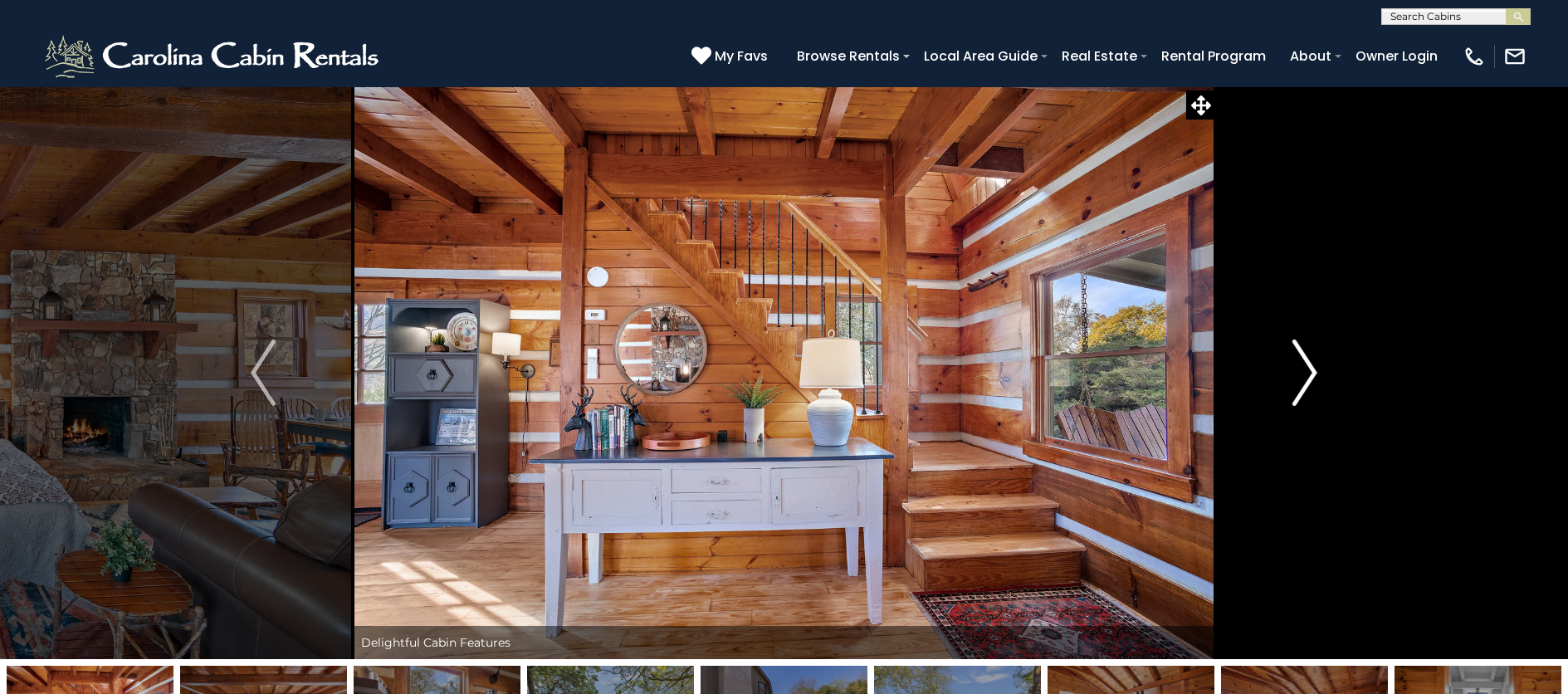
click at [1303, 376] on img "Next" at bounding box center [1305, 373] width 25 height 66
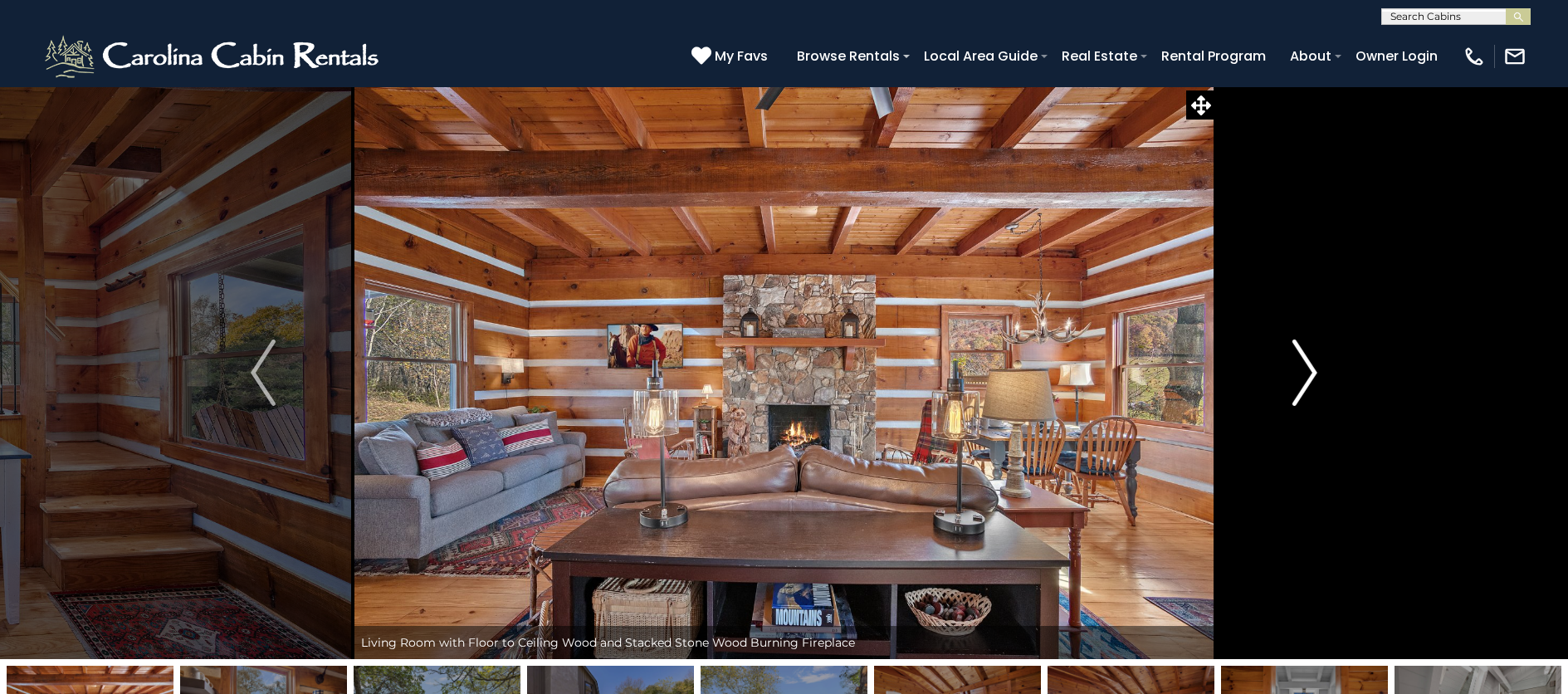
click at [1303, 376] on img "Next" at bounding box center [1305, 373] width 25 height 66
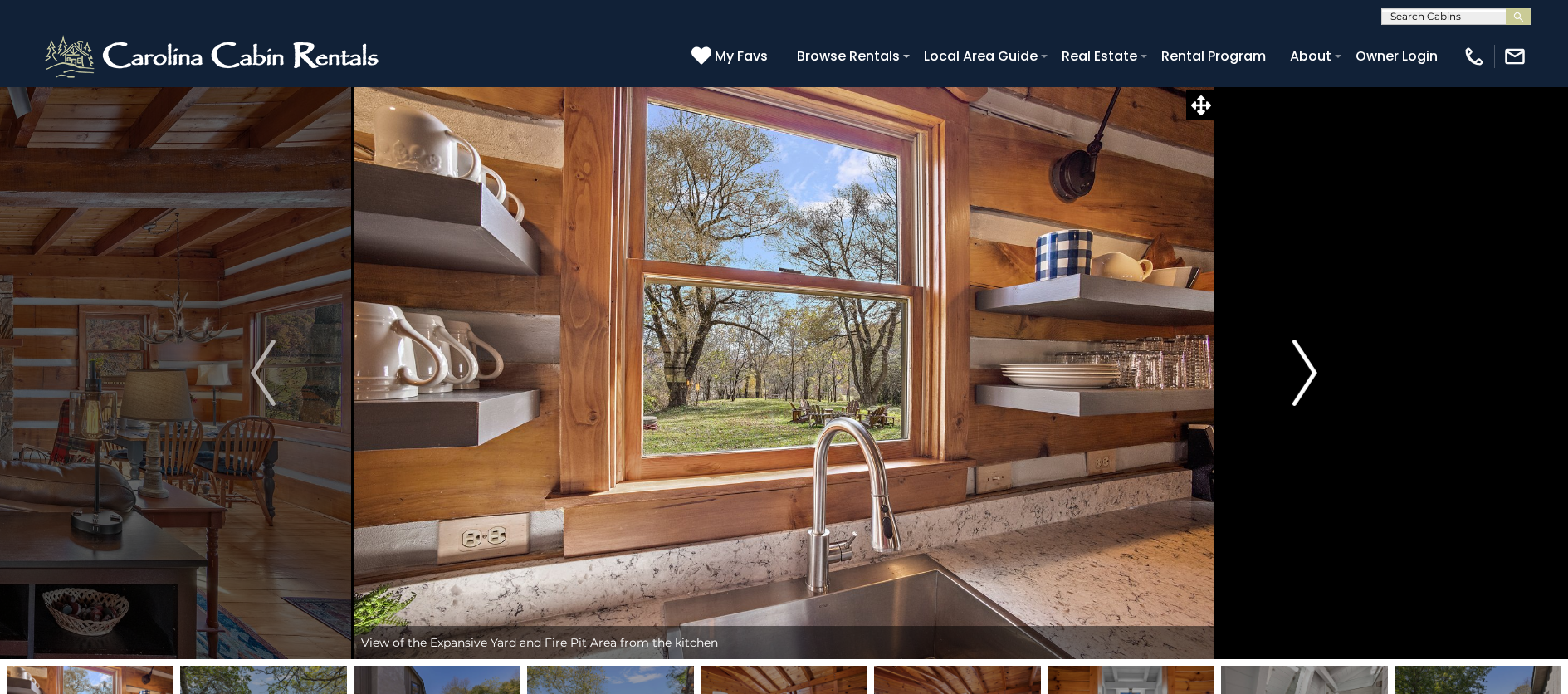
click at [1303, 376] on img "Next" at bounding box center [1305, 373] width 25 height 66
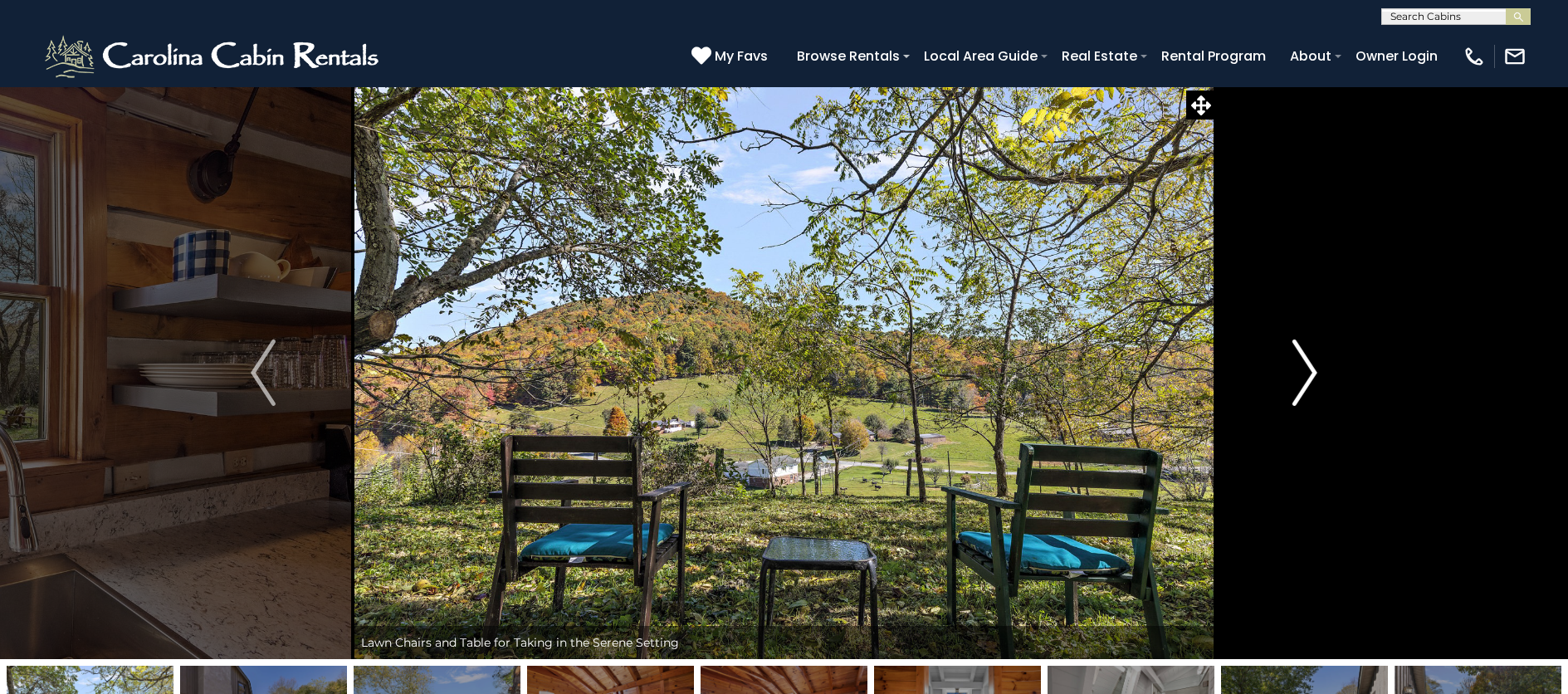
click at [1303, 376] on img "Next" at bounding box center [1305, 373] width 25 height 66
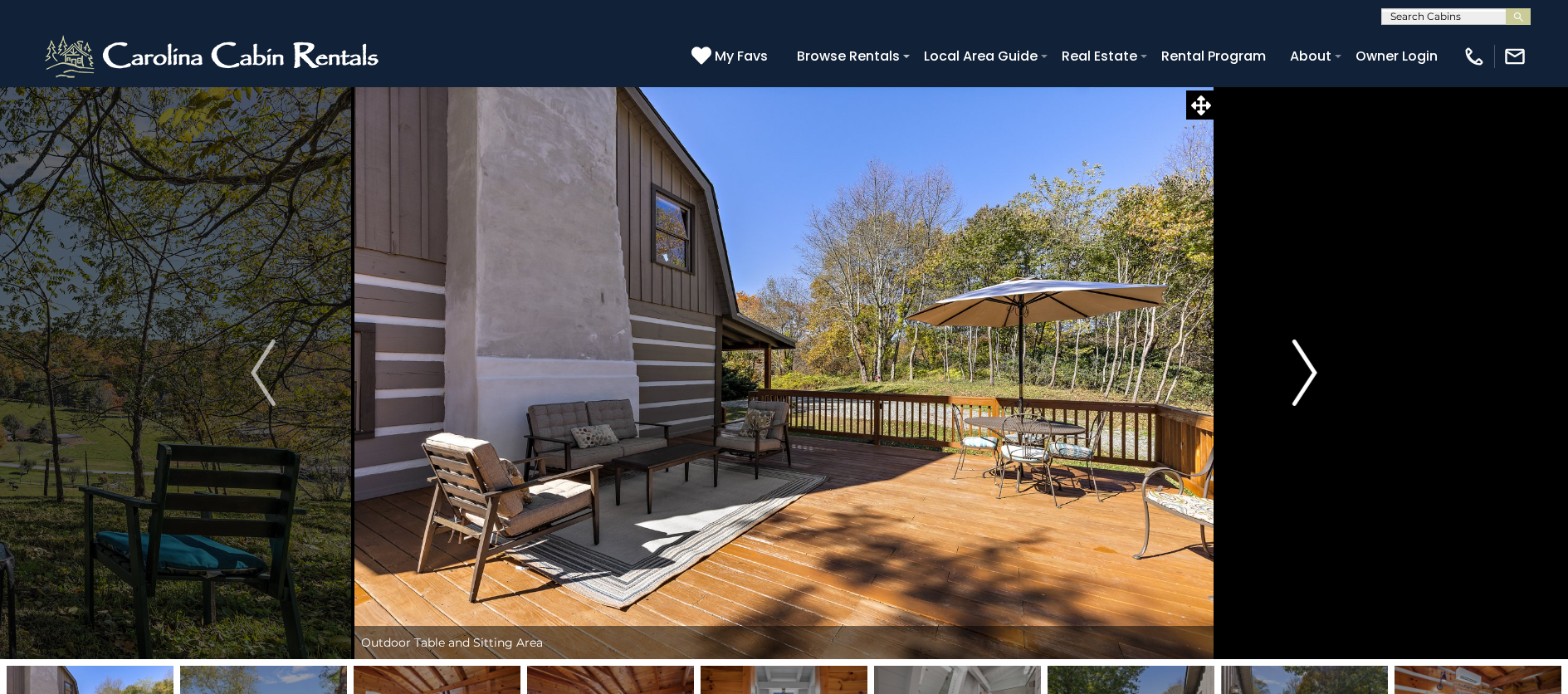
click at [1303, 376] on img "Next" at bounding box center [1305, 373] width 25 height 66
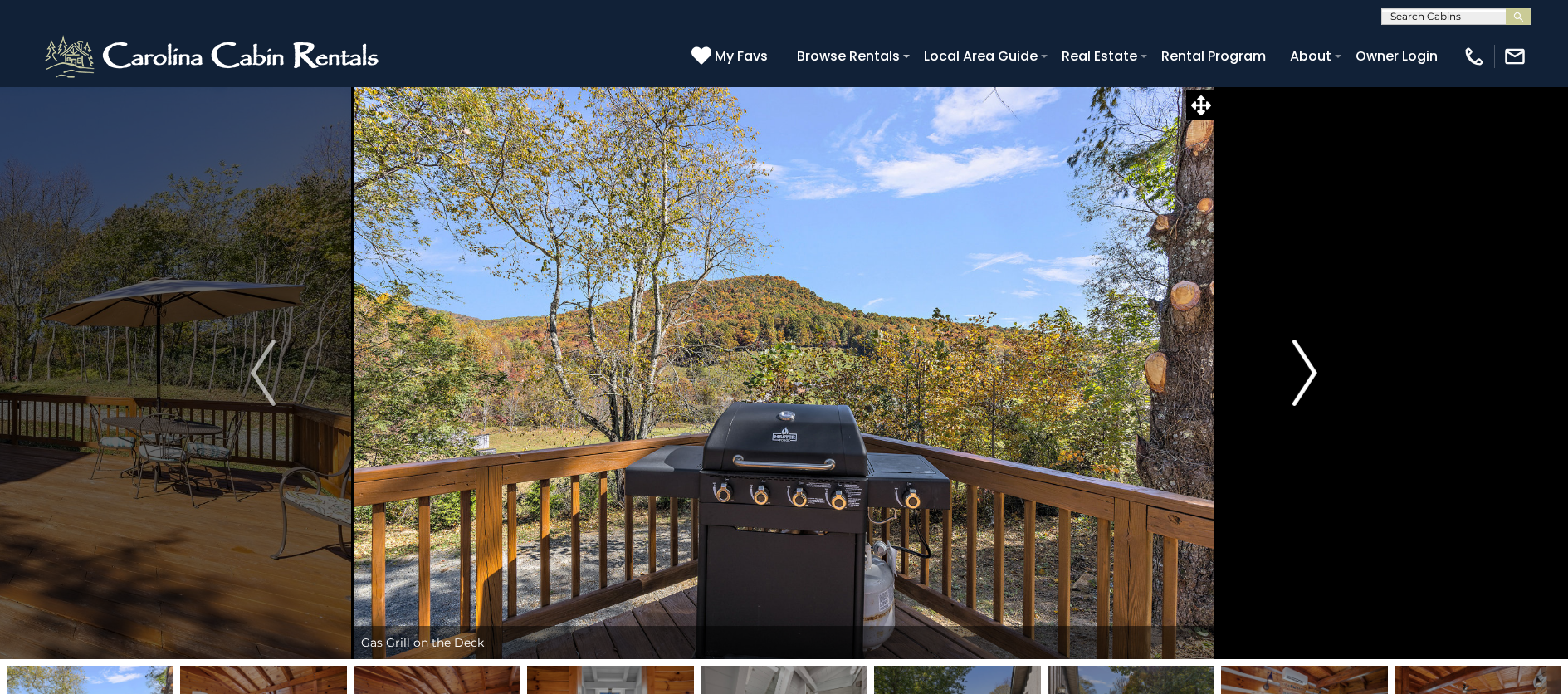
click at [1303, 376] on img "Next" at bounding box center [1305, 373] width 25 height 66
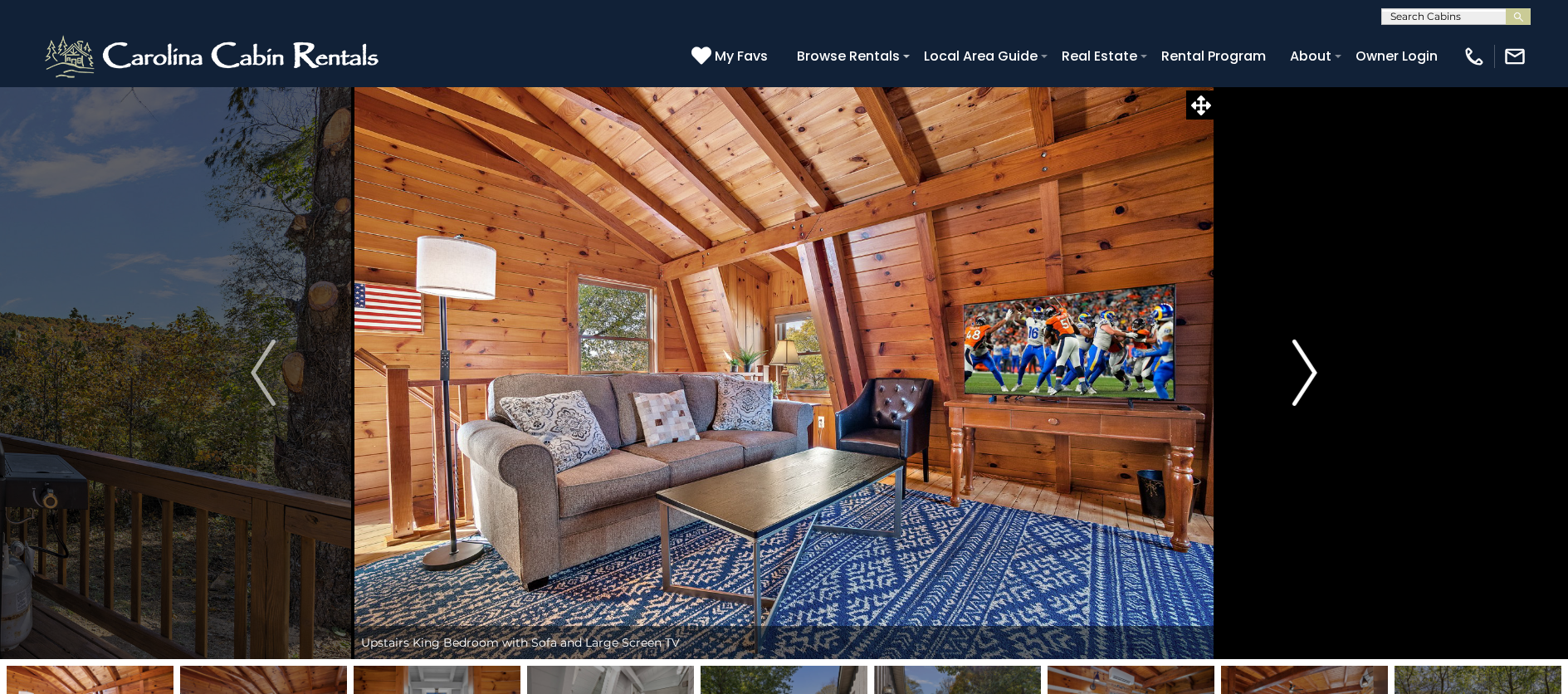
click at [1303, 376] on img "Next" at bounding box center [1305, 373] width 25 height 66
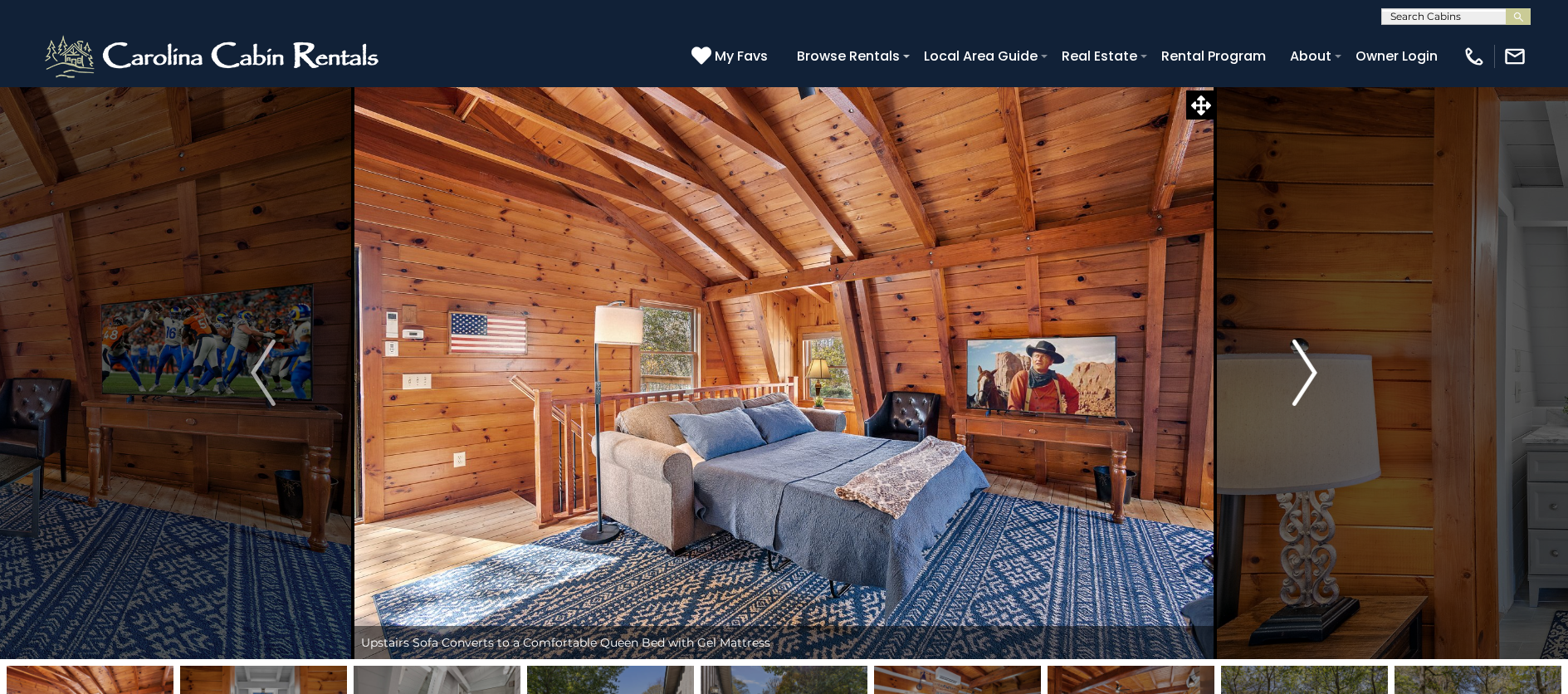
click at [1303, 376] on img "Next" at bounding box center [1305, 373] width 25 height 66
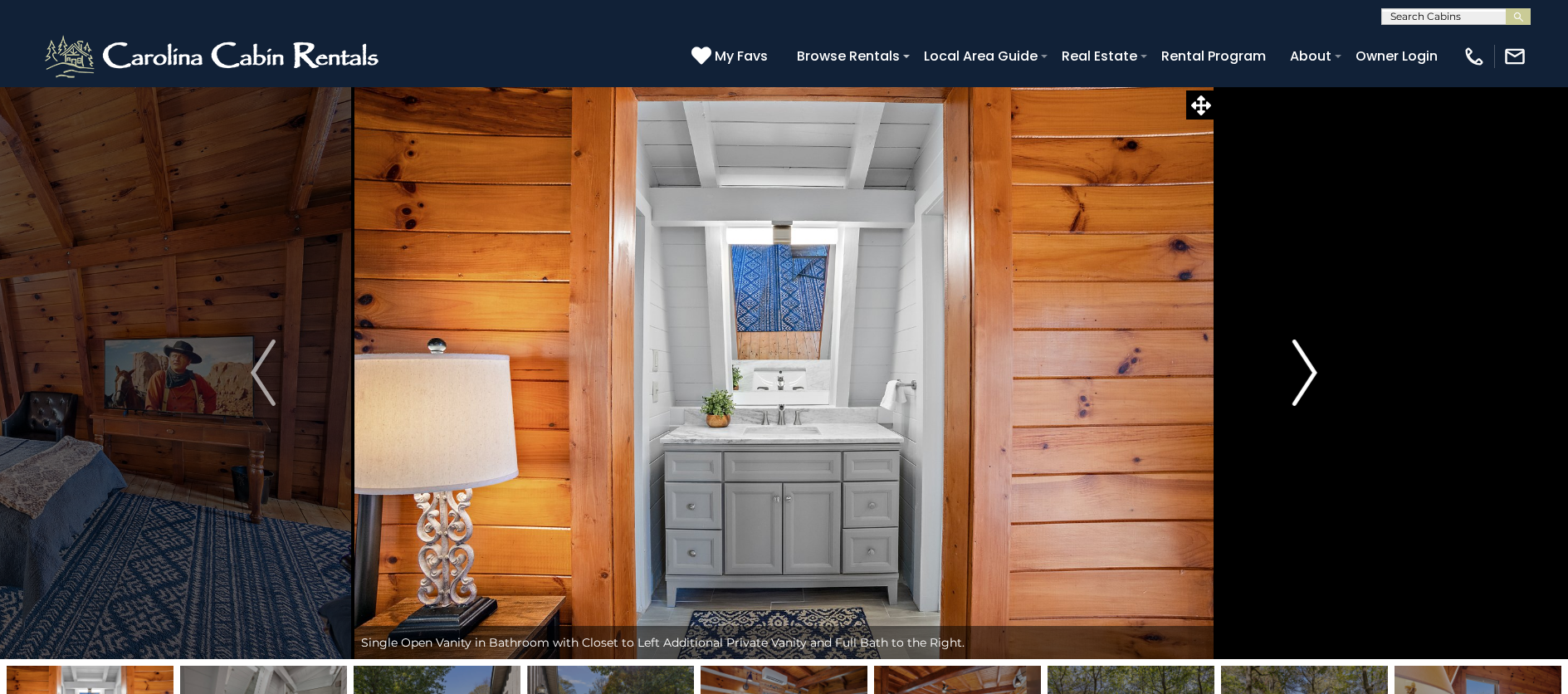
click at [1303, 376] on img "Next" at bounding box center [1305, 373] width 25 height 66
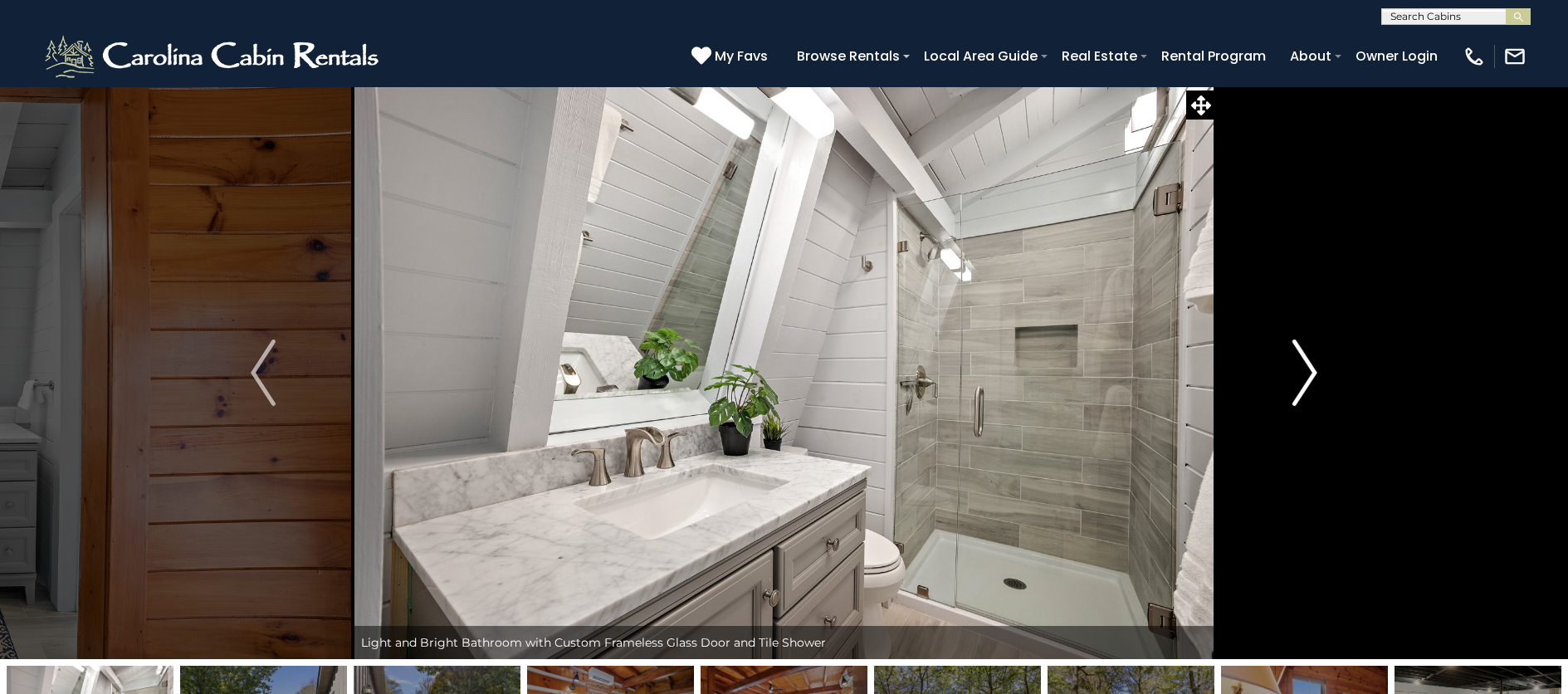
click at [1303, 376] on img "Next" at bounding box center [1305, 373] width 25 height 66
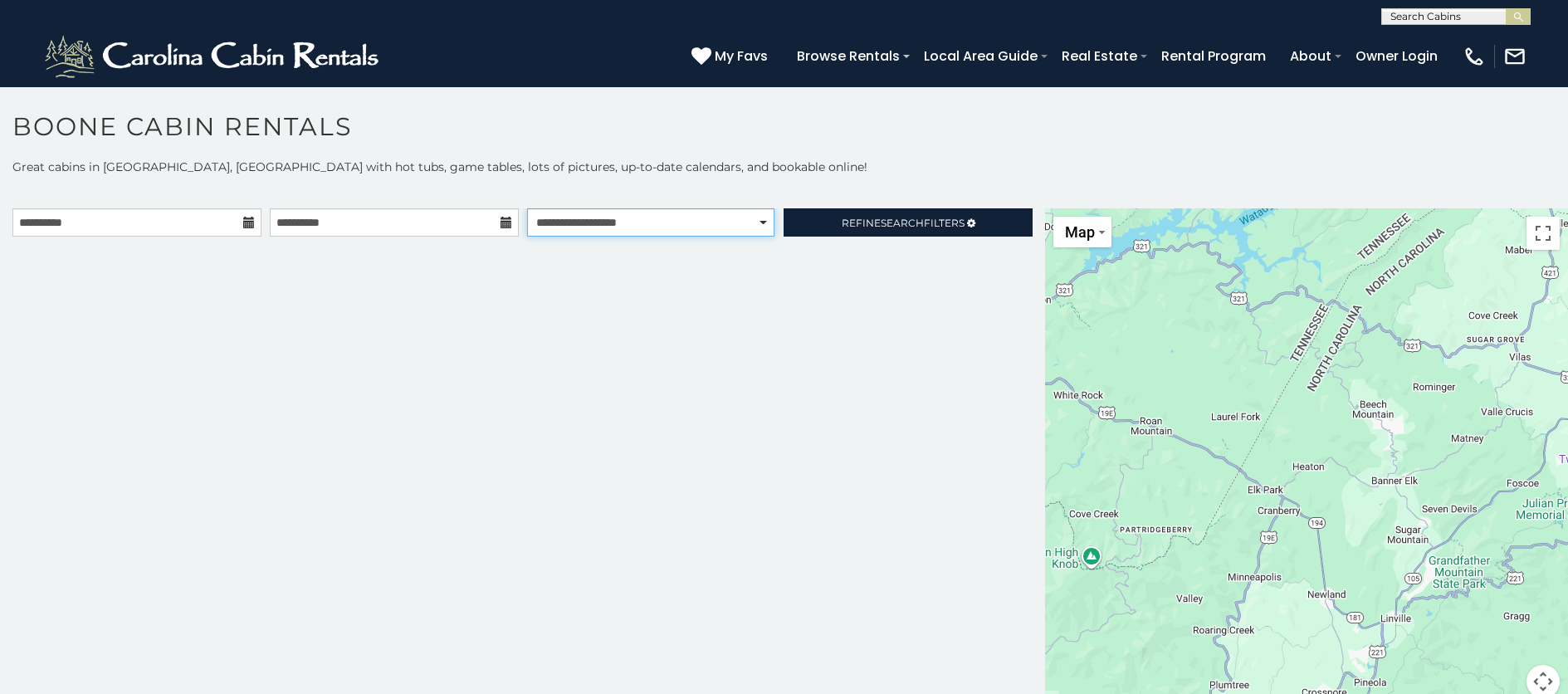
click at [627, 225] on select "**********" at bounding box center [650, 222] width 247 height 28
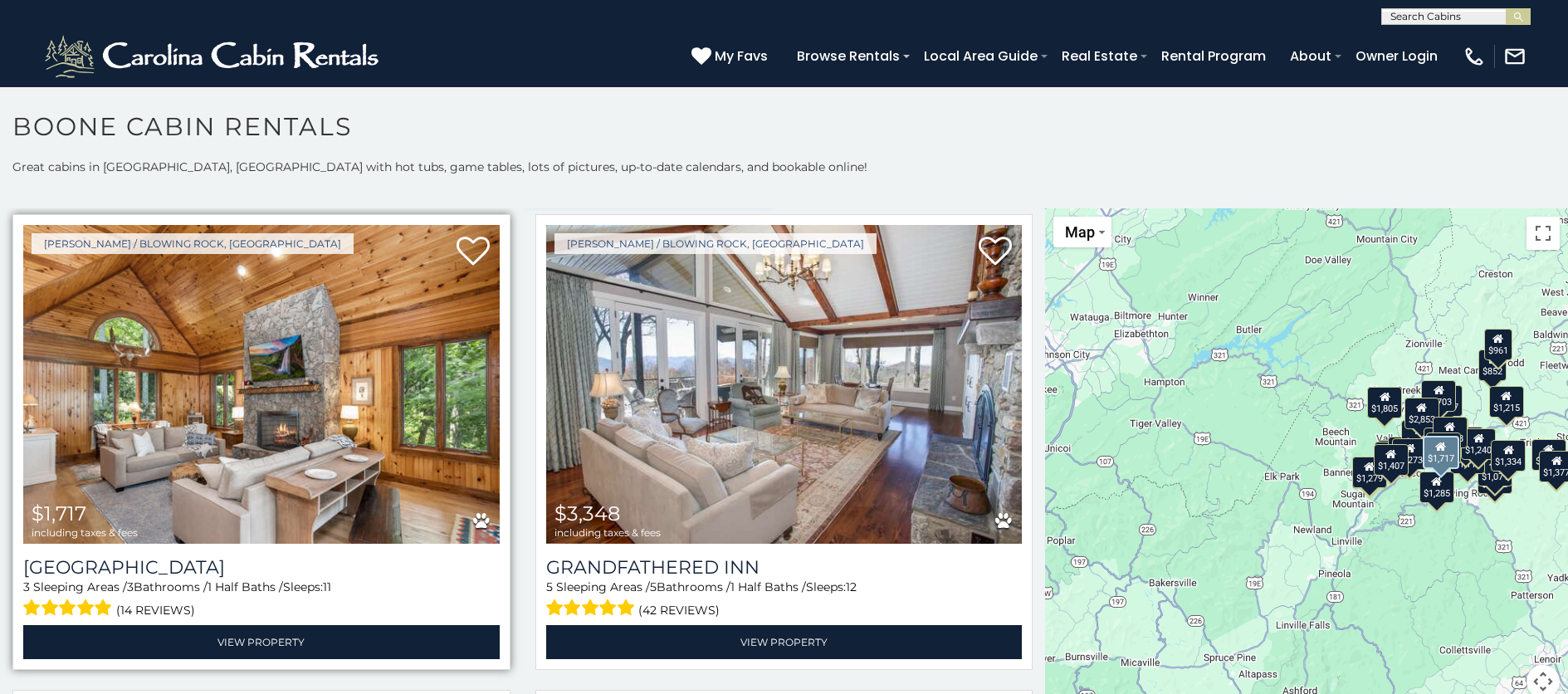
scroll to position [35, 0]
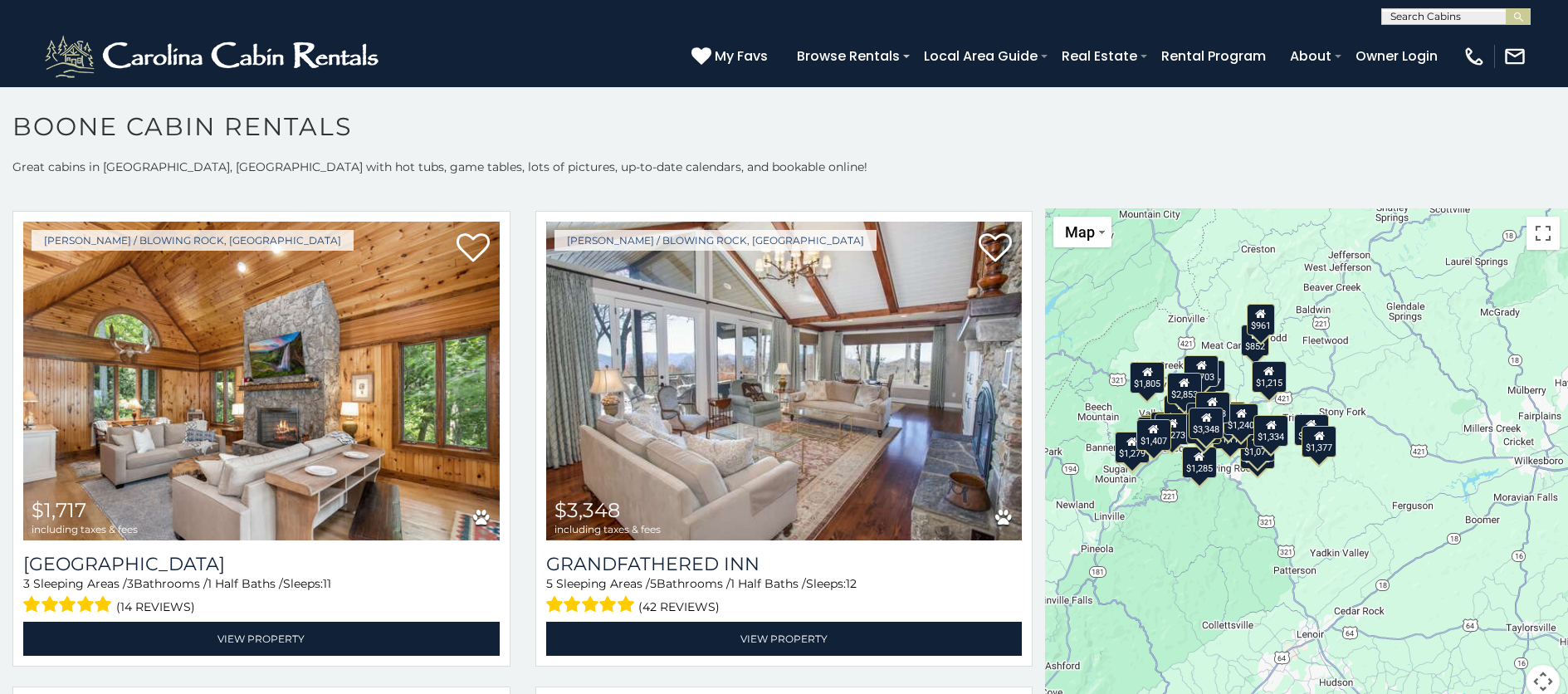
drag, startPoint x: 1291, startPoint y: 542, endPoint x: 1054, endPoint y: 521, distance: 237.9
click at [1054, 521] on div "$1,717 $3,348 $1,477 $1,703 $1,805 $1,809 $1,995 $2,020 $2,183 $2,193 $2,356 $2…" at bounding box center [1306, 464] width 523 height 510
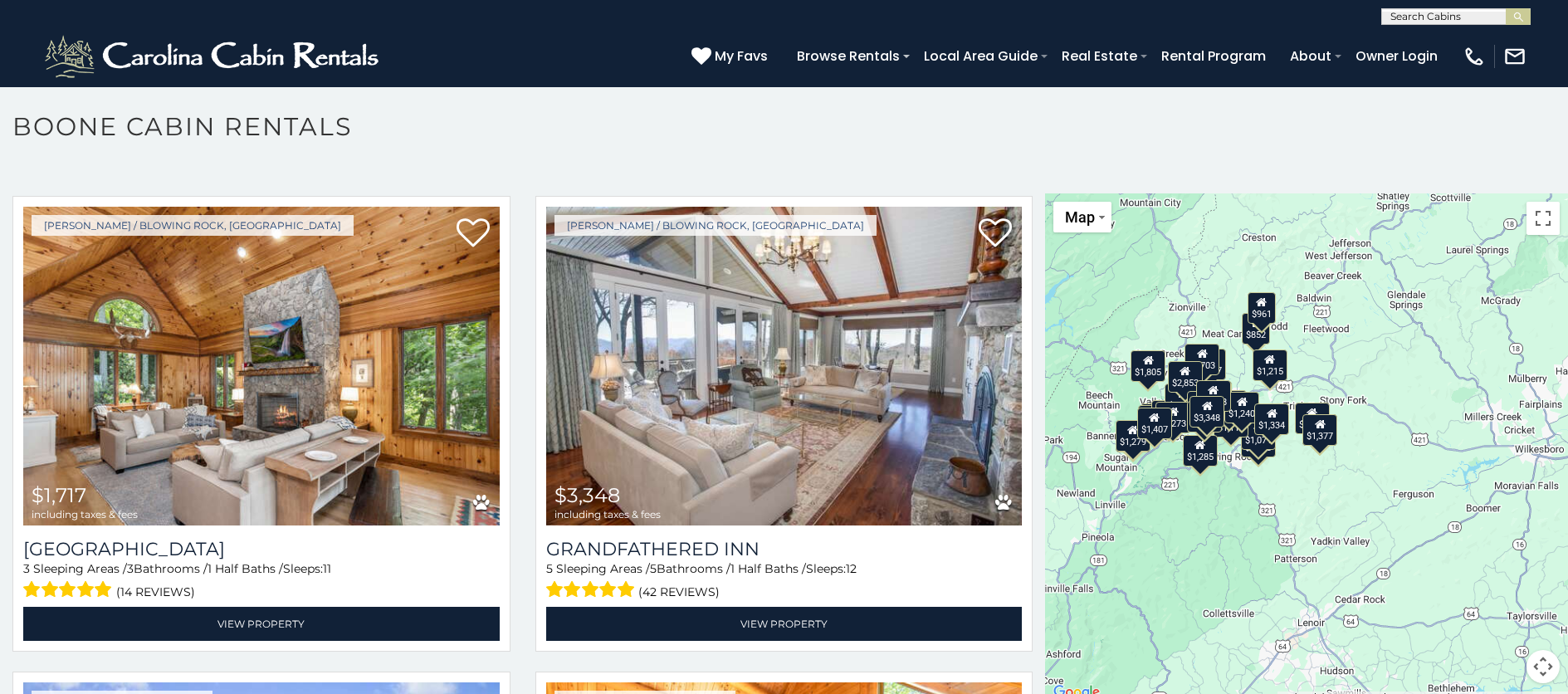
click at [1392, 397] on div "$1,717 $3,348 $1,477 $1,703 $1,805 $1,809 $1,995 $2,020 $2,183 $2,193 $2,356 $2…" at bounding box center [1306, 448] width 523 height 510
click at [1530, 656] on button "Map camera controls" at bounding box center [1543, 666] width 33 height 33
click at [1500, 586] on button "Zoom in" at bounding box center [1501, 584] width 33 height 33
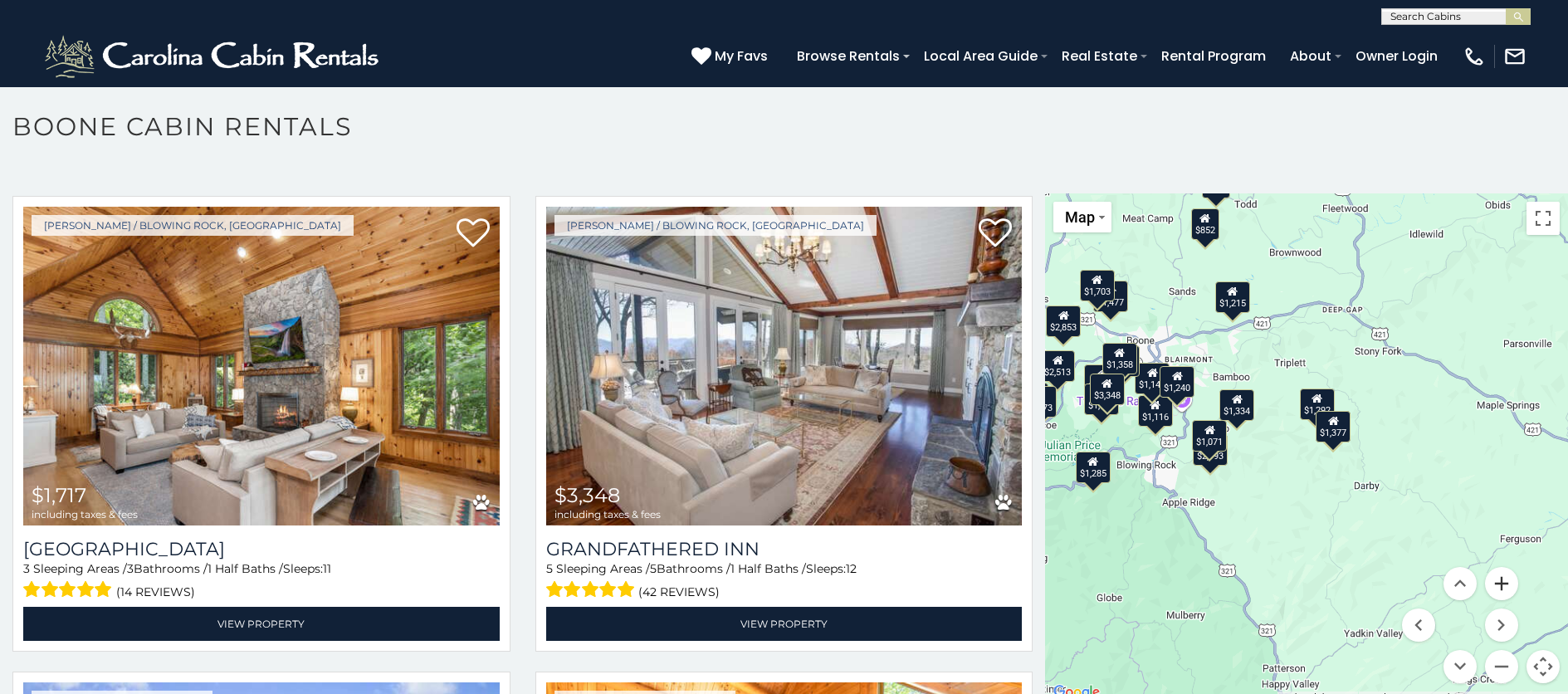
click at [1500, 586] on button "Zoom in" at bounding box center [1501, 584] width 33 height 33
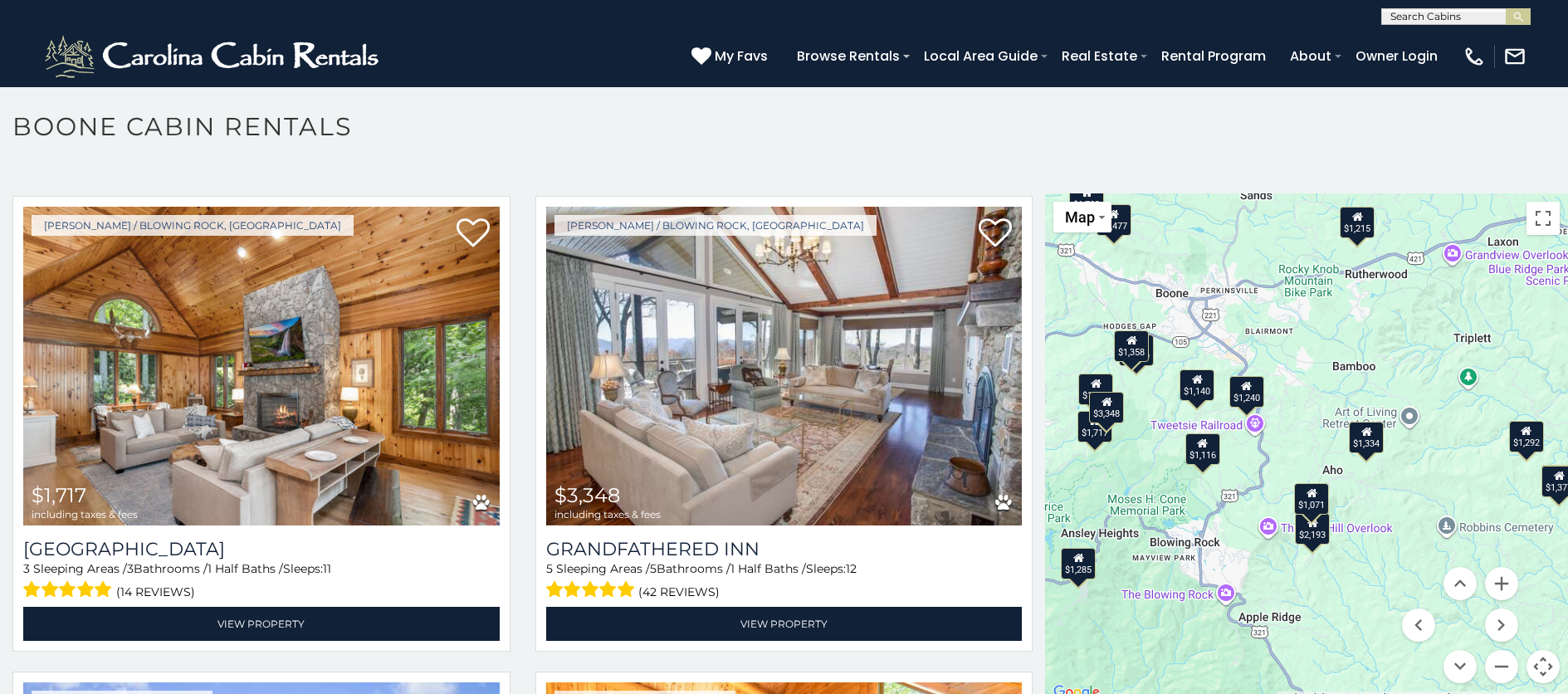
drag, startPoint x: 1257, startPoint y: 560, endPoint x: 1456, endPoint y: 620, distance: 207.8
click at [1456, 620] on div "$1,717 $3,348 $1,477 $1,703 $1,805 $1,809 $1,995 $2,020 $2,183 $2,193 $2,356 $2…" at bounding box center [1306, 448] width 523 height 510
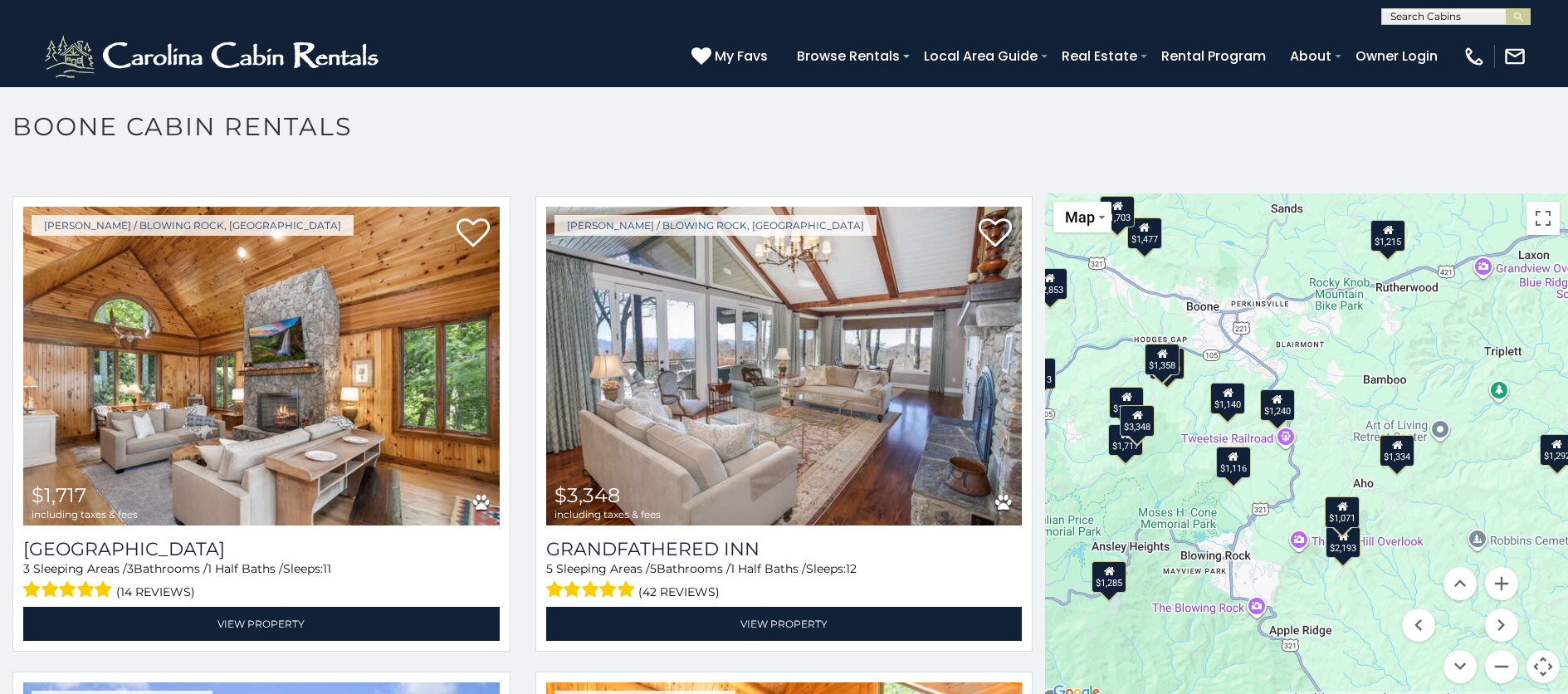
drag, startPoint x: 1215, startPoint y: 594, endPoint x: 1253, endPoint y: 609, distance: 40.9
click at [1253, 609] on div "$1,717 $3,348 $1,477 $1,703 $1,805 $1,809 $1,995 $2,020 $2,183 $2,193 $2,356 $2…" at bounding box center [1306, 448] width 523 height 510
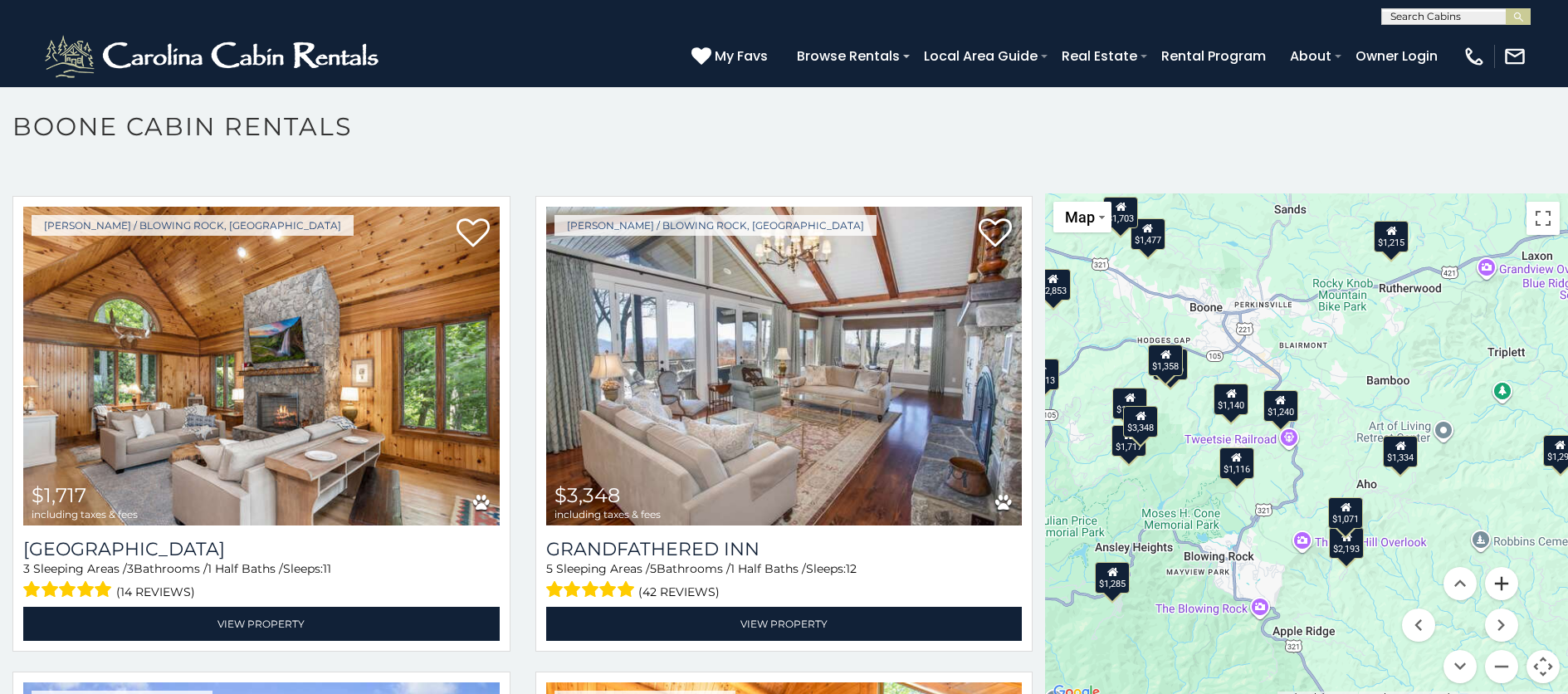
click at [1498, 586] on button "Zoom in" at bounding box center [1501, 584] width 33 height 33
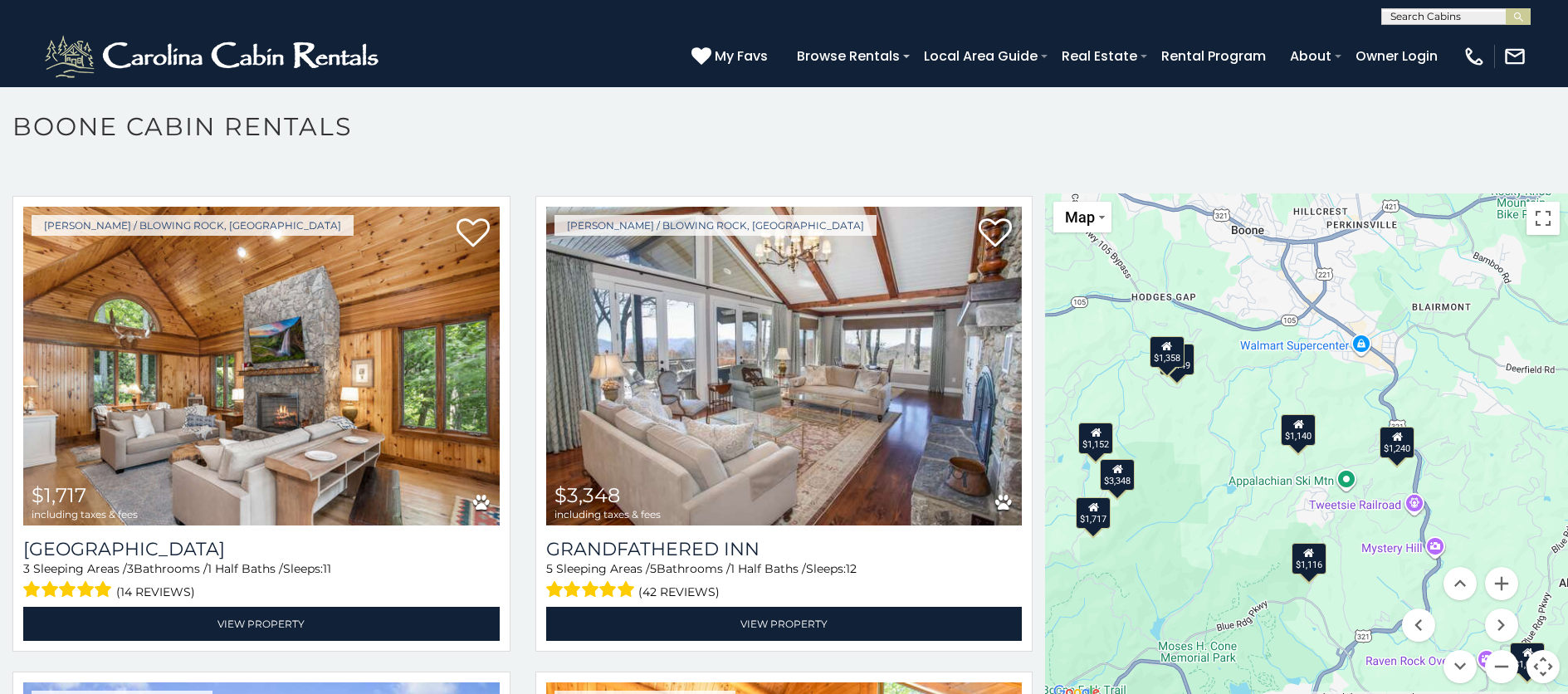
drag, startPoint x: 1388, startPoint y: 463, endPoint x: 1532, endPoint y: 526, distance: 157.2
click at [1532, 526] on div "$1,717 $3,348 $1,477 $1,703 $1,805 $1,809 $1,995 $2,020 $2,183 $2,193 $2,356 $2…" at bounding box center [1306, 448] width 523 height 510
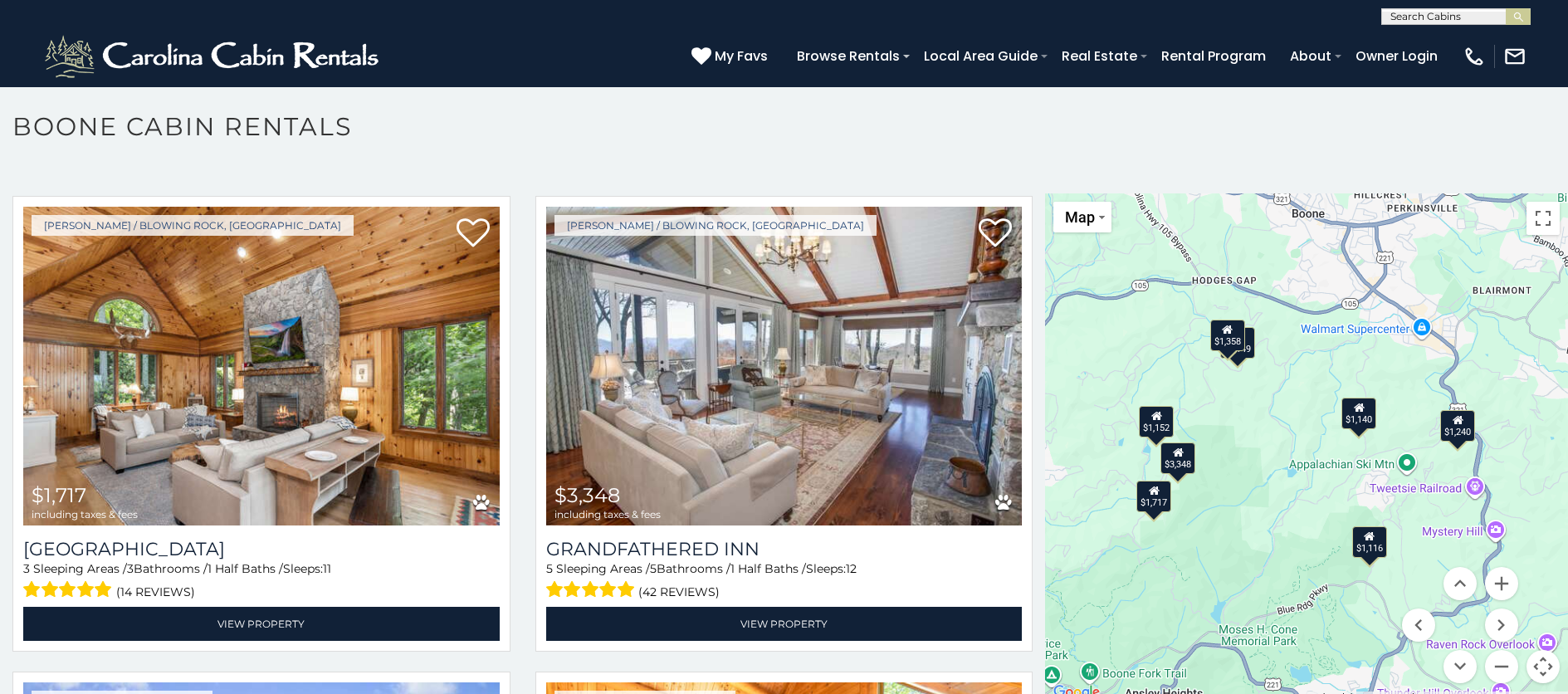
drag, startPoint x: 1207, startPoint y: 531, endPoint x: 1235, endPoint y: 522, distance: 29.4
click at [1235, 522] on div "$1,717 $3,348 $1,477 $1,703 $1,805 $1,809 $1,995 $2,020 $2,183 $2,193 $2,356 $2…" at bounding box center [1306, 448] width 523 height 510
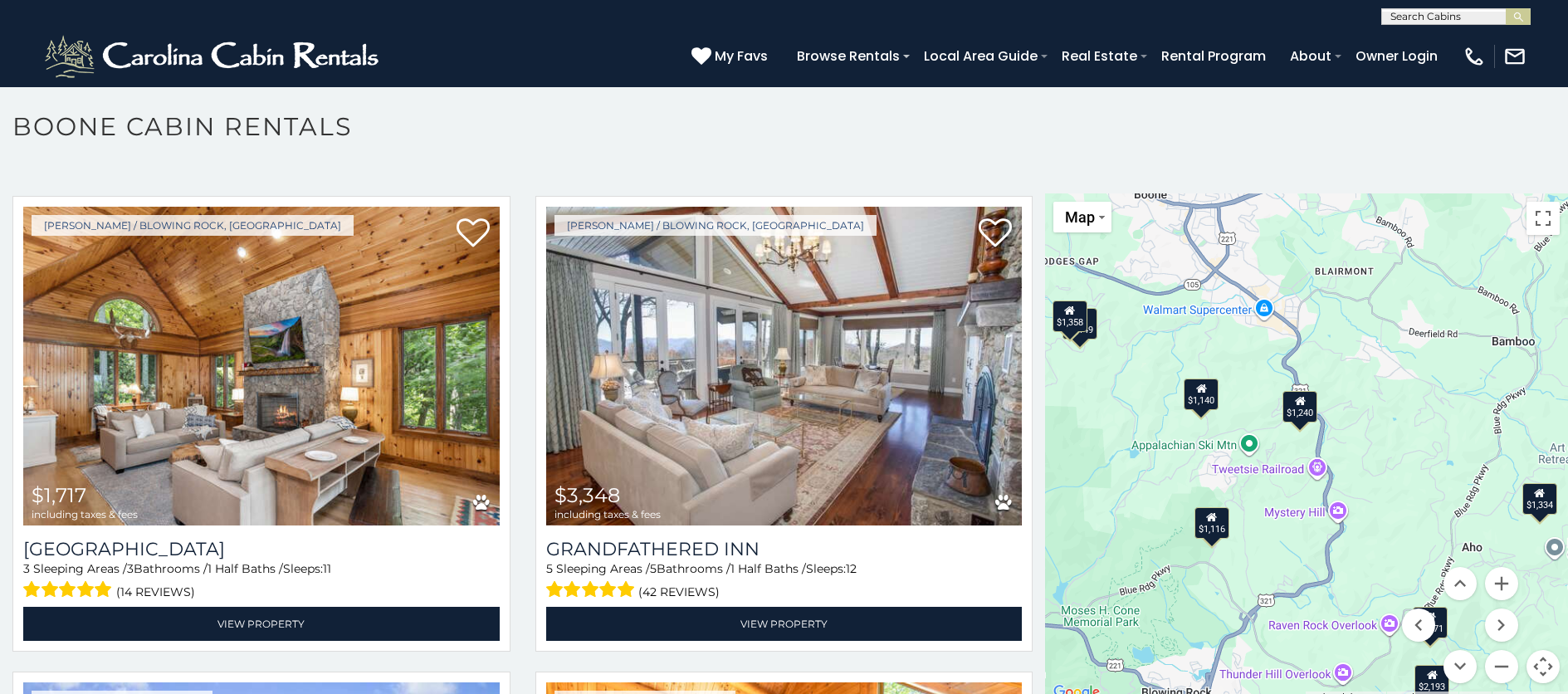
drag, startPoint x: 1256, startPoint y: 481, endPoint x: 1111, endPoint y: 412, distance: 160.6
click at [1110, 414] on div "$1,717 $3,348 $1,477 $1,703 $1,805 $1,809 $1,995 $2,020 $2,183 $2,193 $2,356 $2…" at bounding box center [1306, 448] width 523 height 510
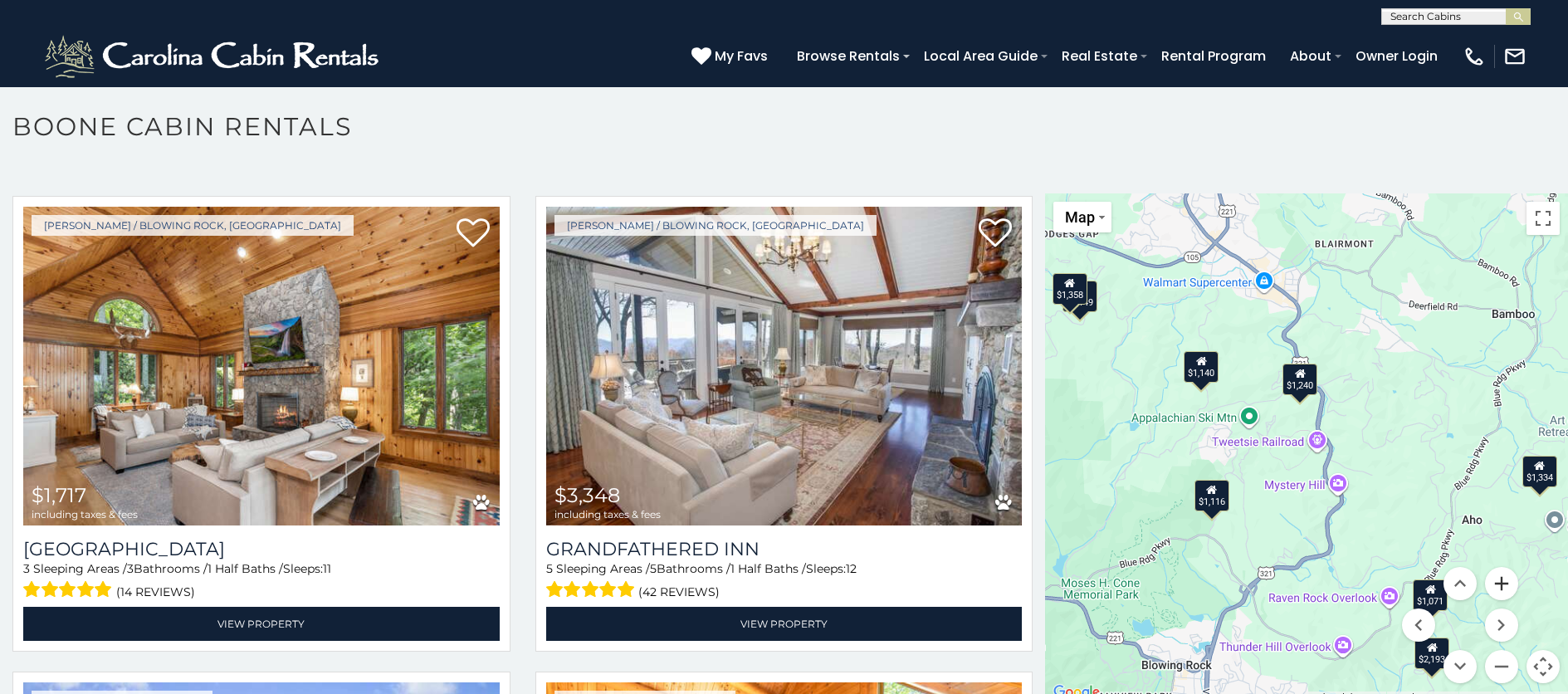
click at [1493, 588] on button "Zoom in" at bounding box center [1501, 584] width 33 height 33
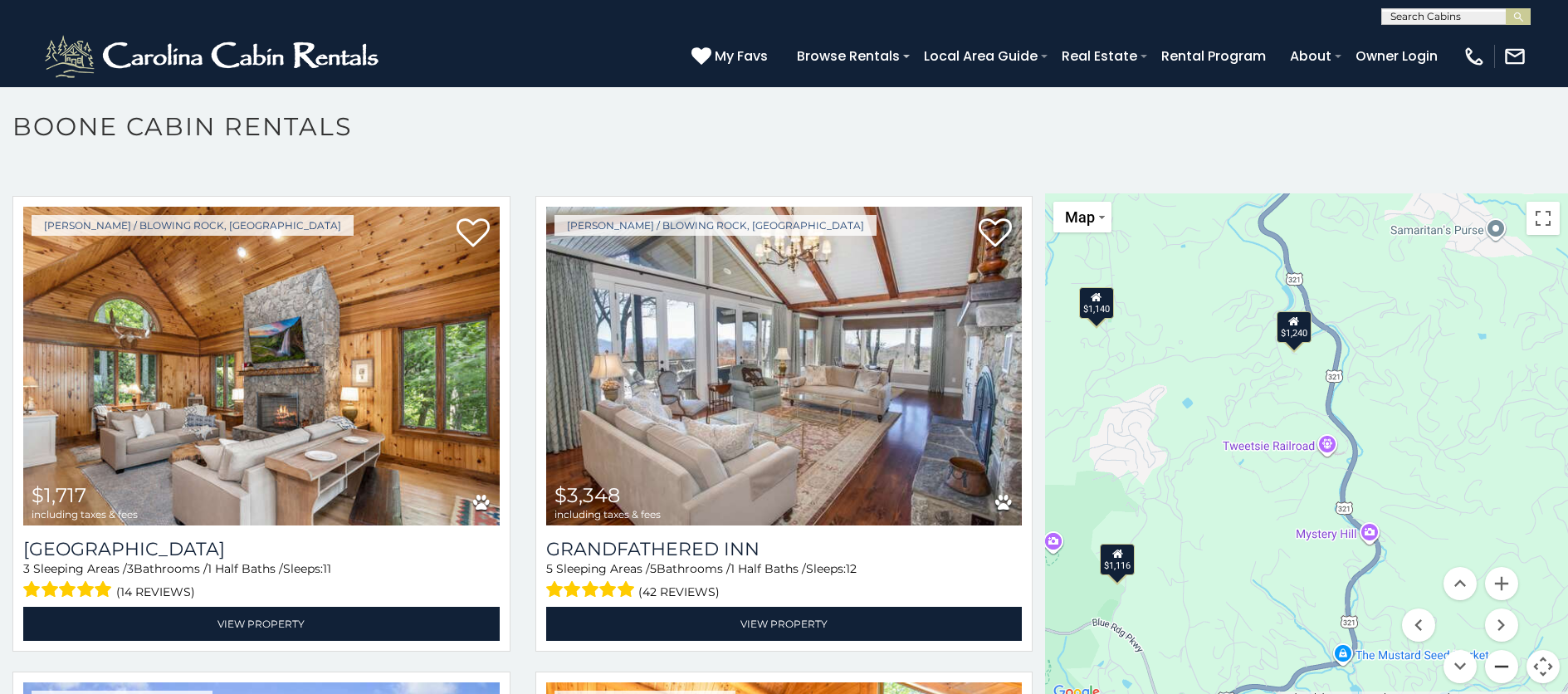
click at [1495, 666] on button "Zoom out" at bounding box center [1501, 666] width 33 height 33
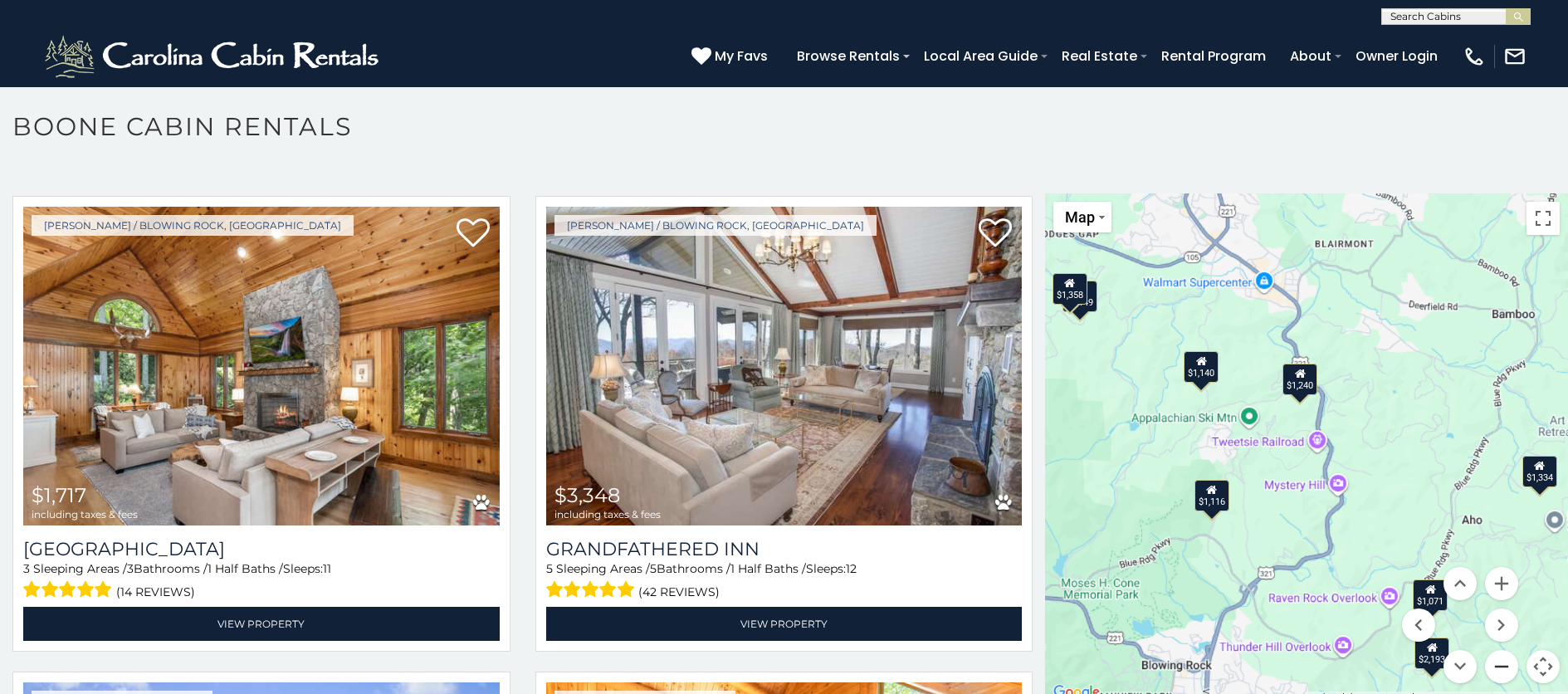
click at [1494, 664] on button "Zoom out" at bounding box center [1501, 666] width 33 height 33
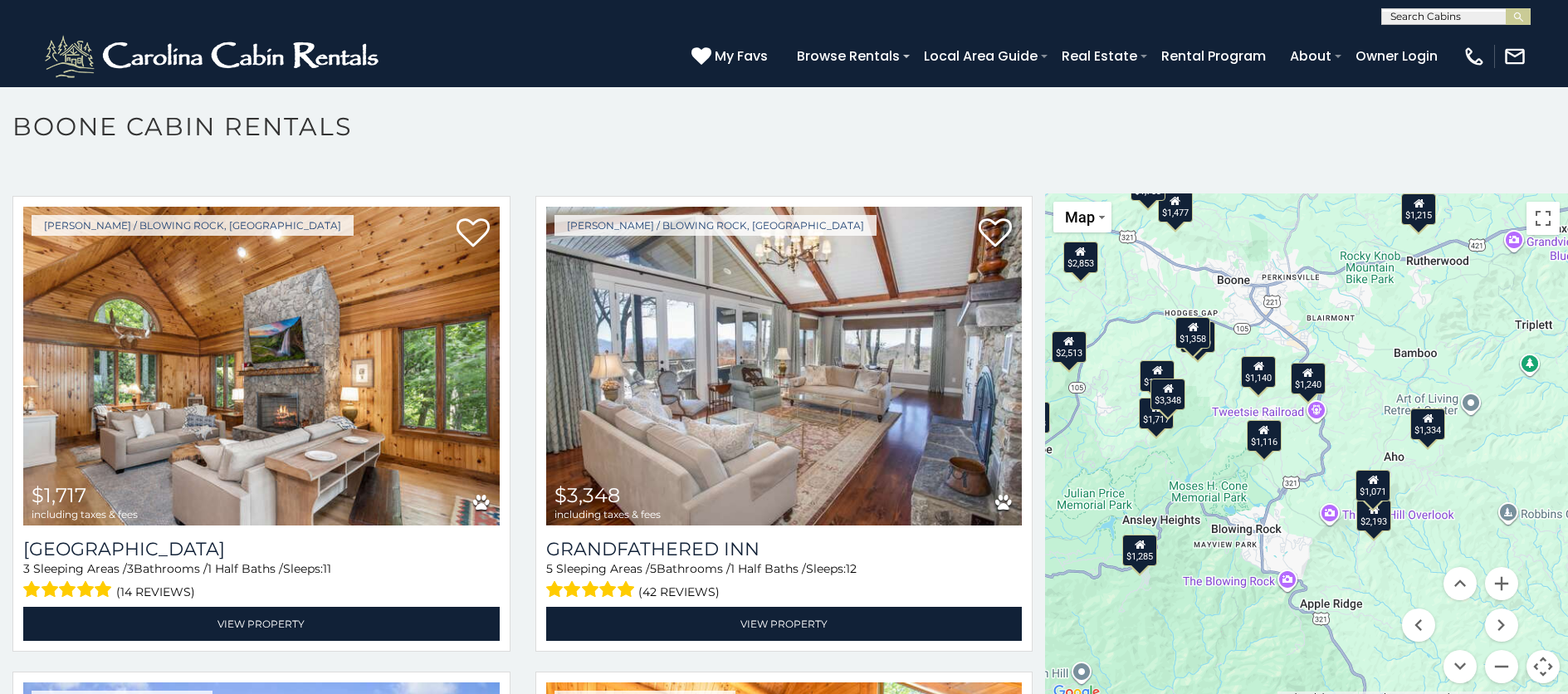
drag, startPoint x: 1468, startPoint y: 525, endPoint x: 1473, endPoint y: 495, distance: 30.4
click at [1473, 495] on div "$1,717 $3,348 $1,477 $1,703 $1,805 $1,809 $1,995 $2,020 $2,183 $2,193 $2,356 $2…" at bounding box center [1306, 448] width 523 height 510
click at [1268, 439] on div "$1,116" at bounding box center [1263, 436] width 35 height 31
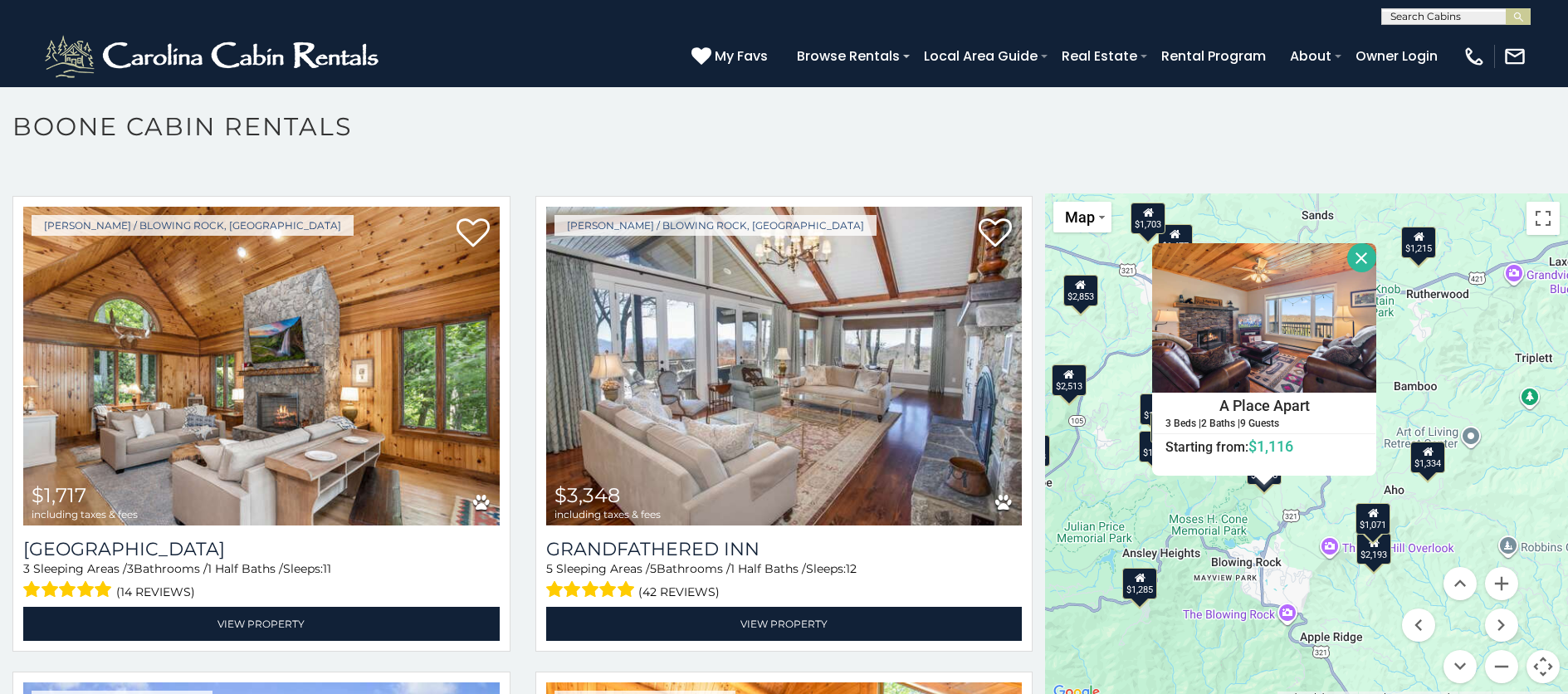
click at [1356, 262] on button "Close" at bounding box center [1362, 257] width 29 height 29
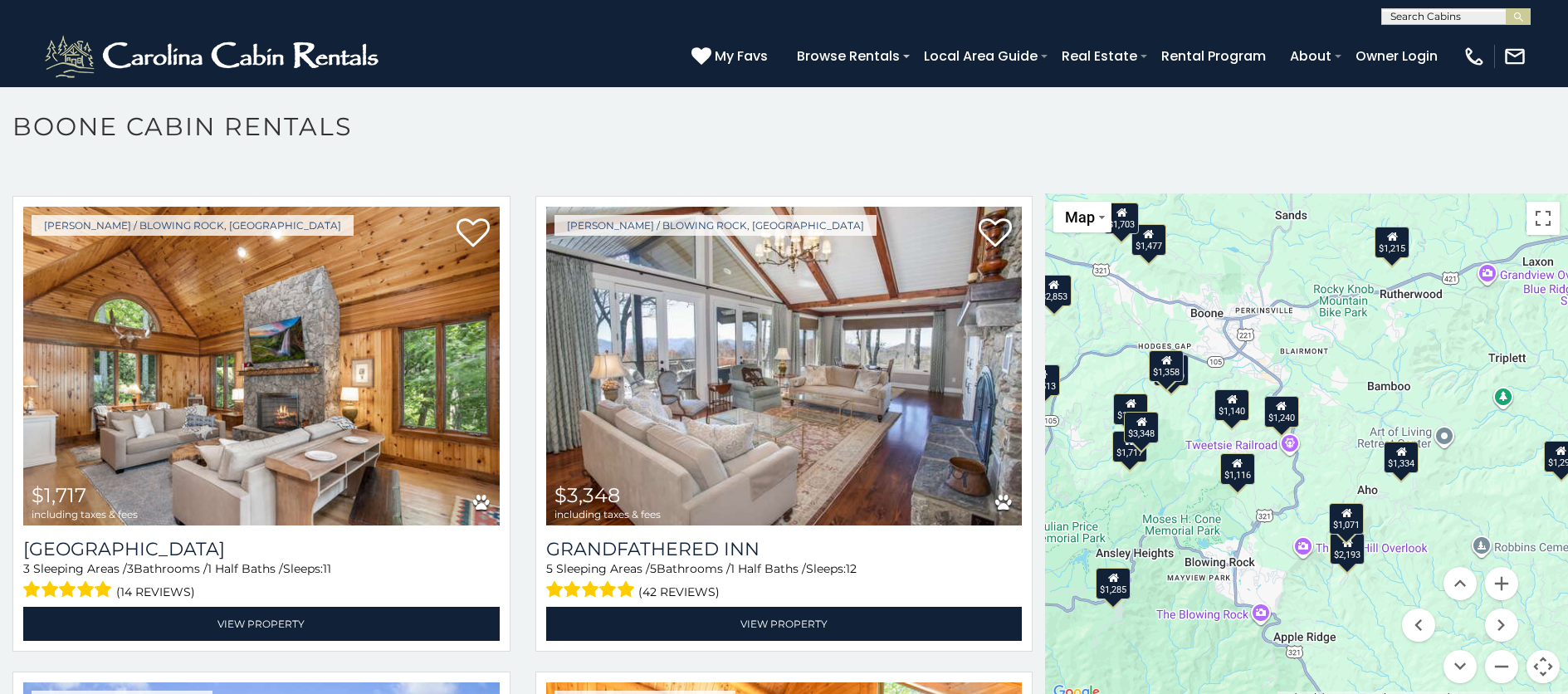
drag, startPoint x: 1300, startPoint y: 540, endPoint x: 1274, endPoint y: 547, distance: 26.9
click at [1274, 547] on div "$1,717 $3,348 $1,477 $1,703 $1,805 $1,809 $1,995 $2,020 $2,183 $2,193 $2,356 $2…" at bounding box center [1306, 448] width 523 height 510
